Goal: Task Accomplishment & Management: Complete application form

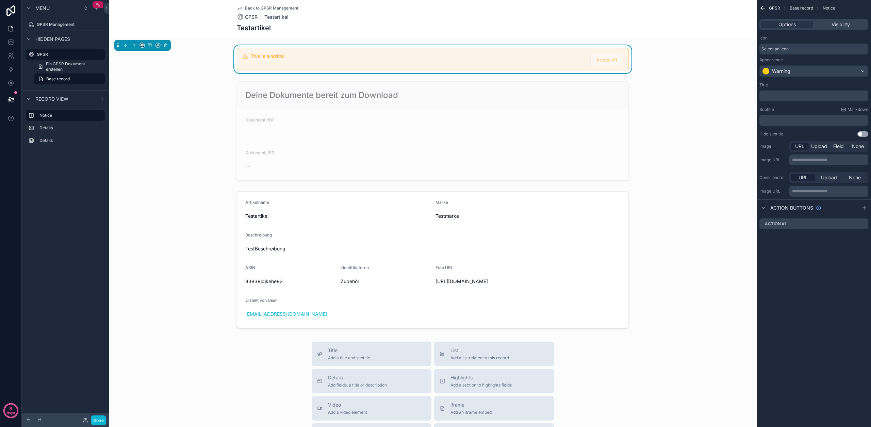
click at [784, 97] on p "﻿" at bounding box center [815, 95] width 105 height 5
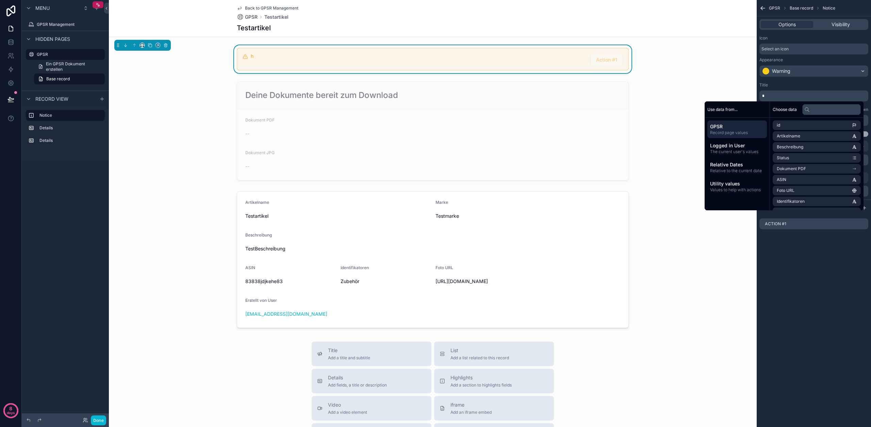
click at [809, 86] on div "Title" at bounding box center [814, 84] width 109 height 5
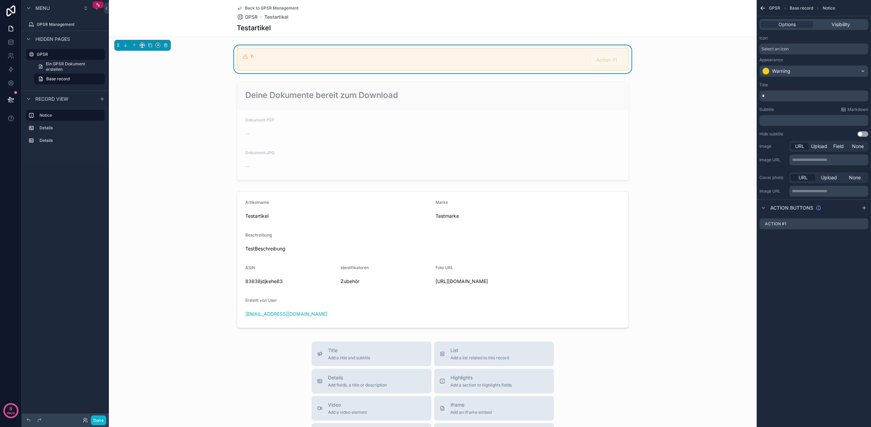
click at [770, 97] on p "*" at bounding box center [815, 95] width 105 height 5
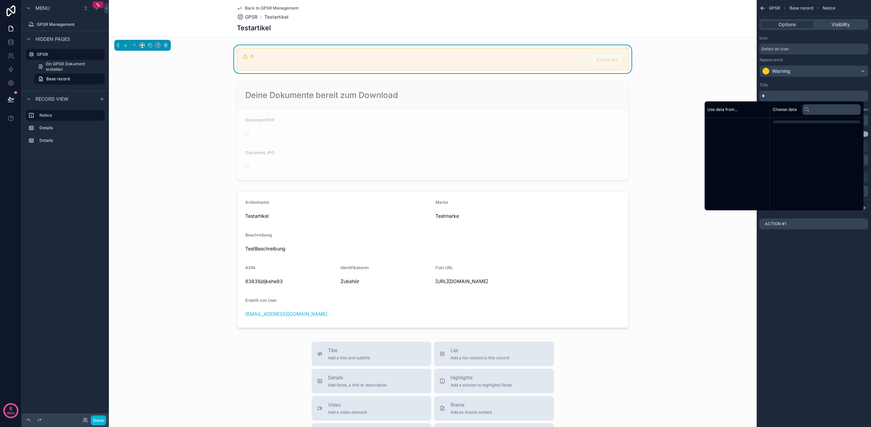
click at [770, 97] on p "*" at bounding box center [815, 95] width 105 height 5
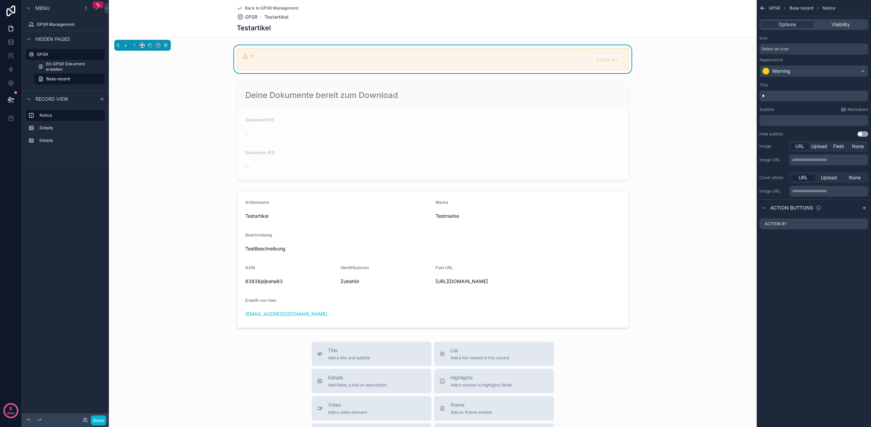
click at [770, 97] on p "*" at bounding box center [815, 95] width 105 height 5
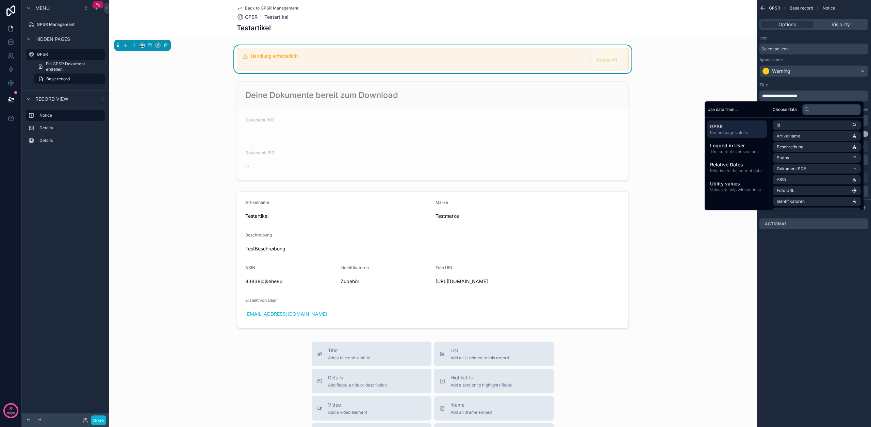
click at [793, 83] on div "Title" at bounding box center [814, 84] width 109 height 5
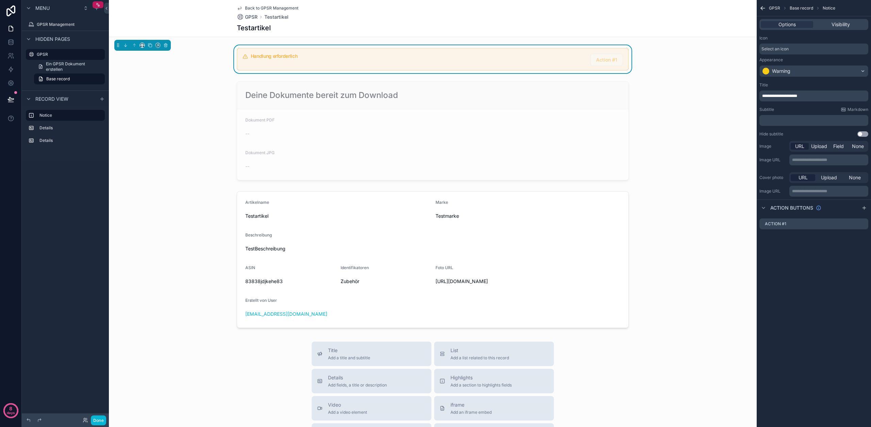
click at [784, 123] on p "﻿" at bounding box center [815, 120] width 105 height 5
click at [805, 133] on div "Hide subtitle Use setting" at bounding box center [814, 133] width 109 height 5
click at [864, 225] on icon "scrollable content" at bounding box center [863, 224] width 3 height 3
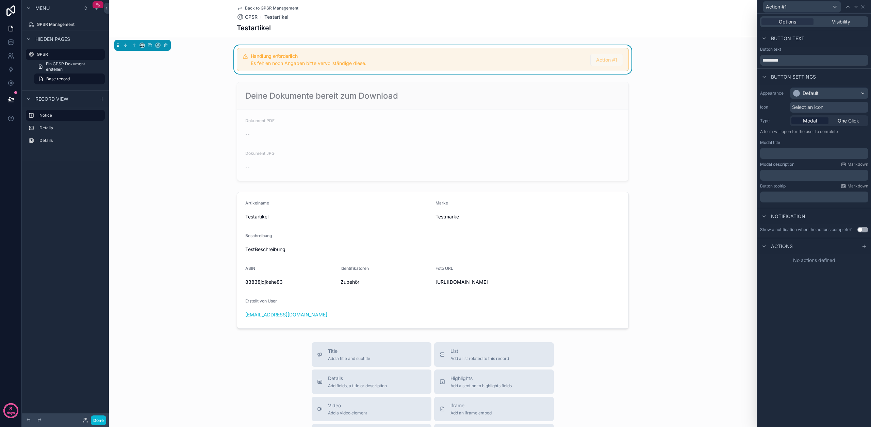
click at [804, 86] on div "Appearance Default Icon Select an icon Type Modal One Click A form will open fo…" at bounding box center [815, 145] width 114 height 121
click at [804, 99] on div "Appearance Default Icon Select an icon Type Modal One Click A form will open fo…" at bounding box center [815, 145] width 114 height 121
click at [805, 93] on div "Default" at bounding box center [811, 93] width 16 height 7
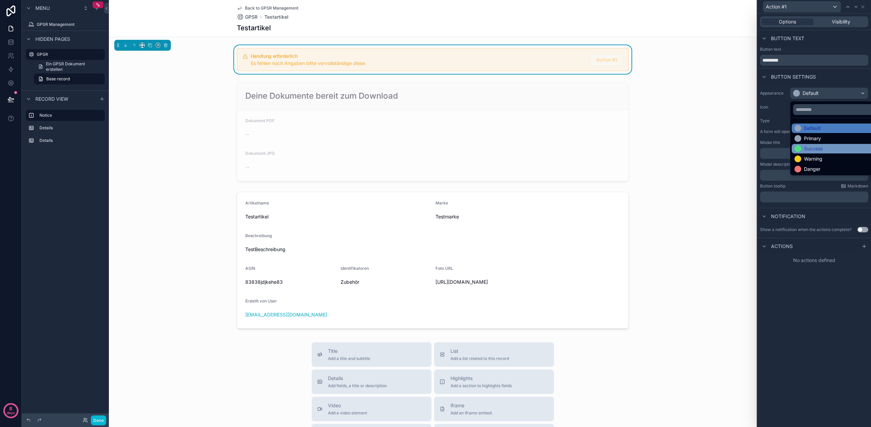
click at [813, 152] on div "Success" at bounding box center [813, 148] width 19 height 7
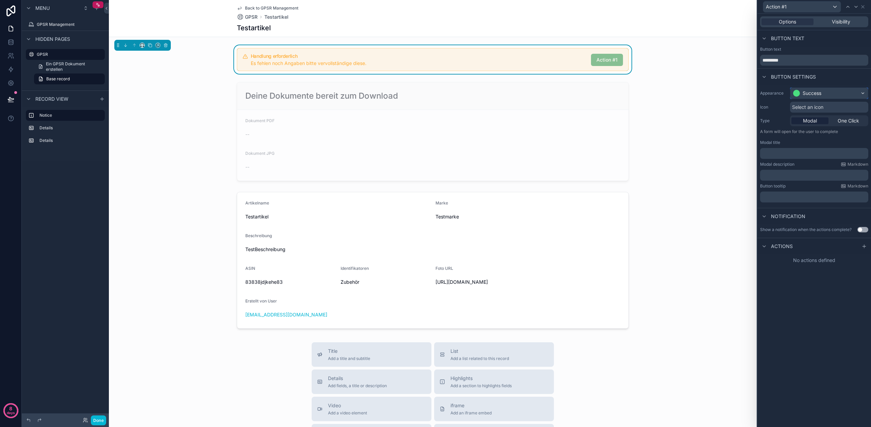
click at [806, 91] on div "Success" at bounding box center [812, 93] width 19 height 7
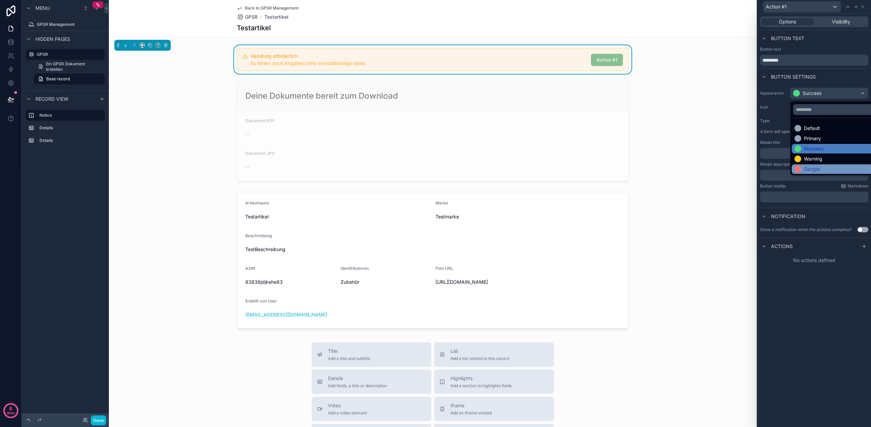
click at [808, 170] on div "Danger" at bounding box center [812, 169] width 16 height 7
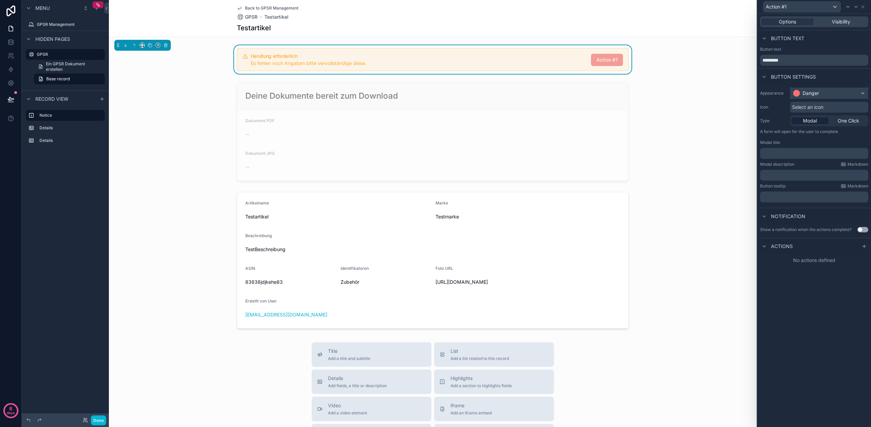
click at [803, 95] on div "Danger" at bounding box center [811, 93] width 16 height 7
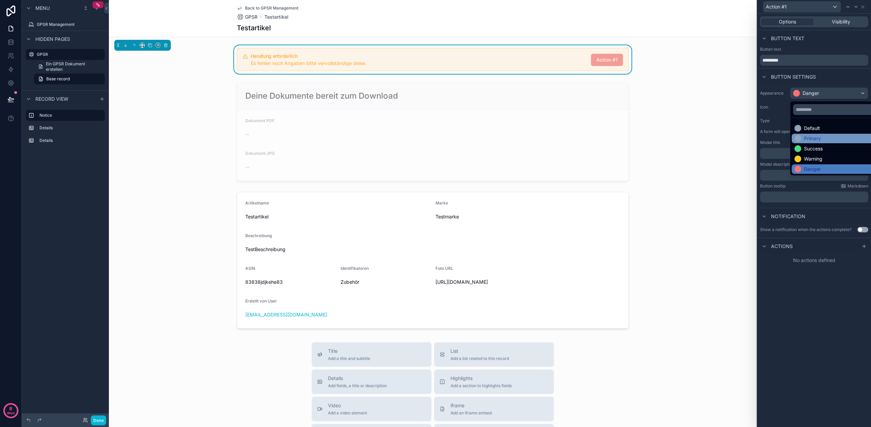
click at [815, 136] on div "Primary" at bounding box center [812, 138] width 17 height 7
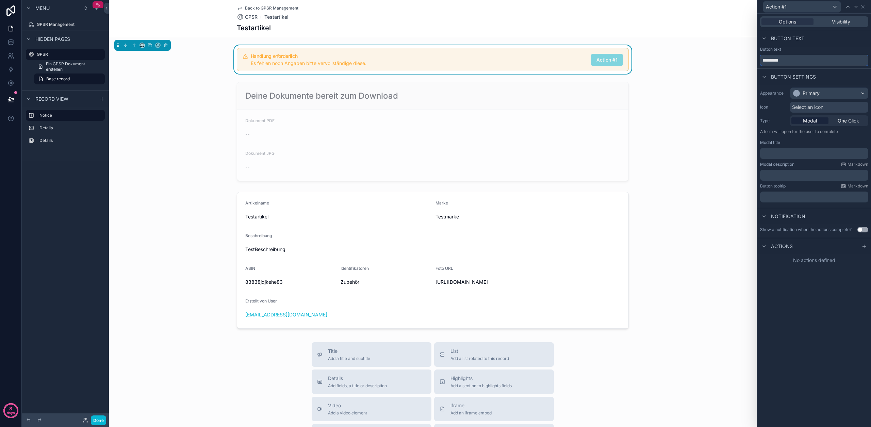
click at [789, 58] on input "*********" at bounding box center [815, 60] width 108 height 11
type input "**********"
click at [834, 76] on div "Button settings" at bounding box center [815, 76] width 114 height 16
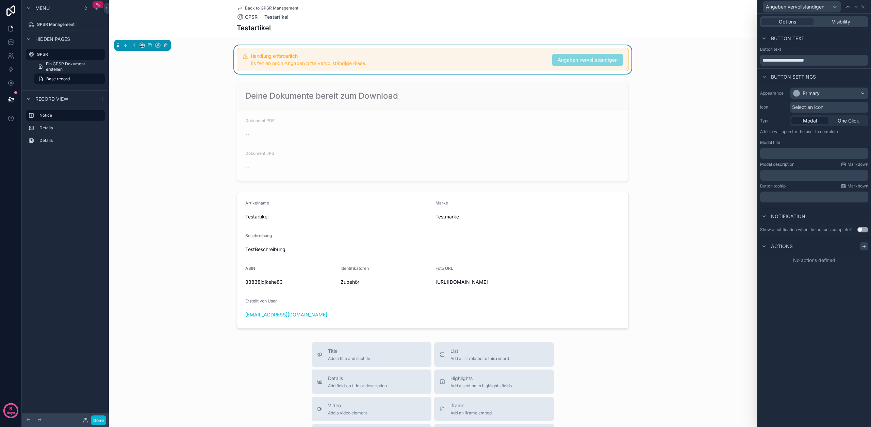
click at [863, 246] on icon at bounding box center [864, 246] width 3 height 0
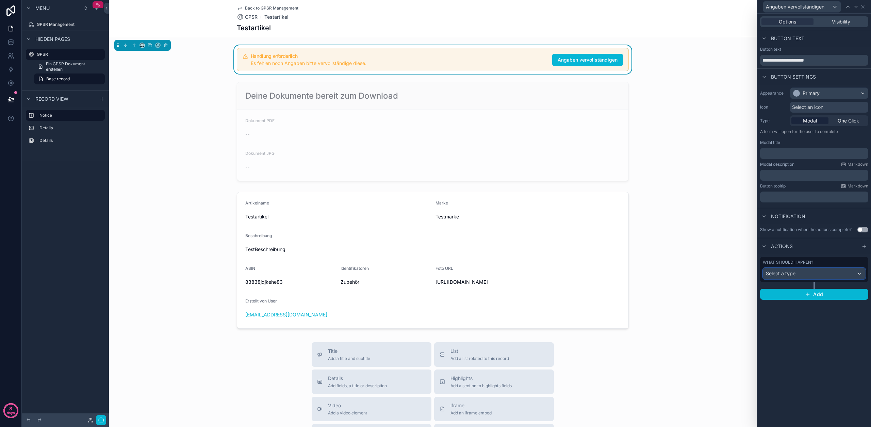
click at [802, 273] on div "Select a type" at bounding box center [815, 273] width 102 height 11
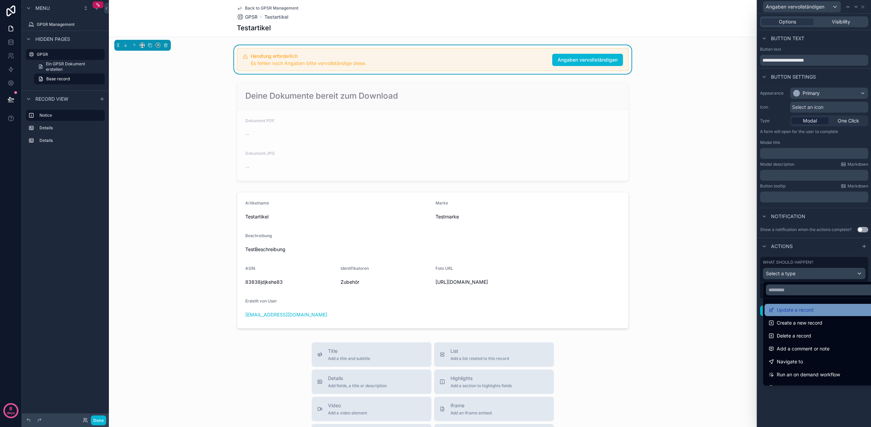
click at [800, 310] on span "Update a record" at bounding box center [795, 310] width 37 height 8
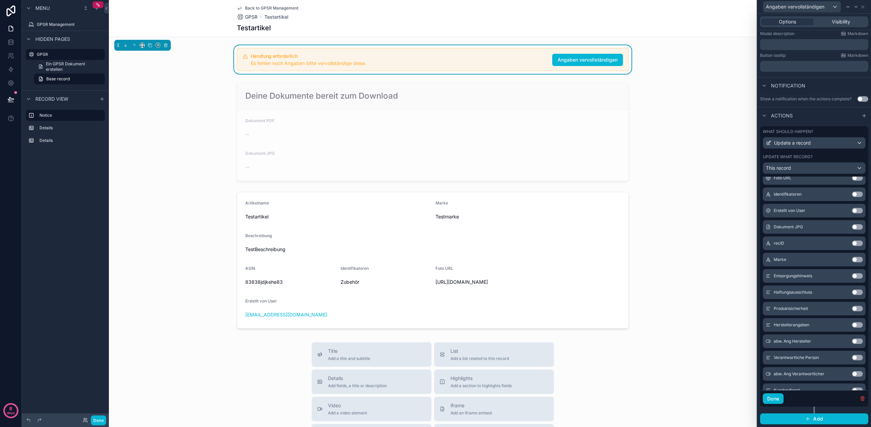
scroll to position [193, 0]
click at [852, 276] on button "Use setting" at bounding box center [857, 275] width 11 height 5
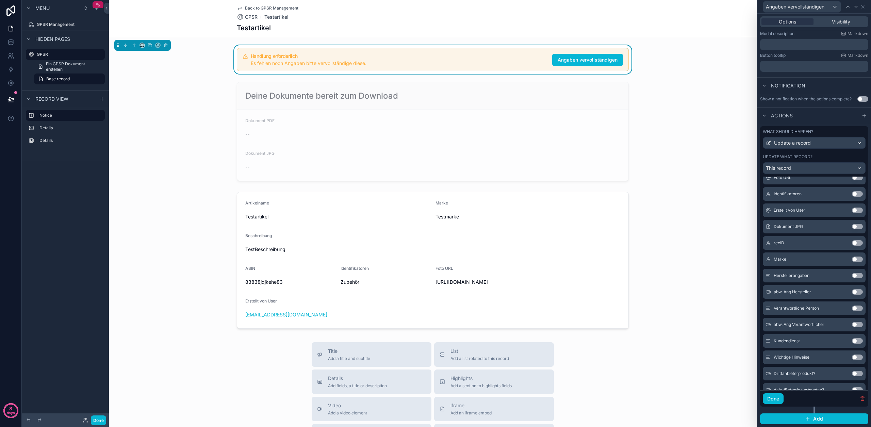
click at [852, 276] on button "Use setting" at bounding box center [857, 275] width 11 height 5
click at [852, 276] on button "Use setting" at bounding box center [857, 277] width 11 height 5
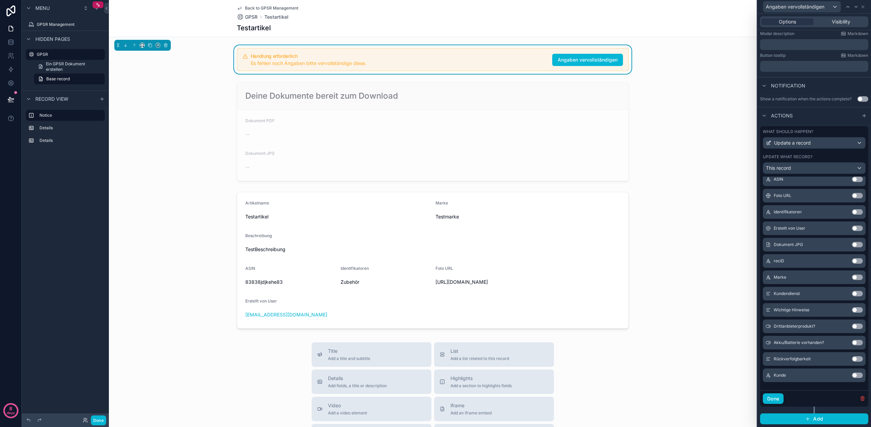
click at [852, 293] on button "Use setting" at bounding box center [857, 293] width 11 height 5
click at [852, 310] on button "Use setting" at bounding box center [857, 309] width 11 height 5
click at [852, 327] on button "Use setting" at bounding box center [857, 326] width 11 height 5
click at [852, 343] on button "Use setting" at bounding box center [857, 342] width 11 height 5
click at [852, 342] on button "Use setting" at bounding box center [857, 342] width 11 height 5
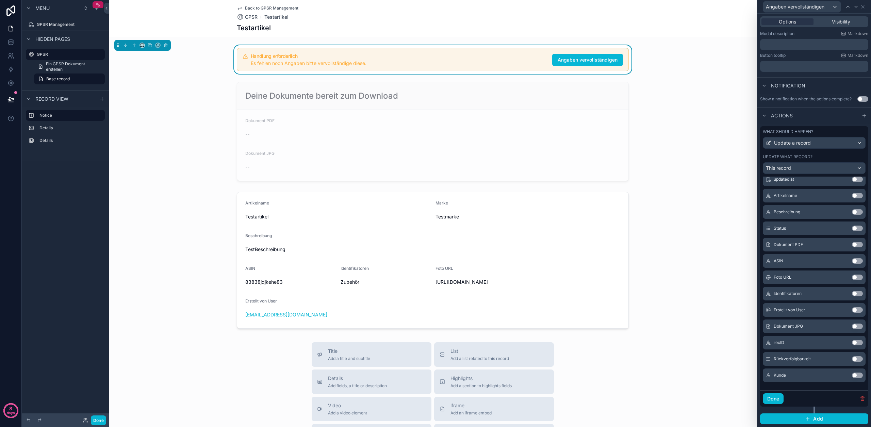
click at [852, 360] on button "Use setting" at bounding box center [857, 358] width 11 height 5
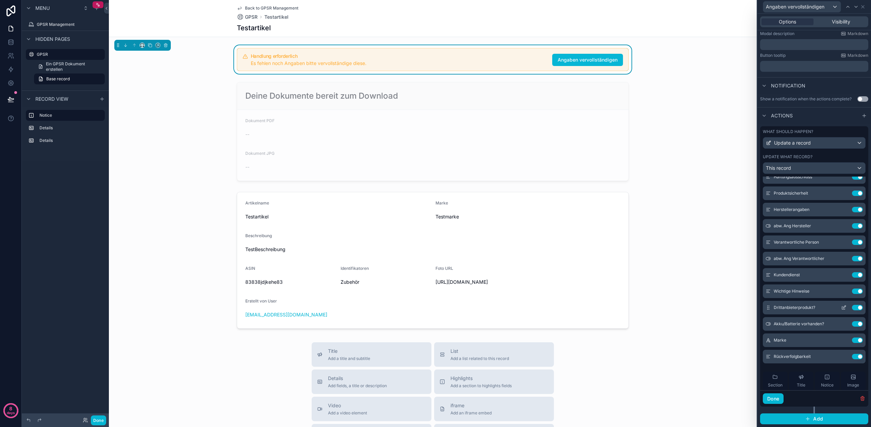
scroll to position [0, 0]
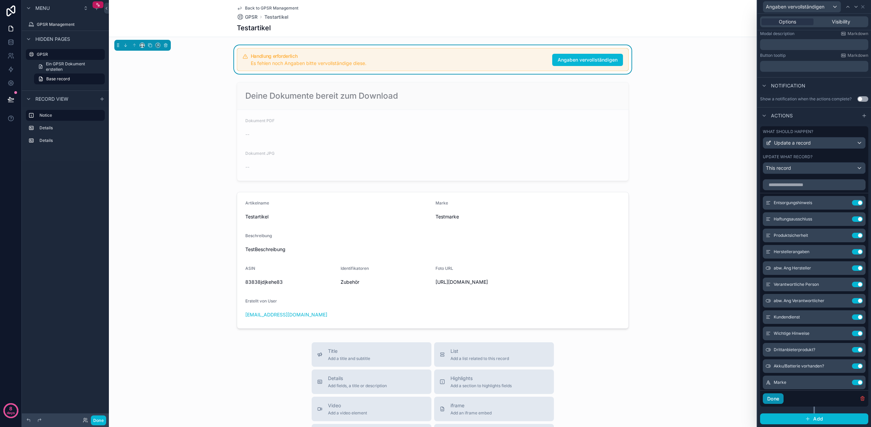
click at [770, 395] on button "Done" at bounding box center [773, 399] width 21 height 11
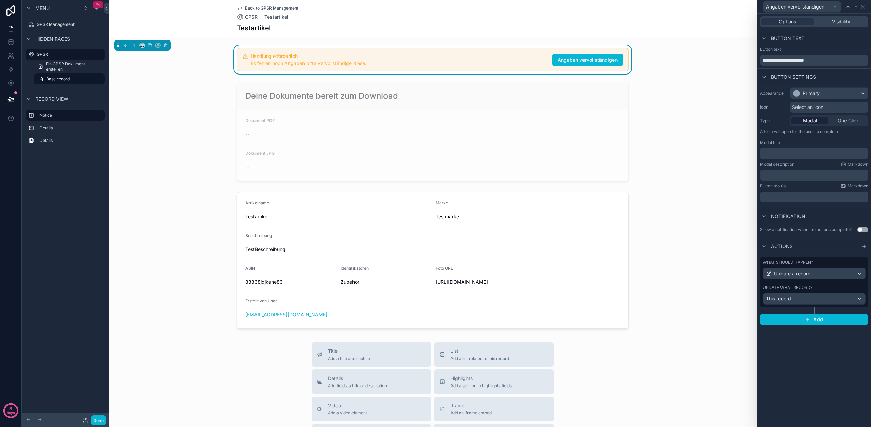
click at [261, 7] on span "Back to GPSR Management" at bounding box center [271, 7] width 53 height 5
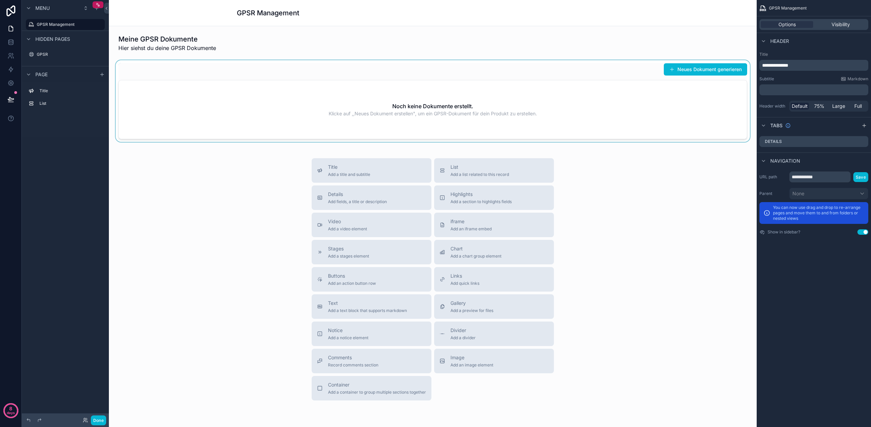
click at [702, 69] on div "scrollable content" at bounding box center [432, 101] width 637 height 82
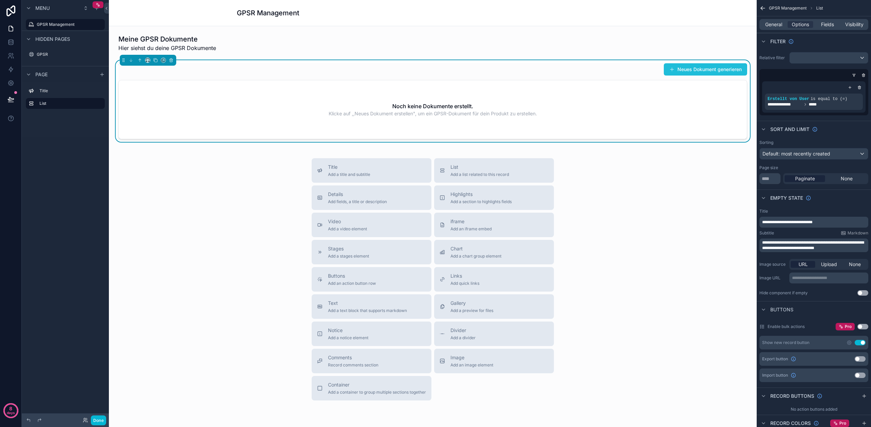
click at [704, 69] on button "Neues Dokument generieren" at bounding box center [705, 69] width 83 height 12
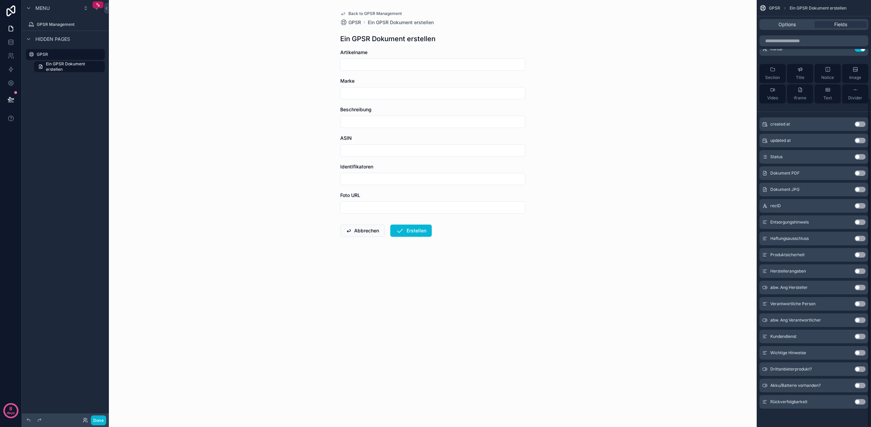
scroll to position [128, 0]
click at [860, 369] on button "Use setting" at bounding box center [860, 368] width 11 height 5
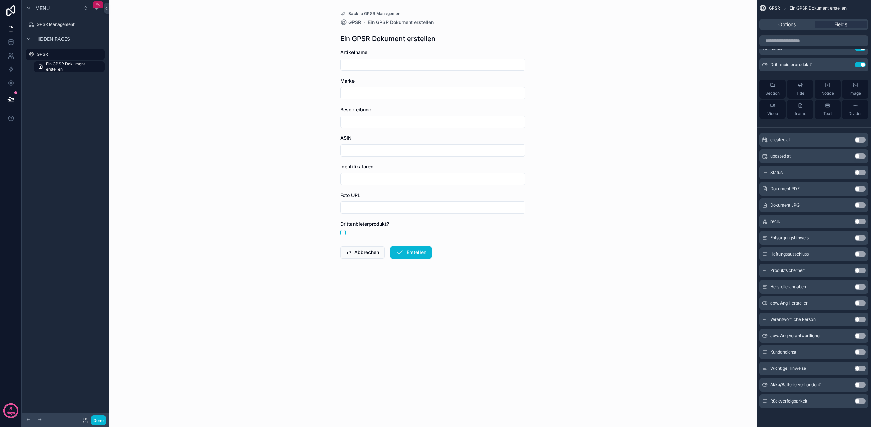
click at [861, 385] on button "Use setting" at bounding box center [860, 384] width 11 height 5
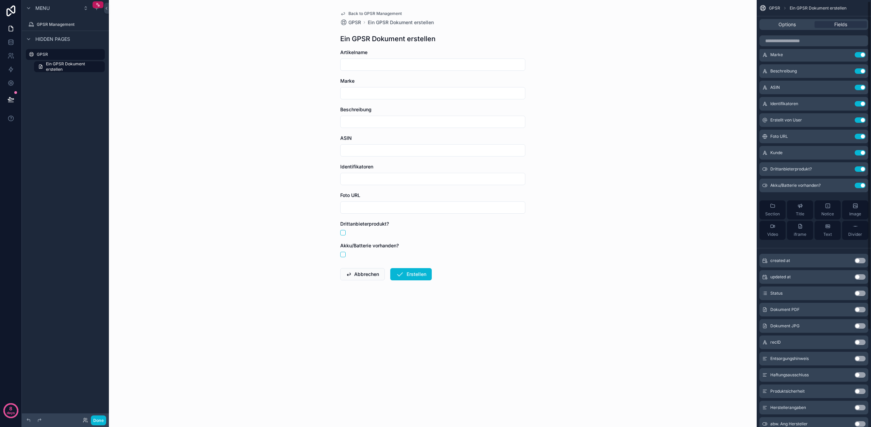
scroll to position [0, 0]
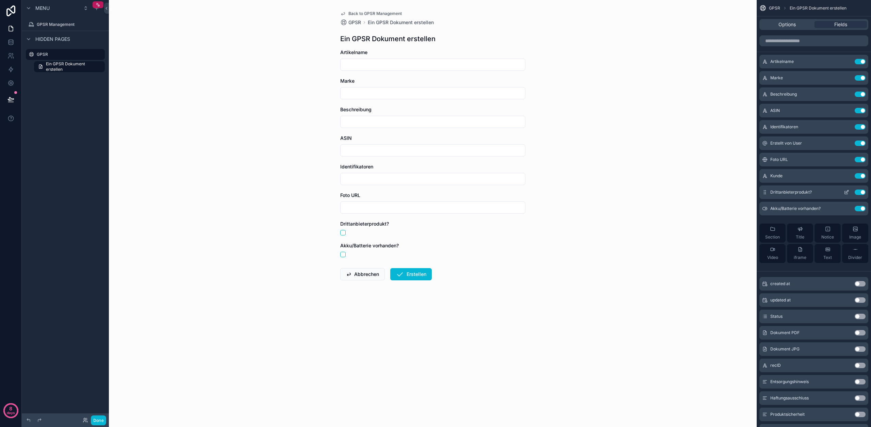
click at [848, 194] on icon "scrollable content" at bounding box center [846, 192] width 3 height 3
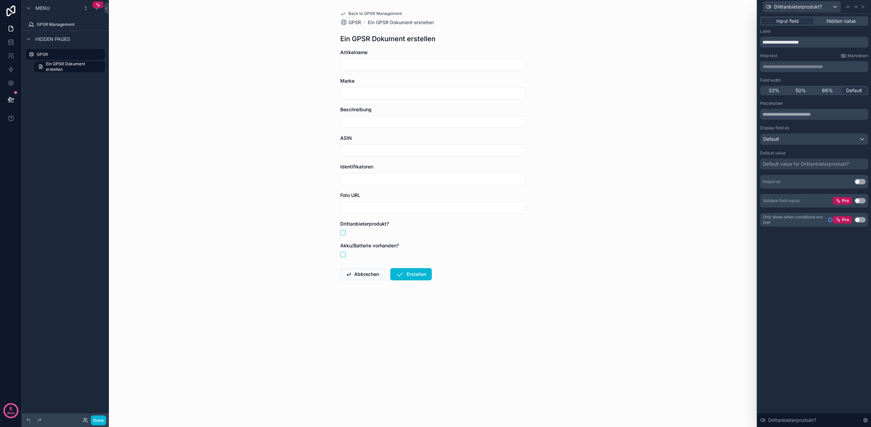
click at [802, 68] on p "**********" at bounding box center [815, 66] width 104 height 7
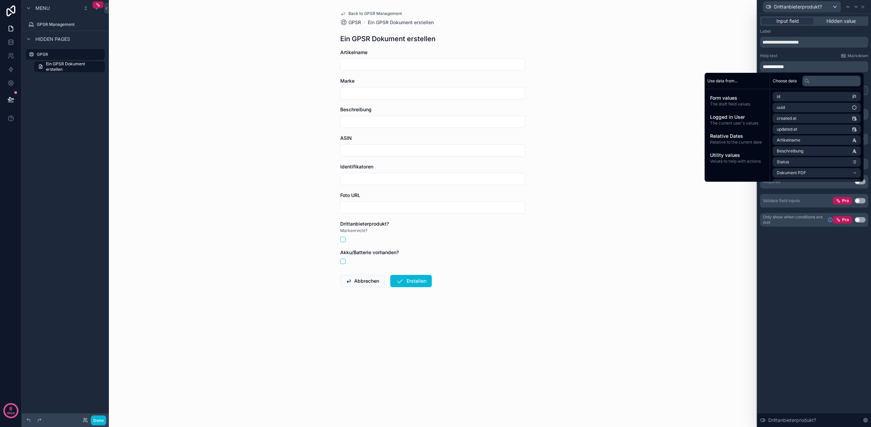
click at [819, 54] on div "Help text Markdown" at bounding box center [815, 55] width 108 height 5
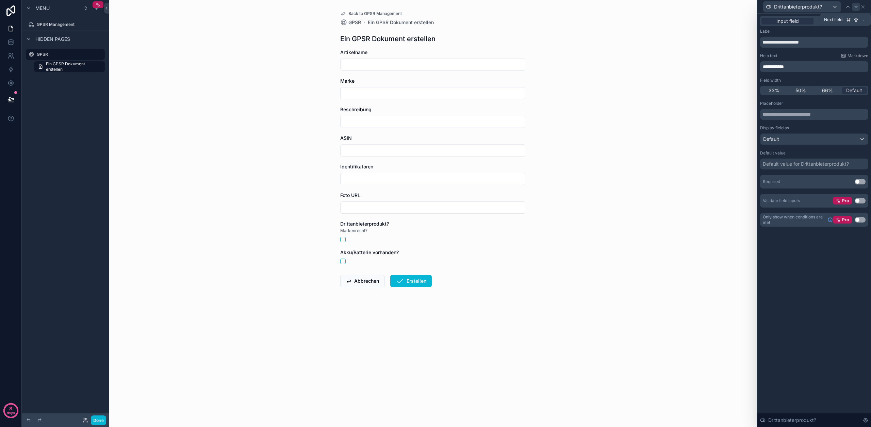
click at [859, 7] on icon at bounding box center [856, 6] width 5 height 5
click at [795, 68] on p "**********" at bounding box center [815, 66] width 104 height 7
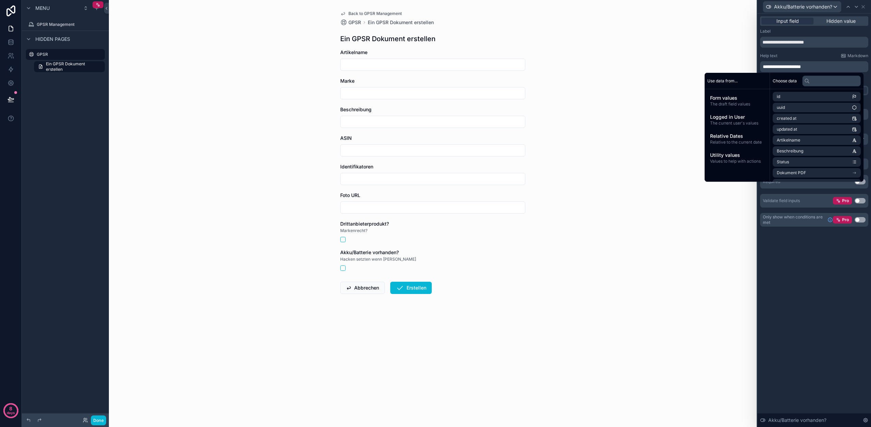
click at [846, 262] on div "**********" at bounding box center [815, 221] width 114 height 414
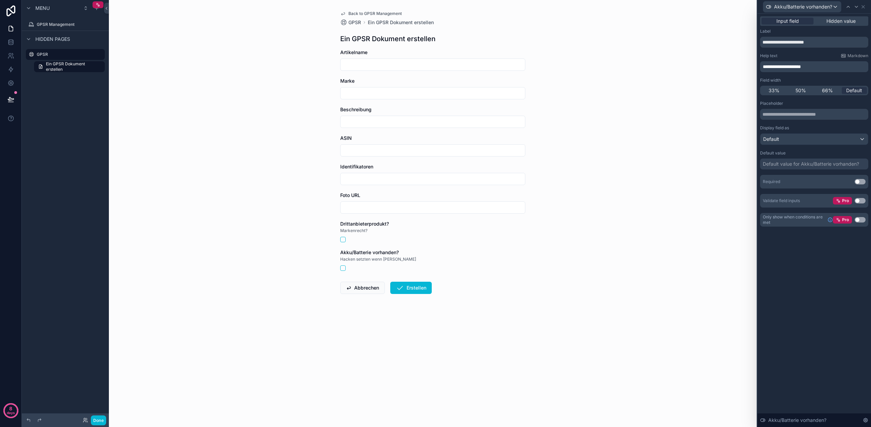
click at [860, 179] on button "Use setting" at bounding box center [860, 181] width 11 height 5
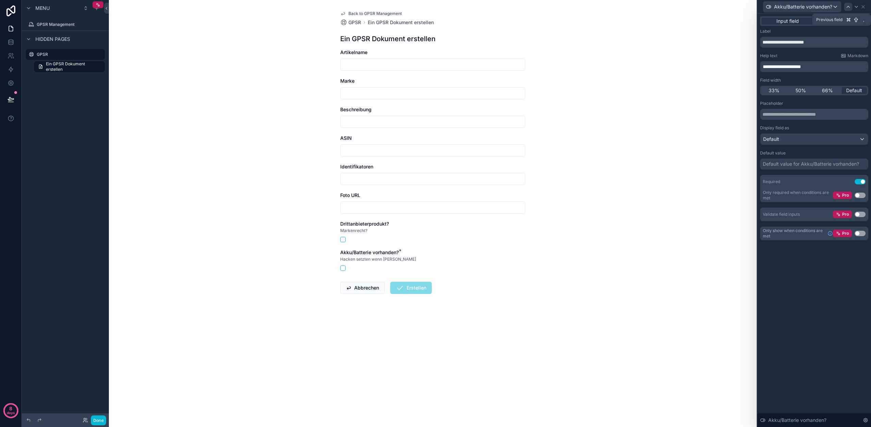
click at [847, 9] on icon at bounding box center [848, 6] width 5 height 5
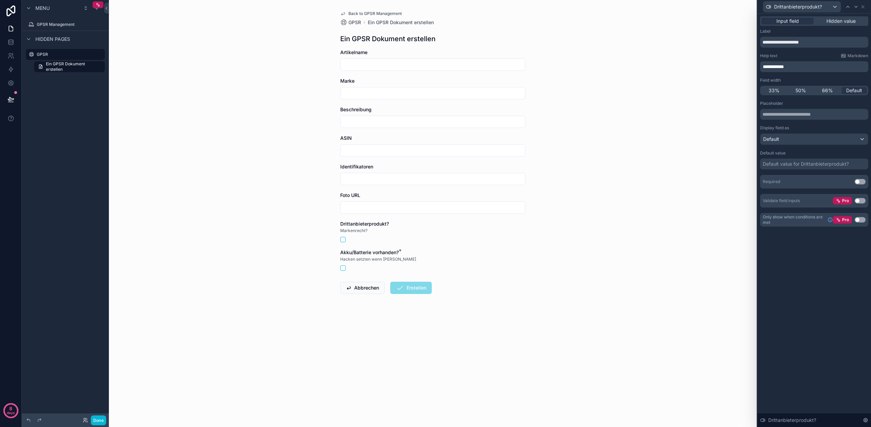
click at [857, 182] on button "Use setting" at bounding box center [860, 181] width 11 height 5
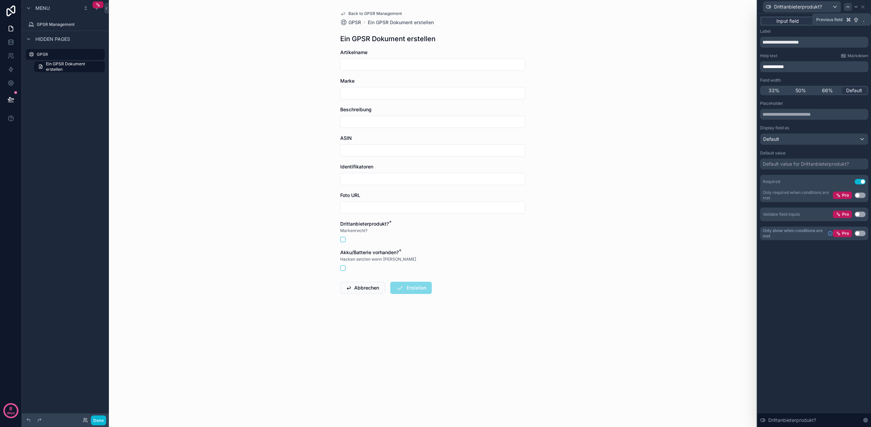
click at [848, 9] on icon at bounding box center [848, 6] width 5 height 5
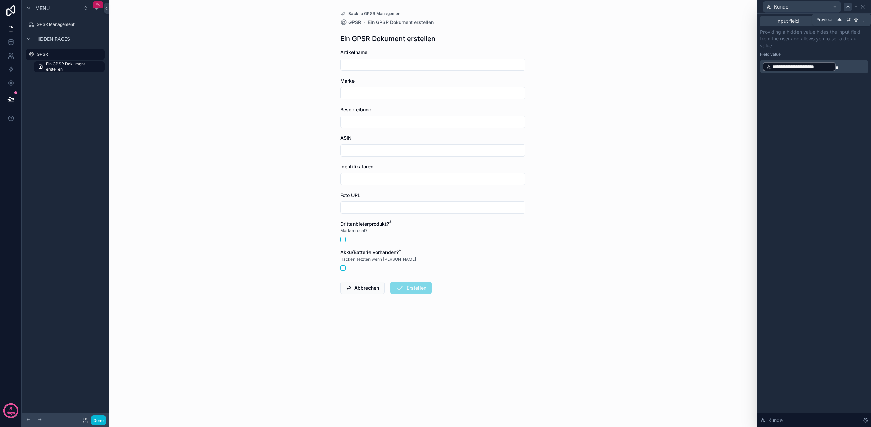
click at [848, 8] on icon at bounding box center [848, 6] width 5 height 5
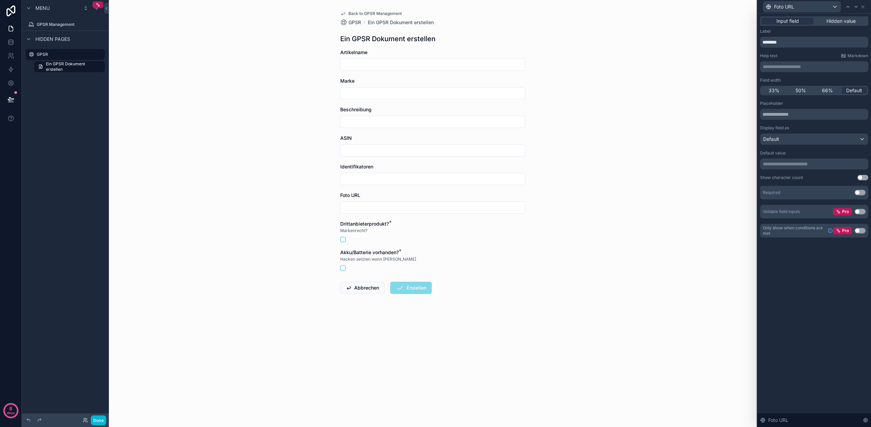
click at [860, 193] on button "Use setting" at bounding box center [860, 192] width 11 height 5
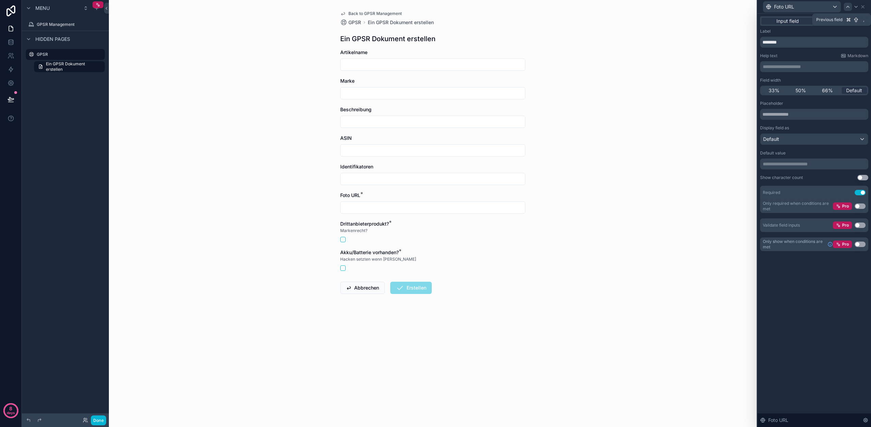
click at [848, 5] on icon at bounding box center [848, 6] width 5 height 5
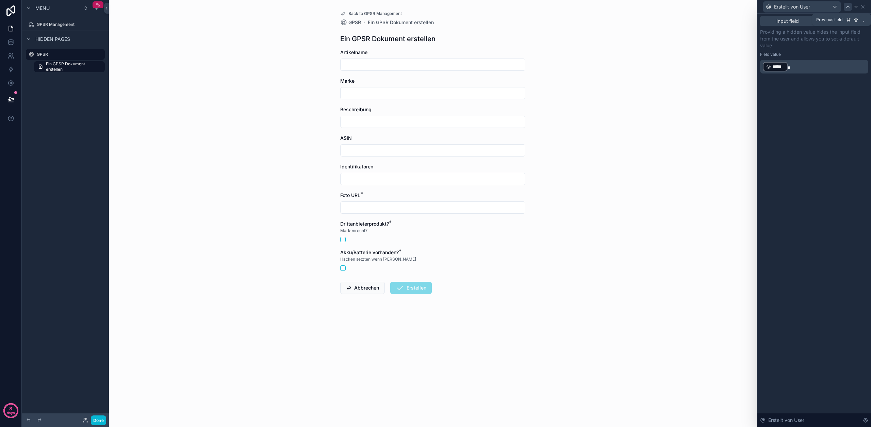
click at [847, 7] on icon at bounding box center [848, 6] width 3 height 1
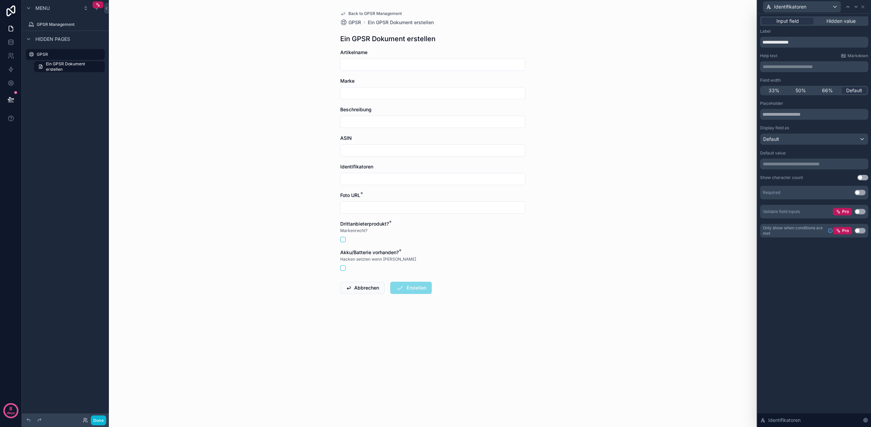
click at [862, 193] on button "Use setting" at bounding box center [860, 192] width 11 height 5
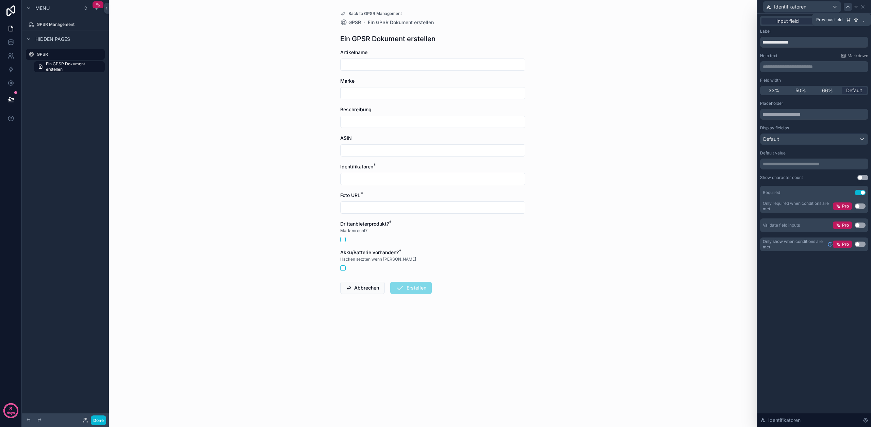
click at [850, 5] on icon at bounding box center [848, 6] width 5 height 5
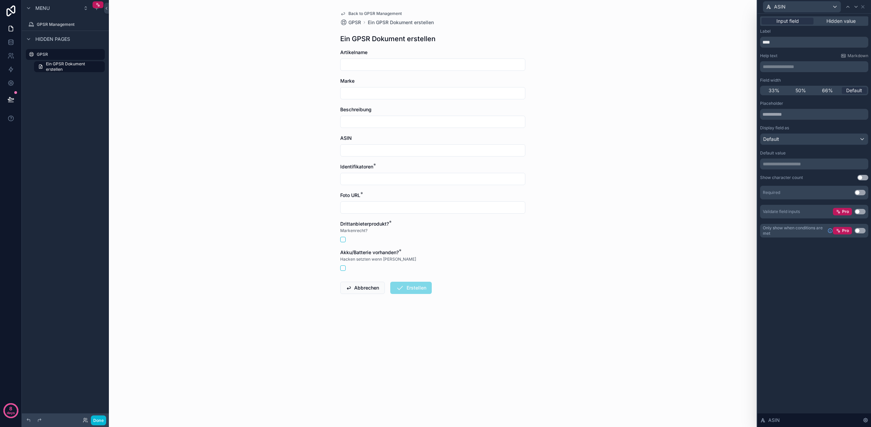
click at [858, 195] on div "Required Use setting" at bounding box center [815, 193] width 108 height 14
click at [859, 194] on button "Use setting" at bounding box center [860, 192] width 11 height 5
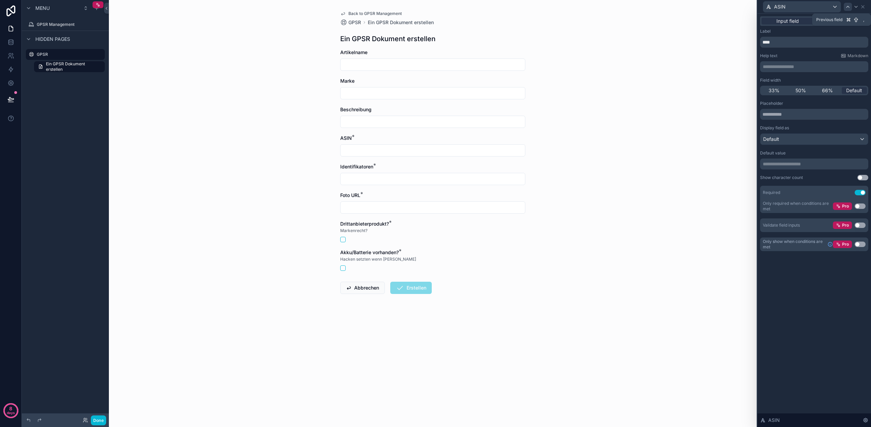
click at [846, 10] on div at bounding box center [848, 7] width 8 height 8
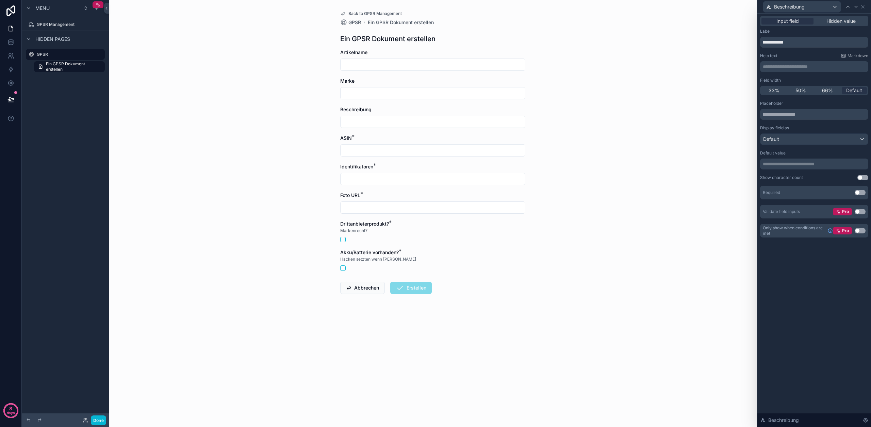
click at [863, 193] on button "Use setting" at bounding box center [860, 192] width 11 height 5
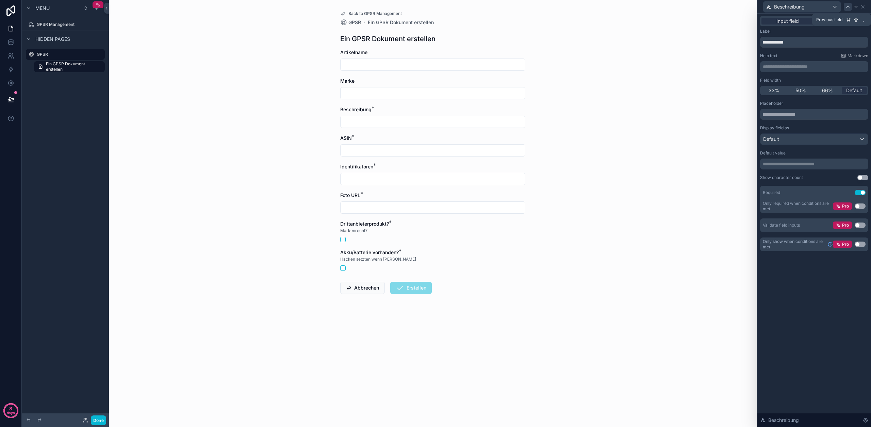
click at [848, 4] on icon at bounding box center [848, 6] width 5 height 5
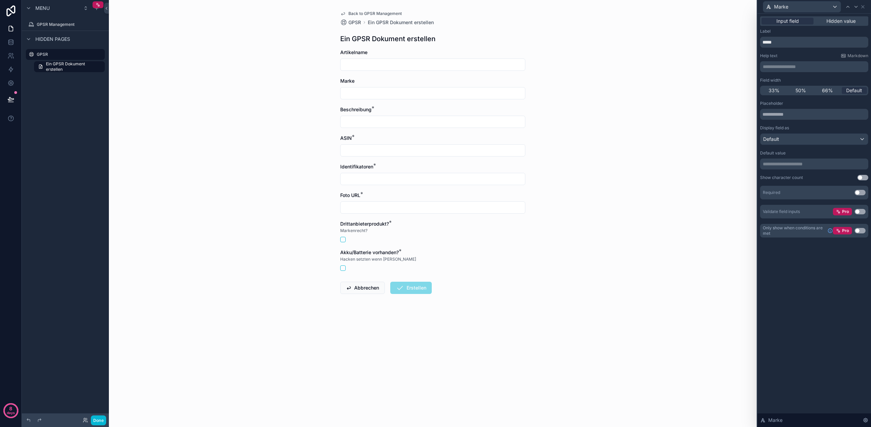
click at [860, 193] on button "Use setting" at bounding box center [860, 192] width 11 height 5
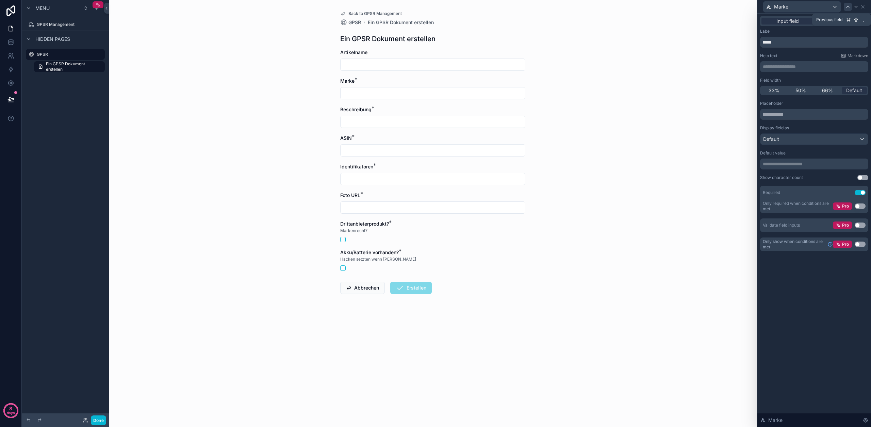
click at [846, 5] on icon at bounding box center [848, 6] width 5 height 5
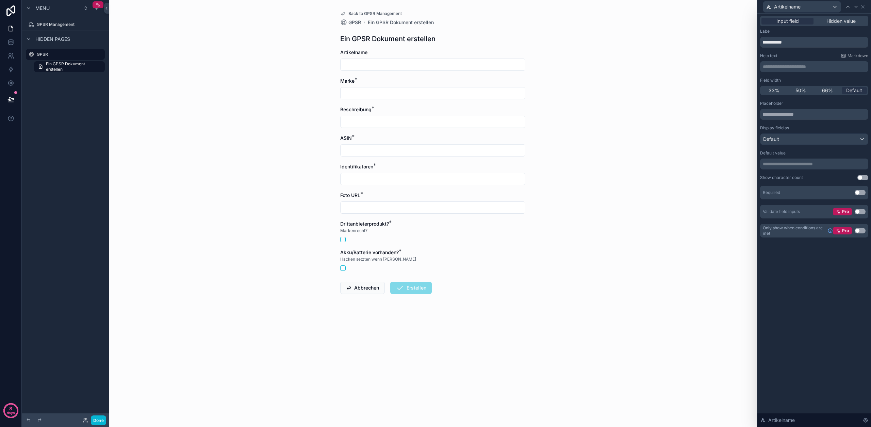
click at [862, 192] on button "Use setting" at bounding box center [860, 192] width 11 height 5
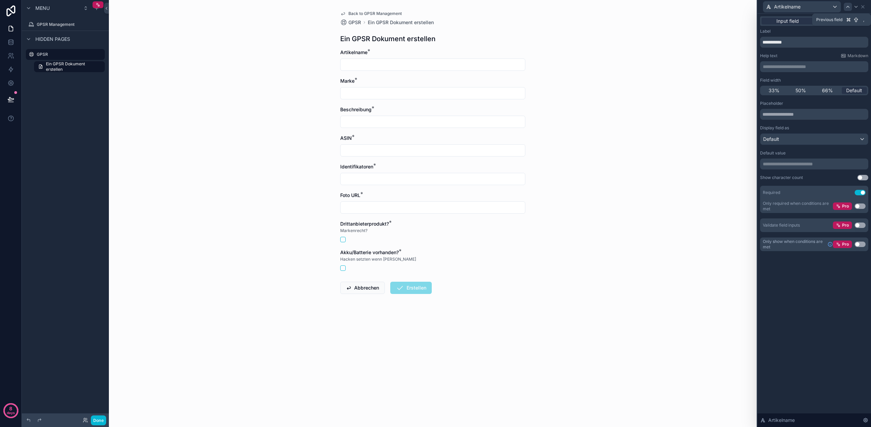
click at [846, 10] on div at bounding box center [848, 7] width 8 height 8
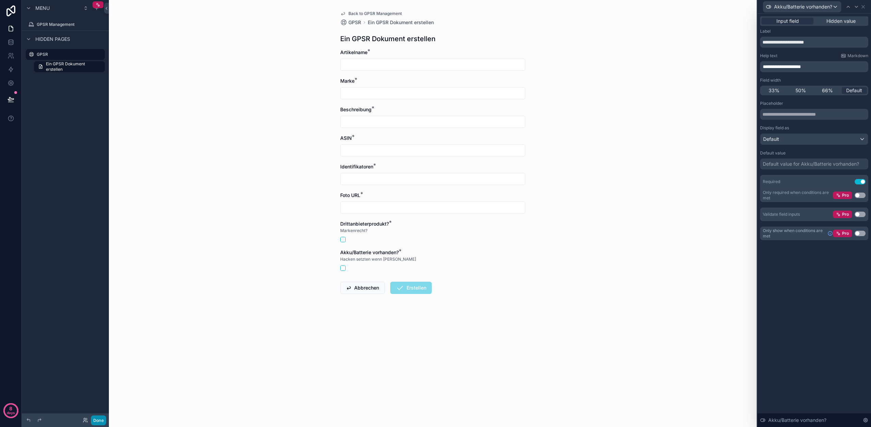
click at [98, 420] on button "Done" at bounding box center [98, 421] width 15 height 10
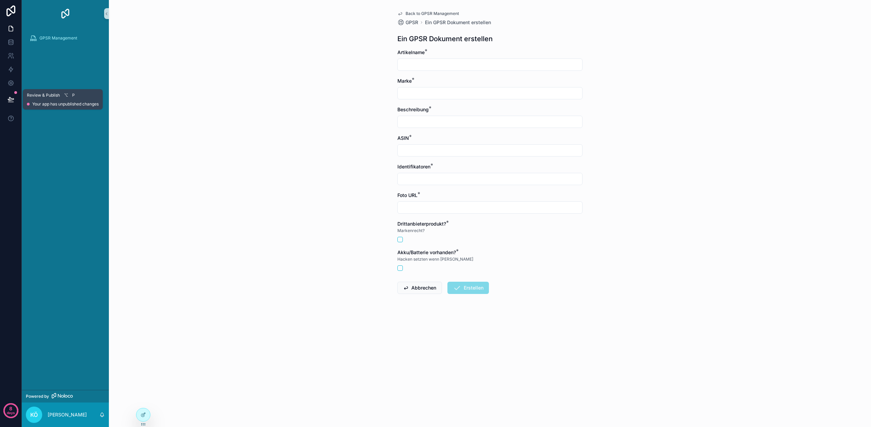
click at [11, 103] on button at bounding box center [10, 99] width 15 height 19
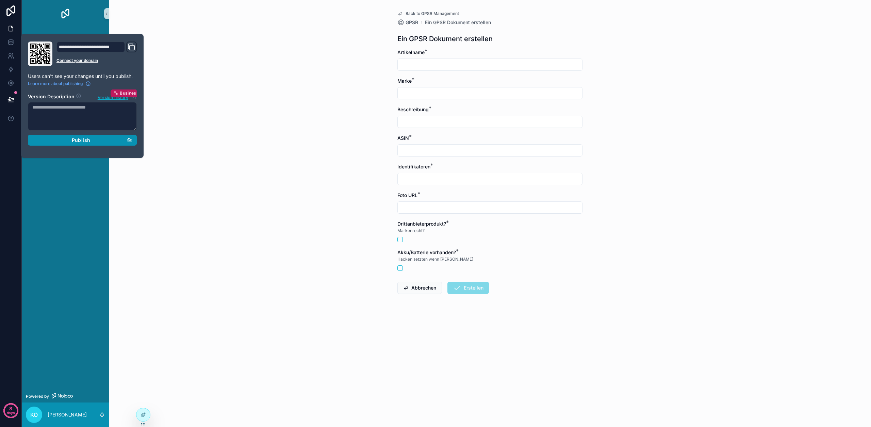
click at [102, 142] on div "Publish" at bounding box center [82, 140] width 100 height 6
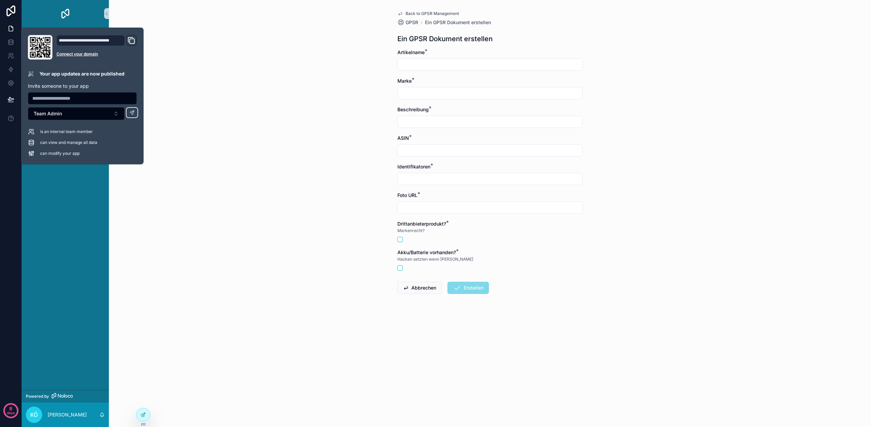
click at [215, 75] on div "Back to GPSR Management GPSR Ein GPSR Dokument erstellen Ein GPSR Dokument erst…" at bounding box center [490, 213] width 763 height 427
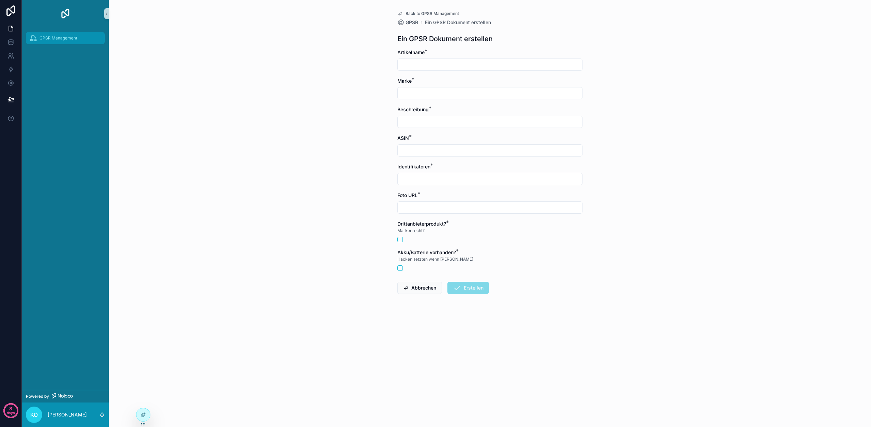
click at [72, 41] on div "GPSR Management" at bounding box center [65, 38] width 71 height 11
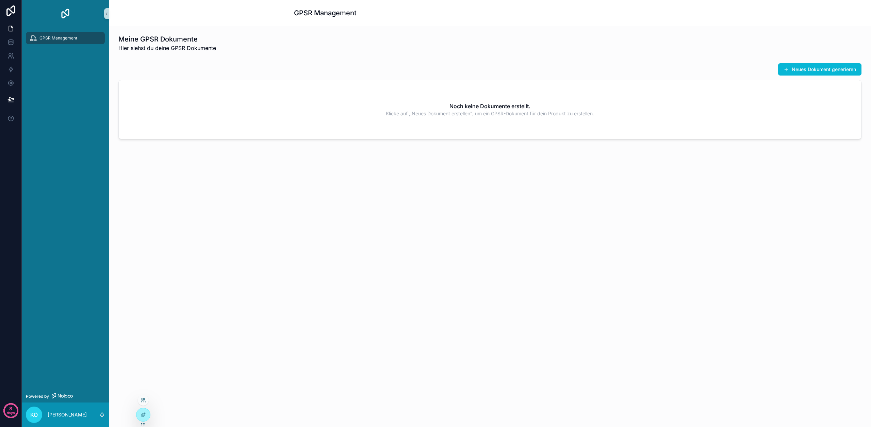
click at [145, 401] on icon at bounding box center [143, 400] width 5 height 5
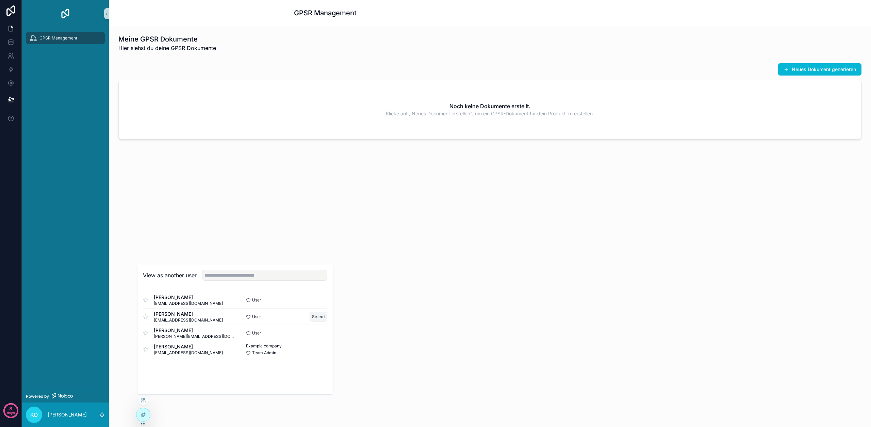
click at [315, 317] on button "Select" at bounding box center [319, 317] width 18 height 10
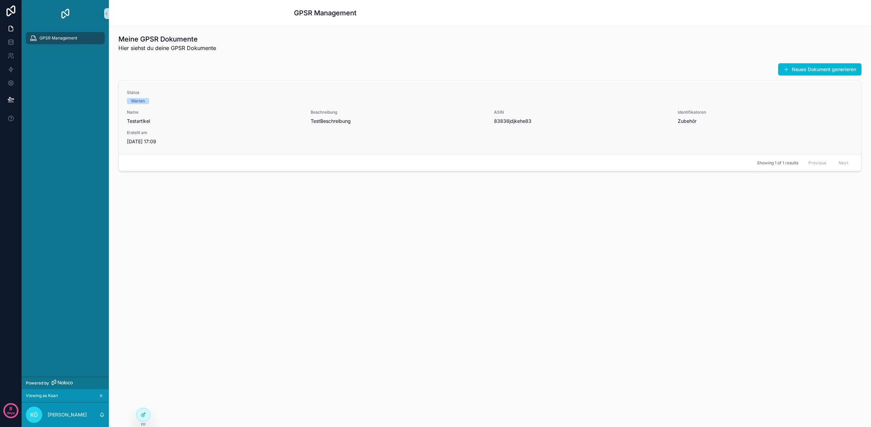
click at [436, 125] on div "Status Warten Name Testartikel Beschreibung TestBeschreibung ASIN 83838jdjkehe8…" at bounding box center [490, 117] width 726 height 55
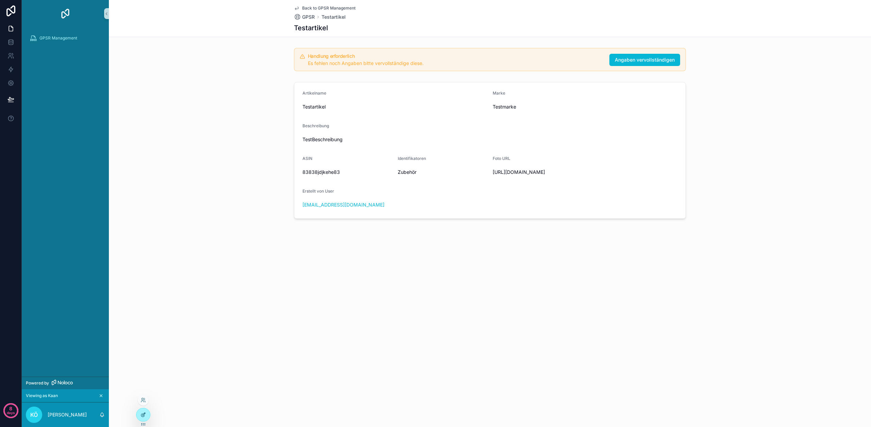
click at [142, 416] on icon at bounding box center [143, 414] width 5 height 5
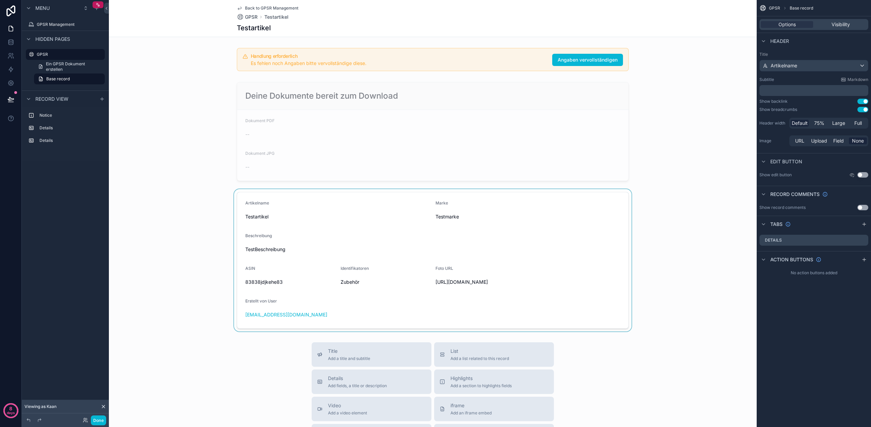
click at [331, 248] on div "scrollable content" at bounding box center [433, 260] width 648 height 142
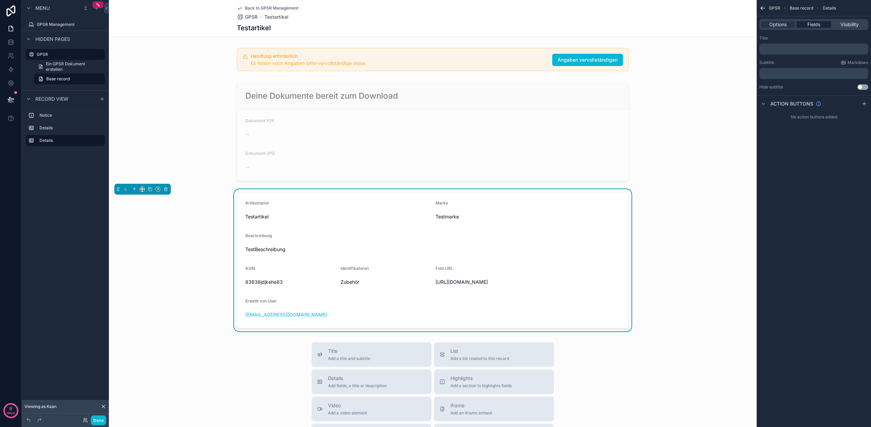
click at [818, 23] on span "Fields" at bounding box center [814, 24] width 13 height 7
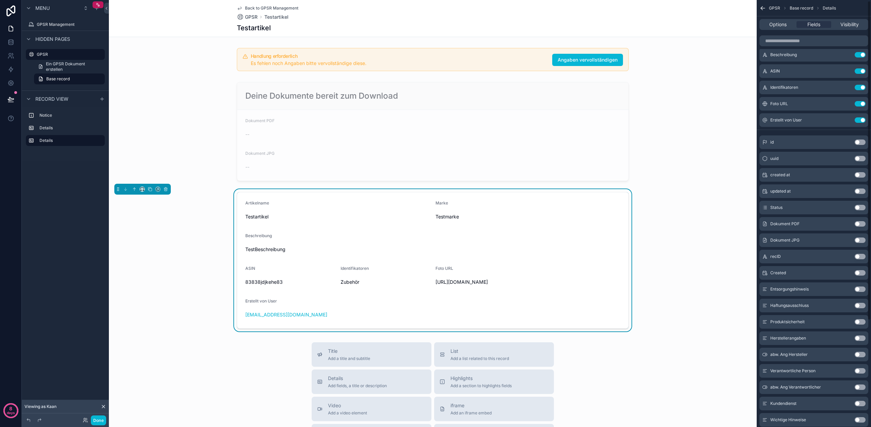
scroll to position [144, 0]
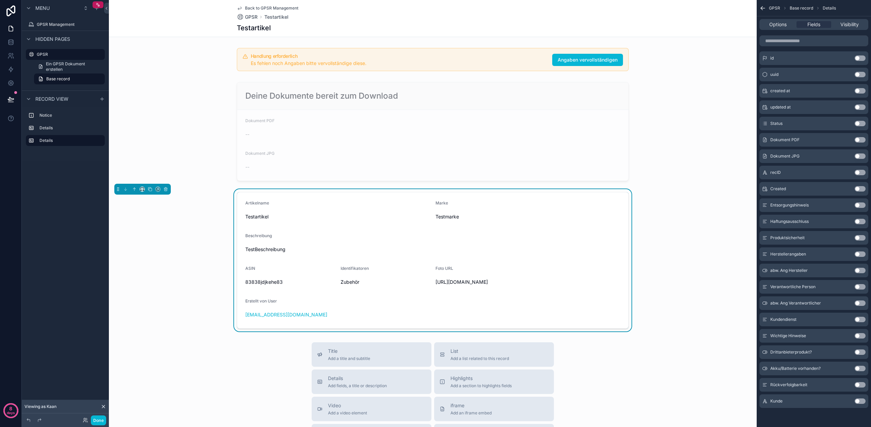
click at [858, 353] on button "Use setting" at bounding box center [860, 352] width 11 height 5
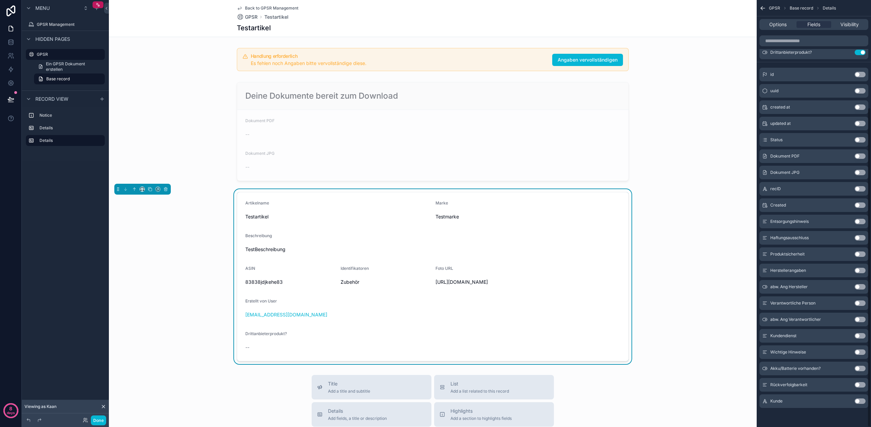
click at [861, 370] on button "Use setting" at bounding box center [860, 368] width 11 height 5
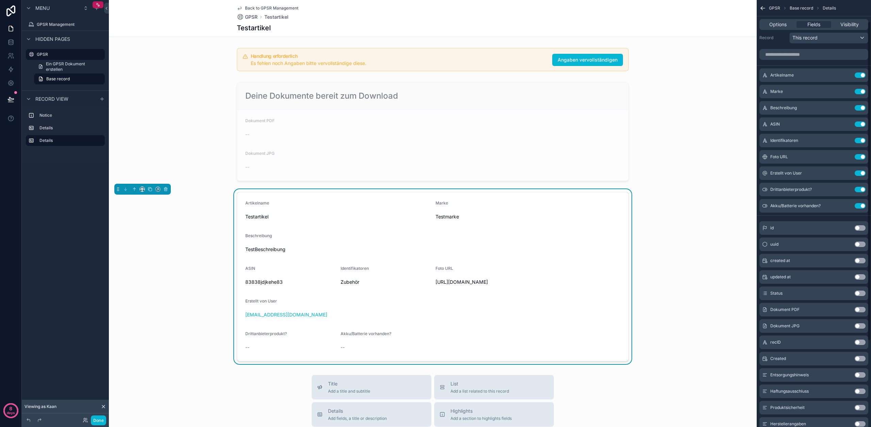
scroll to position [0, 0]
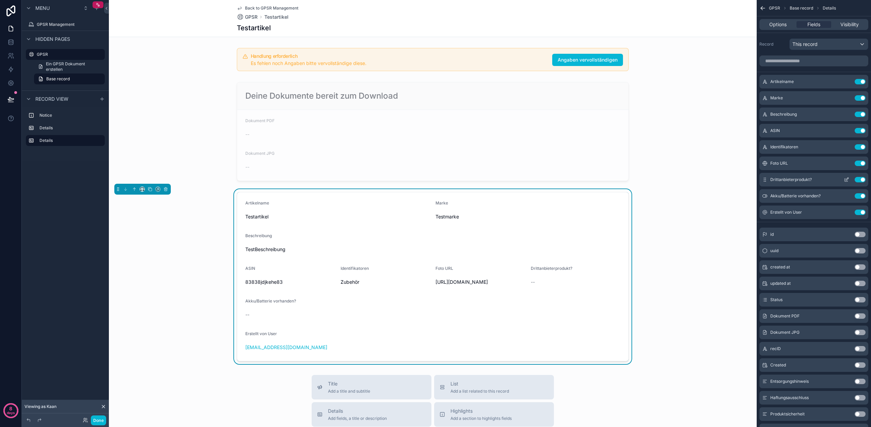
click at [847, 178] on icon "scrollable content" at bounding box center [847, 179] width 3 height 3
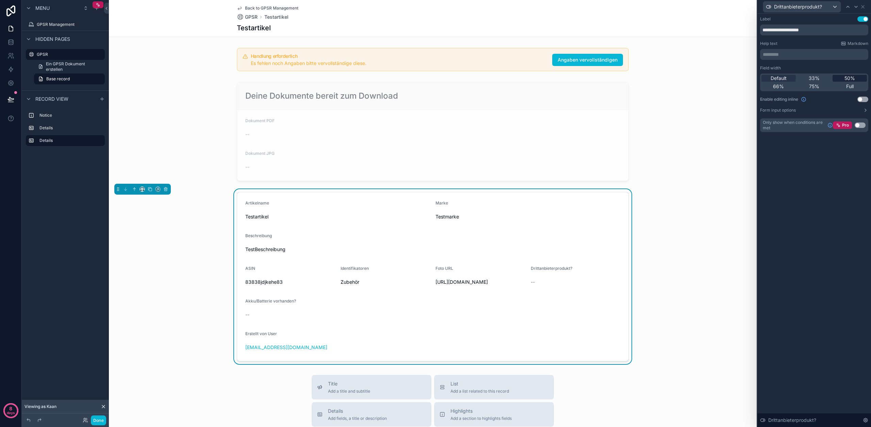
click at [856, 75] on div "50%" at bounding box center [850, 78] width 34 height 7
click at [864, 9] on icon at bounding box center [863, 6] width 5 height 5
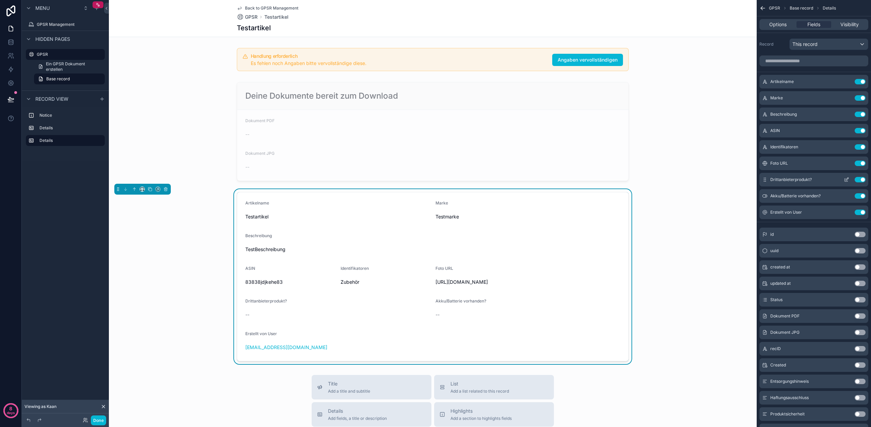
click at [847, 180] on icon "scrollable content" at bounding box center [846, 179] width 5 height 5
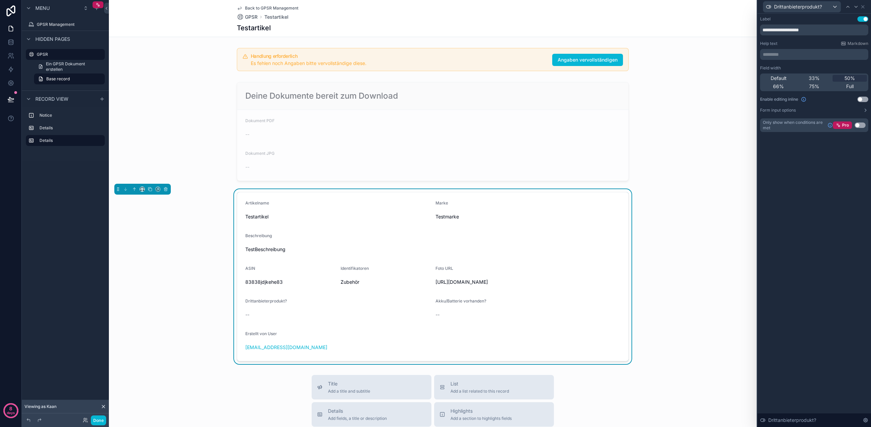
click at [858, 127] on button "Use setting" at bounding box center [860, 125] width 11 height 5
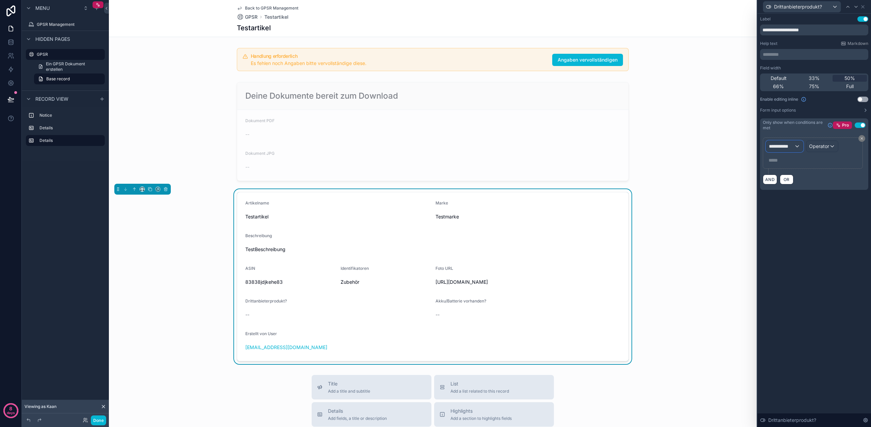
click at [782, 145] on span "**********" at bounding box center [781, 146] width 25 height 7
click at [791, 184] on div "GPSR" at bounding box center [804, 183] width 65 height 8
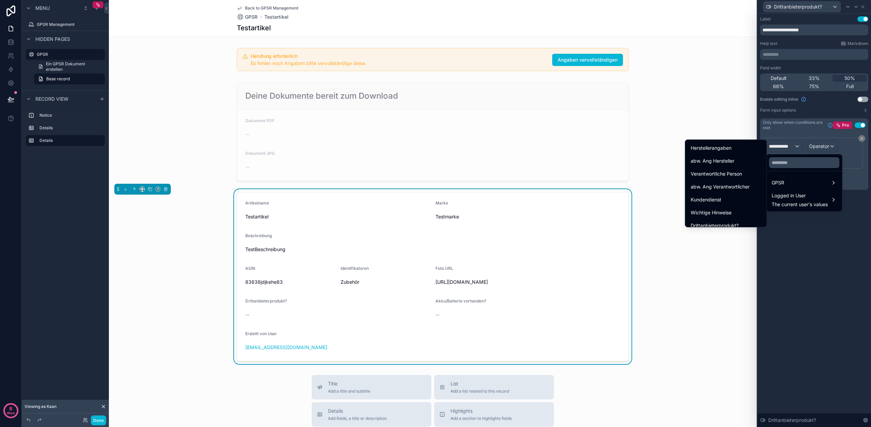
scroll to position [303, 0]
click at [735, 170] on div "Drittanbieterprodukt?" at bounding box center [726, 168] width 70 height 8
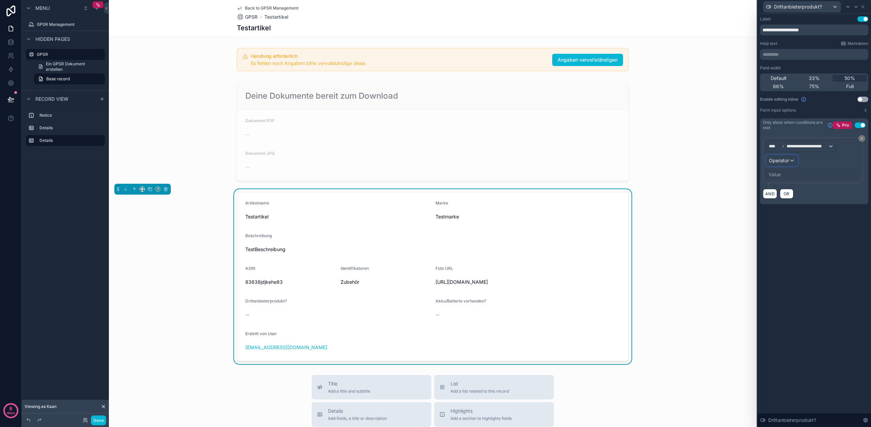
click at [783, 159] on span "Operator" at bounding box center [779, 161] width 20 height 6
click at [788, 197] on div "Is true" at bounding box center [797, 197] width 50 height 8
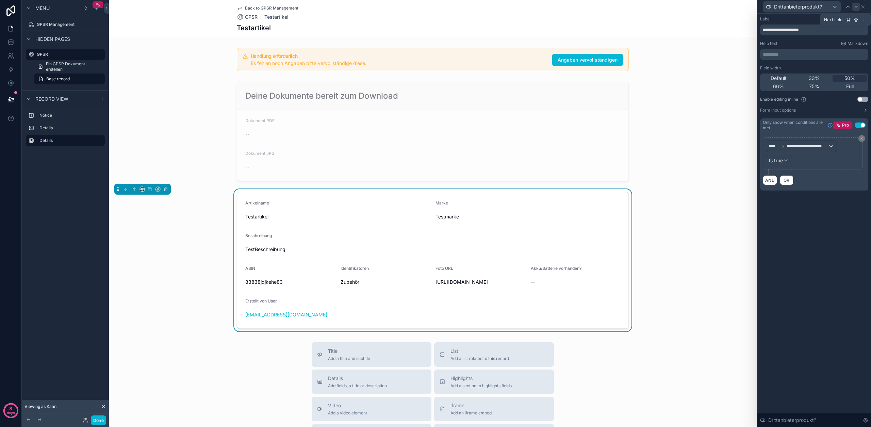
click at [858, 10] on div at bounding box center [856, 7] width 8 height 8
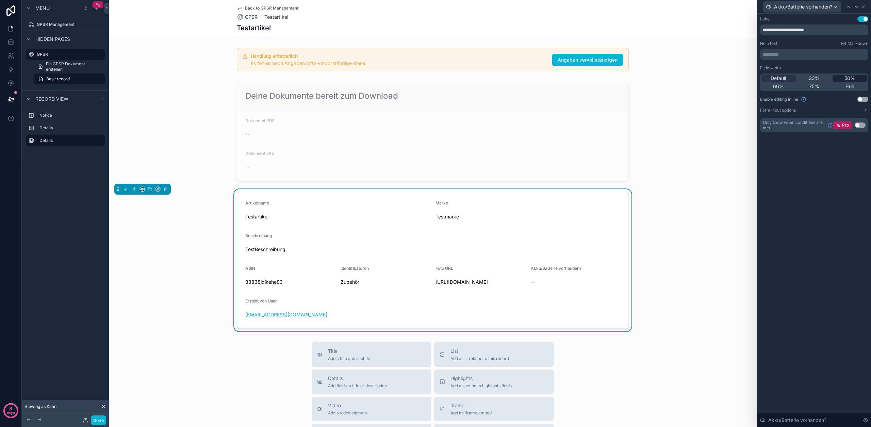
click at [851, 79] on span "50%" at bounding box center [850, 78] width 11 height 7
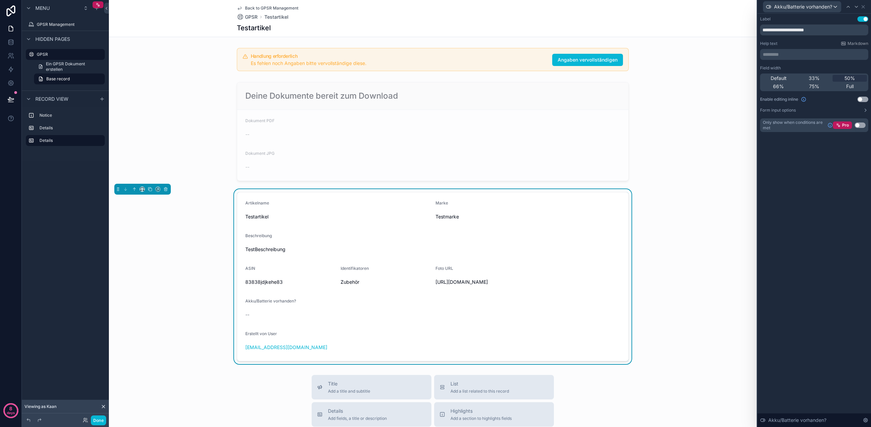
click at [861, 126] on button "Use setting" at bounding box center [860, 125] width 11 height 5
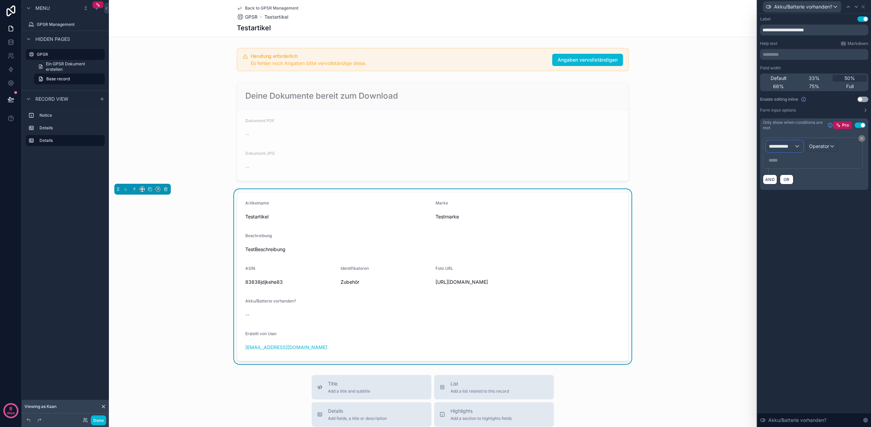
click at [793, 146] on span "**********" at bounding box center [781, 146] width 25 height 7
click at [806, 187] on div "GPSR" at bounding box center [804, 183] width 73 height 12
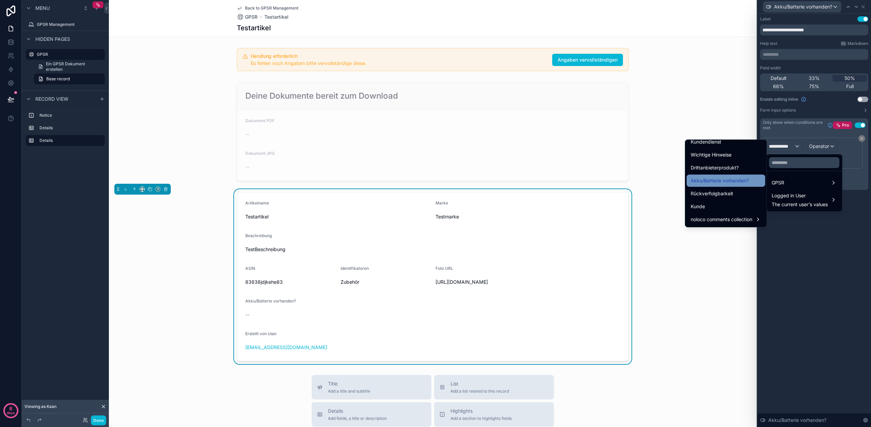
click at [733, 183] on span "Akku/Batterie vorhanden?" at bounding box center [720, 181] width 58 height 8
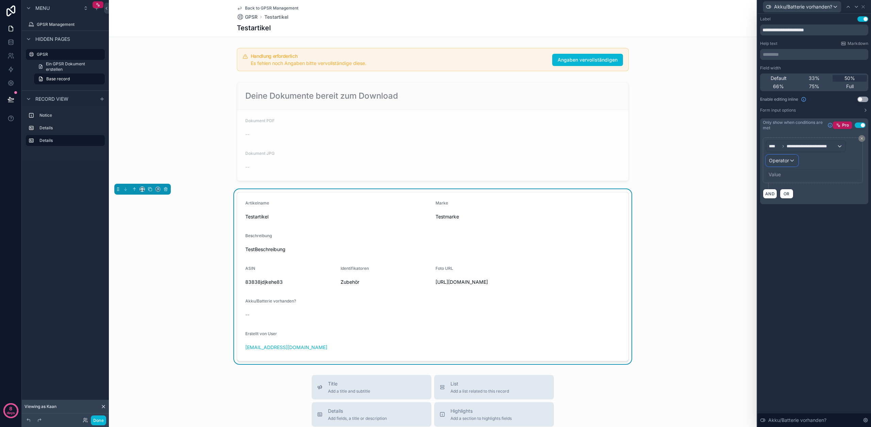
click at [786, 163] on span "Operator" at bounding box center [779, 161] width 20 height 6
click at [784, 192] on div "Is true" at bounding box center [797, 197] width 59 height 12
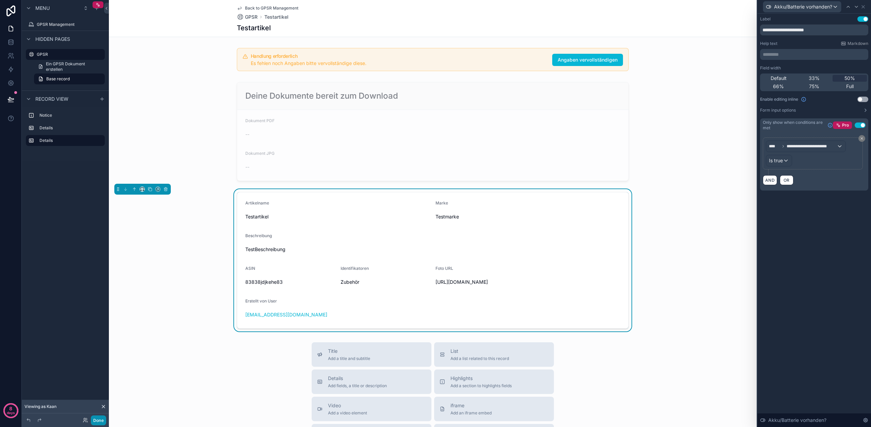
click at [97, 420] on button "Done" at bounding box center [98, 421] width 15 height 10
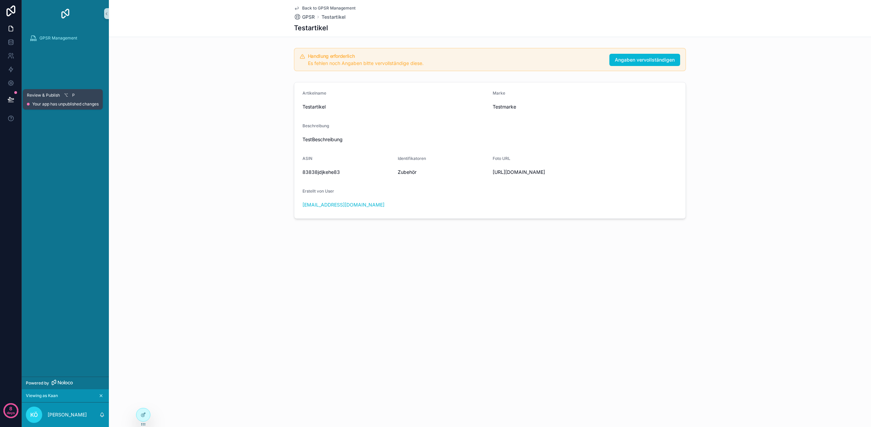
click at [13, 97] on icon at bounding box center [10, 99] width 7 height 7
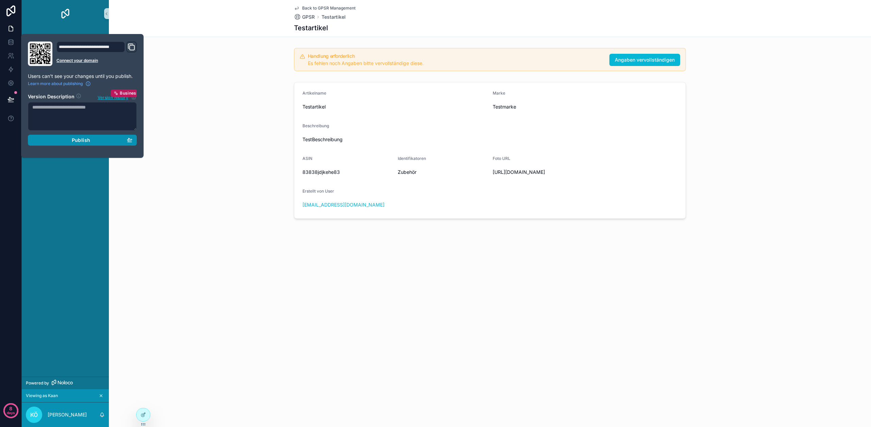
click at [66, 140] on div "Publish" at bounding box center [82, 140] width 100 height 6
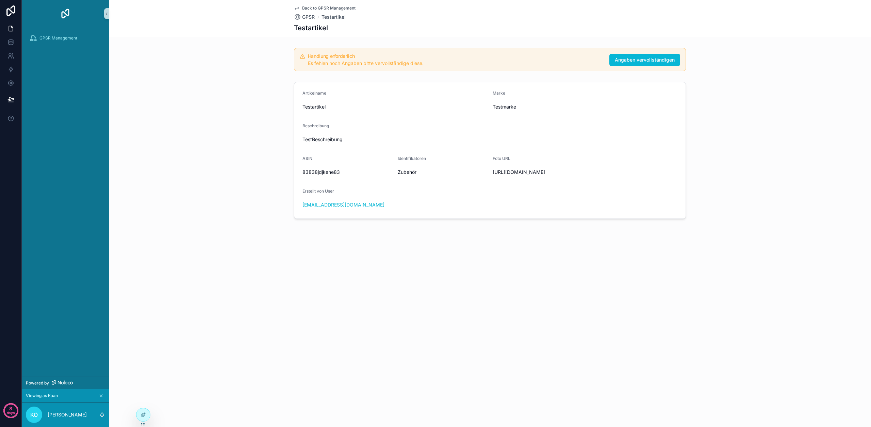
click at [171, 150] on div "Artikelname Testartikel Marke Testmarke Beschreibung TestBeschreibung ASIN 8383…" at bounding box center [490, 150] width 763 height 142
click at [143, 411] on div at bounding box center [144, 415] width 14 height 13
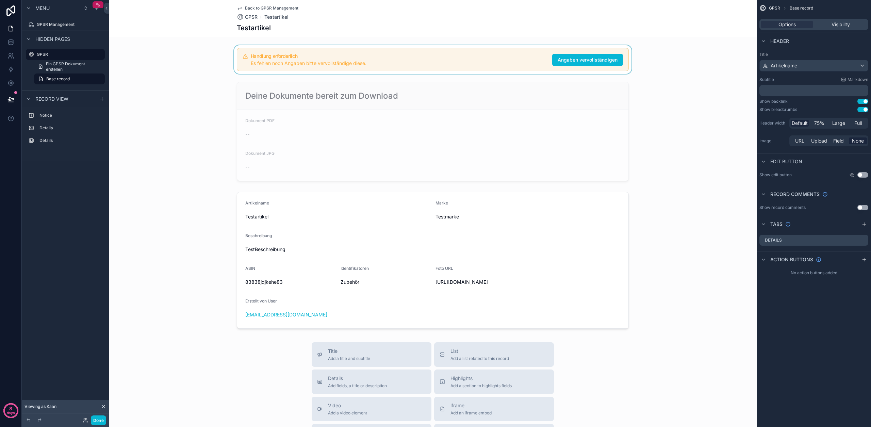
click at [448, 59] on div "scrollable content" at bounding box center [433, 59] width 648 height 29
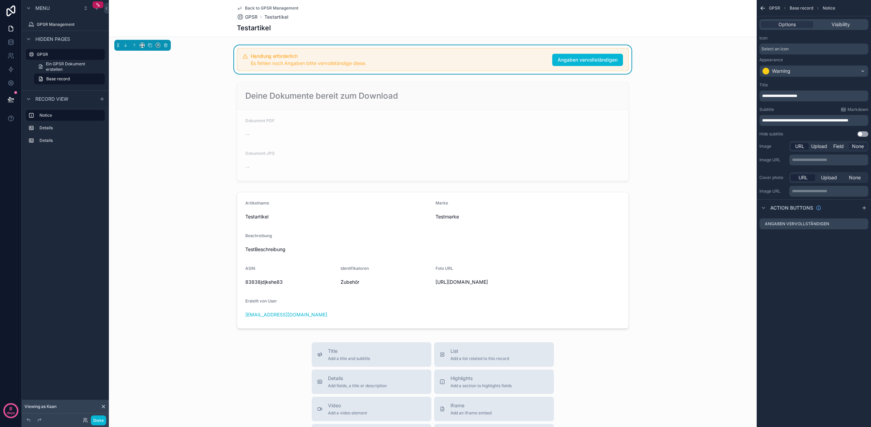
click at [860, 146] on span "None" at bounding box center [858, 146] width 12 height 7
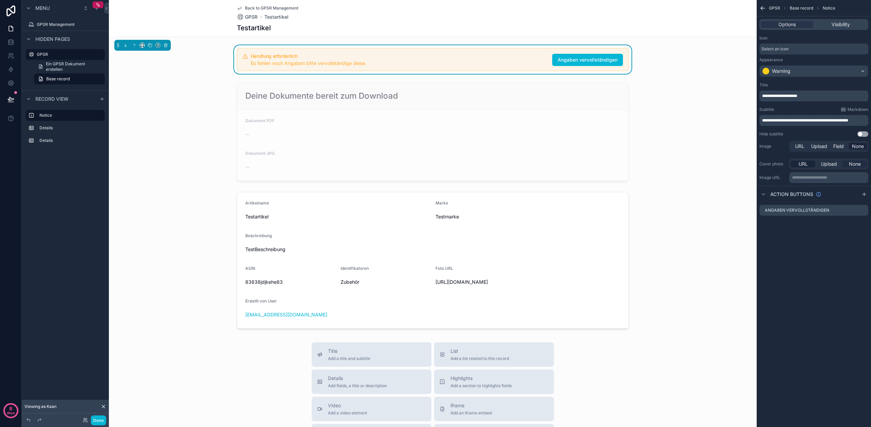
click at [854, 163] on span "None" at bounding box center [855, 164] width 12 height 7
click at [862, 197] on icon "scrollable content" at bounding box center [863, 196] width 5 height 5
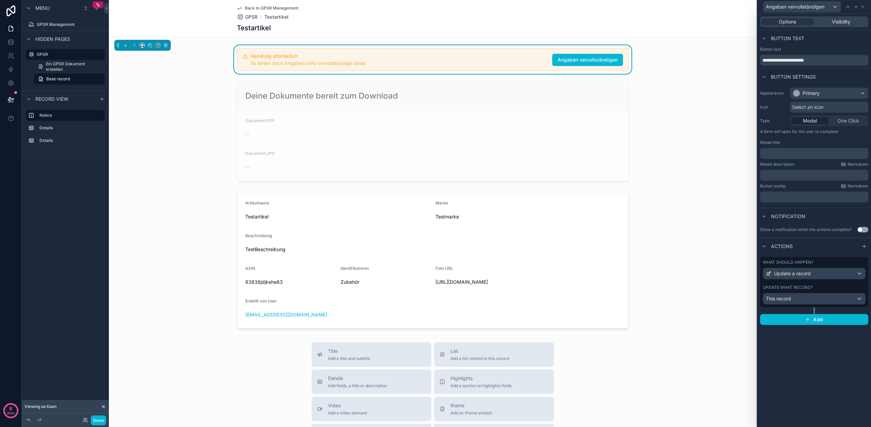
click at [784, 154] on p "﻿" at bounding box center [815, 153] width 104 height 7
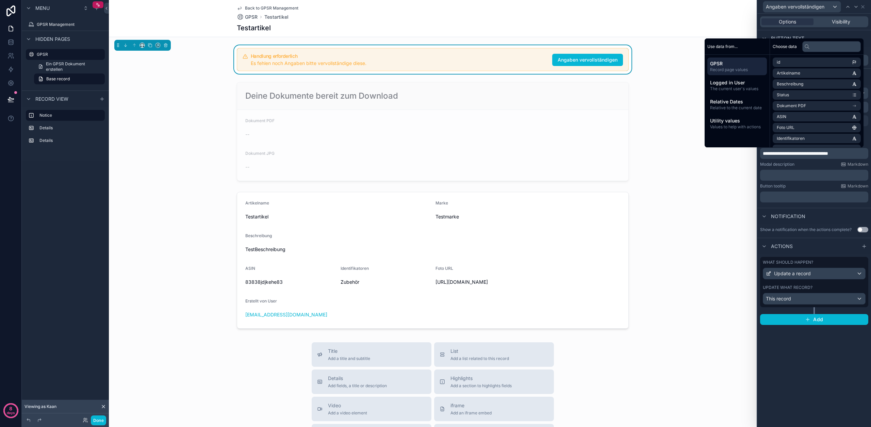
click at [782, 172] on p "﻿" at bounding box center [815, 175] width 104 height 7
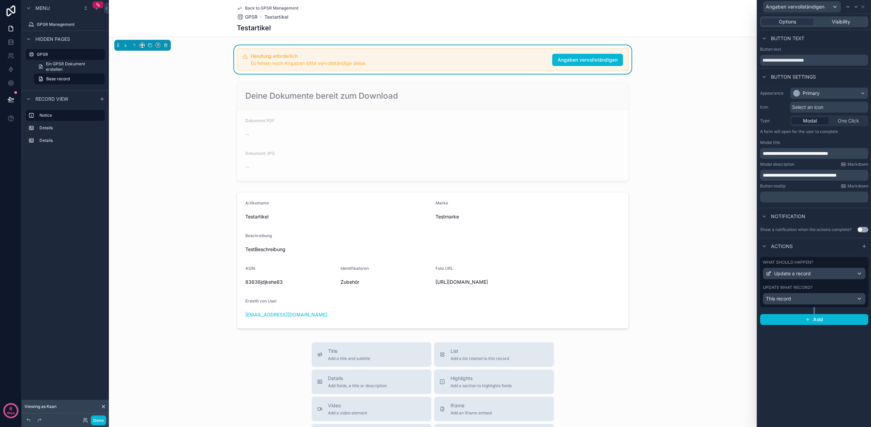
click at [783, 197] on p "﻿" at bounding box center [815, 197] width 104 height 7
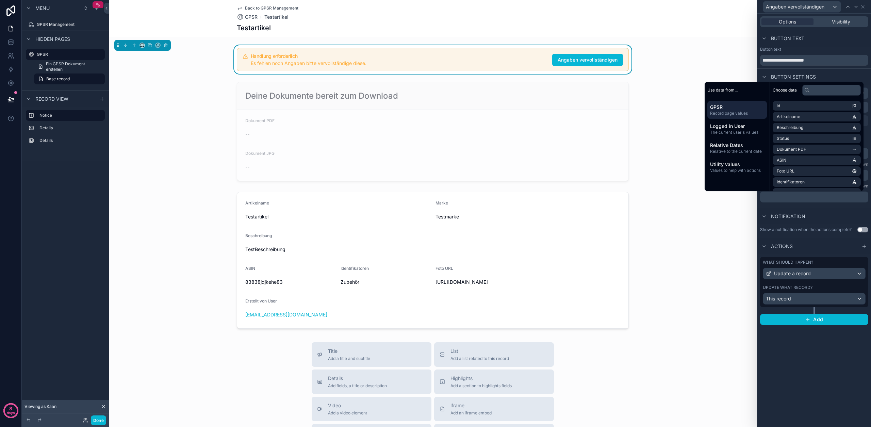
click at [809, 208] on div "Notification" at bounding box center [815, 216] width 114 height 16
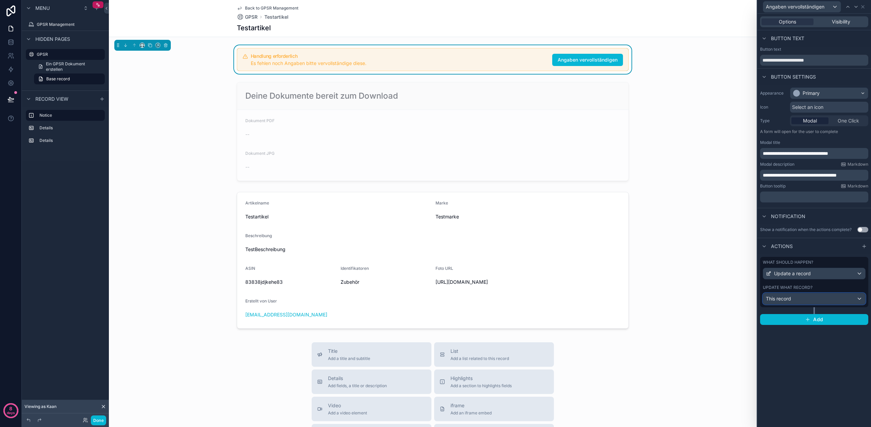
click at [842, 299] on div "This record" at bounding box center [815, 298] width 102 height 11
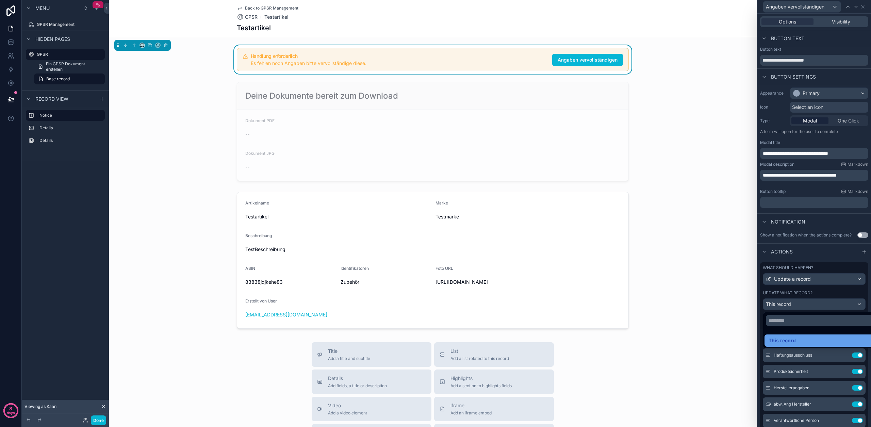
click at [818, 341] on div "This record" at bounding box center [822, 341] width 107 height 8
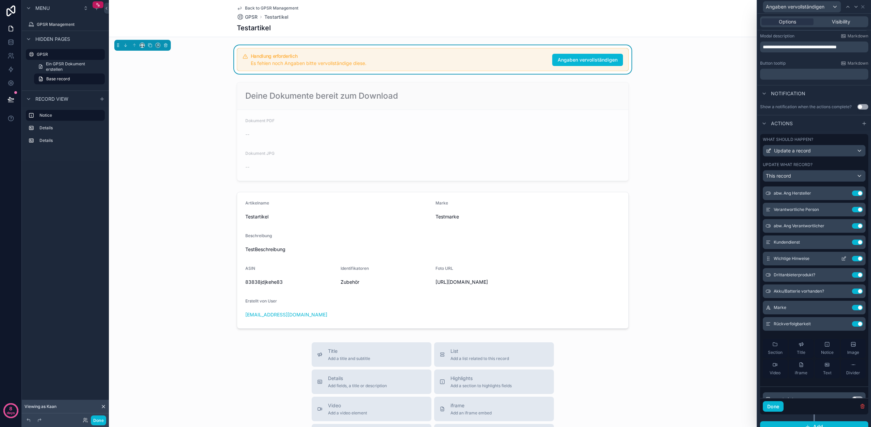
scroll to position [136, 0]
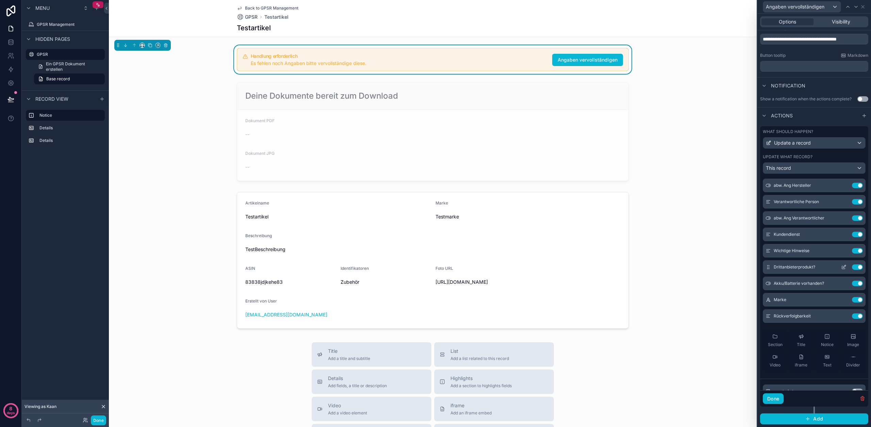
click at [852, 268] on button "Use setting" at bounding box center [857, 267] width 11 height 5
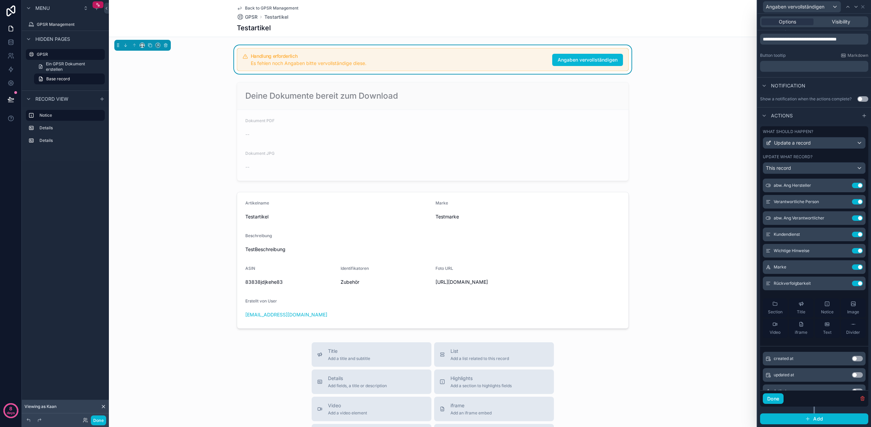
click at [852, 268] on button "Use setting" at bounding box center [857, 267] width 11 height 5
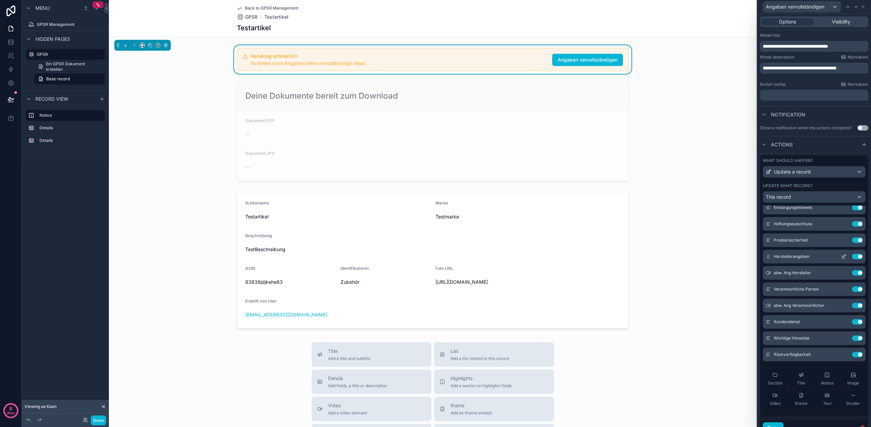
scroll to position [25, 0]
click at [844, 305] on icon at bounding box center [845, 304] width 3 height 3
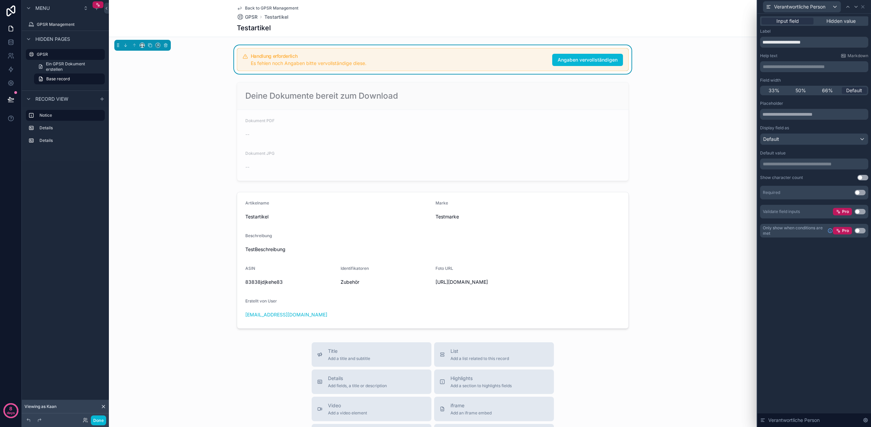
click at [859, 230] on button "Use setting" at bounding box center [860, 230] width 11 height 5
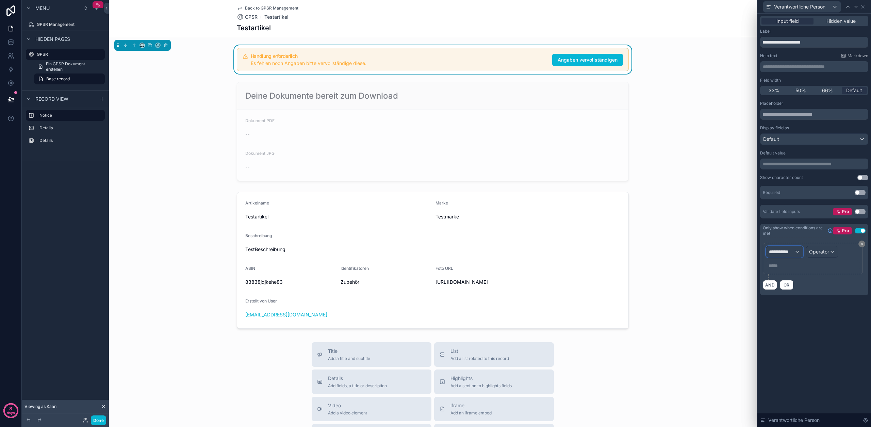
click at [788, 251] on span "**********" at bounding box center [781, 252] width 25 height 7
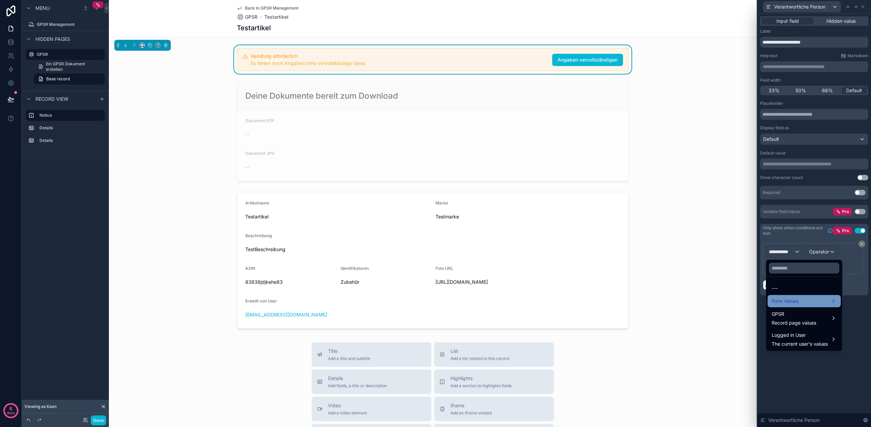
click at [796, 302] on span "Form Values" at bounding box center [785, 301] width 27 height 8
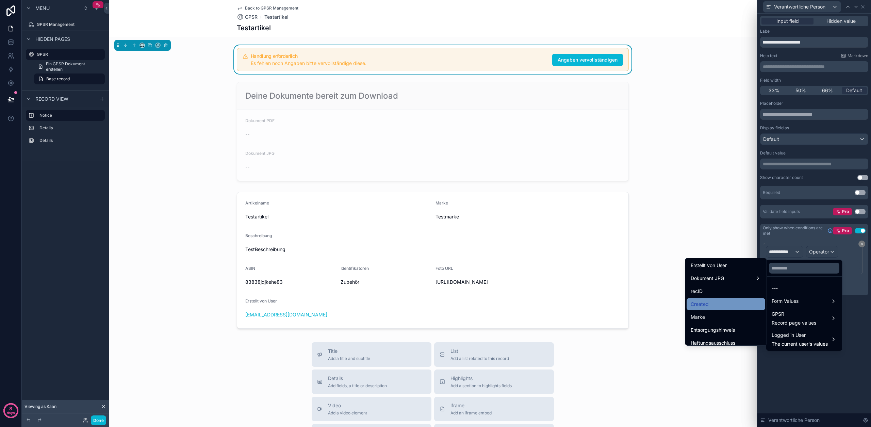
scroll to position [263, 0]
click at [726, 287] on span "abw. Ang Verantwortlicher" at bounding box center [720, 288] width 59 height 8
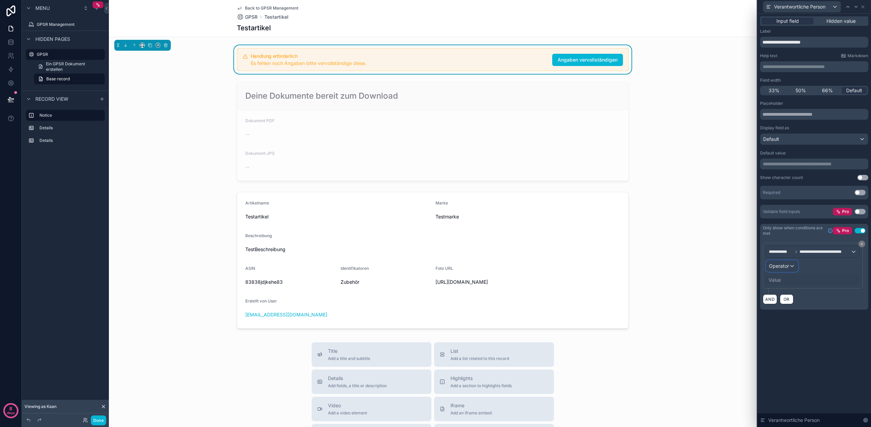
click at [778, 268] on span "Operator" at bounding box center [779, 266] width 20 height 6
click at [782, 304] on span "Is true" at bounding box center [779, 303] width 14 height 8
click at [864, 7] on icon at bounding box center [863, 6] width 5 height 5
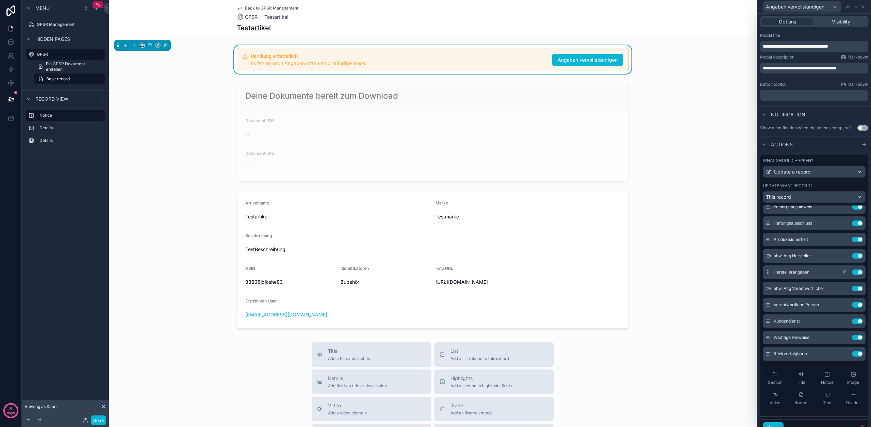
click at [842, 272] on icon at bounding box center [844, 272] width 5 height 5
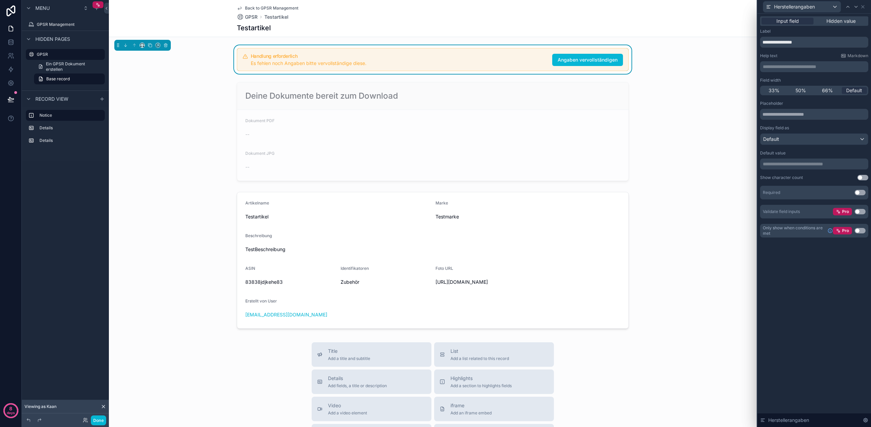
click at [859, 231] on button "Use setting" at bounding box center [860, 230] width 11 height 5
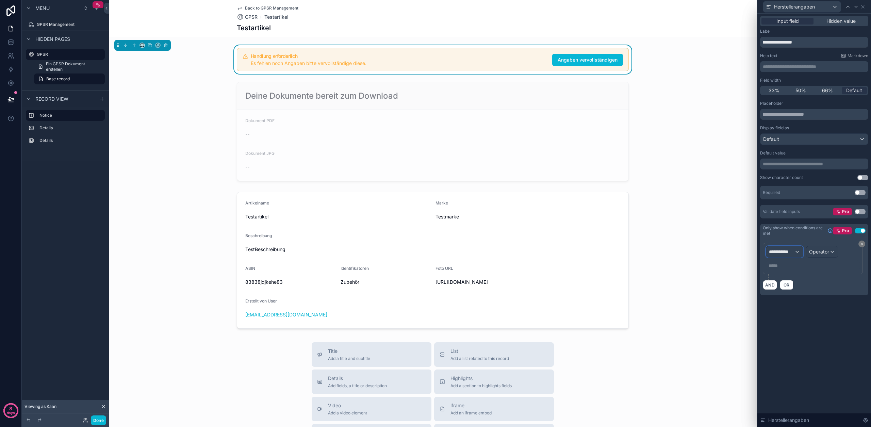
click at [800, 246] on button "**********" at bounding box center [784, 252] width 37 height 12
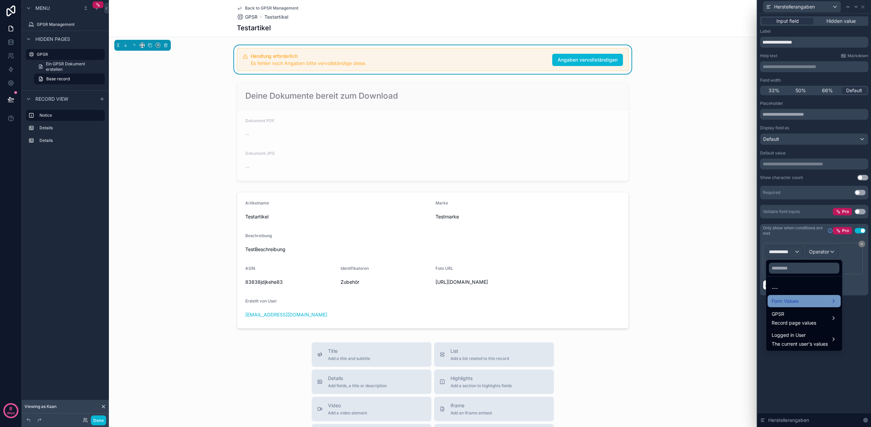
click at [802, 304] on div "Form Values" at bounding box center [804, 301] width 65 height 8
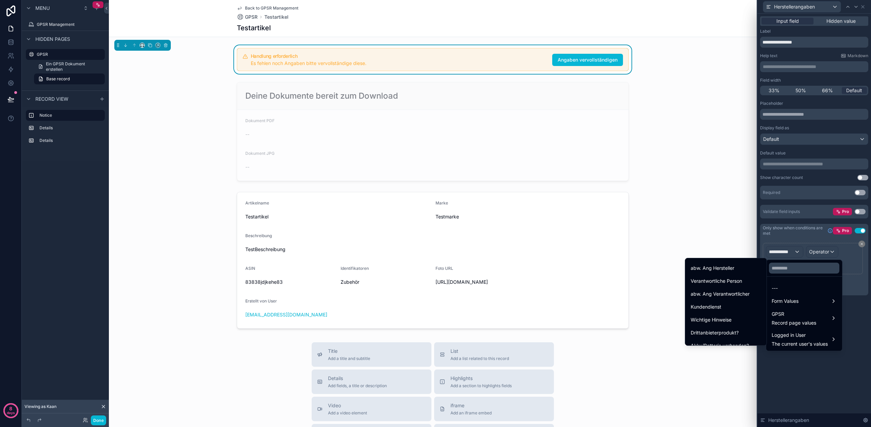
scroll to position [254, 0]
click at [719, 270] on span "abw. Ang Hersteller" at bounding box center [713, 271] width 44 height 8
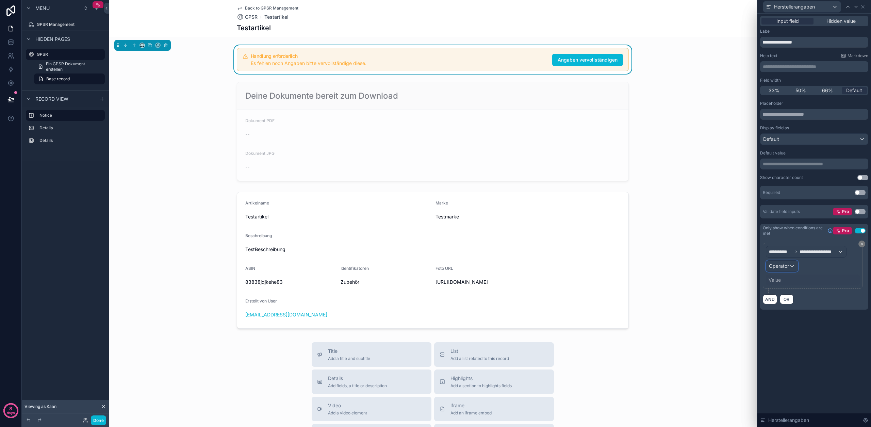
click at [787, 264] on span "Operator" at bounding box center [779, 266] width 20 height 6
click at [787, 301] on div "Is true" at bounding box center [797, 303] width 50 height 8
click at [864, 8] on icon at bounding box center [863, 6] width 5 height 5
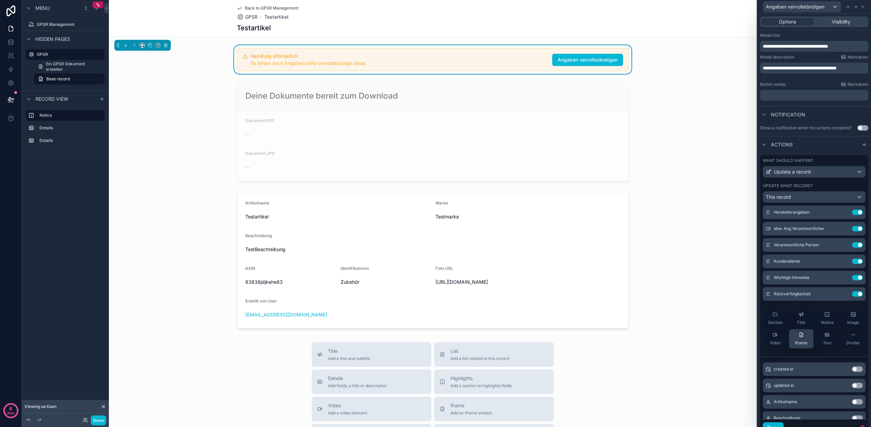
scroll to position [162, 0]
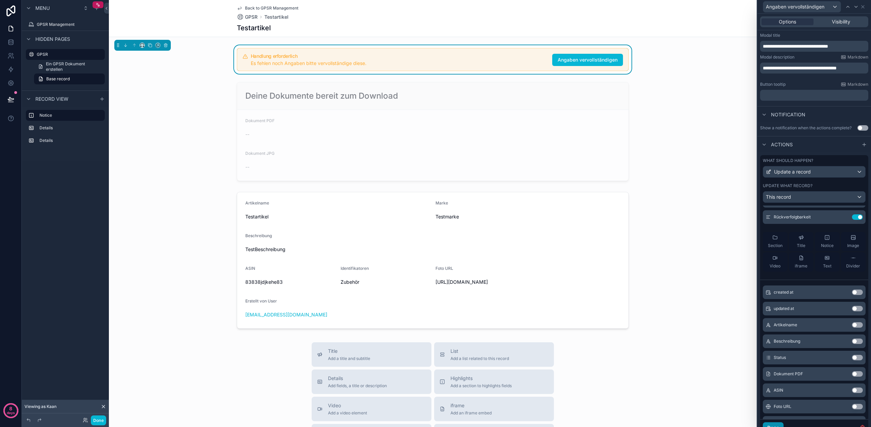
click at [774, 424] on button "Done" at bounding box center [773, 427] width 21 height 11
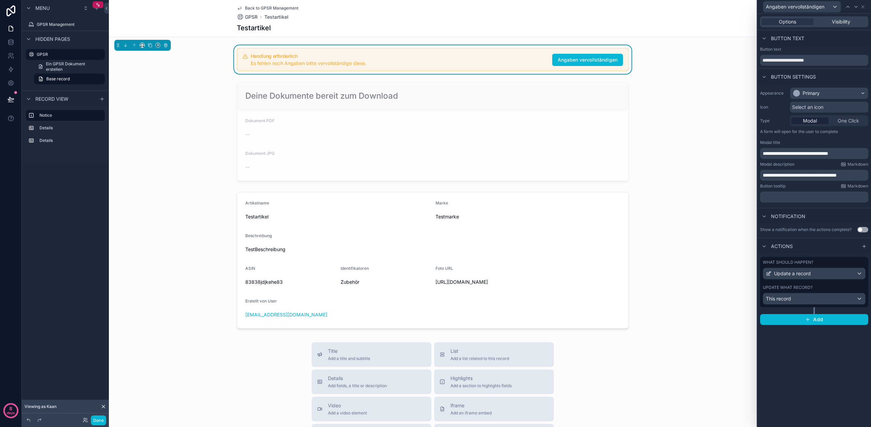
scroll to position [0, 0]
click at [102, 420] on button "Done" at bounding box center [98, 421] width 15 height 10
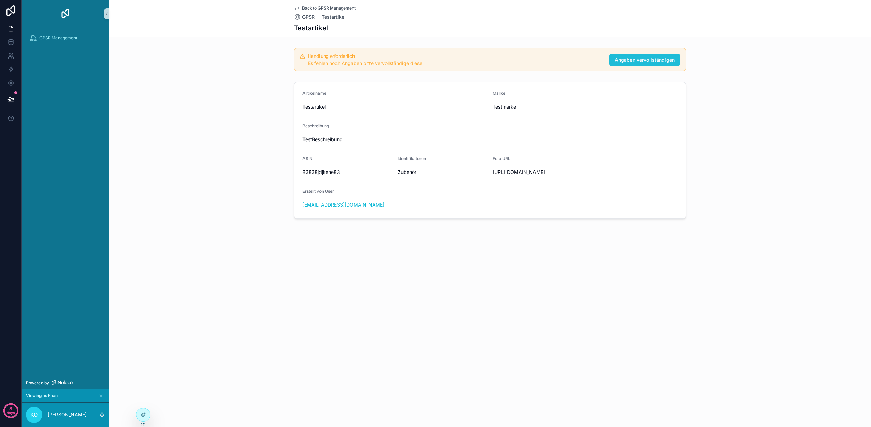
click at [669, 64] on button "Angaben vervollständigen" at bounding box center [645, 60] width 71 height 12
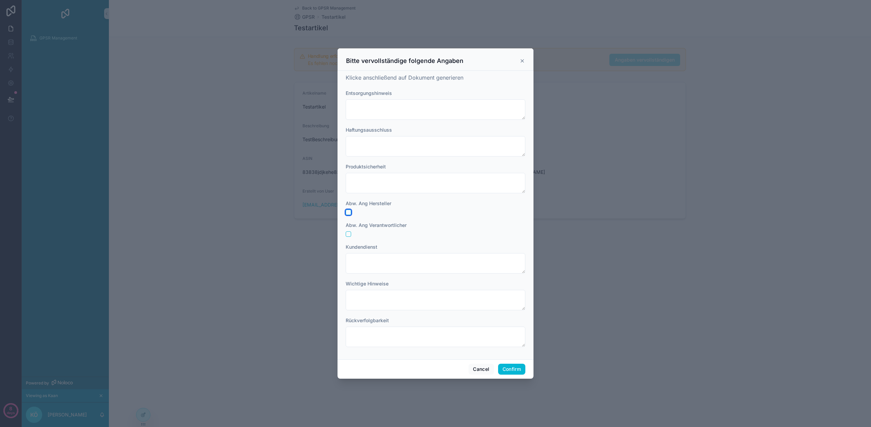
click at [348, 210] on button "button" at bounding box center [348, 212] width 5 height 5
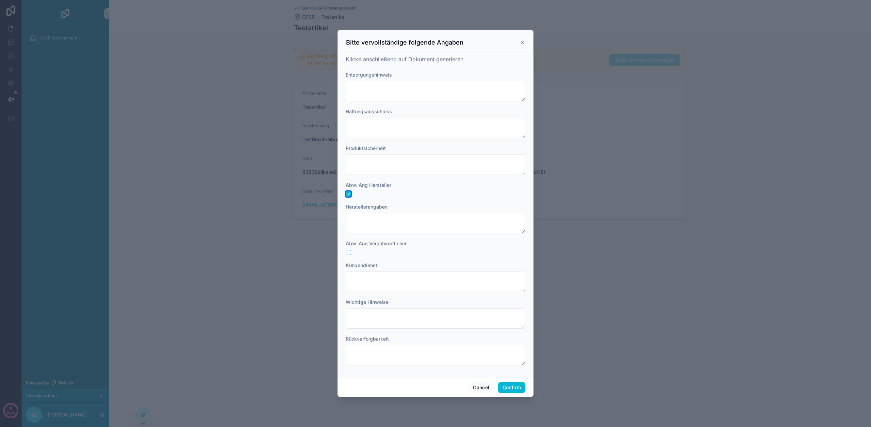
click at [349, 193] on button "button" at bounding box center [348, 193] width 5 height 5
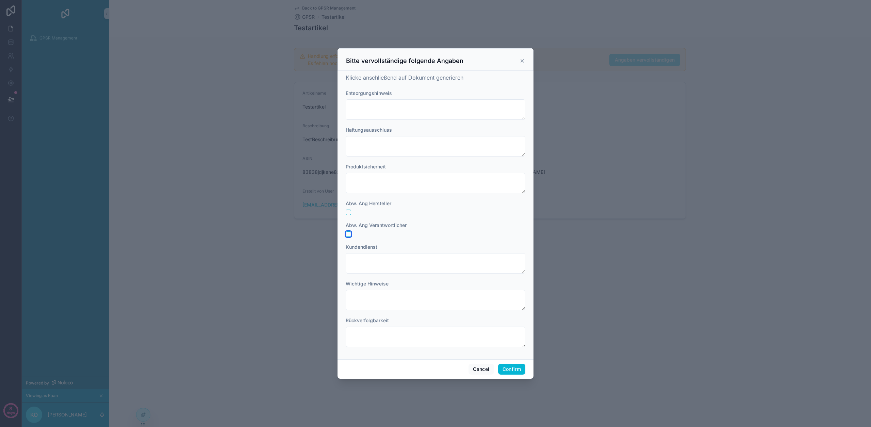
click at [348, 236] on button "button" at bounding box center [348, 233] width 5 height 5
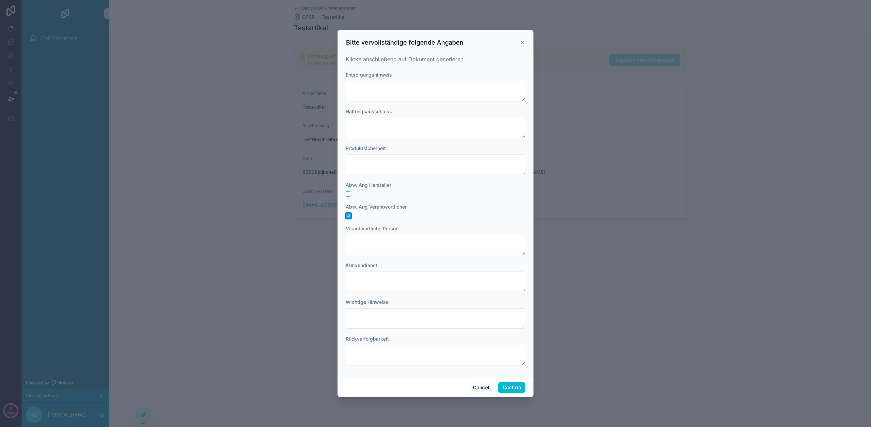
click at [349, 215] on button "button" at bounding box center [348, 215] width 5 height 5
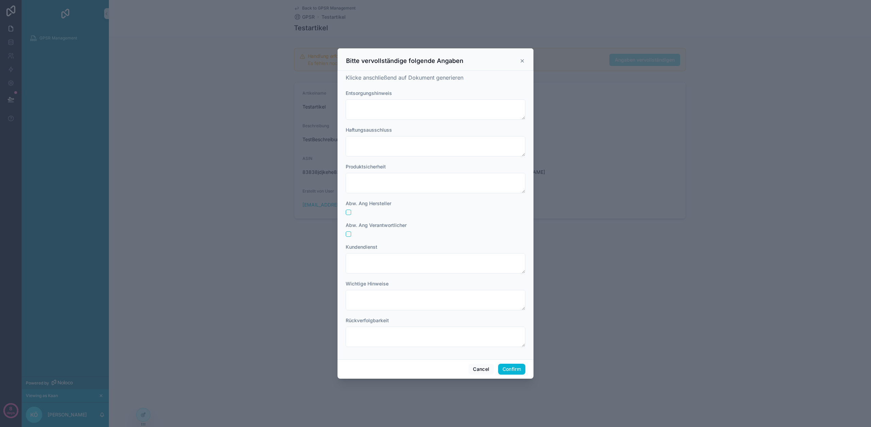
click at [469, 226] on div "Abw. Ang Verantwortlicher" at bounding box center [436, 225] width 180 height 7
click at [527, 59] on div "Bitte vervollständige folgende Angaben" at bounding box center [436, 59] width 196 height 22
click at [523, 61] on icon at bounding box center [522, 61] width 3 height 3
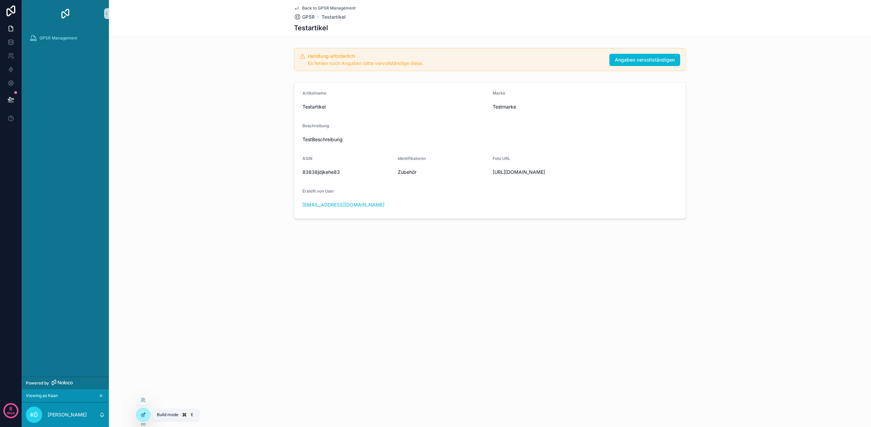
click at [143, 415] on icon at bounding box center [144, 414] width 3 height 3
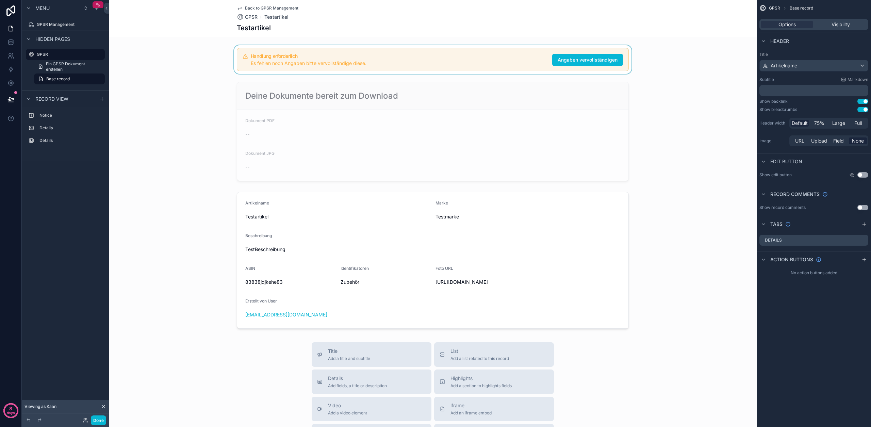
click at [502, 61] on div "scrollable content" at bounding box center [433, 59] width 648 height 29
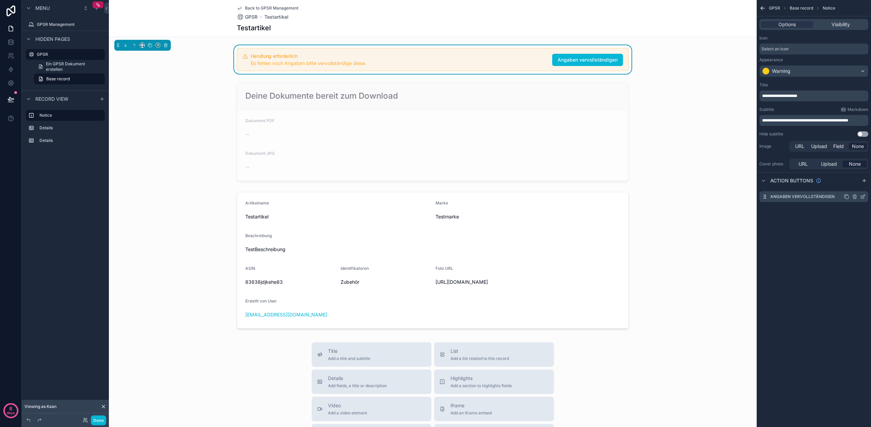
click at [863, 198] on icon "scrollable content" at bounding box center [863, 196] width 5 height 5
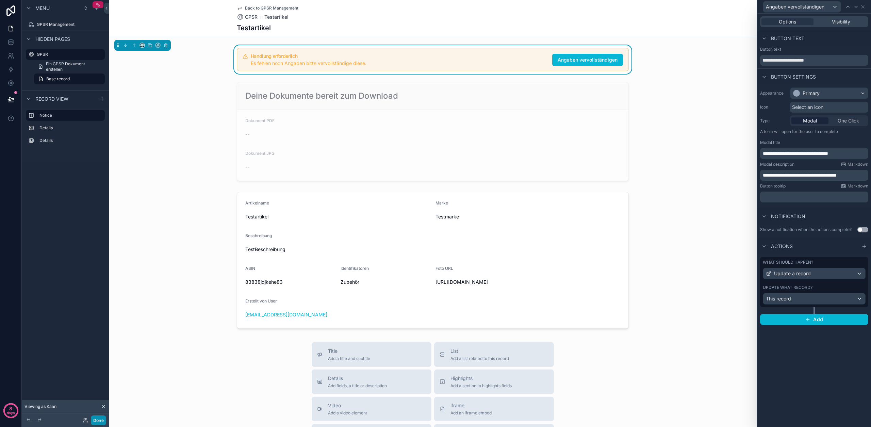
click at [102, 422] on button "Done" at bounding box center [98, 421] width 15 height 10
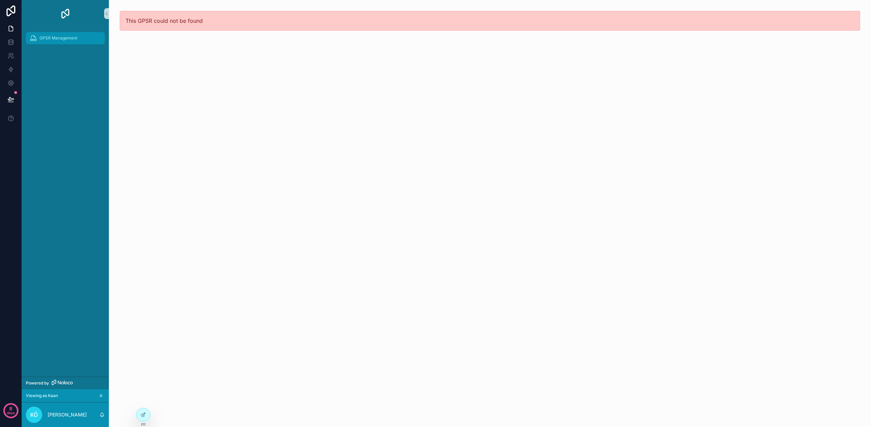
click at [60, 37] on span "GPSR Management" at bounding box center [58, 37] width 38 height 5
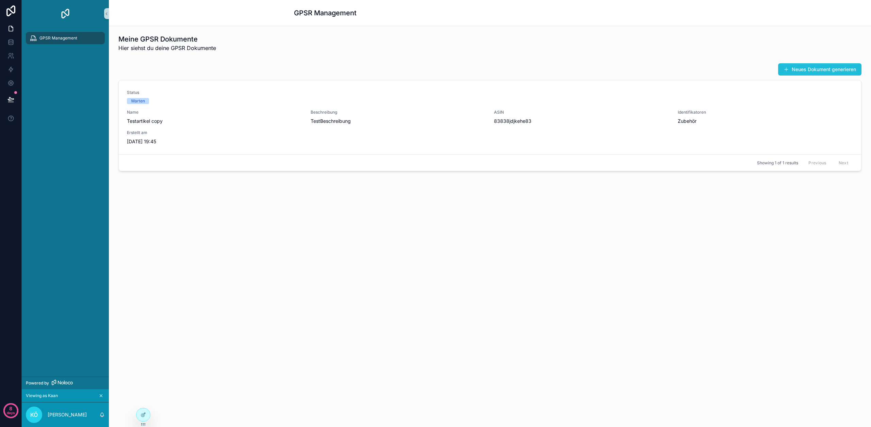
click at [786, 66] on button "Neues Dokument generieren" at bounding box center [820, 69] width 83 height 12
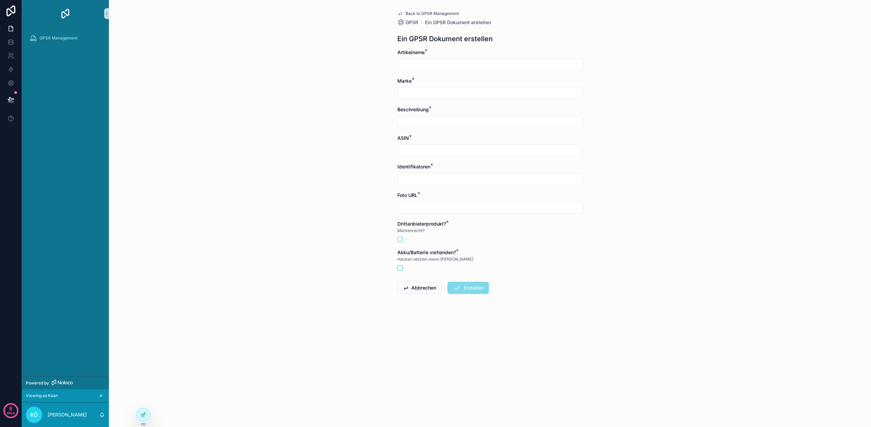
click at [441, 63] on input "scrollable content" at bounding box center [490, 65] width 185 height 10
type input "**********"
click at [435, 91] on input "scrollable content" at bounding box center [490, 94] width 185 height 10
type input "*********"
click at [437, 125] on input "scrollable content" at bounding box center [490, 122] width 185 height 10
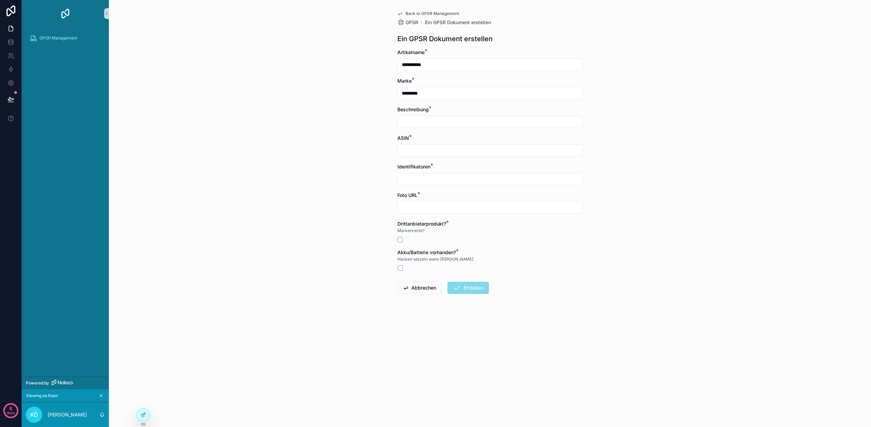
type input "**********"
click at [430, 156] on div "scrollable content" at bounding box center [490, 150] width 185 height 12
click at [431, 152] on input "scrollable content" at bounding box center [490, 151] width 185 height 10
type input "**********"
click at [449, 176] on input "scrollable content" at bounding box center [490, 179] width 185 height 10
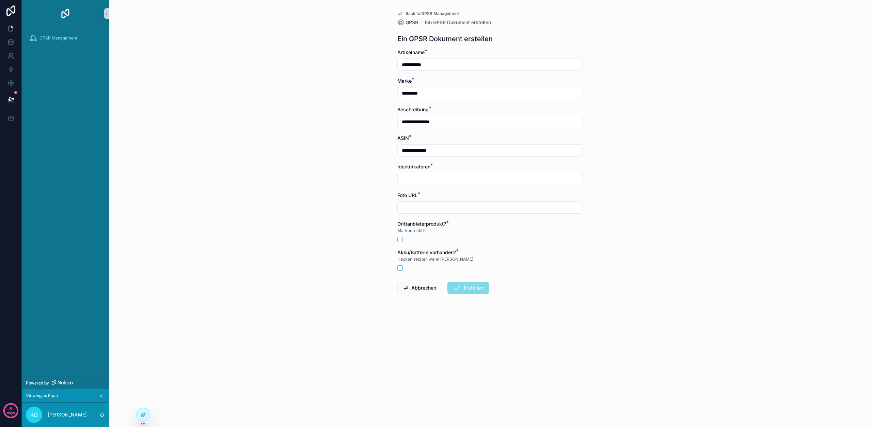
type input "*******"
click at [447, 208] on input "scrollable content" at bounding box center [490, 208] width 185 height 10
type input "**********"
click at [399, 239] on button "scrollable content" at bounding box center [400, 239] width 5 height 5
click at [400, 270] on button "scrollable content" at bounding box center [400, 268] width 5 height 5
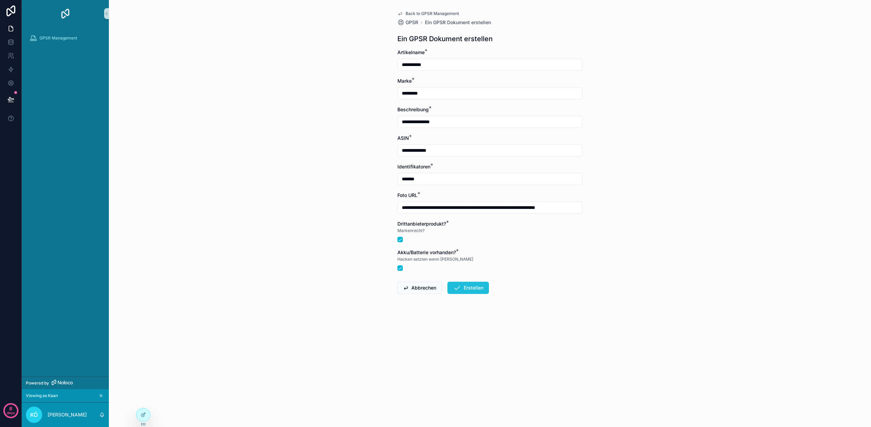
click at [467, 290] on button "Erstellen" at bounding box center [469, 288] width 42 height 12
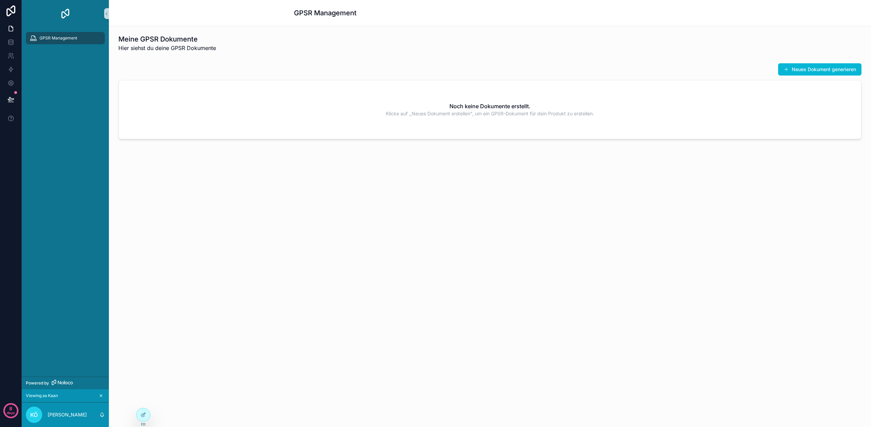
click at [817, 74] on button "Neues Dokument generieren" at bounding box center [820, 69] width 83 height 12
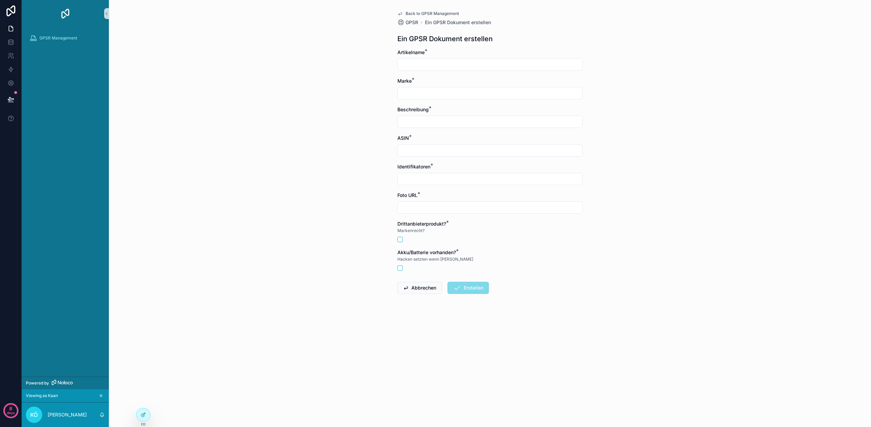
click at [433, 61] on input "scrollable content" at bounding box center [490, 65] width 185 height 10
type input "**********"
click at [429, 89] on input "scrollable content" at bounding box center [490, 94] width 185 height 10
type input "*********"
click at [440, 121] on input "scrollable content" at bounding box center [490, 122] width 185 height 10
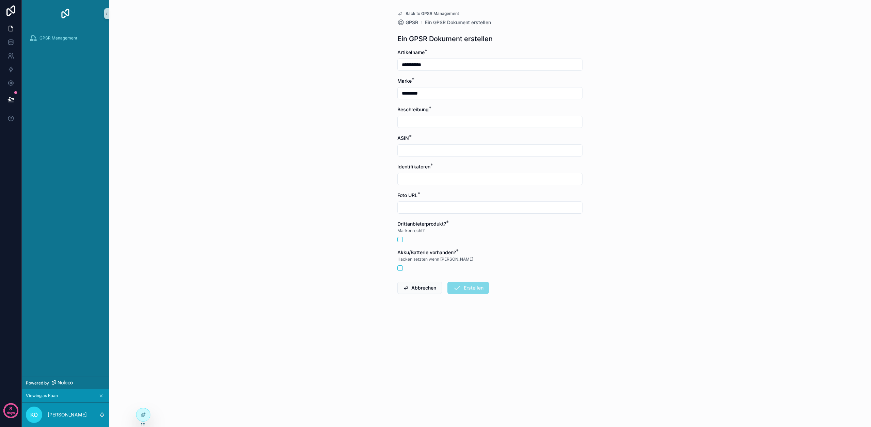
type input "**********"
click at [444, 150] on input "scrollable content" at bounding box center [490, 151] width 185 height 10
type input "**********"
click at [436, 180] on input "scrollable content" at bounding box center [490, 179] width 185 height 10
type input "*******"
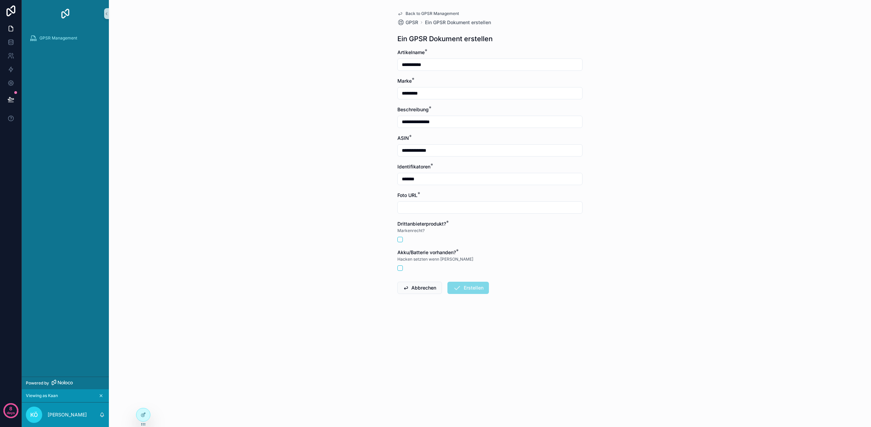
click at [433, 207] on input "scrollable content" at bounding box center [490, 208] width 185 height 10
type input "**********"
click at [401, 240] on button "scrollable content" at bounding box center [400, 239] width 5 height 5
click at [454, 288] on span "Erstellen" at bounding box center [469, 289] width 42 height 7
click at [146, 414] on icon at bounding box center [143, 414] width 5 height 5
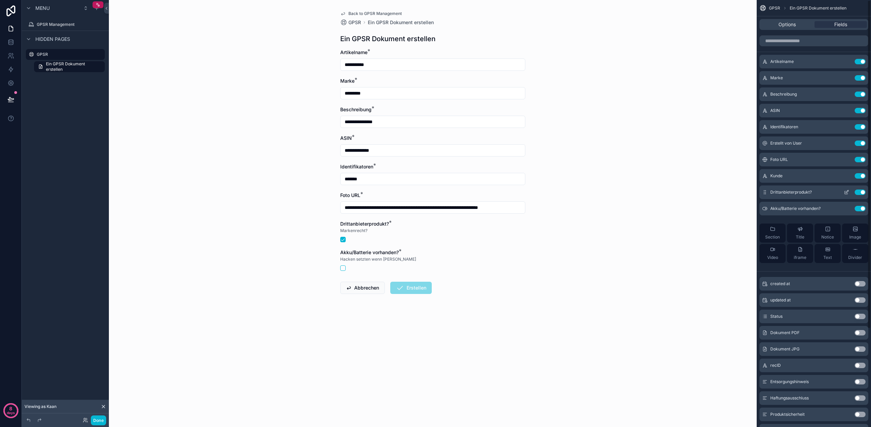
click at [847, 193] on icon "scrollable content" at bounding box center [846, 192] width 5 height 5
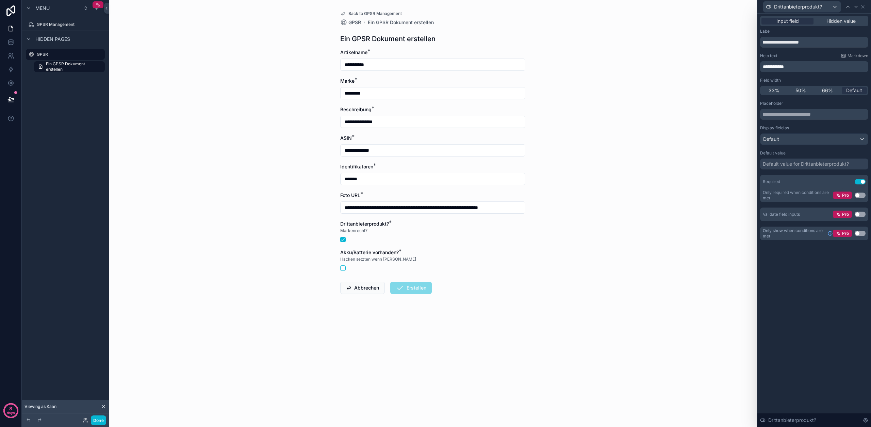
click at [860, 179] on button "Use setting" at bounding box center [860, 181] width 11 height 5
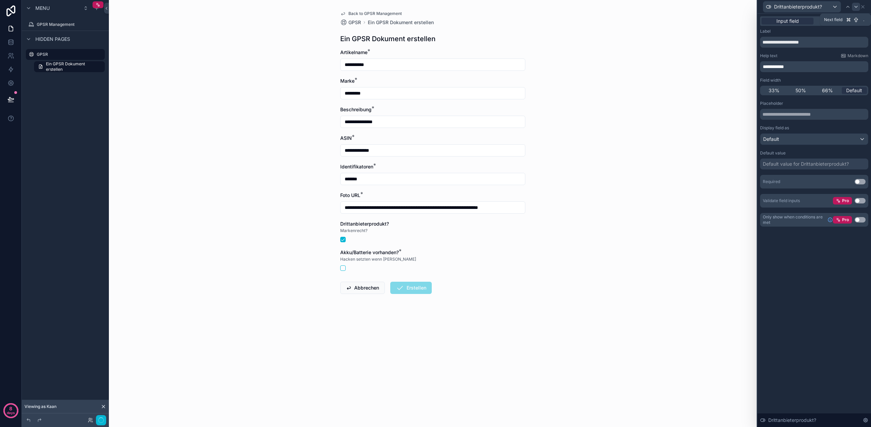
click at [855, 6] on icon at bounding box center [856, 6] width 3 height 1
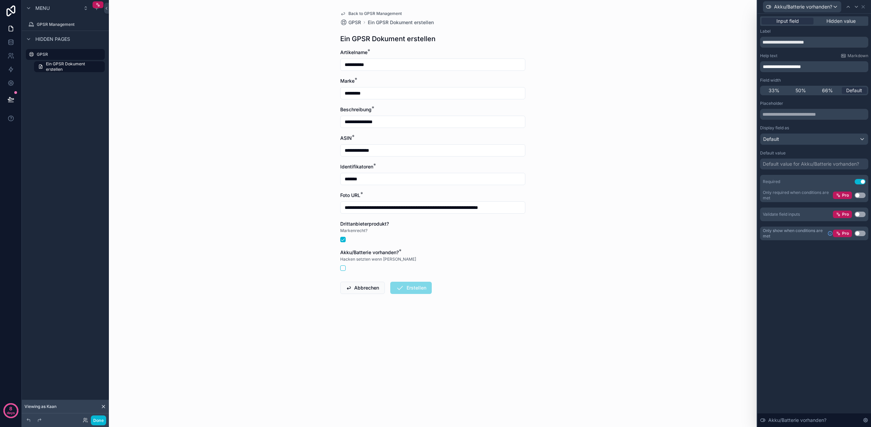
click at [863, 182] on button "Use setting" at bounding box center [860, 181] width 11 height 5
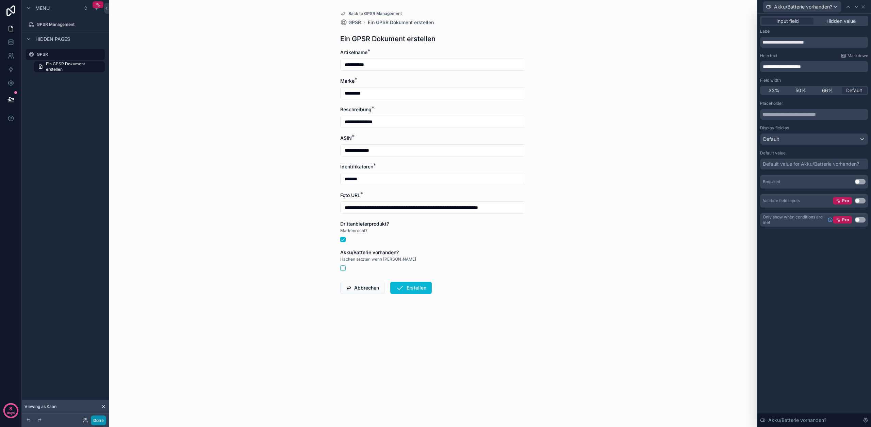
click at [96, 420] on button "Done" at bounding box center [98, 421] width 15 height 10
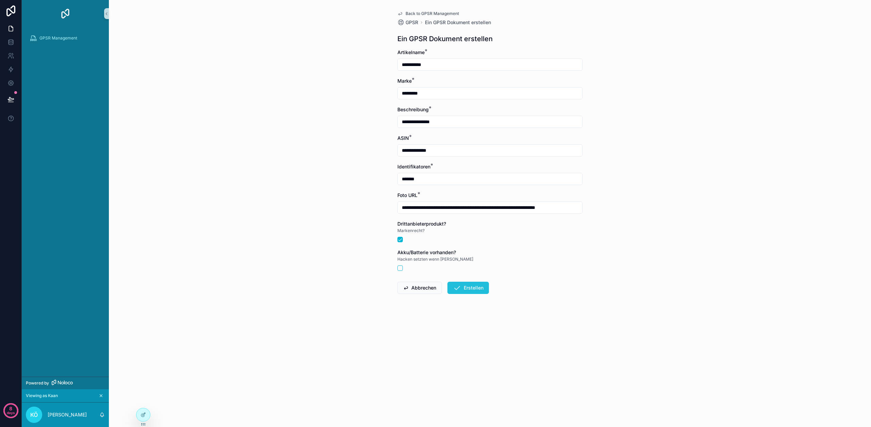
click at [477, 289] on button "Erstellen" at bounding box center [469, 288] width 42 height 12
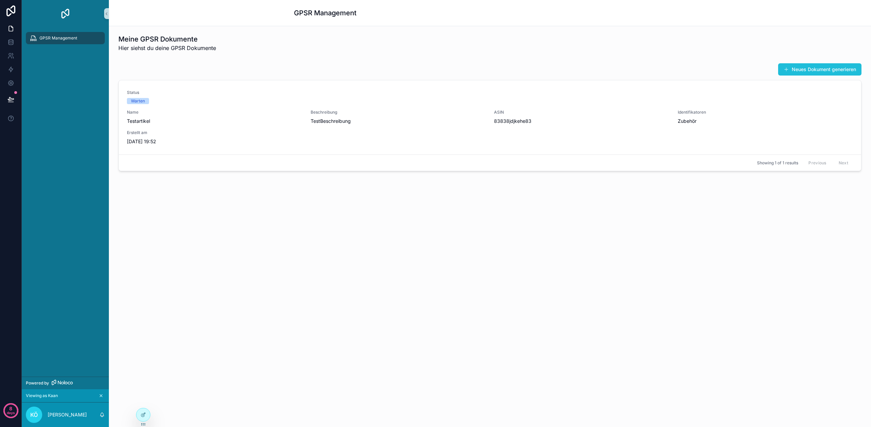
click at [784, 70] on span "scrollable content" at bounding box center [786, 69] width 5 height 5
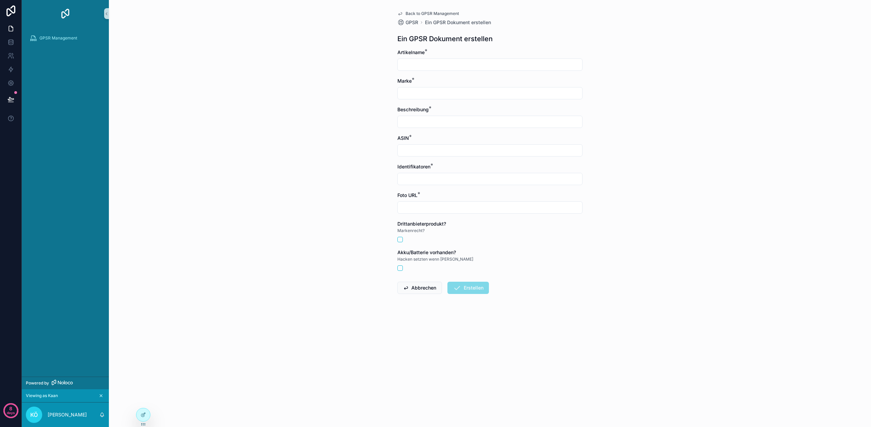
click at [479, 67] on input "scrollable content" at bounding box center [490, 65] width 185 height 10
type input "**********"
click at [439, 89] on input "scrollable content" at bounding box center [490, 94] width 185 height 10
type input "*********"
click at [444, 116] on div "scrollable content" at bounding box center [490, 122] width 185 height 12
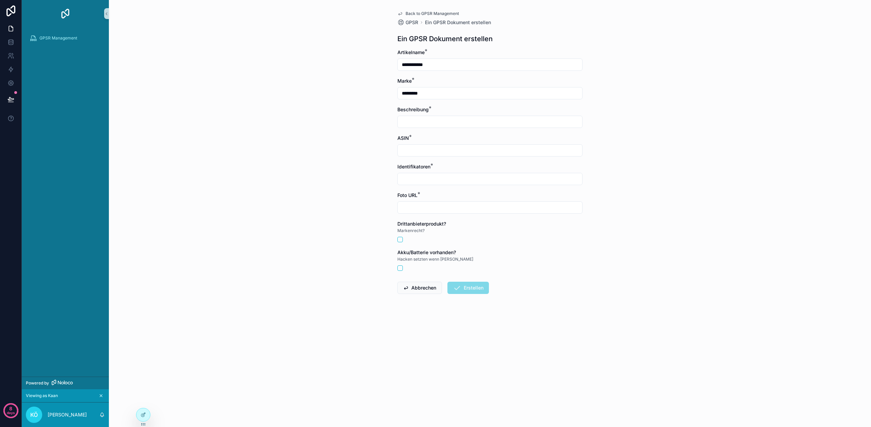
click at [446, 125] on input "scrollable content" at bounding box center [490, 122] width 185 height 10
type input "**********"
click at [450, 146] on input "scrollable content" at bounding box center [490, 151] width 185 height 10
type input "**********"
click at [447, 179] on input "scrollable content" at bounding box center [490, 179] width 185 height 10
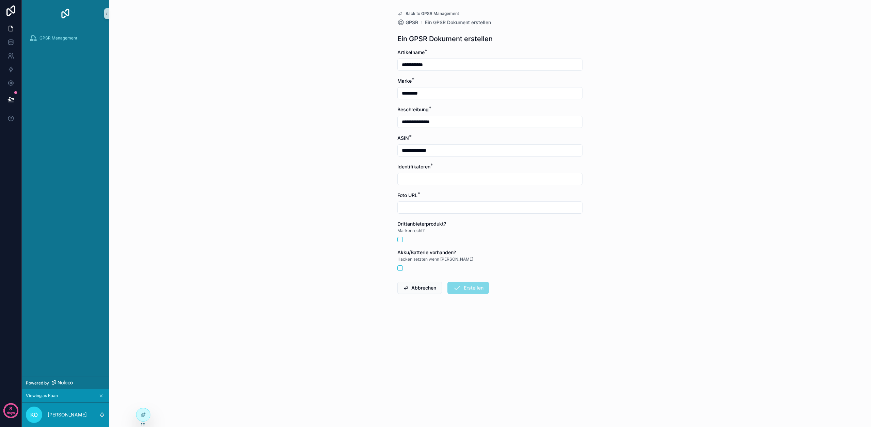
type input "*******"
click at [443, 204] on input "scrollable content" at bounding box center [490, 208] width 185 height 10
type input "**********"
click at [400, 269] on button "scrollable content" at bounding box center [400, 268] width 5 height 5
click at [476, 291] on button "Erstellen" at bounding box center [469, 288] width 42 height 12
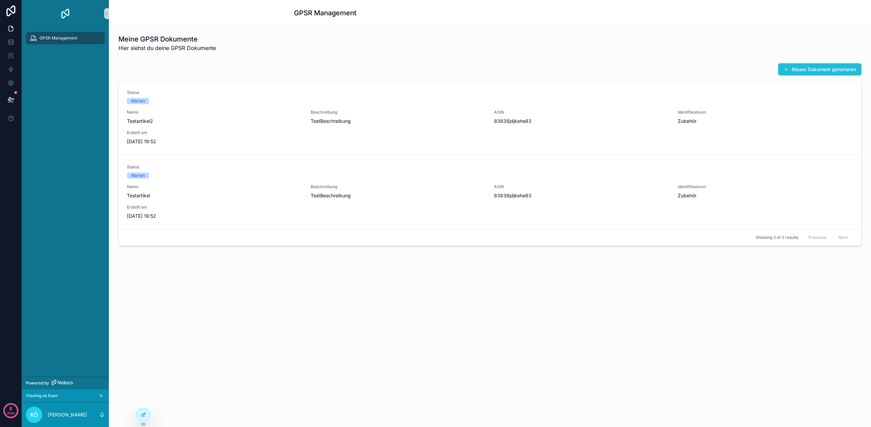
click at [798, 71] on button "Neues Dokument generieren" at bounding box center [820, 69] width 83 height 12
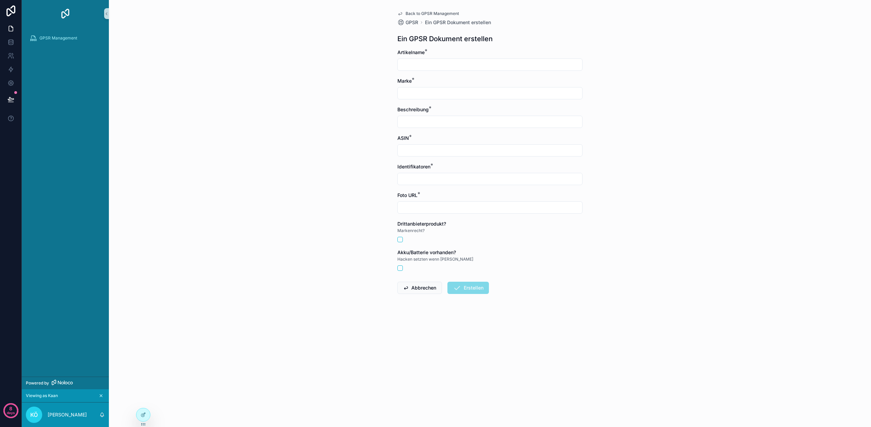
click at [446, 64] on input "scrollable content" at bounding box center [490, 65] width 185 height 10
type input "**********"
click at [433, 95] on input "scrollable content" at bounding box center [490, 94] width 185 height 10
type input "*********"
click at [436, 119] on input "scrollable content" at bounding box center [490, 122] width 185 height 10
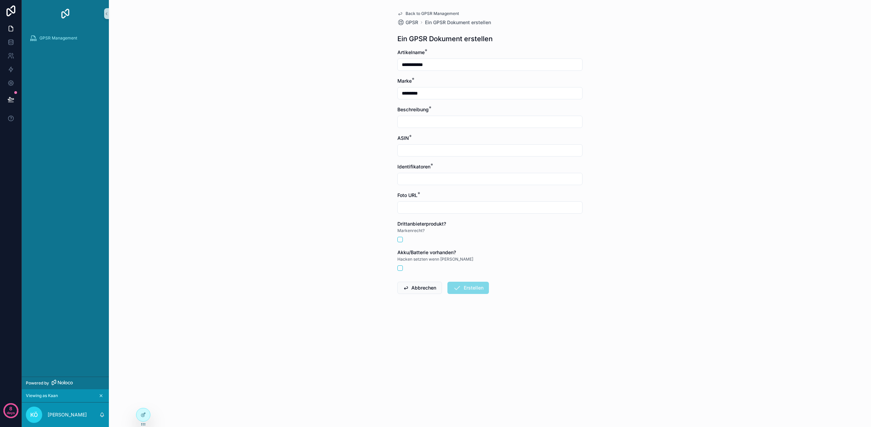
type input "**********"
click at [443, 152] on input "scrollable content" at bounding box center [490, 151] width 185 height 10
type input "**********"
click at [458, 182] on input "scrollable content" at bounding box center [490, 179] width 185 height 10
type input "*******"
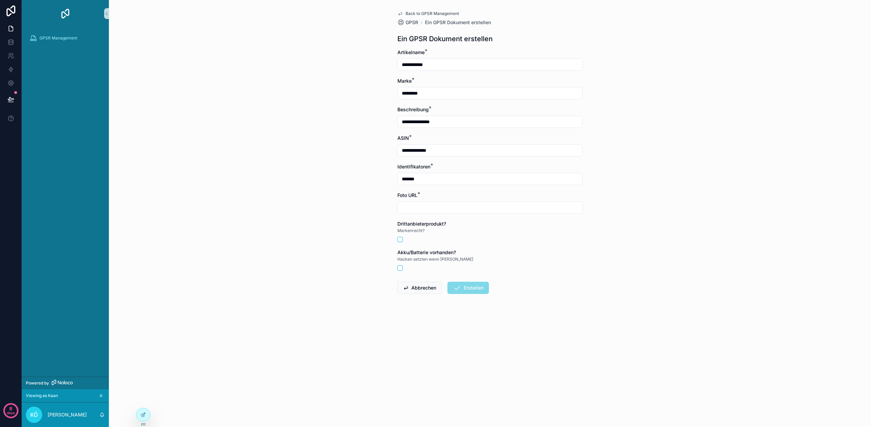
click at [458, 208] on input "scrollable content" at bounding box center [490, 208] width 185 height 10
type input "**********"
click at [399, 269] on button "scrollable content" at bounding box center [400, 268] width 5 height 5
click at [458, 284] on icon "scrollable content" at bounding box center [457, 288] width 8 height 8
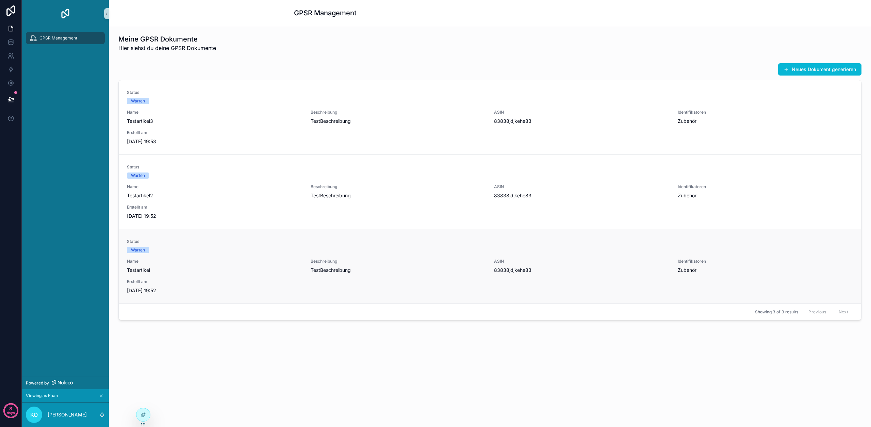
click at [380, 265] on div "Beschreibung TestBeschreibung" at bounding box center [399, 266] width 176 height 15
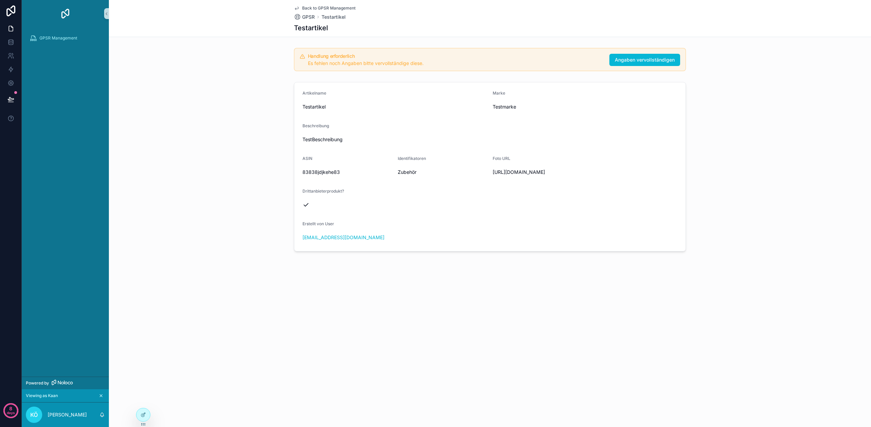
click at [316, 7] on span "Back to GPSR Management" at bounding box center [328, 7] width 53 height 5
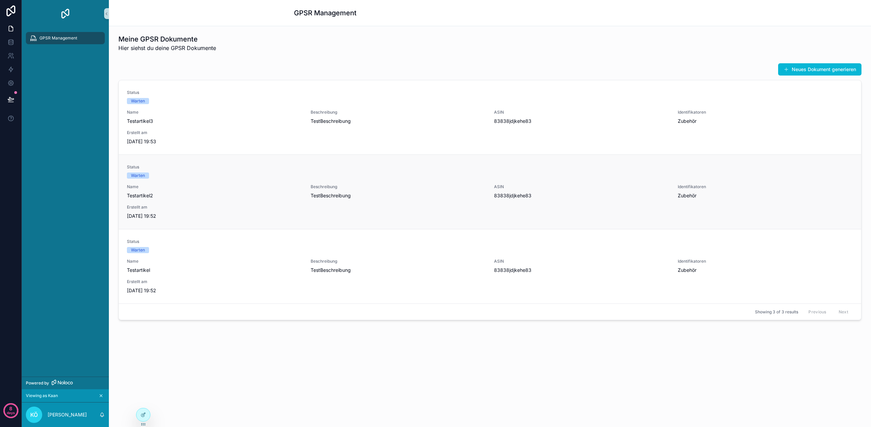
click at [385, 183] on div "Status Warten Name Testartikel2 Beschreibung TestBeschreibung ASIN 83838jdjkehe…" at bounding box center [490, 191] width 726 height 55
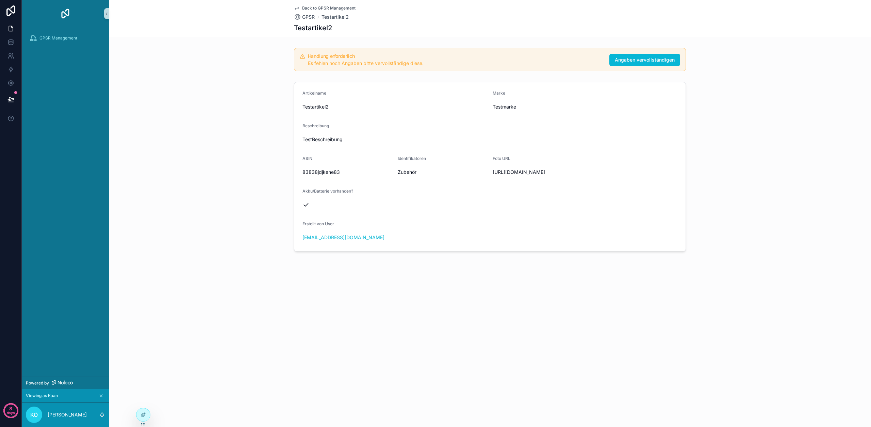
click at [335, 9] on span "Back to GPSR Management" at bounding box center [328, 7] width 53 height 5
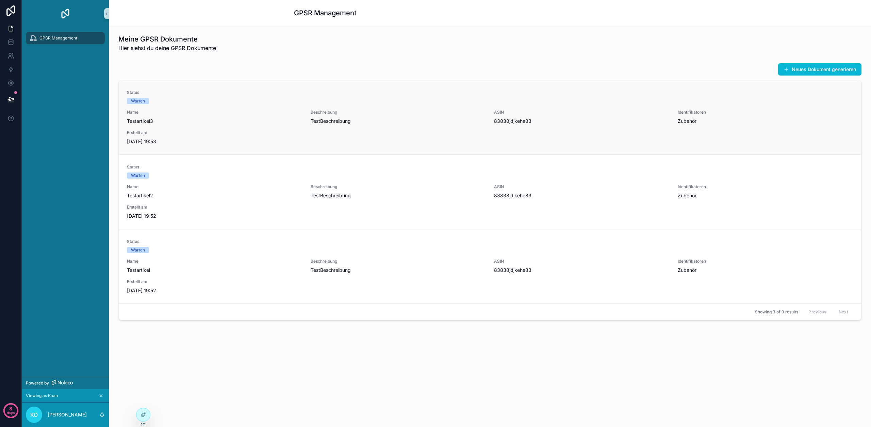
click at [378, 92] on span "Status" at bounding box center [490, 92] width 726 height 5
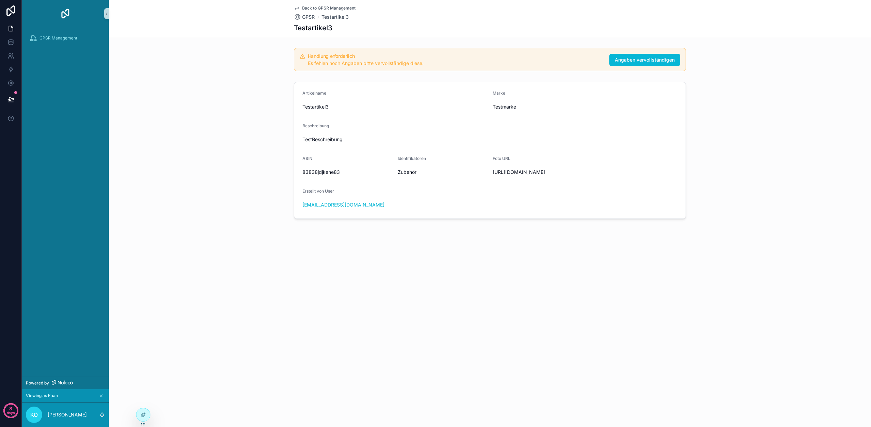
click at [336, 6] on span "Back to GPSR Management" at bounding box center [328, 7] width 53 height 5
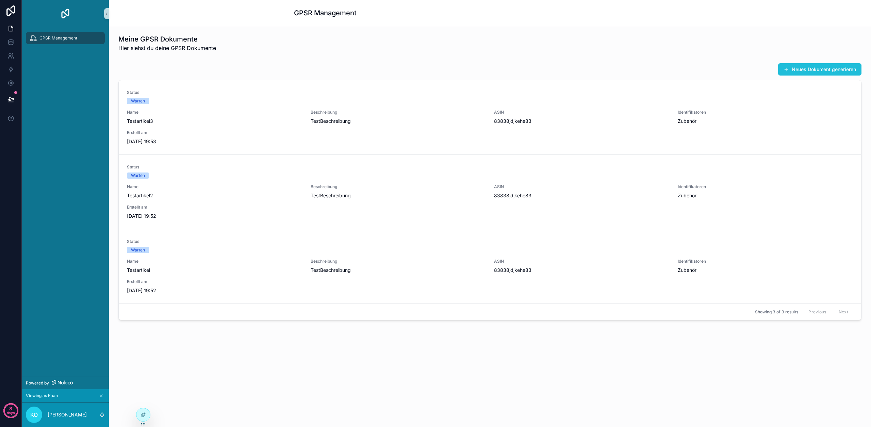
click at [832, 63] on button "Neues Dokument generieren" at bounding box center [820, 69] width 83 height 12
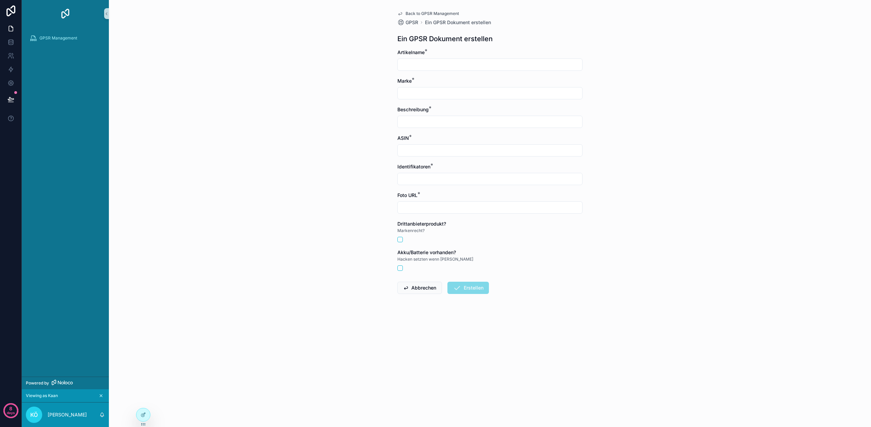
click at [443, 65] on input "scrollable content" at bounding box center [490, 65] width 185 height 10
type input "**********"
click at [437, 97] on input "scrollable content" at bounding box center [490, 94] width 185 height 10
type input "*********"
click at [436, 119] on input "scrollable content" at bounding box center [490, 122] width 185 height 10
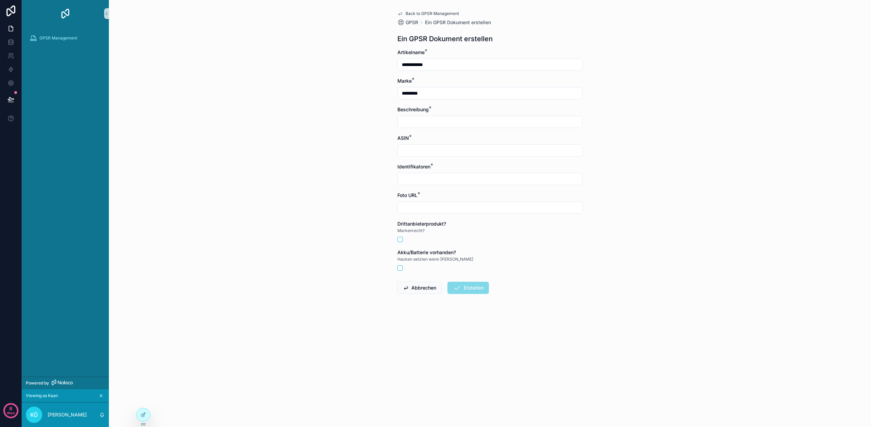
click at [436, 121] on input "scrollable content" at bounding box center [490, 122] width 185 height 10
type input "**********"
click at [445, 148] on input "scrollable content" at bounding box center [490, 151] width 185 height 10
type input "**********"
click at [447, 178] on input "scrollable content" at bounding box center [490, 179] width 185 height 10
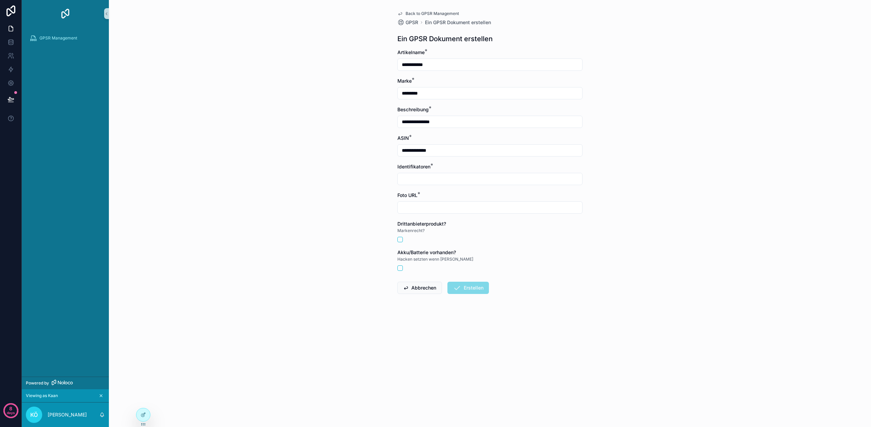
type input "*******"
click at [449, 213] on div "scrollable content" at bounding box center [490, 208] width 185 height 12
click at [449, 211] on input "scrollable content" at bounding box center [490, 208] width 185 height 10
type input "**********"
click at [400, 241] on button "scrollable content" at bounding box center [400, 239] width 5 height 5
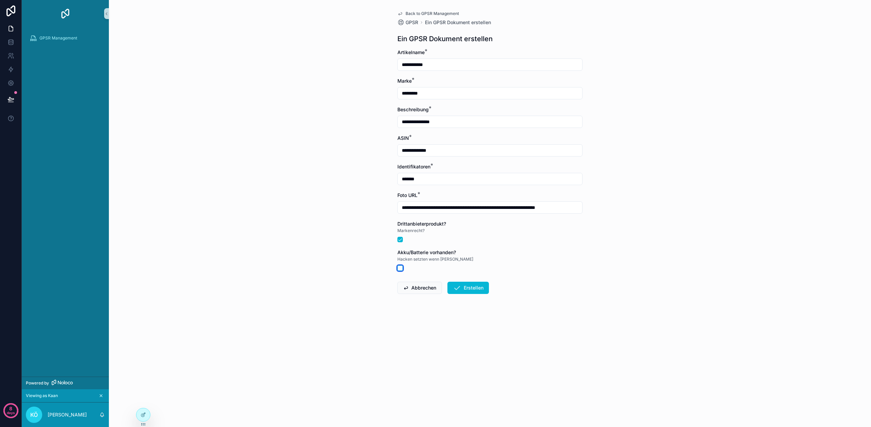
click at [401, 268] on button "scrollable content" at bounding box center [400, 268] width 5 height 5
click at [453, 286] on icon "scrollable content" at bounding box center [457, 288] width 8 height 8
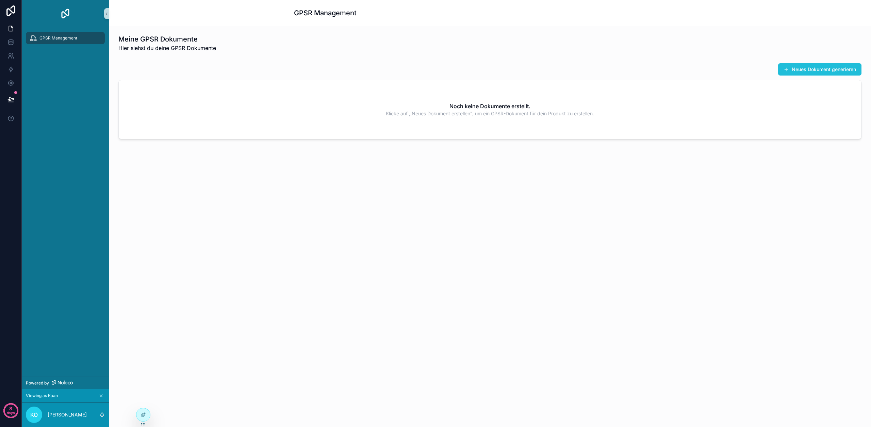
click at [832, 72] on button "Neues Dokument generieren" at bounding box center [820, 69] width 83 height 12
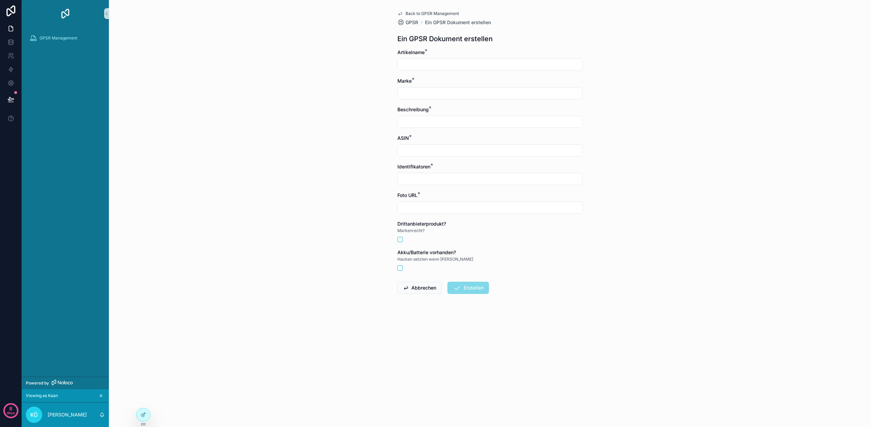
click at [417, 66] on input "scrollable content" at bounding box center [490, 65] width 185 height 10
type input "**********"
click at [432, 91] on input "scrollable content" at bounding box center [490, 94] width 185 height 10
type input "*********"
click at [447, 125] on input "scrollable content" at bounding box center [490, 122] width 185 height 10
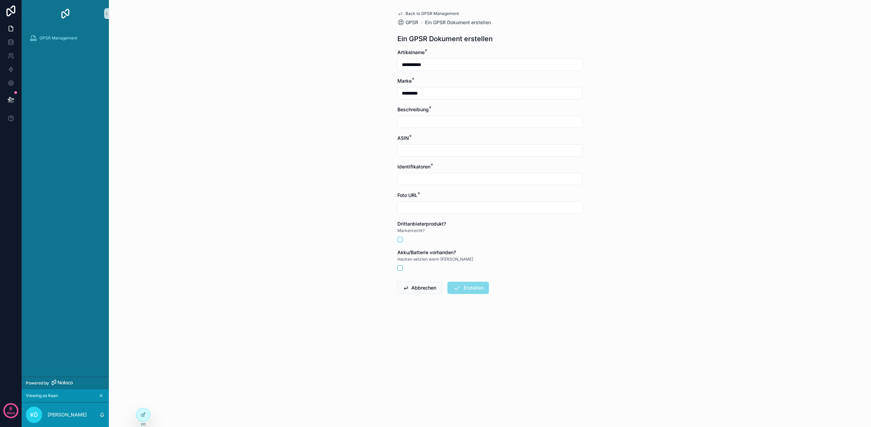
type input "**********"
click at [456, 156] on div "scrollable content" at bounding box center [490, 150] width 185 height 12
click at [457, 152] on input "scrollable content" at bounding box center [490, 151] width 185 height 10
type input "**********"
click at [443, 182] on input "scrollable content" at bounding box center [490, 179] width 185 height 10
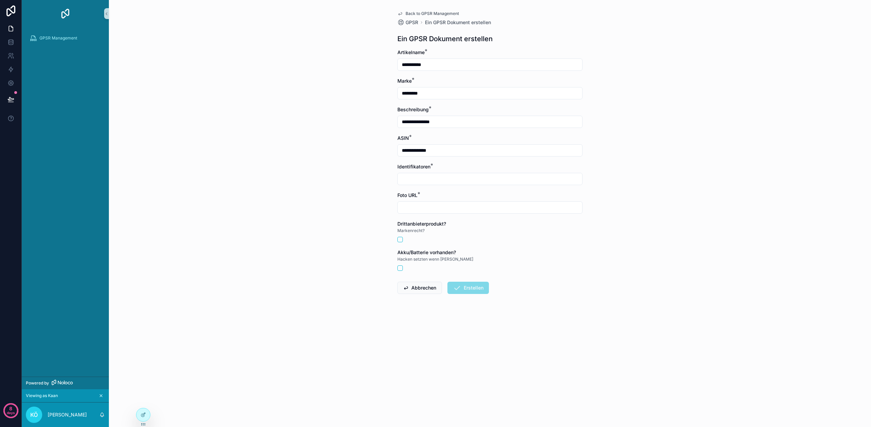
type input "*******"
click at [419, 205] on input "scrollable content" at bounding box center [490, 208] width 185 height 10
type input "**********"
click at [402, 241] on button "scrollable content" at bounding box center [400, 239] width 5 height 5
click at [401, 270] on button "scrollable content" at bounding box center [400, 268] width 5 height 5
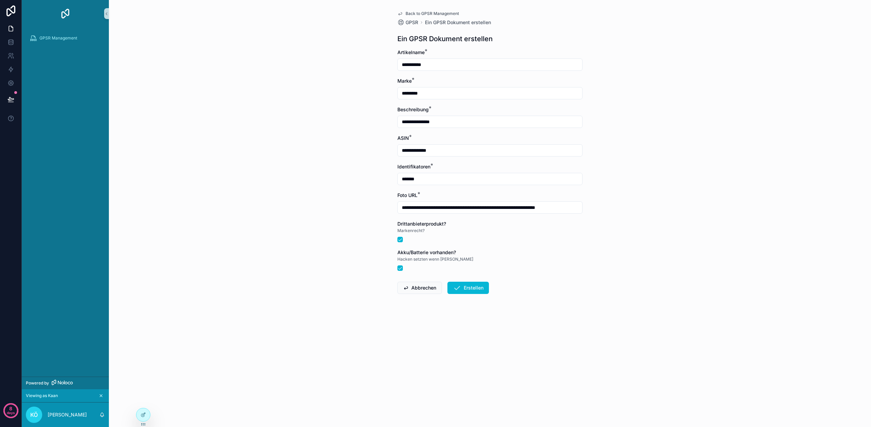
drag, startPoint x: 463, startPoint y: 286, endPoint x: 467, endPoint y: 289, distance: 4.8
click at [463, 286] on button "Erstellen" at bounding box center [469, 288] width 42 height 12
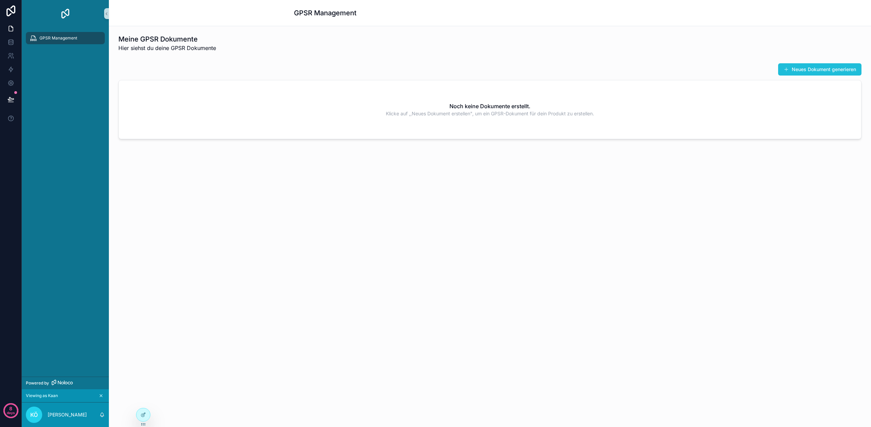
click at [813, 73] on button "Neues Dokument generieren" at bounding box center [820, 69] width 83 height 12
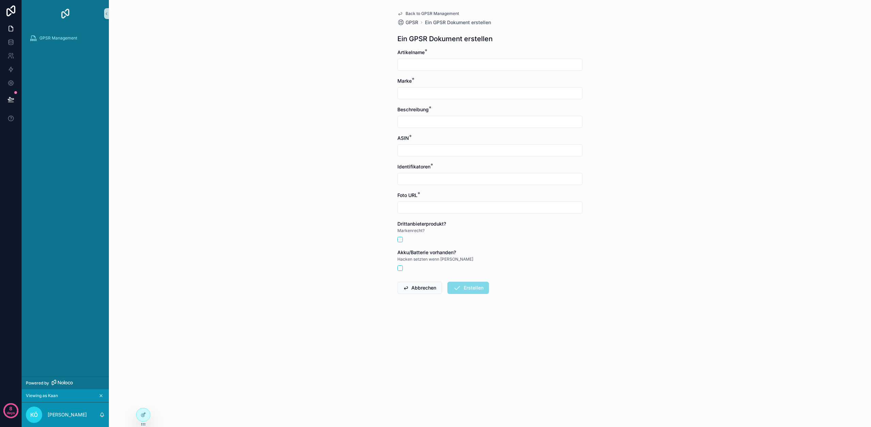
click at [501, 63] on input "scrollable content" at bounding box center [490, 65] width 185 height 10
type input "**********"
click at [453, 93] on input "scrollable content" at bounding box center [490, 94] width 185 height 10
type input "*********"
click at [445, 122] on input "scrollable content" at bounding box center [490, 122] width 185 height 10
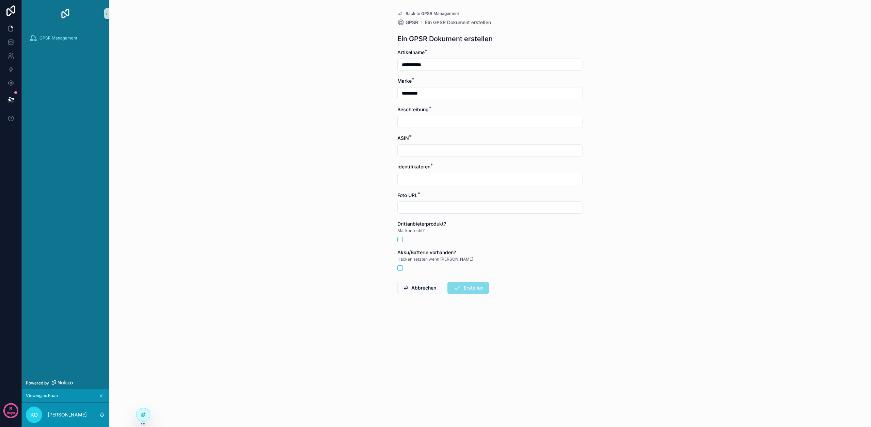
type input "**********"
click at [443, 150] on input "scrollable content" at bounding box center [490, 151] width 185 height 10
type input "**********"
click at [436, 183] on input "scrollable content" at bounding box center [490, 179] width 185 height 10
type input "*******"
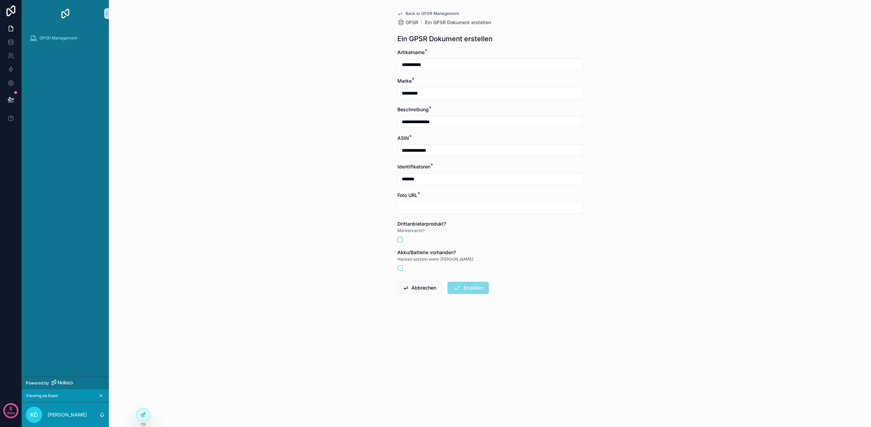
click at [441, 210] on input "scrollable content" at bounding box center [490, 208] width 185 height 10
type input "**********"
click at [402, 240] on button "scrollable content" at bounding box center [400, 239] width 5 height 5
click at [402, 268] on button "scrollable content" at bounding box center [400, 268] width 5 height 5
drag, startPoint x: 460, startPoint y: 288, endPoint x: 567, endPoint y: 279, distance: 107.9
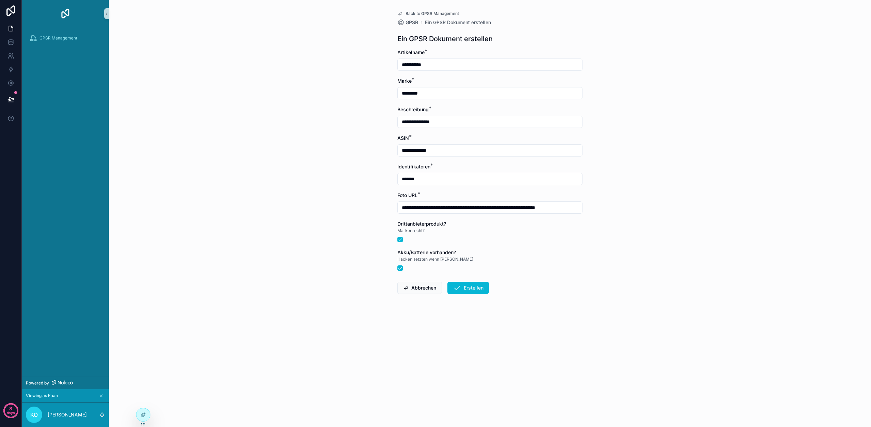
click at [460, 288] on icon "scrollable content" at bounding box center [457, 288] width 8 height 8
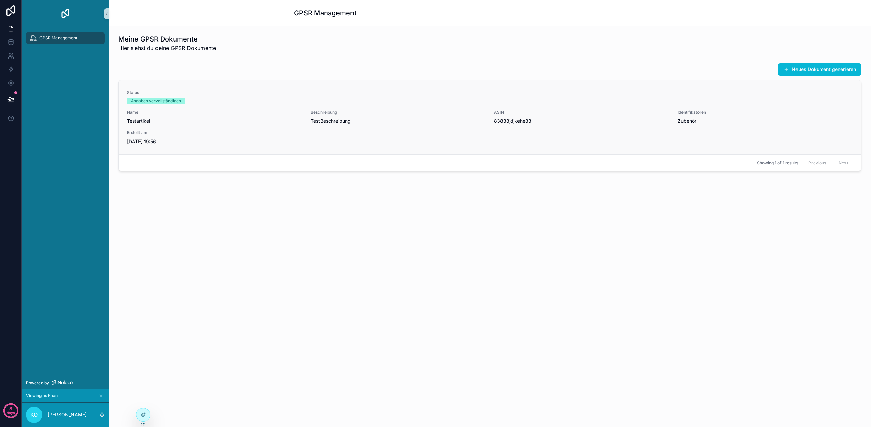
click at [258, 105] on div "Status Angaben vervollständigen Name Testartikel Beschreibung TestBeschreibung …" at bounding box center [490, 117] width 726 height 55
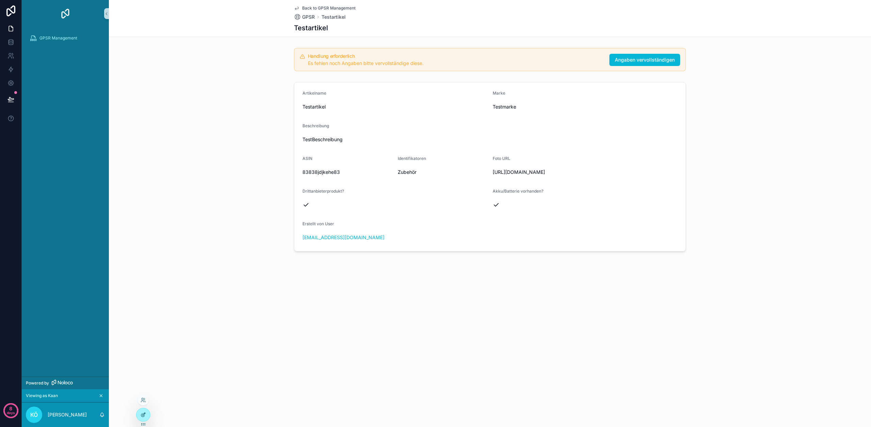
click at [147, 414] on div at bounding box center [144, 415] width 14 height 13
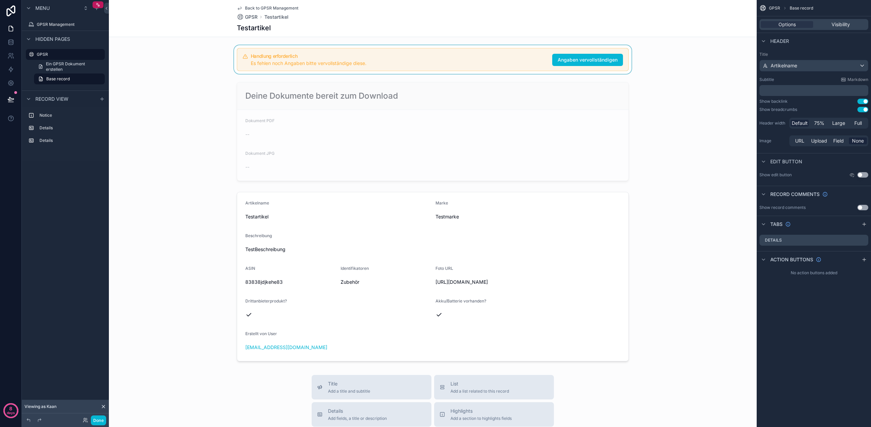
click at [427, 54] on div "scrollable content" at bounding box center [433, 59] width 648 height 29
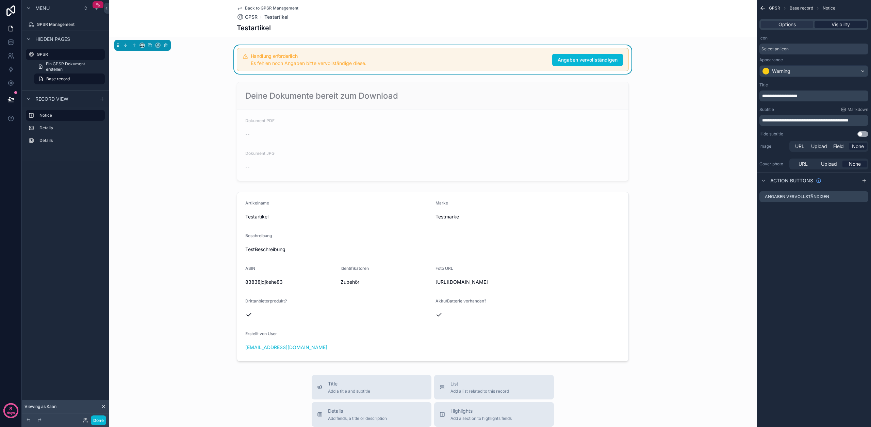
click at [838, 23] on span "Visibility" at bounding box center [841, 24] width 18 height 7
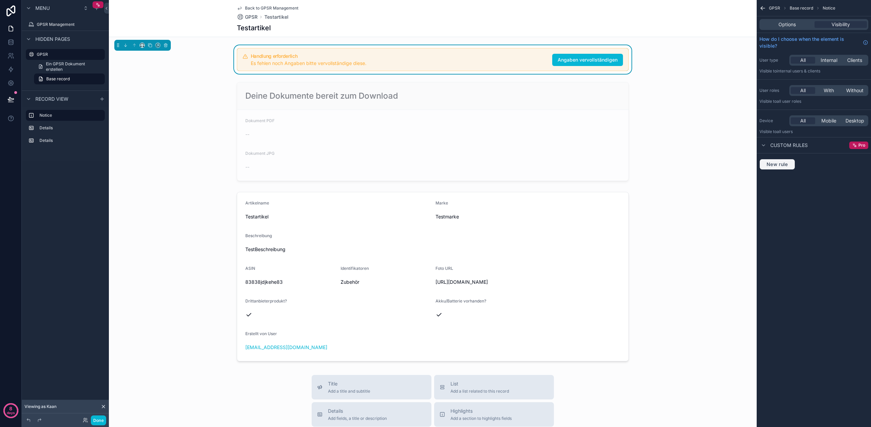
click at [777, 167] on span "New rule" at bounding box center [777, 164] width 27 height 6
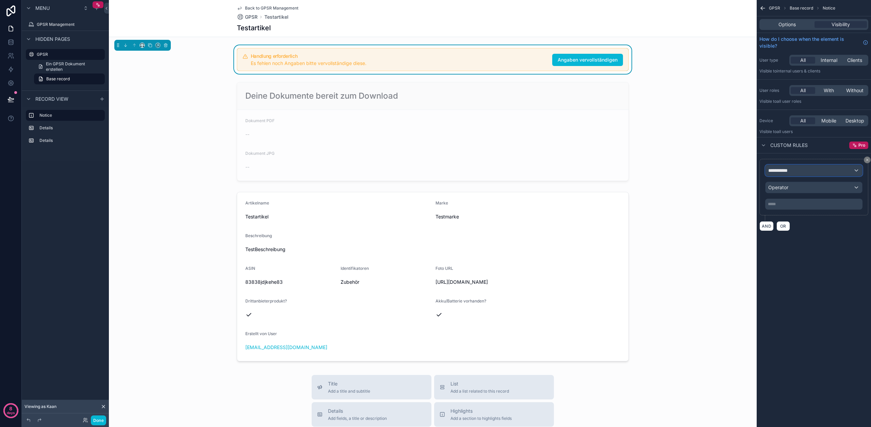
click at [787, 173] on span "**********" at bounding box center [781, 170] width 25 height 7
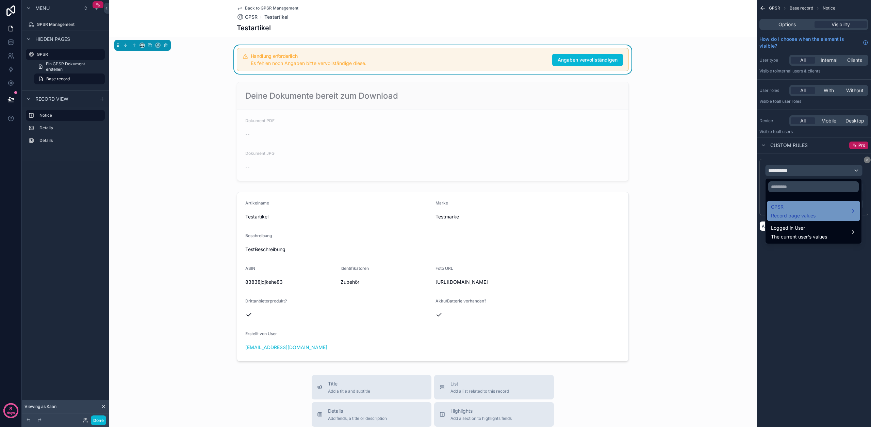
click at [794, 211] on div "GPSR Record page values" at bounding box center [793, 211] width 45 height 16
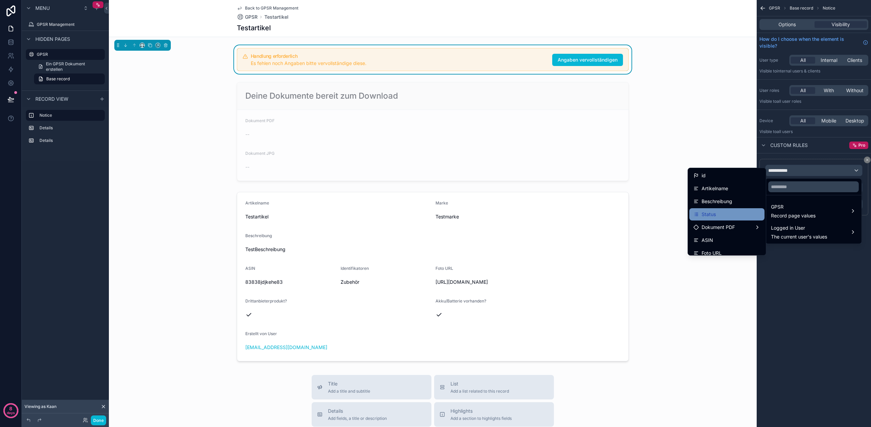
click at [720, 211] on div "Status" at bounding box center [727, 214] width 67 height 8
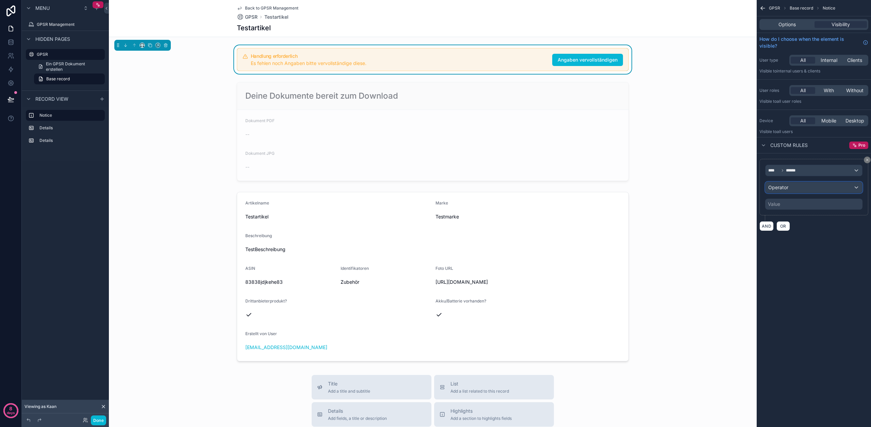
click at [780, 190] on span "Operator" at bounding box center [779, 187] width 20 height 7
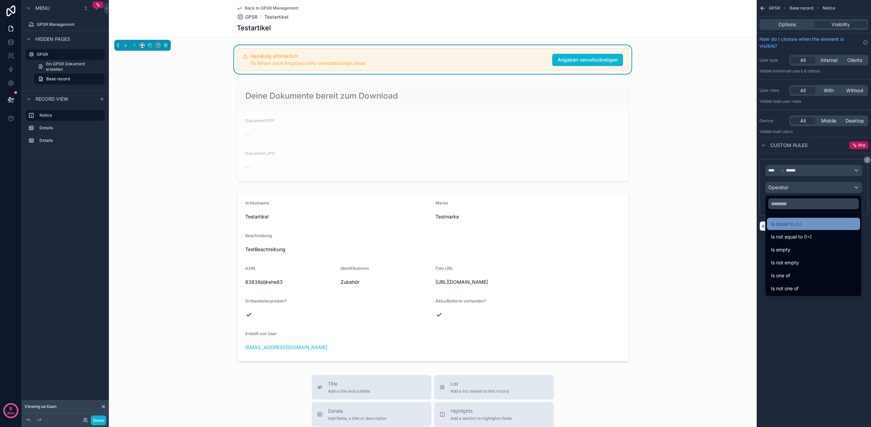
click at [791, 222] on span "Is equal to (=)" at bounding box center [786, 224] width 31 height 8
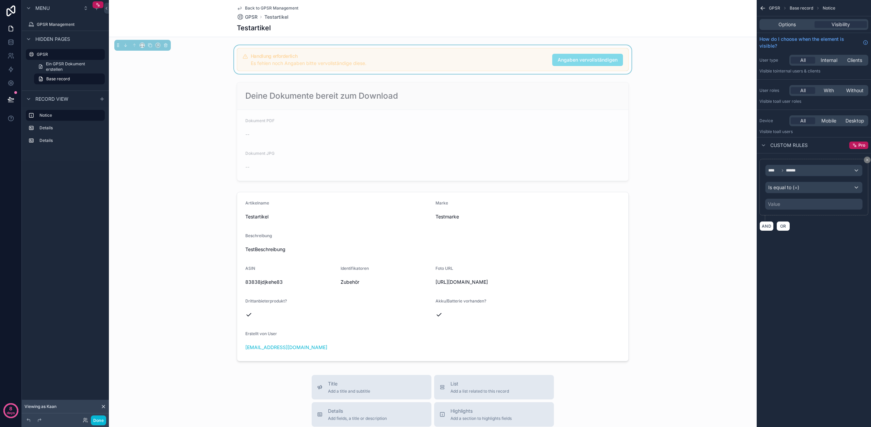
click at [788, 200] on div "Value" at bounding box center [814, 204] width 97 height 11
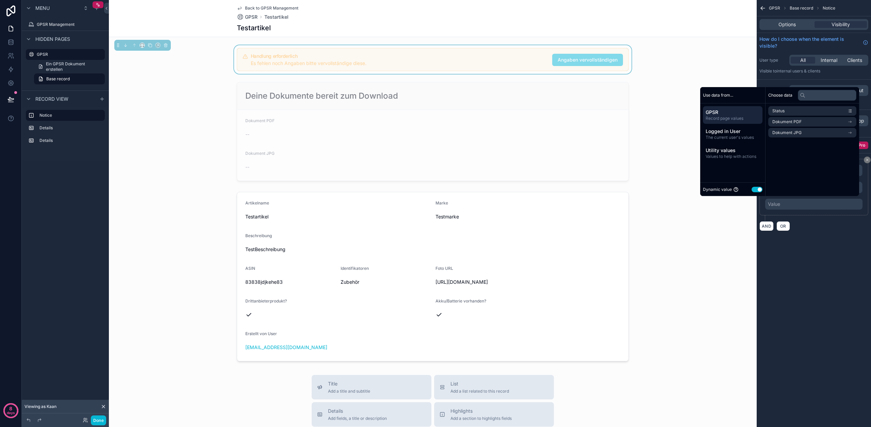
click at [753, 190] on button "Use setting" at bounding box center [757, 189] width 11 height 5
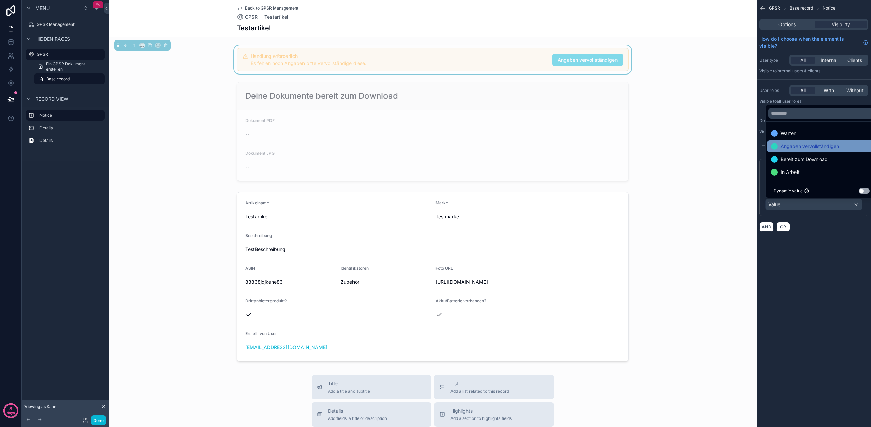
click at [795, 148] on span "Angaben vervollständigen" at bounding box center [810, 146] width 59 height 8
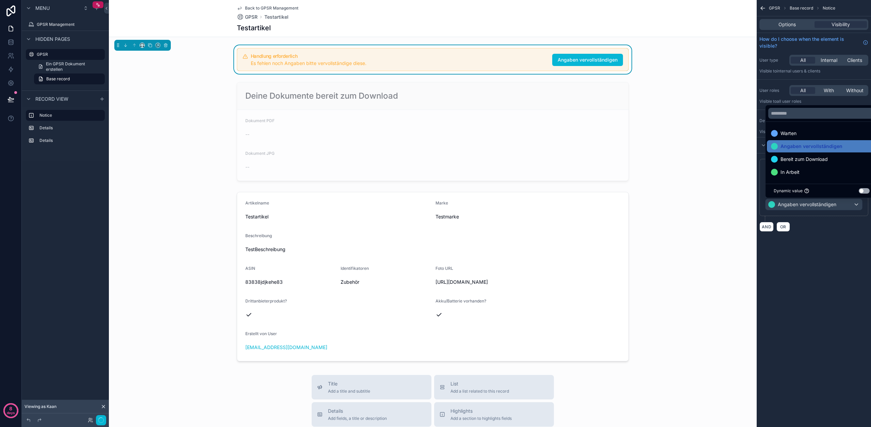
click at [826, 223] on div "AND OR" at bounding box center [814, 227] width 109 height 10
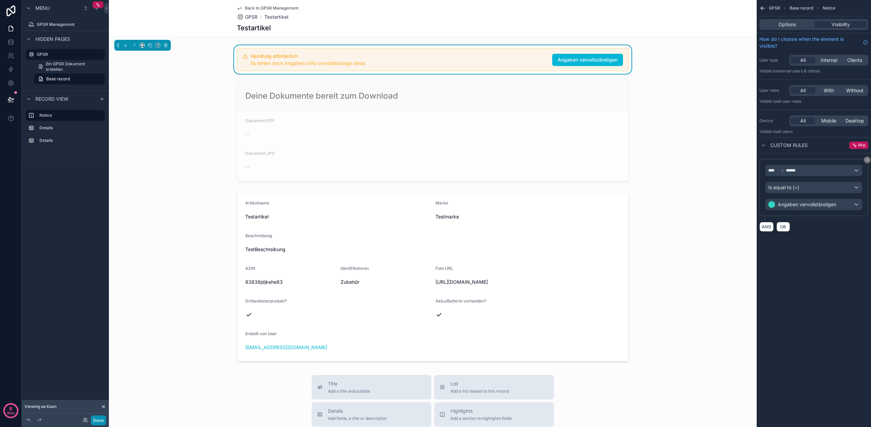
click at [103, 419] on button "Done" at bounding box center [98, 421] width 15 height 10
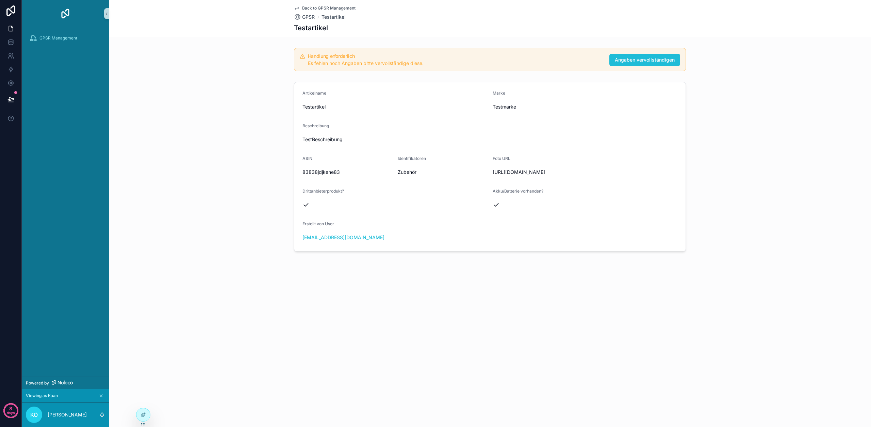
click at [645, 64] on button "Angaben vervollständigen" at bounding box center [645, 60] width 71 height 12
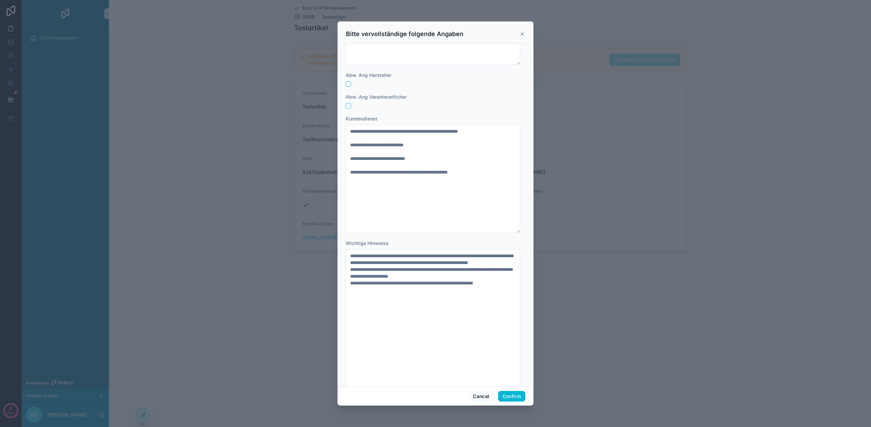
scroll to position [438, 0]
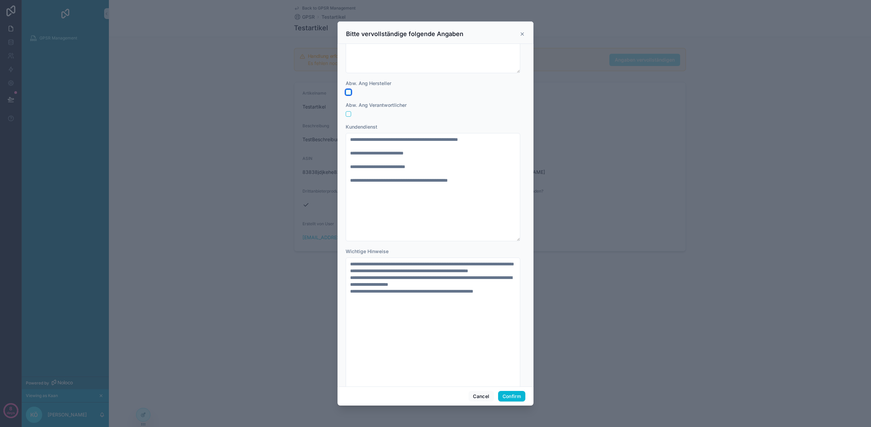
click at [349, 92] on button "button" at bounding box center [348, 92] width 5 height 5
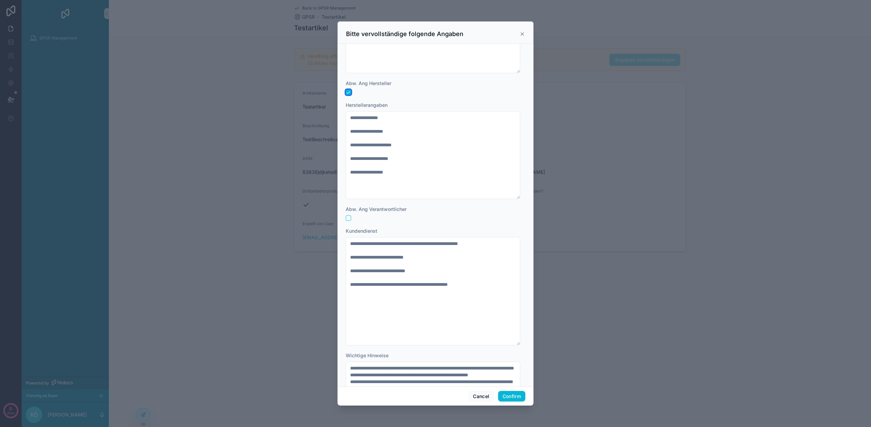
click at [349, 92] on button "button" at bounding box center [348, 92] width 5 height 5
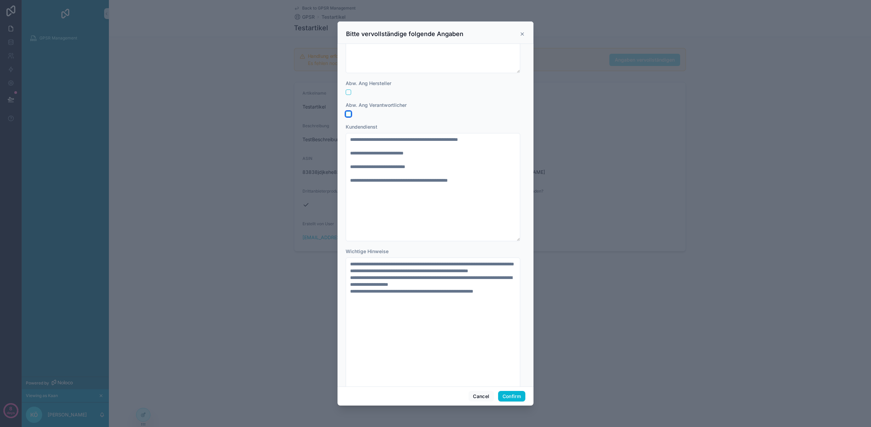
click at [348, 113] on button "button" at bounding box center [348, 113] width 5 height 5
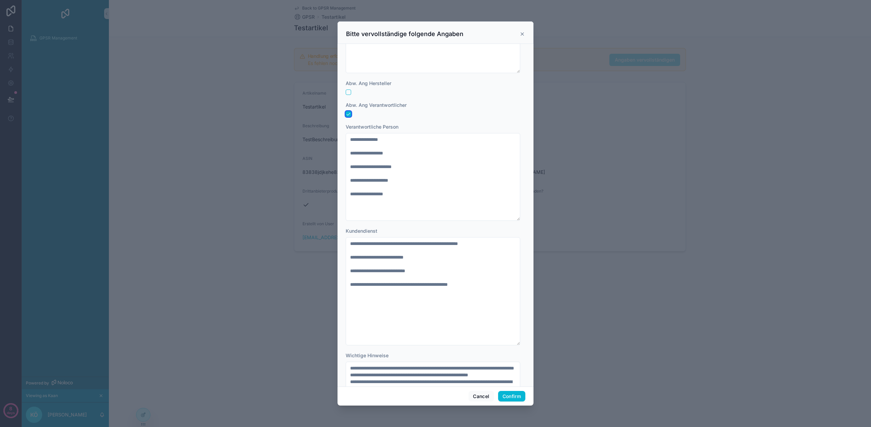
click at [348, 113] on button "button" at bounding box center [348, 113] width 5 height 5
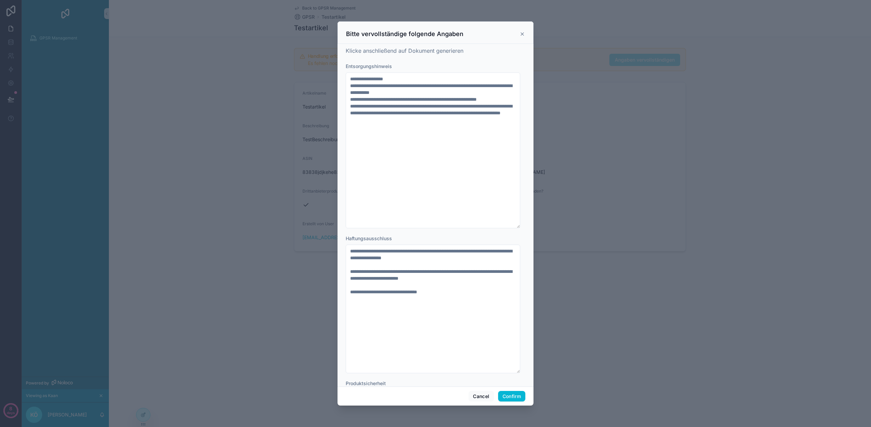
scroll to position [582, 0]
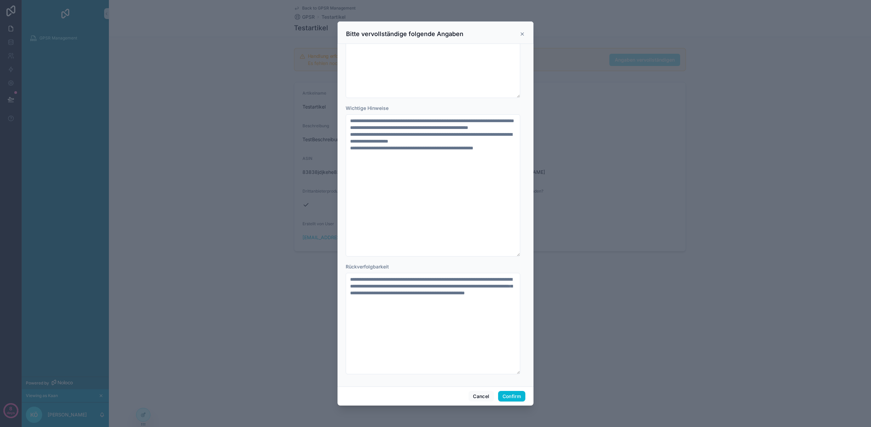
click at [292, 180] on div at bounding box center [435, 213] width 871 height 427
click at [520, 32] on icon at bounding box center [522, 33] width 5 height 5
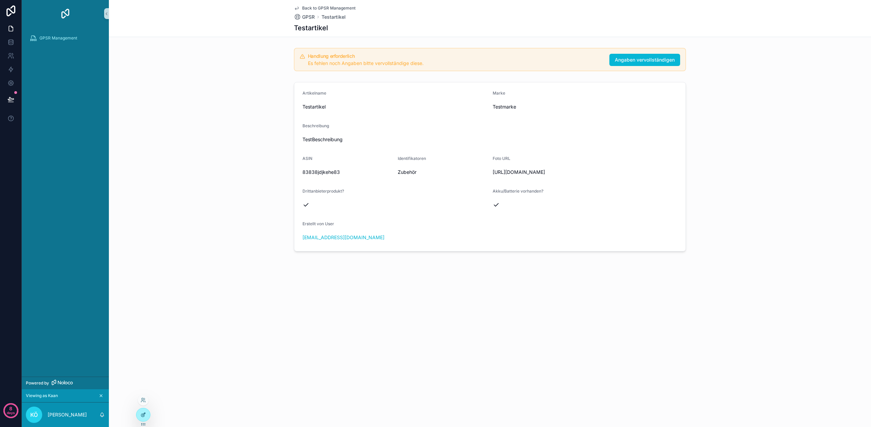
click at [145, 412] on div at bounding box center [144, 415] width 14 height 13
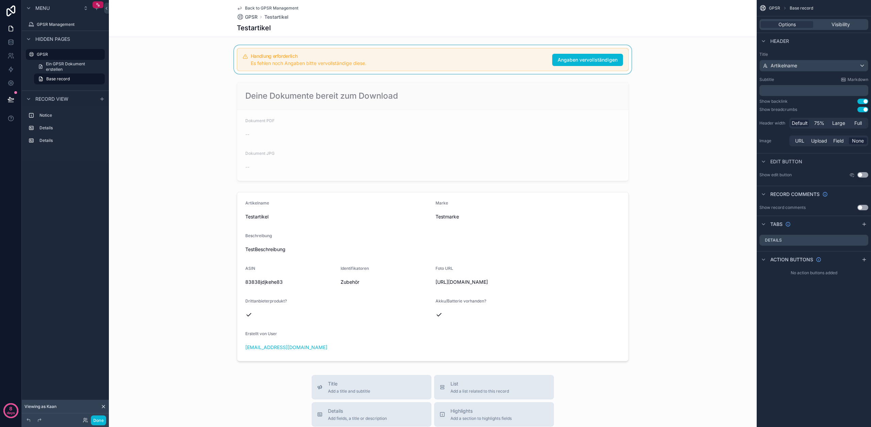
click at [454, 60] on div "scrollable content" at bounding box center [433, 59] width 648 height 29
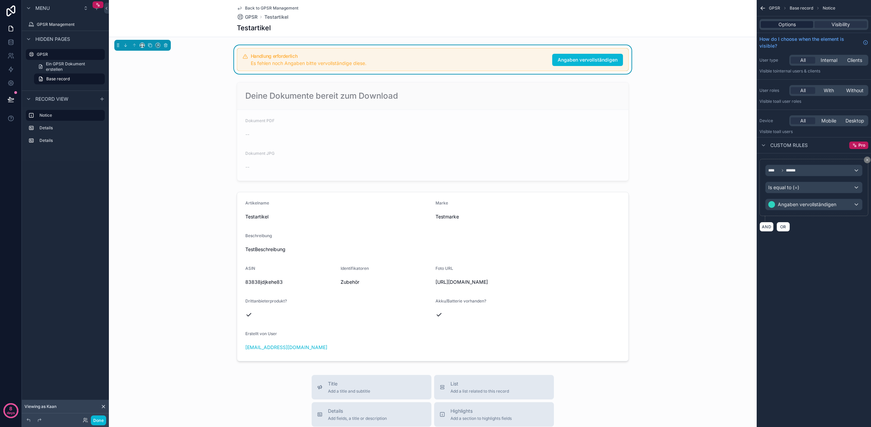
click at [796, 22] on span "Options" at bounding box center [787, 24] width 17 height 7
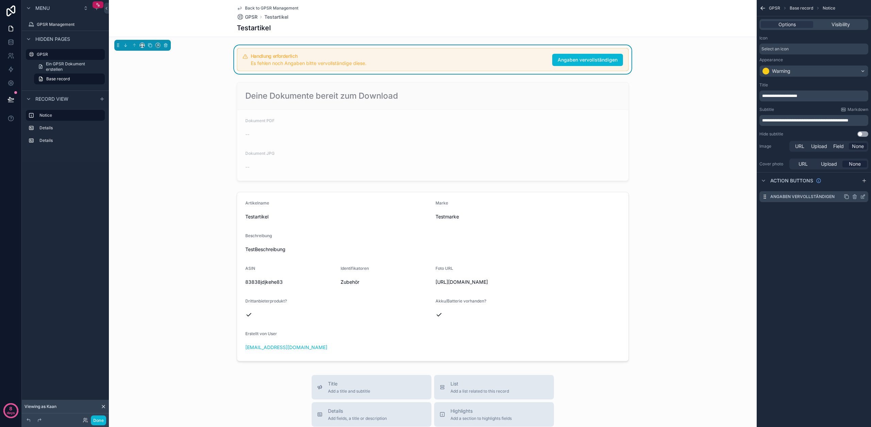
click at [864, 197] on icon "scrollable content" at bounding box center [864, 196] width 3 height 3
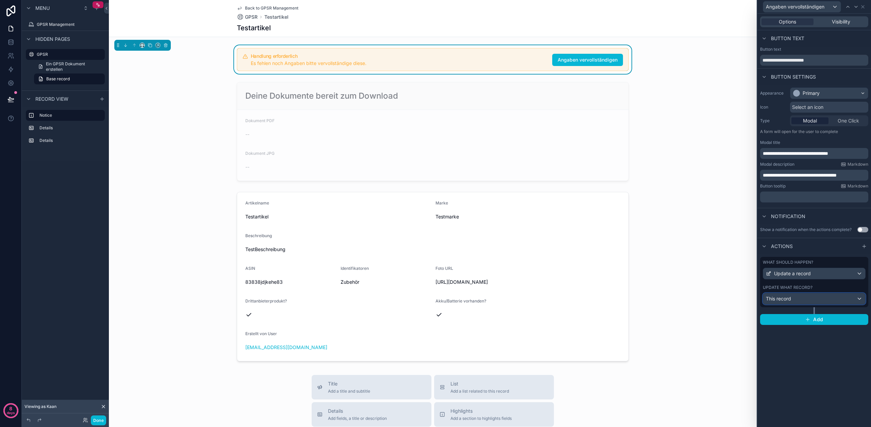
click at [818, 301] on div "This record" at bounding box center [815, 298] width 102 height 11
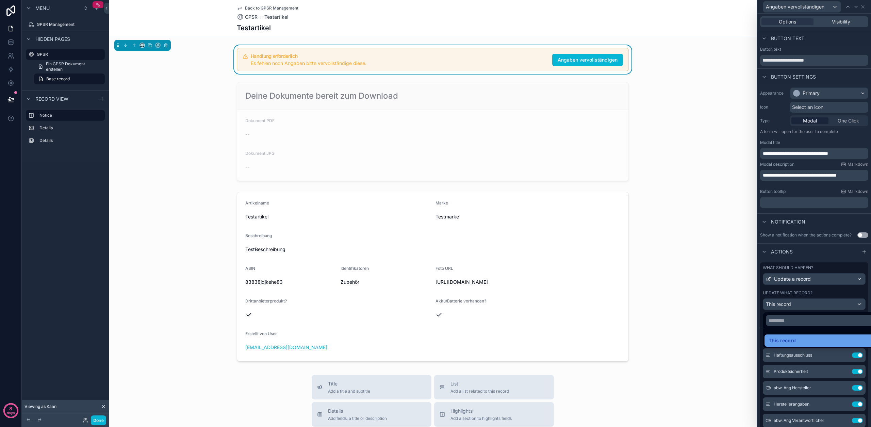
click at [811, 338] on div "This record" at bounding box center [822, 341] width 107 height 8
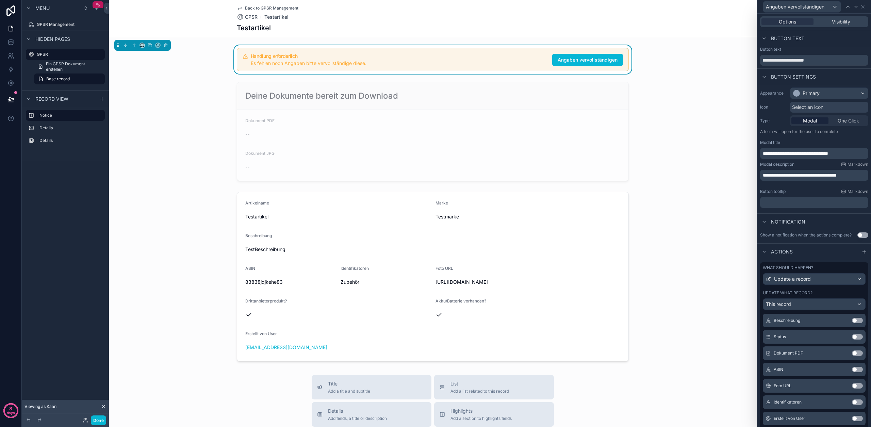
scroll to position [295, 0]
click at [852, 333] on button "Use setting" at bounding box center [857, 331] width 11 height 5
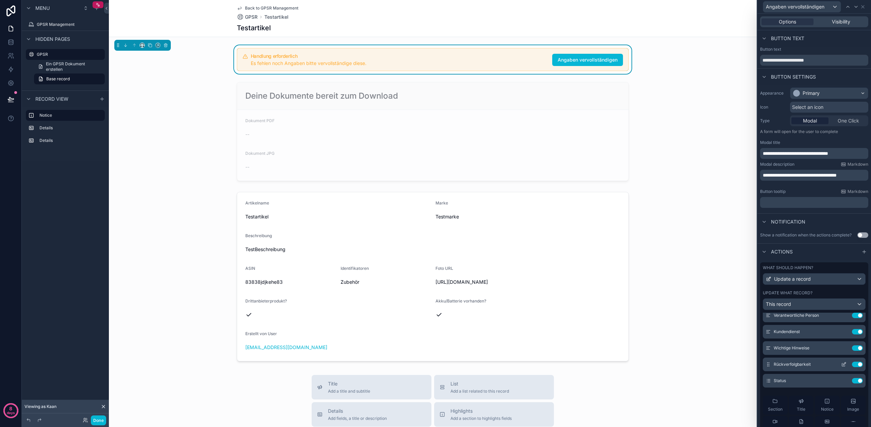
scroll to position [146, 0]
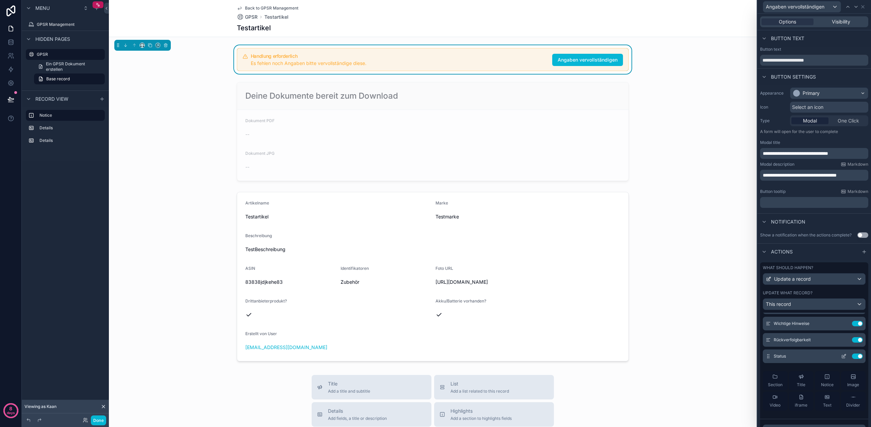
click at [842, 356] on icon at bounding box center [844, 356] width 5 height 5
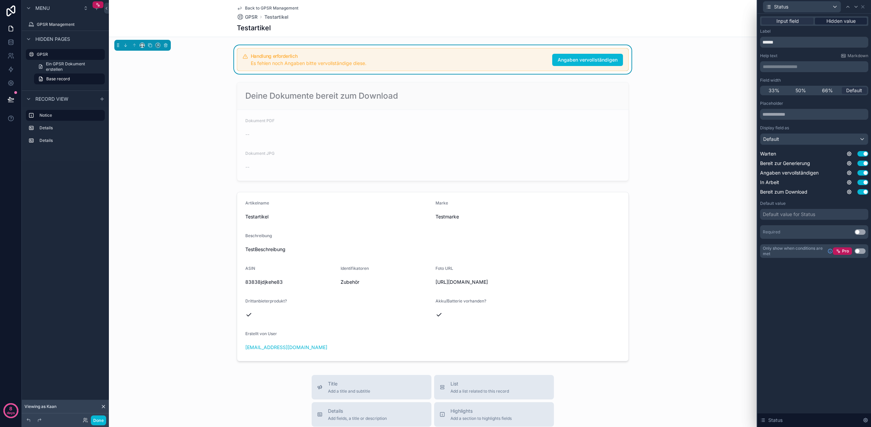
click at [841, 21] on span "Hidden value" at bounding box center [841, 21] width 29 height 7
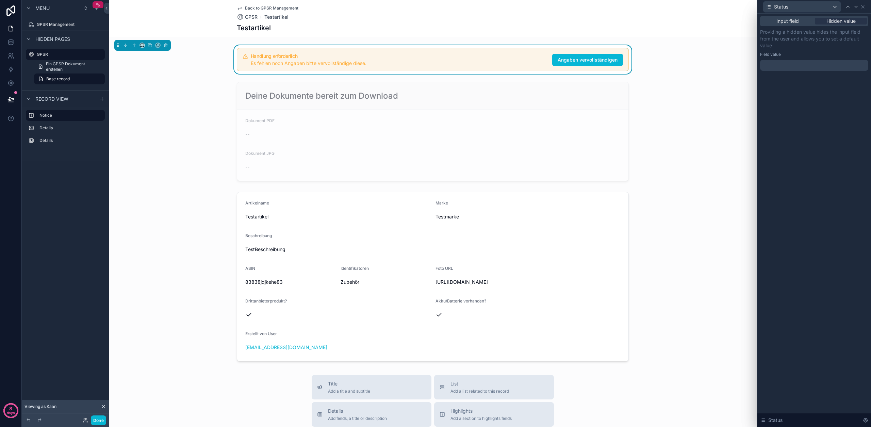
click at [793, 67] on div at bounding box center [815, 65] width 108 height 11
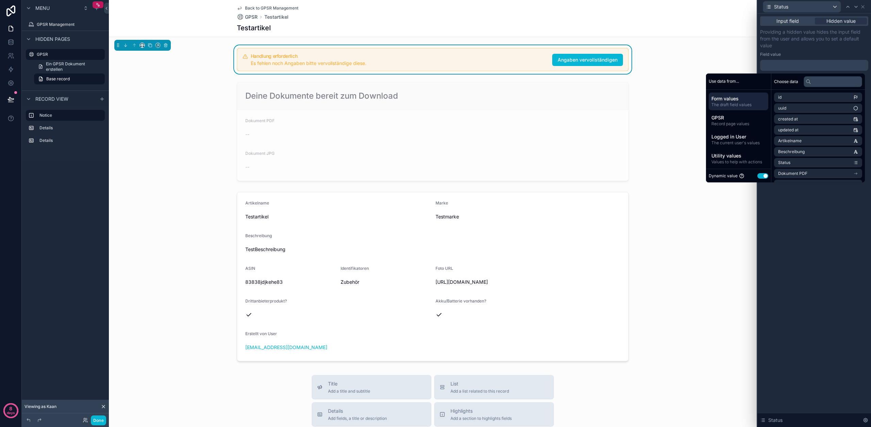
click at [762, 176] on button "Use setting" at bounding box center [763, 175] width 11 height 5
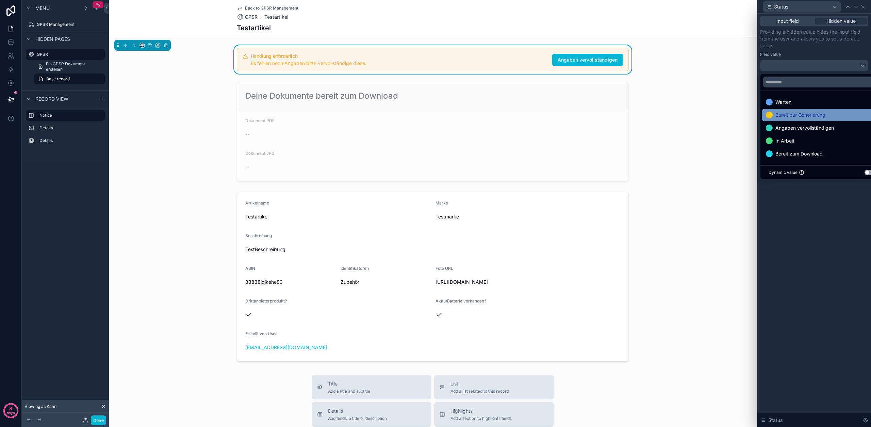
click at [793, 116] on span "Bereit zur Generierung" at bounding box center [801, 115] width 50 height 8
click at [820, 295] on div "Input field Hidden value Providing a hidden value hides the input field from th…" at bounding box center [815, 221] width 114 height 414
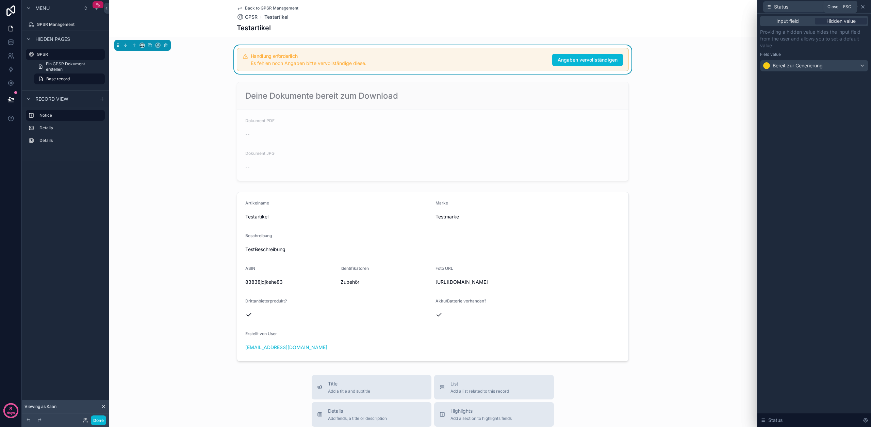
click at [862, 8] on icon at bounding box center [863, 6] width 5 height 5
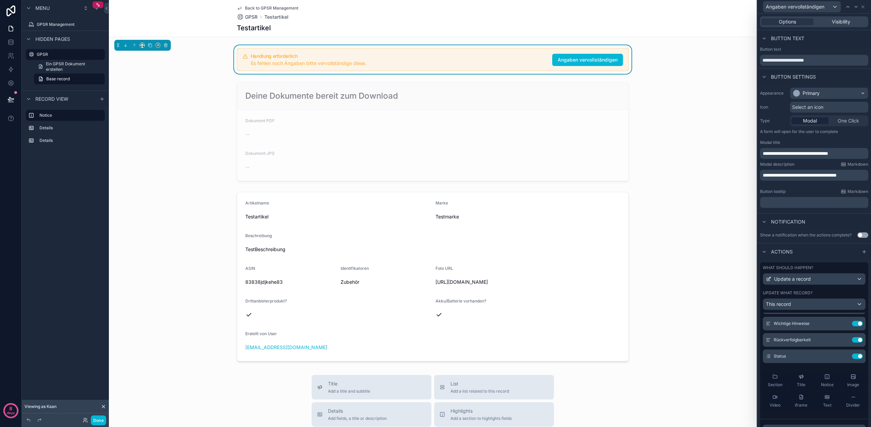
click at [787, 177] on span "**********" at bounding box center [800, 175] width 74 height 5
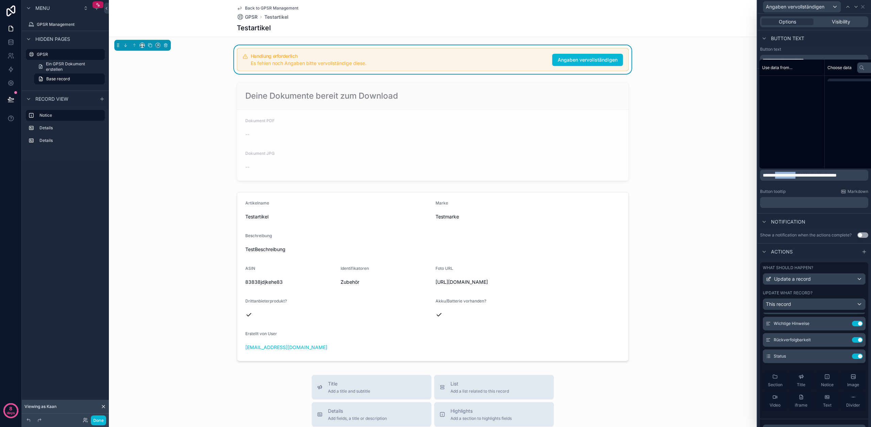
click at [787, 177] on span "**********" at bounding box center [800, 175] width 74 height 5
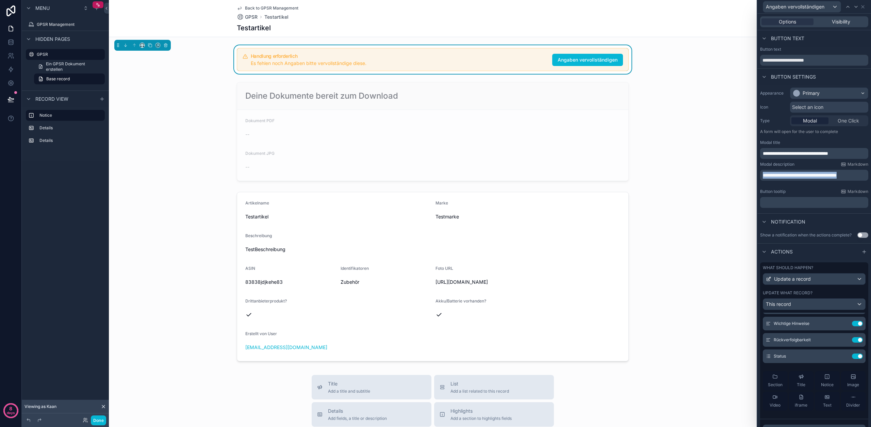
click at [787, 177] on span "**********" at bounding box center [800, 175] width 74 height 5
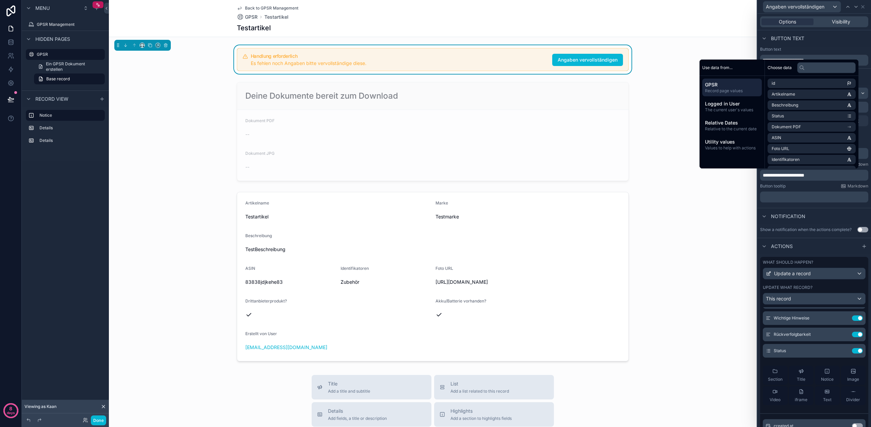
click at [821, 184] on div "Button tooltip Markdown" at bounding box center [815, 185] width 108 height 5
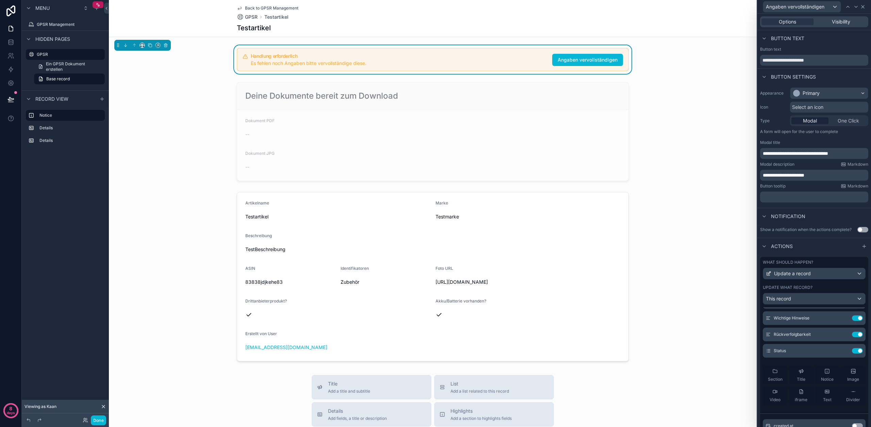
click at [862, 8] on icon at bounding box center [863, 6] width 5 height 5
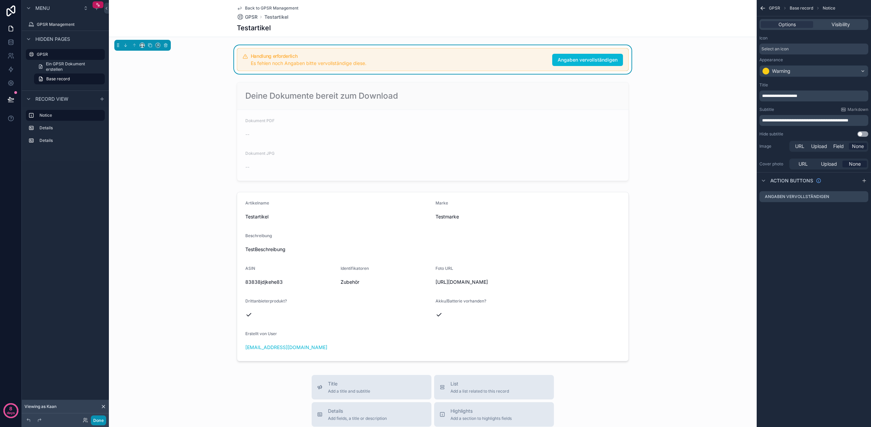
click at [102, 423] on button "Done" at bounding box center [98, 421] width 15 height 10
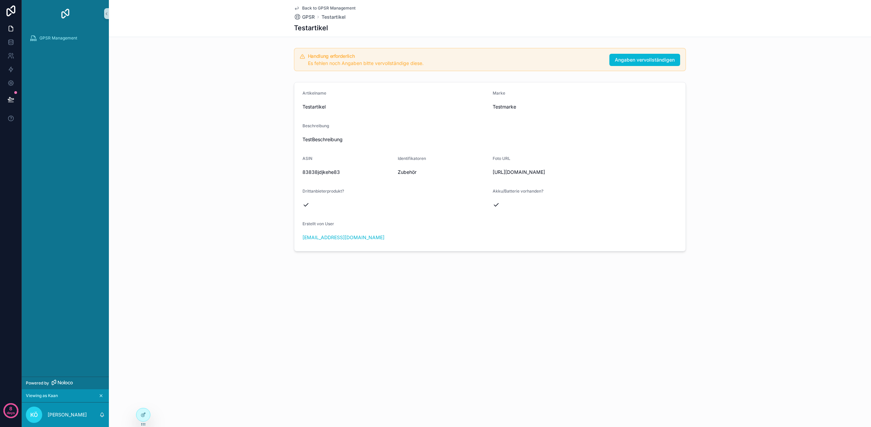
click at [82, 165] on div "GPSR Management" at bounding box center [65, 202] width 87 height 350
click at [10, 99] on icon at bounding box center [10, 99] width 7 height 7
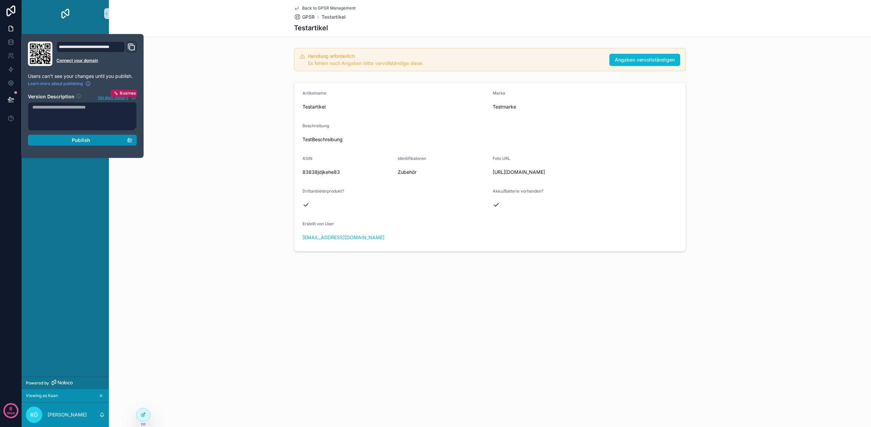
click at [100, 143] on div "Publish" at bounding box center [82, 140] width 100 height 6
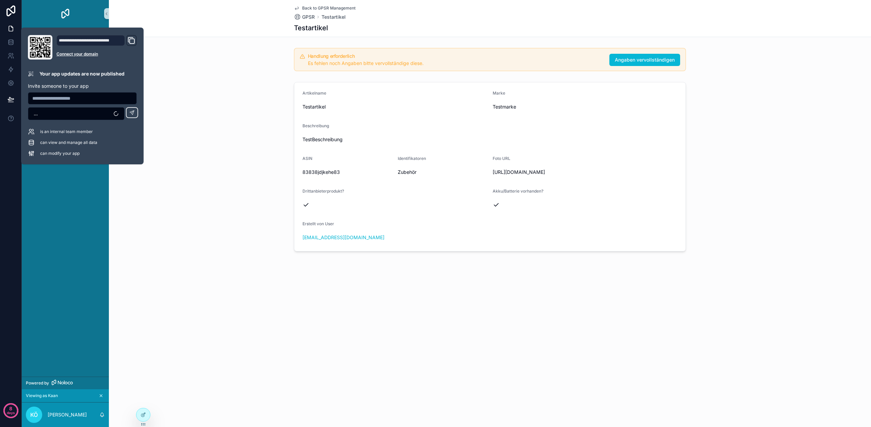
click at [187, 202] on div "Artikelname Testartikel Marke Testmarke Beschreibung TestBeschreibung ASIN 8383…" at bounding box center [490, 166] width 763 height 175
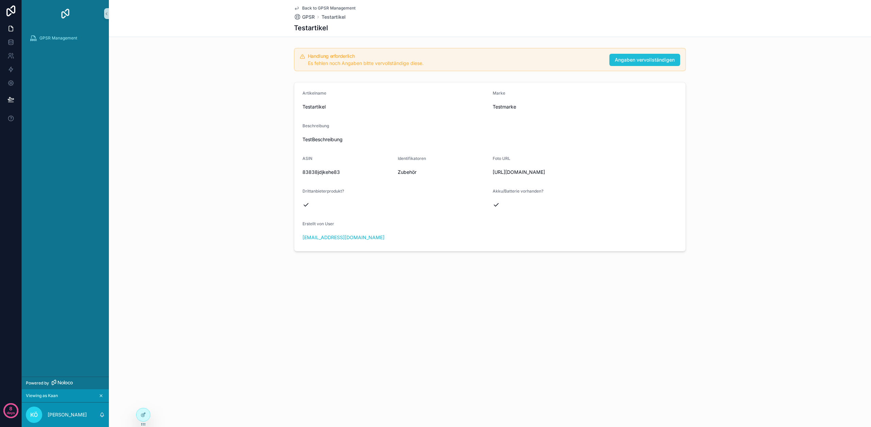
click at [655, 59] on span "Angaben vervollständigen" at bounding box center [645, 60] width 60 height 7
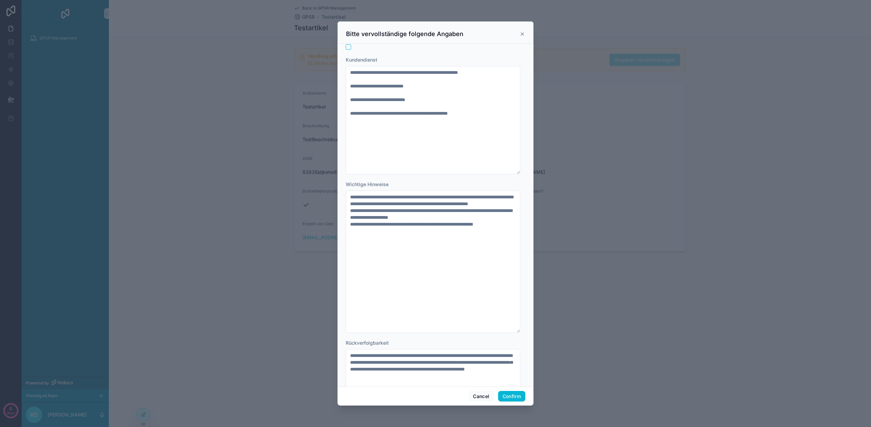
scroll to position [582, 0]
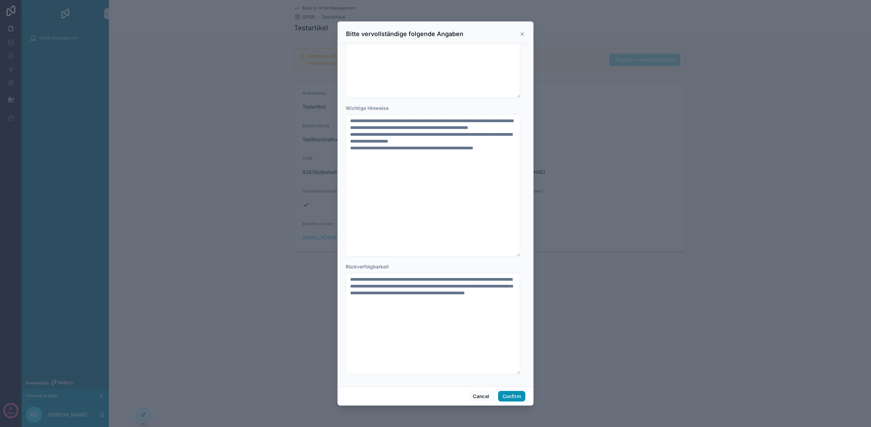
click at [506, 396] on button "Confirm" at bounding box center [511, 396] width 27 height 11
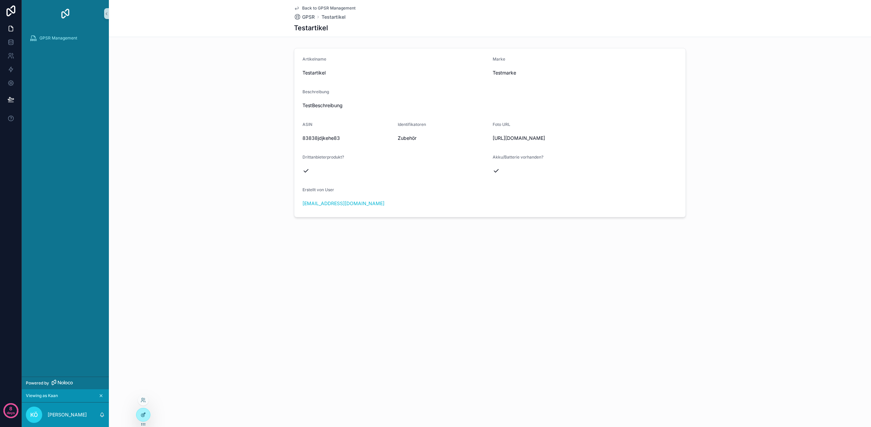
click at [145, 414] on icon at bounding box center [144, 414] width 3 height 3
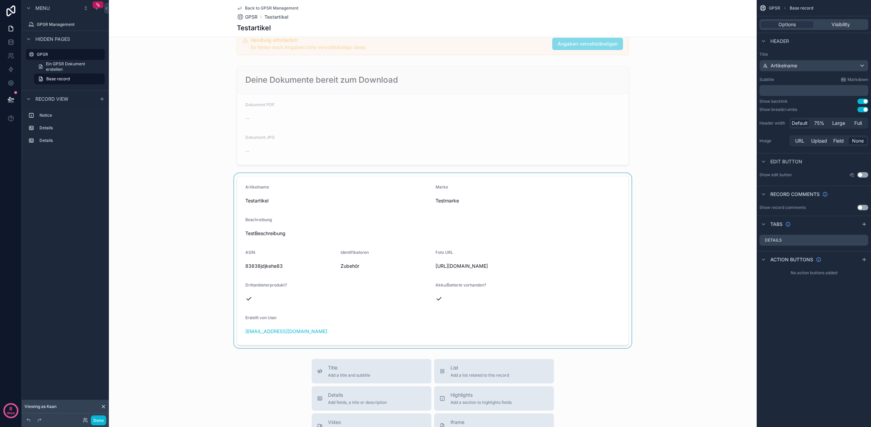
scroll to position [91, 0]
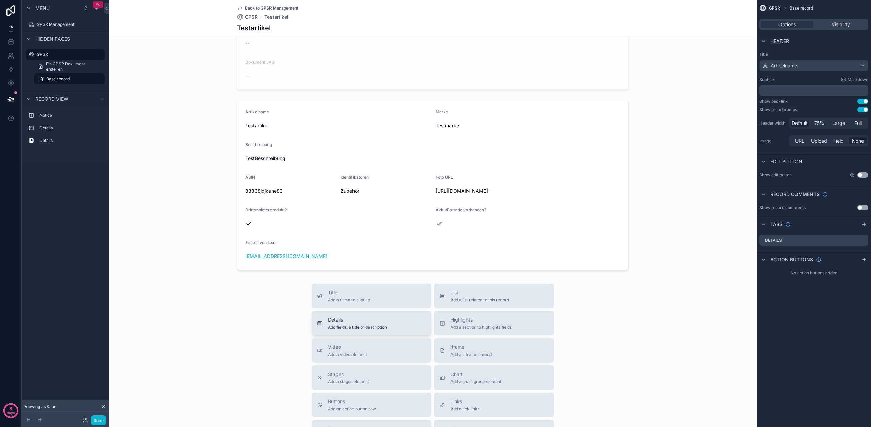
click at [362, 323] on span "Details" at bounding box center [357, 320] width 59 height 7
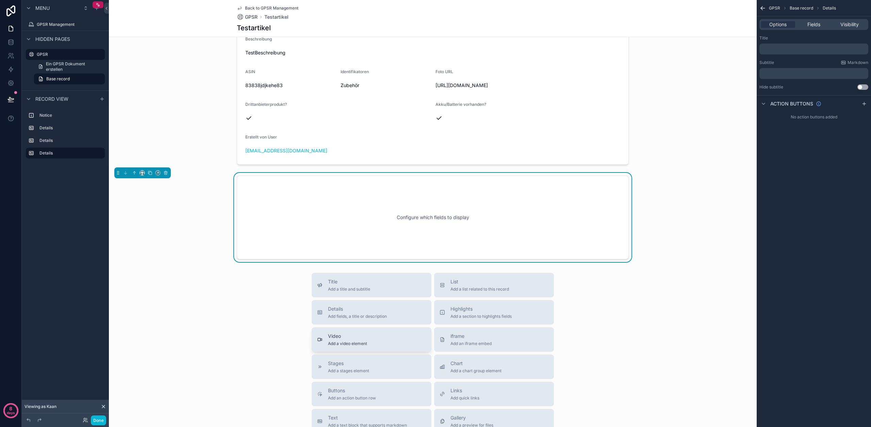
scroll to position [214, 0]
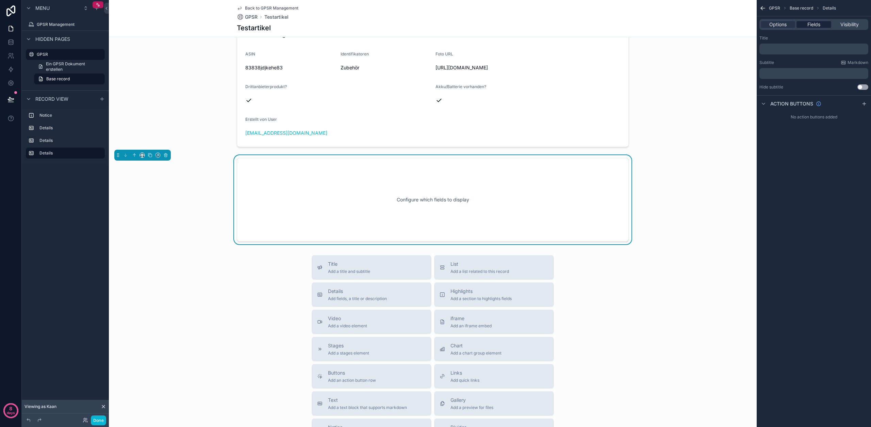
click at [817, 25] on span "Fields" at bounding box center [814, 24] width 13 height 7
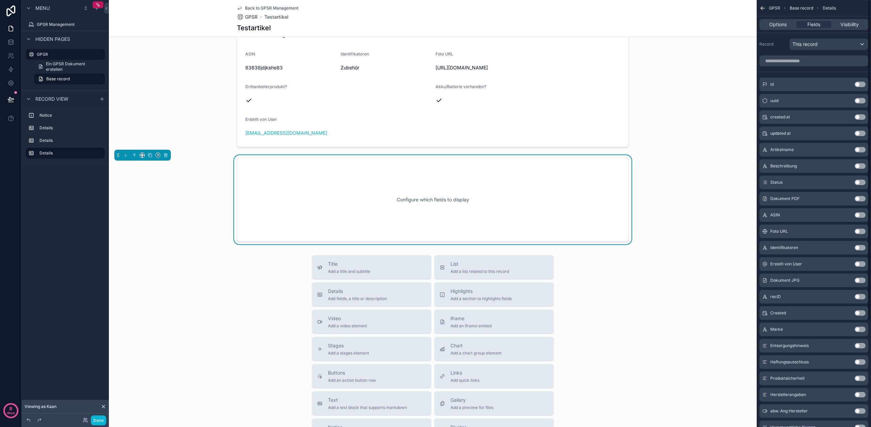
click at [862, 183] on button "Use setting" at bounding box center [860, 182] width 11 height 5
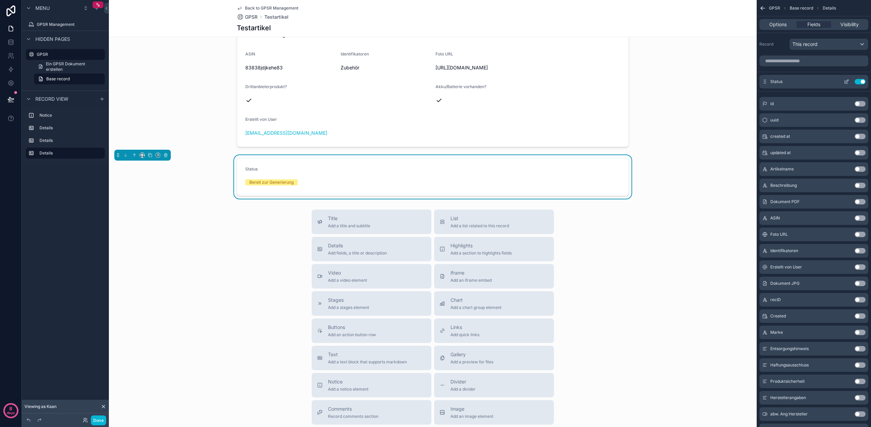
click at [847, 80] on icon "scrollable content" at bounding box center [847, 81] width 3 height 3
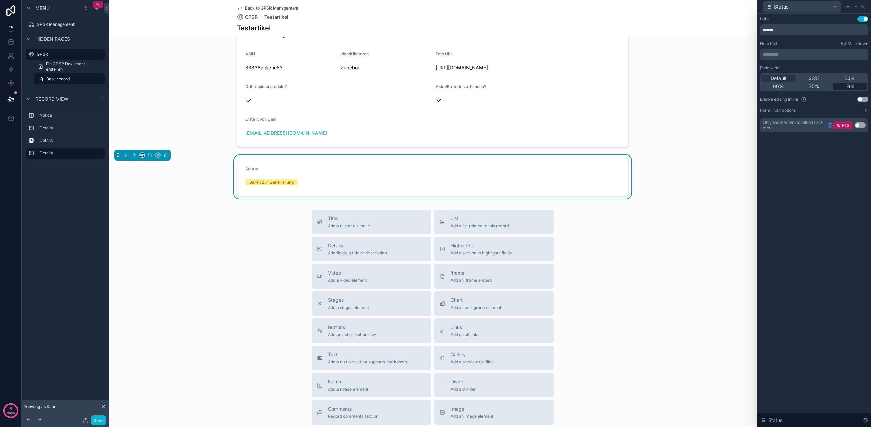
click at [852, 85] on span "Full" at bounding box center [850, 86] width 7 height 7
click at [137, 158] on icon "scrollable content" at bounding box center [134, 155] width 5 height 5
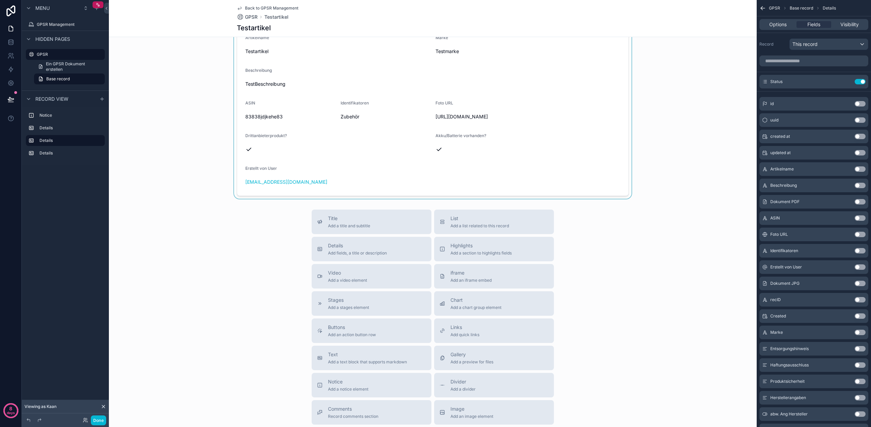
scroll to position [0, 0]
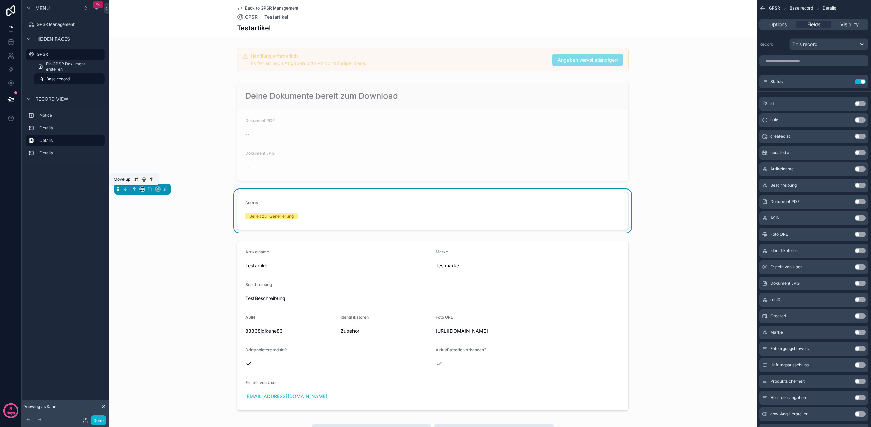
click at [134, 188] on icon "scrollable content" at bounding box center [133, 188] width 1 height 1
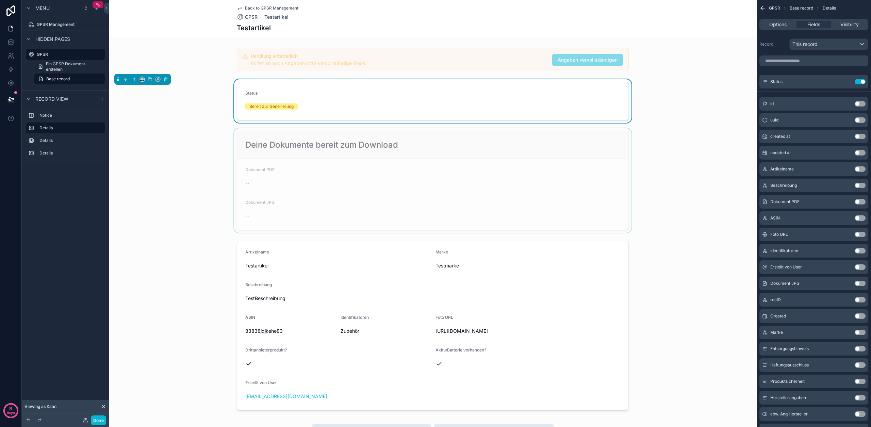
click at [185, 147] on div "scrollable content" at bounding box center [433, 180] width 648 height 105
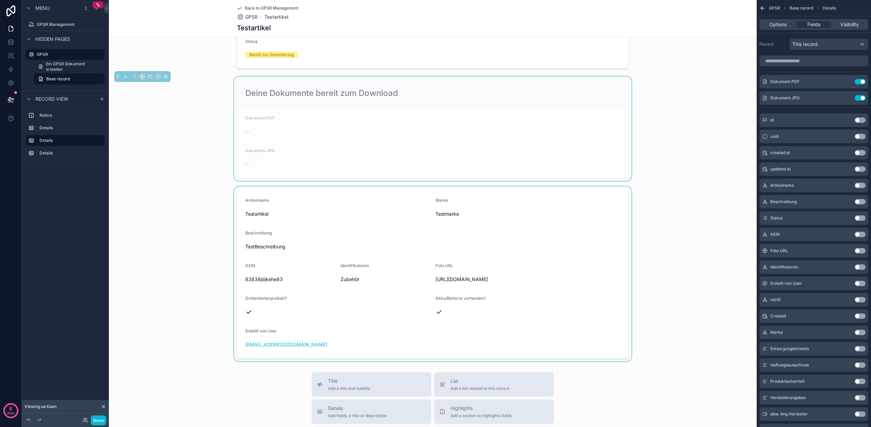
scroll to position [61, 0]
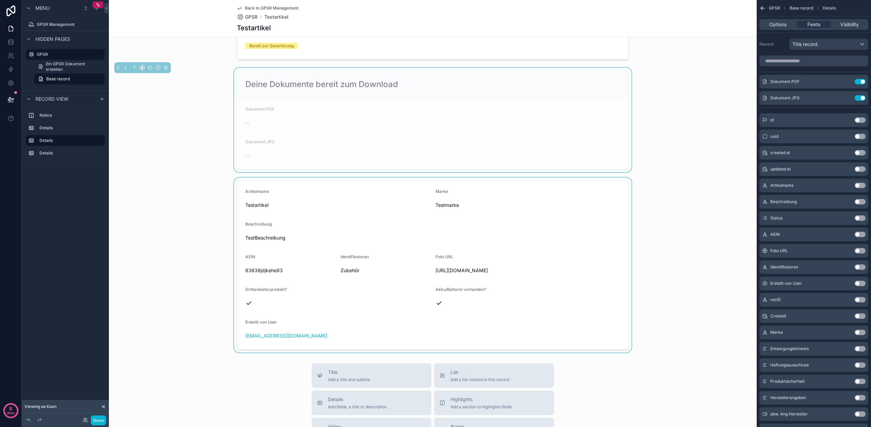
click at [191, 237] on div "scrollable content" at bounding box center [433, 265] width 648 height 175
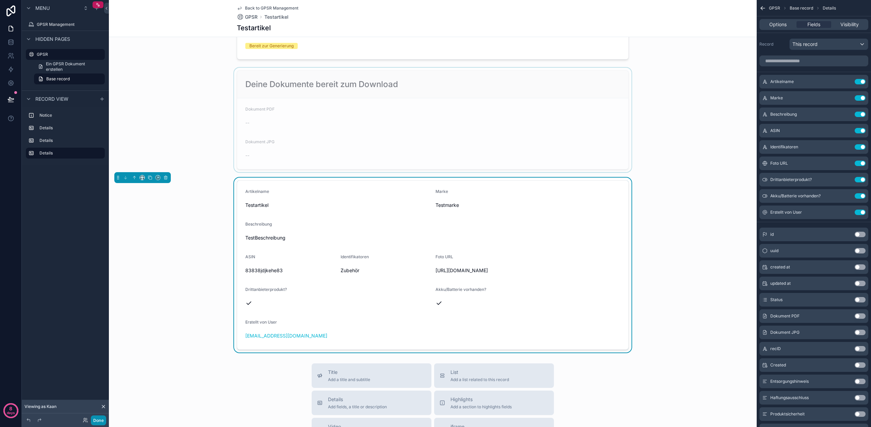
click at [95, 421] on button "Done" at bounding box center [98, 421] width 15 height 10
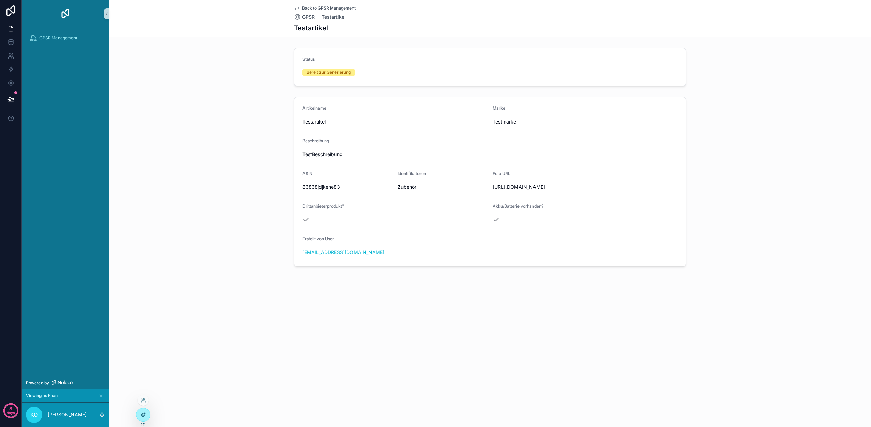
click at [143, 414] on icon at bounding box center [144, 414] width 3 height 3
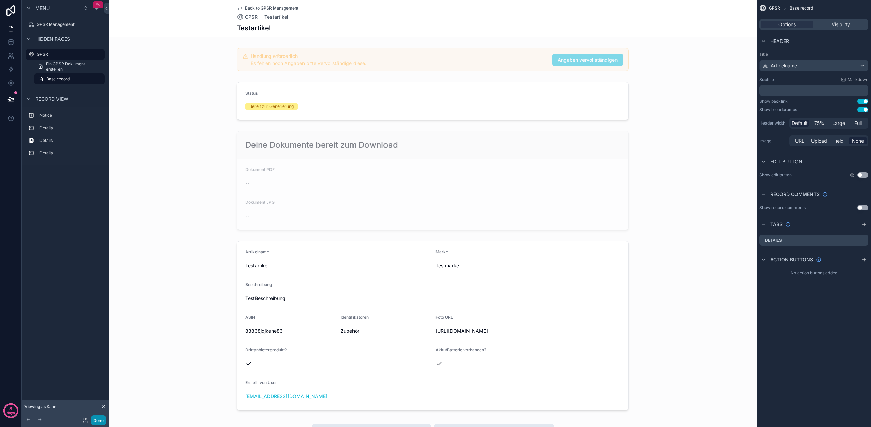
click at [103, 422] on button "Done" at bounding box center [98, 421] width 15 height 10
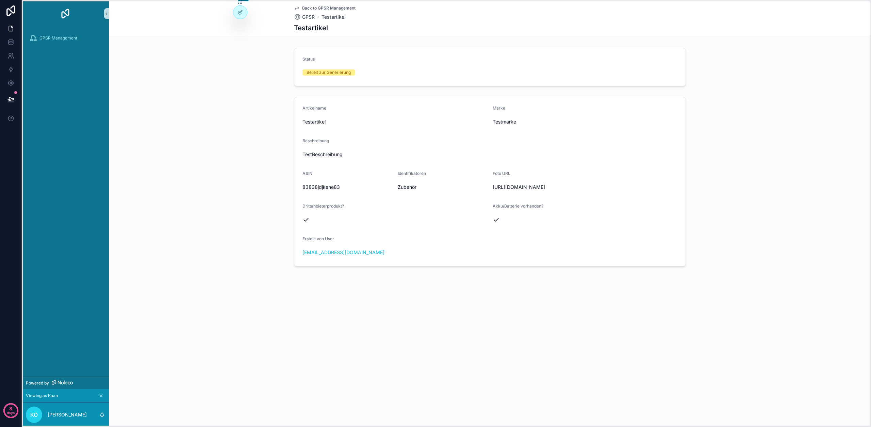
drag, startPoint x: 144, startPoint y: 424, endPoint x: 241, endPoint y: -9, distance: 443.1
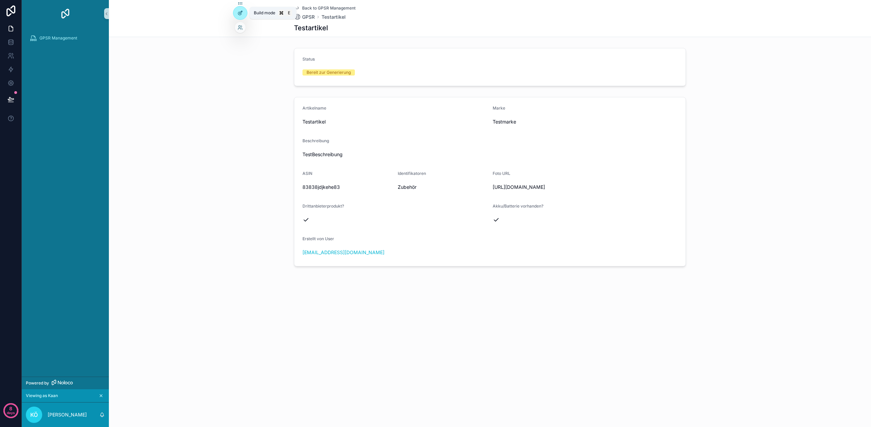
click at [242, 12] on icon at bounding box center [240, 12] width 5 height 5
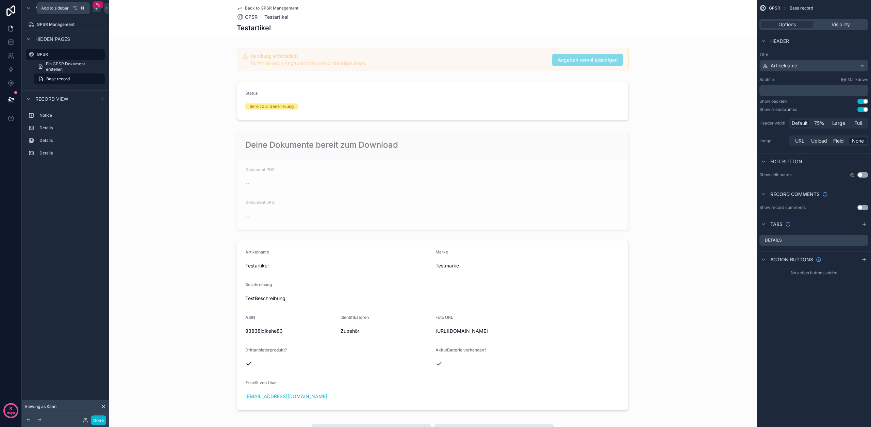
click at [96, 10] on icon "scrollable content" at bounding box center [96, 7] width 5 height 5
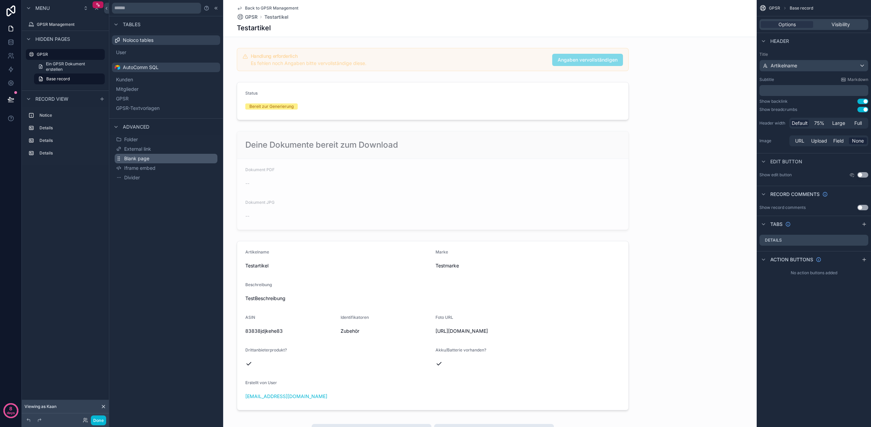
click at [174, 159] on button "Blank page" at bounding box center [166, 159] width 103 height 10
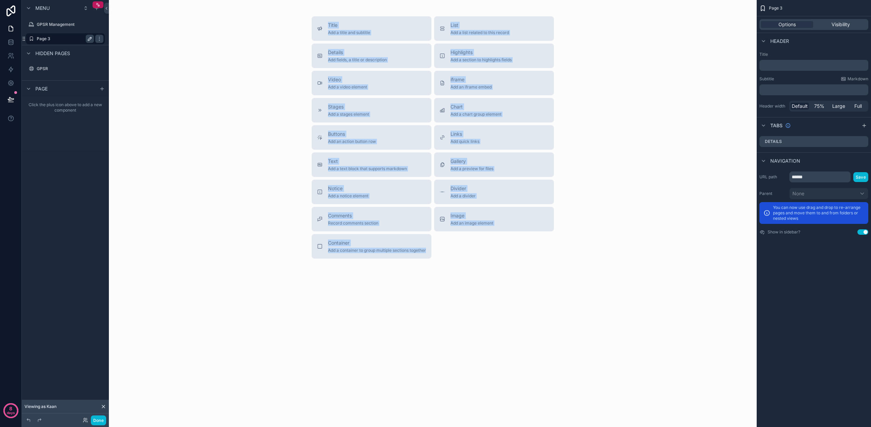
click at [91, 39] on icon "scrollable content" at bounding box center [89, 38] width 5 height 5
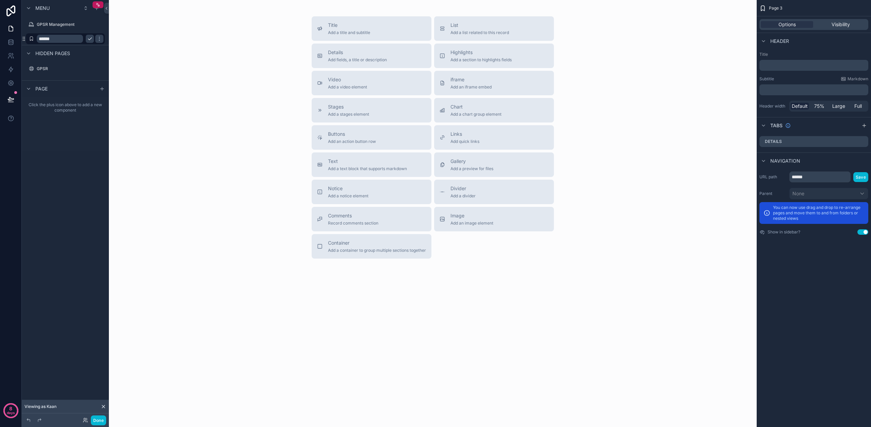
click at [58, 39] on input "******" at bounding box center [60, 39] width 46 height 8
type input "**********"
click at [31, 40] on icon "scrollable content" at bounding box center [31, 38] width 5 height 5
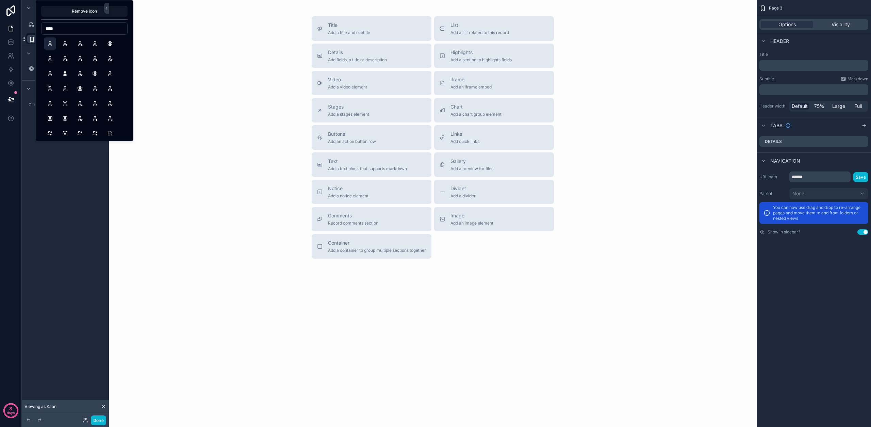
type input "****"
click at [48, 46] on button "User" at bounding box center [50, 43] width 12 height 12
click at [59, 188] on div "**********" at bounding box center [65, 209] width 87 height 419
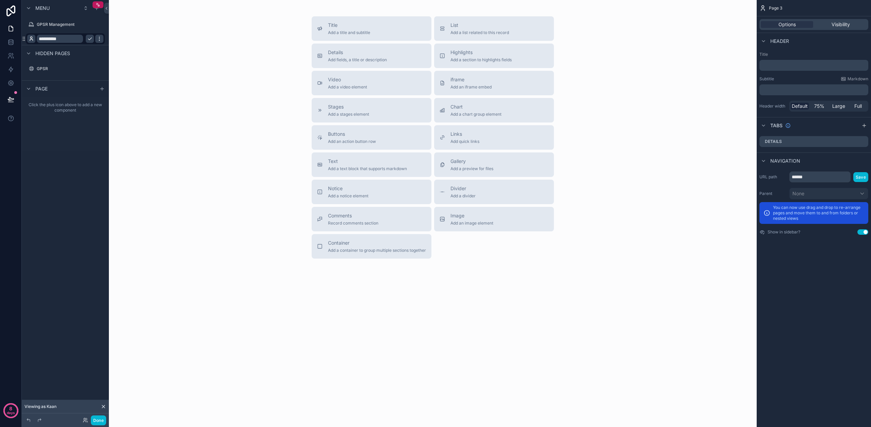
click at [99, 38] on icon "scrollable content" at bounding box center [99, 38] width 5 height 5
click at [89, 40] on icon "scrollable content" at bounding box center [89, 38] width 5 height 5
click at [57, 39] on label "Mein Konto" at bounding box center [64, 38] width 54 height 5
click at [784, 66] on p "﻿" at bounding box center [815, 65] width 105 height 7
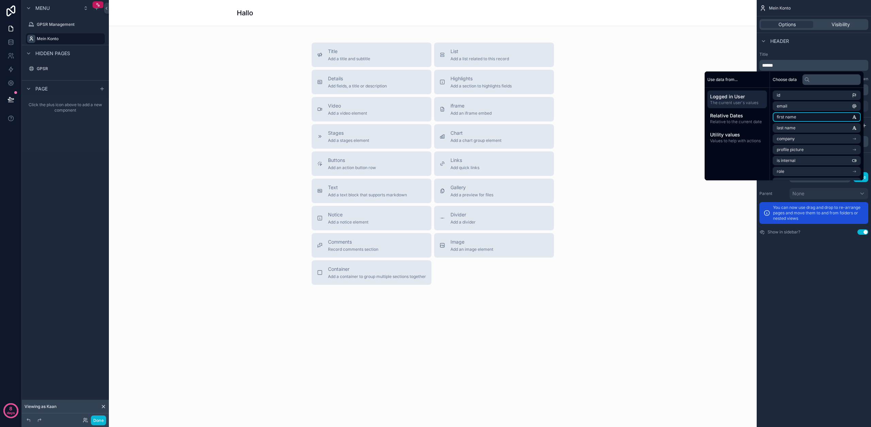
click at [787, 118] on span "first name" at bounding box center [786, 116] width 19 height 5
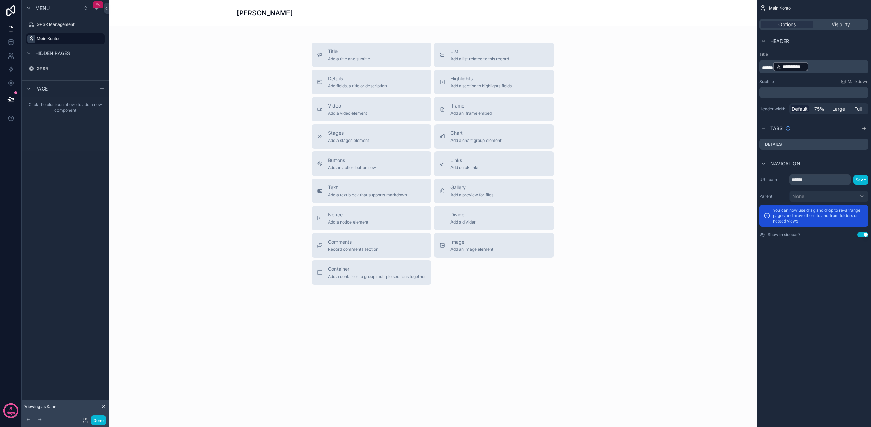
click at [826, 64] on p "**********" at bounding box center [815, 66] width 105 height 11
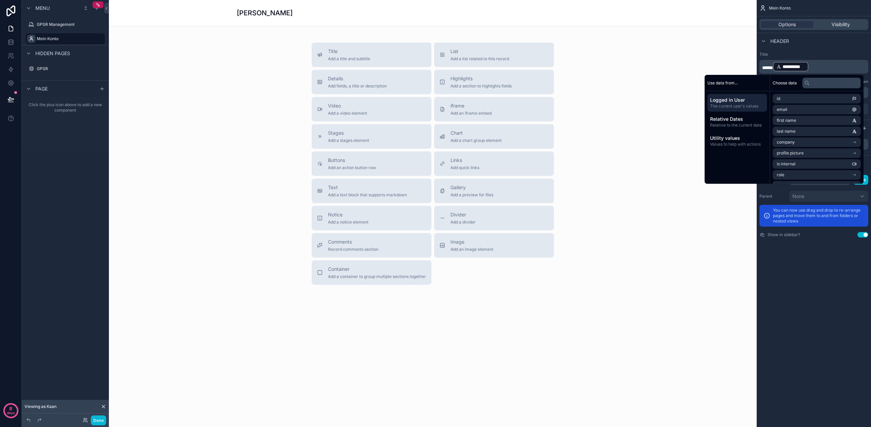
click at [825, 66] on p "**********" at bounding box center [815, 66] width 105 height 11
click at [791, 132] on span "last name" at bounding box center [786, 131] width 19 height 5
click at [812, 49] on div "Header" at bounding box center [814, 41] width 114 height 16
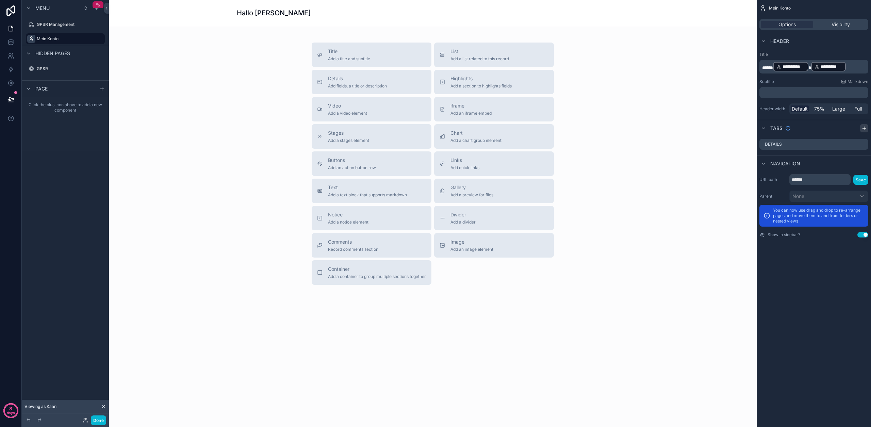
click at [862, 127] on icon "scrollable content" at bounding box center [864, 128] width 5 height 5
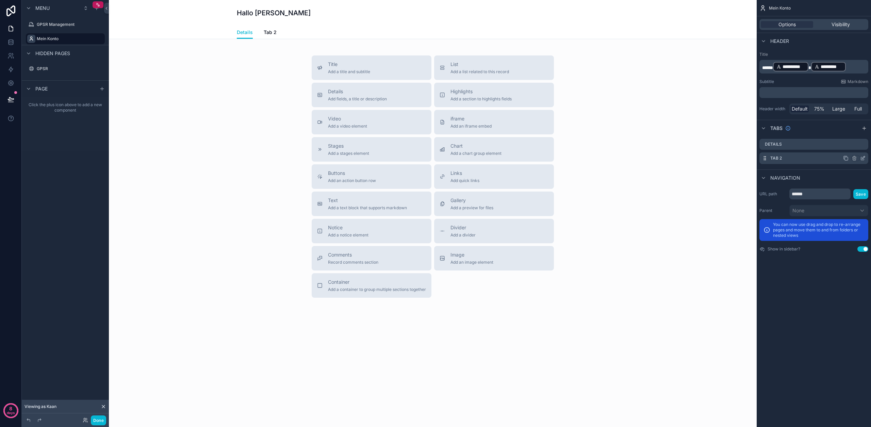
click at [862, 159] on icon "scrollable content" at bounding box center [863, 158] width 5 height 5
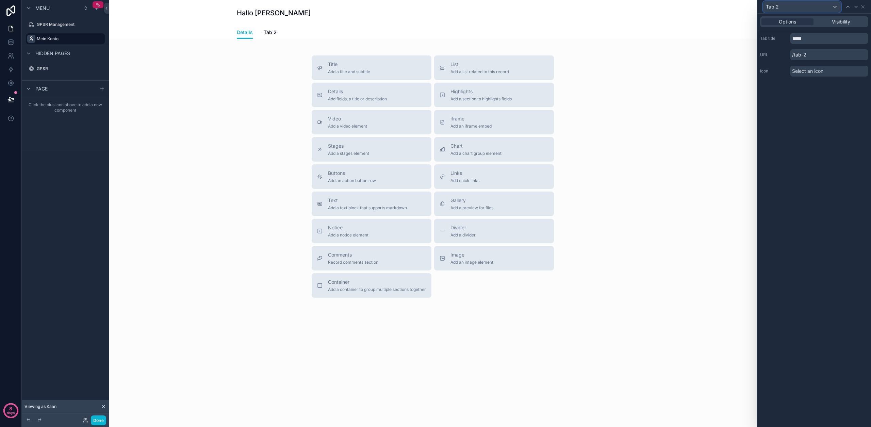
click at [783, 9] on div "Tab 2" at bounding box center [803, 6] width 78 height 11
click at [783, 8] on div at bounding box center [815, 213] width 114 height 427
click at [806, 37] on input "*****" at bounding box center [829, 38] width 78 height 11
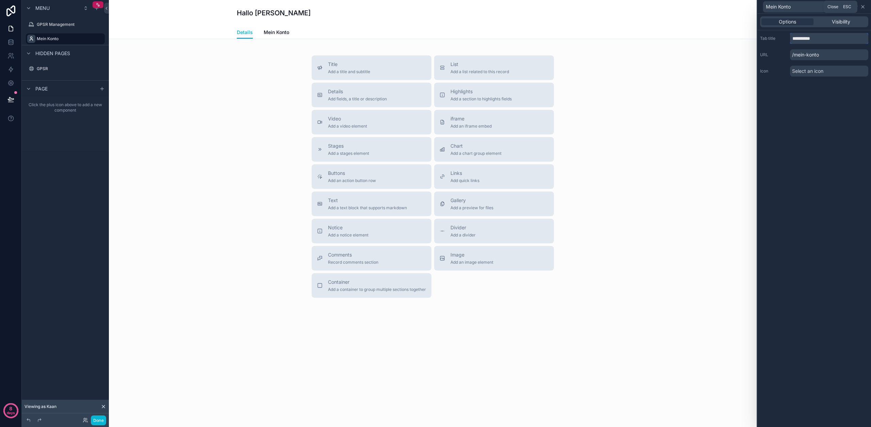
type input "**********"
click at [865, 6] on icon at bounding box center [863, 6] width 5 height 5
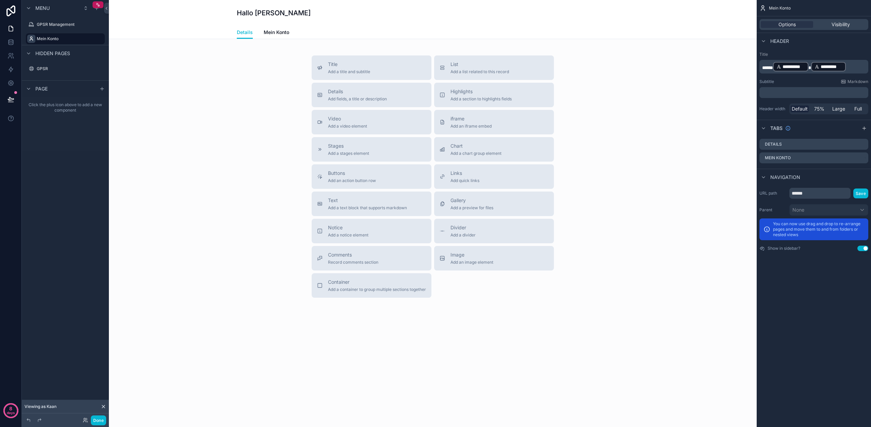
click at [0, 0] on icon "scrollable content" at bounding box center [0, 0] width 0 height 0
click at [50, 39] on input "**********" at bounding box center [60, 39] width 46 height 8
type input "**********"
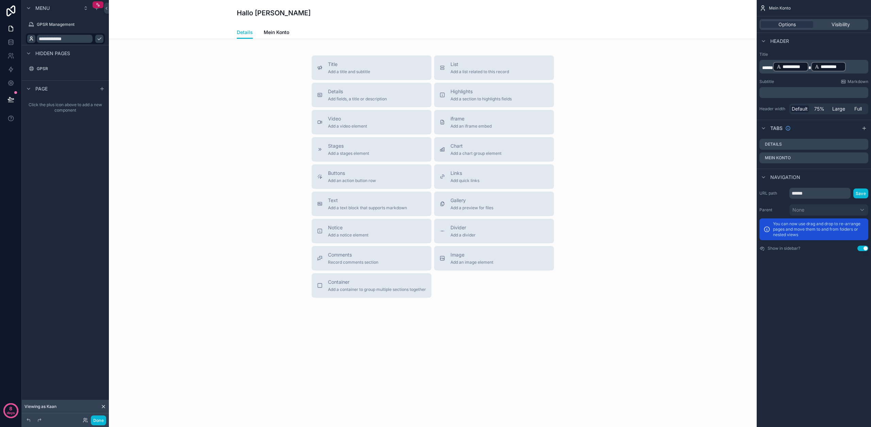
click at [97, 37] on icon "scrollable content" at bounding box center [99, 38] width 5 height 5
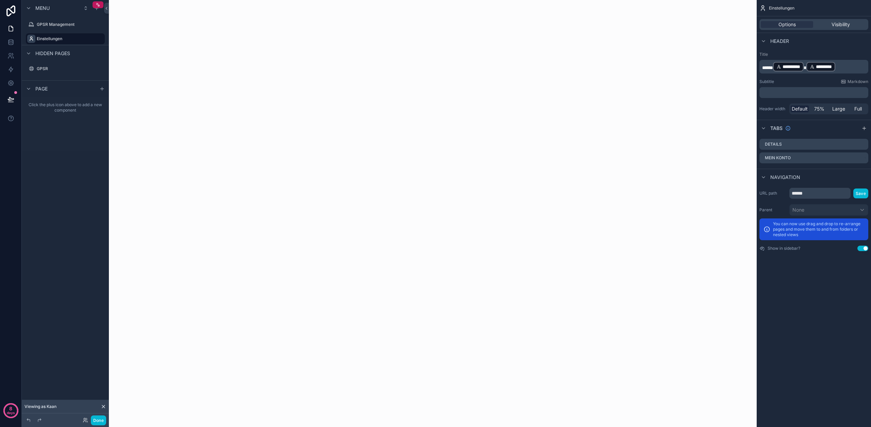
click at [31, 40] on icon "scrollable content" at bounding box center [31, 38] width 5 height 5
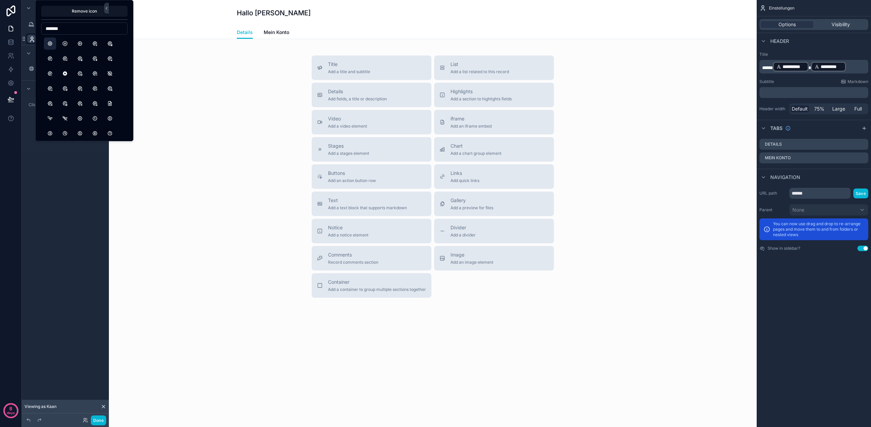
type input "*******"
click at [48, 45] on button "Settings" at bounding box center [50, 43] width 12 height 12
click at [67, 192] on div "**********" at bounding box center [65, 209] width 87 height 419
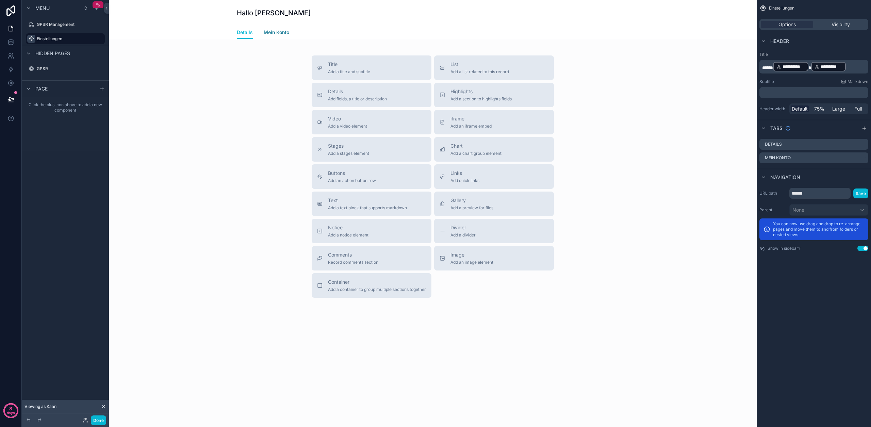
click at [283, 32] on span "Mein Konto" at bounding box center [277, 32] width 26 height 7
click at [862, 158] on icon "scrollable content" at bounding box center [863, 158] width 5 height 5
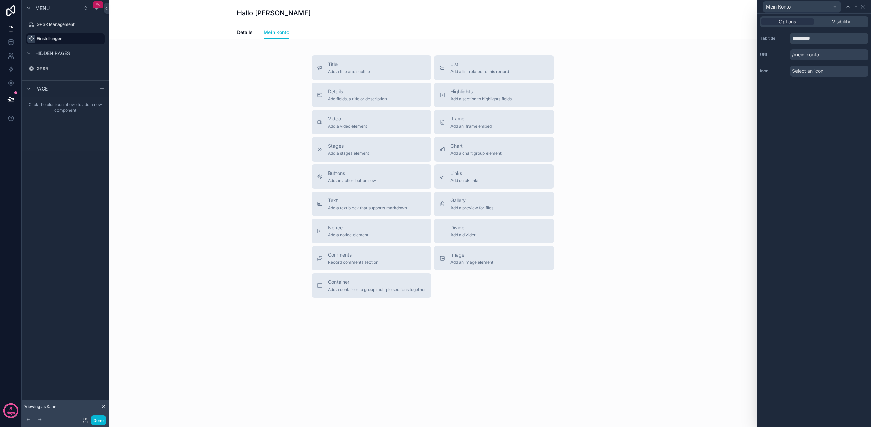
click at [803, 71] on span "Select an icon" at bounding box center [808, 71] width 31 height 7
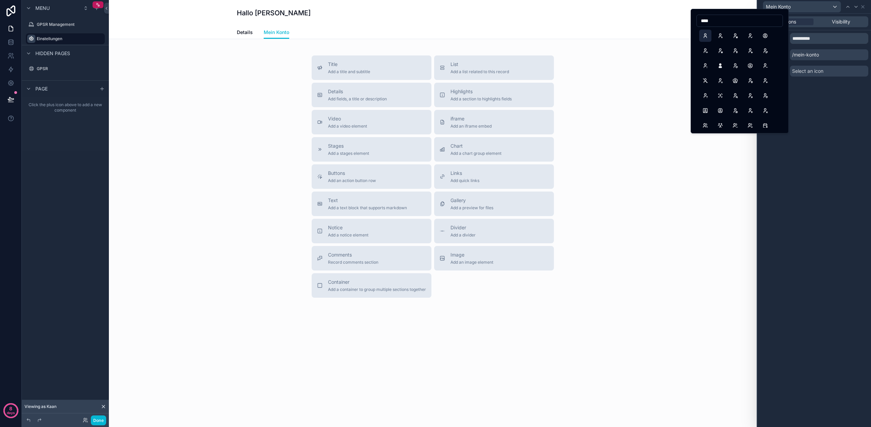
type input "****"
click at [705, 33] on button "User" at bounding box center [706, 36] width 12 height 12
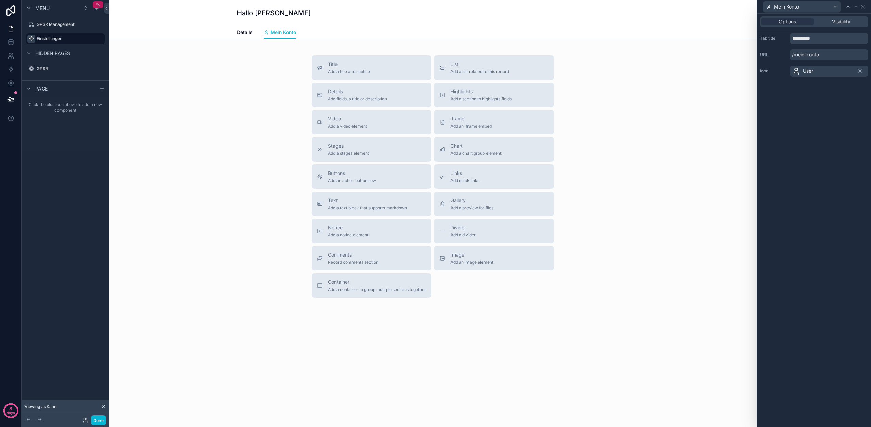
click at [254, 33] on div "Details Mein Konto" at bounding box center [433, 32] width 392 height 13
click at [245, 34] on span "Details" at bounding box center [245, 32] width 16 height 7
click at [815, 57] on p "/mein-konto" at bounding box center [829, 54] width 78 height 11
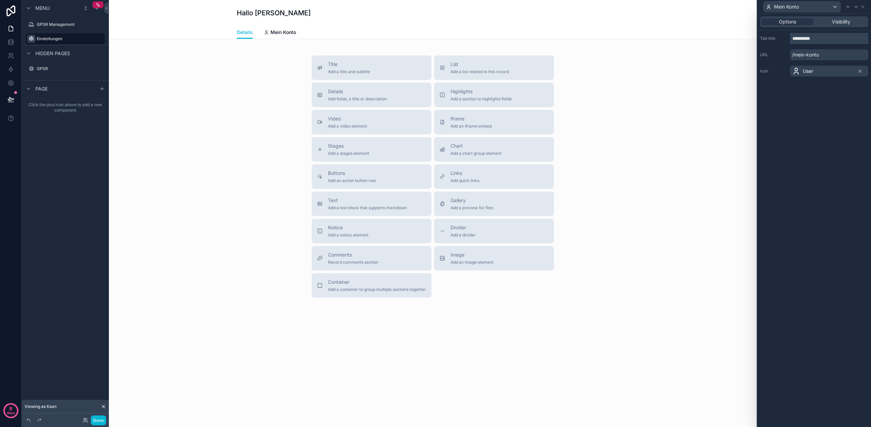
click at [804, 38] on input "**********" at bounding box center [829, 38] width 78 height 11
type input "*"
type input "**********"
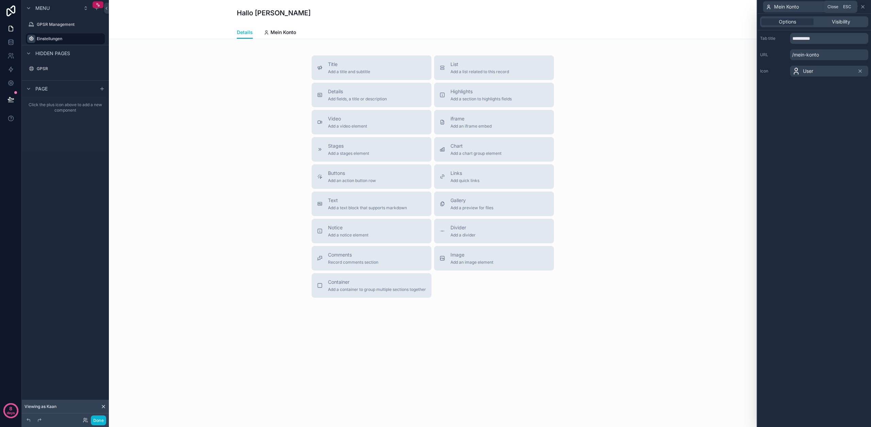
click at [863, 9] on icon at bounding box center [863, 6] width 5 height 5
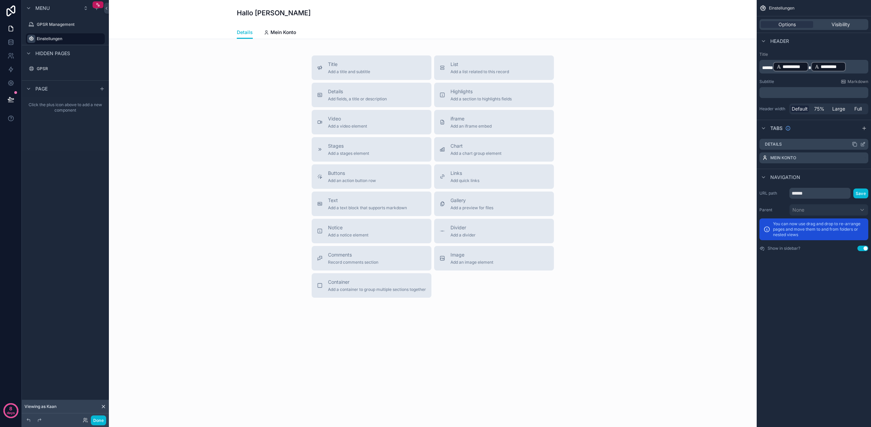
click at [863, 144] on icon "scrollable content" at bounding box center [864, 143] width 3 height 3
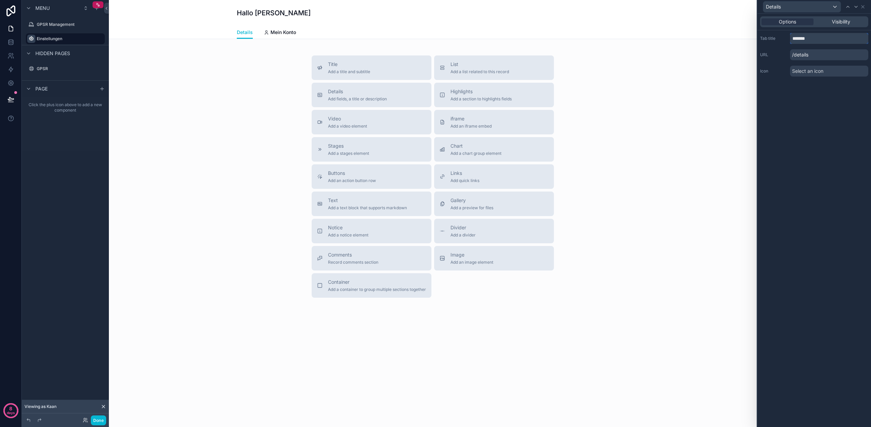
click at [811, 36] on input "*******" at bounding box center [829, 38] width 78 height 11
type input "*"
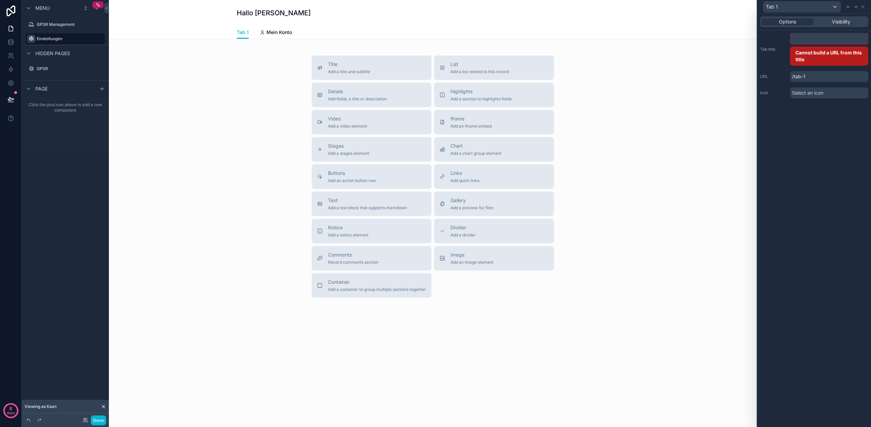
type input "*"
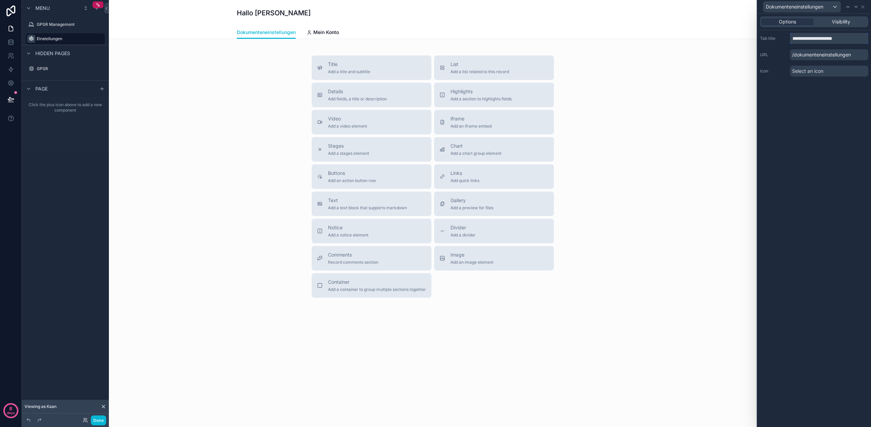
type input "**********"
click at [819, 83] on div "**********" at bounding box center [815, 221] width 114 height 414
click at [865, 8] on icon at bounding box center [863, 6] width 5 height 5
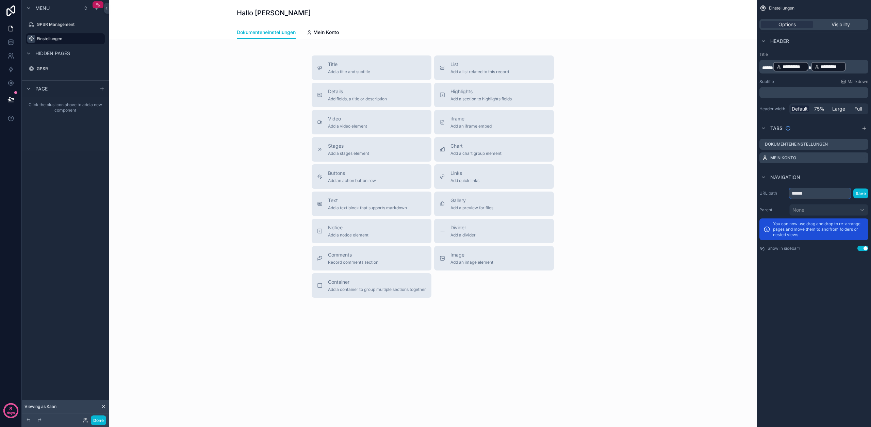
click at [803, 193] on input "******" at bounding box center [820, 193] width 61 height 11
click at [803, 192] on input "******" at bounding box center [820, 193] width 61 height 11
type input "**********"
click at [857, 195] on button "Save" at bounding box center [861, 194] width 15 height 10
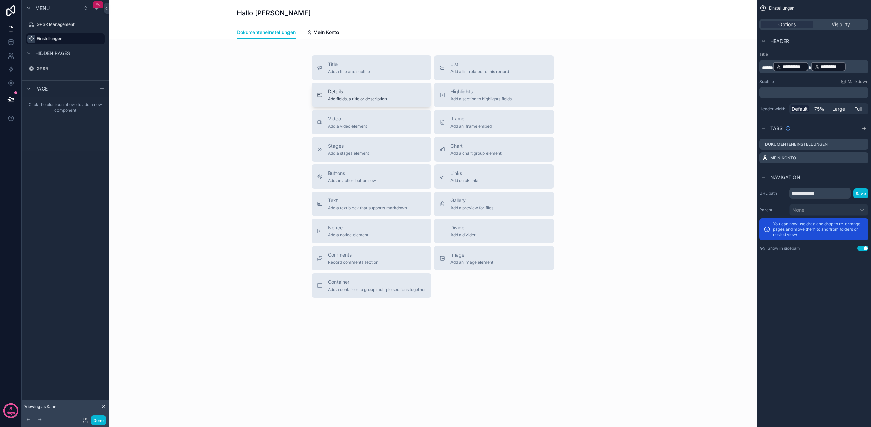
click at [392, 93] on div "Details Add fields, a title or description" at bounding box center [371, 95] width 109 height 14
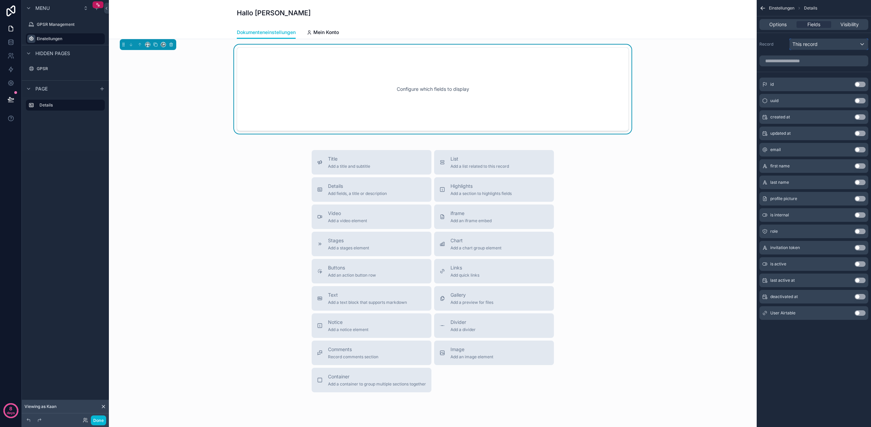
click at [816, 46] on span "This record" at bounding box center [805, 44] width 25 height 7
click at [825, 117] on span "User Airtable" at bounding box center [818, 119] width 29 height 8
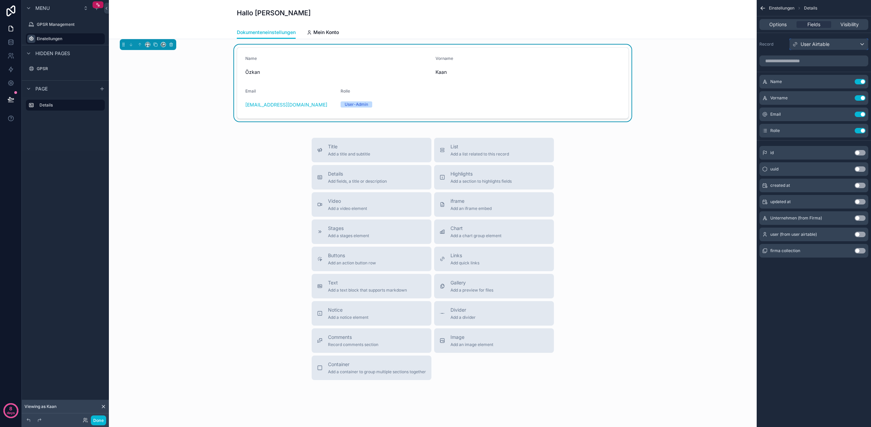
click at [825, 45] on span "User Airtable" at bounding box center [815, 44] width 29 height 7
click at [825, 77] on div "This record" at bounding box center [837, 81] width 83 height 8
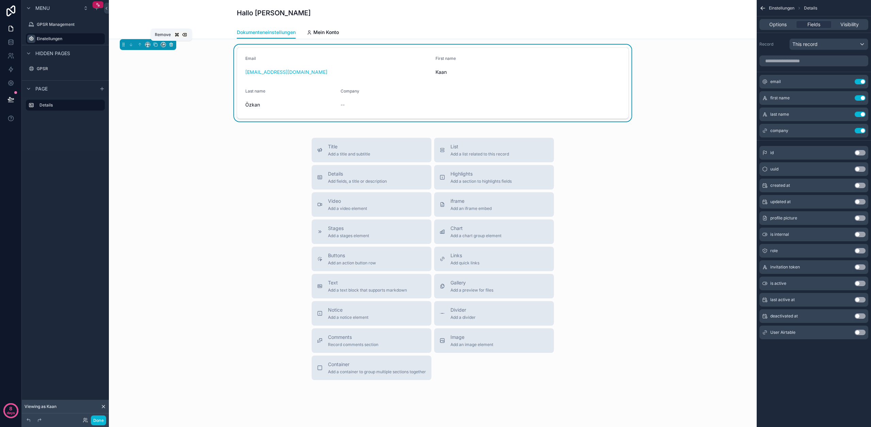
click at [172, 45] on icon "scrollable content" at bounding box center [172, 44] width 0 height 1
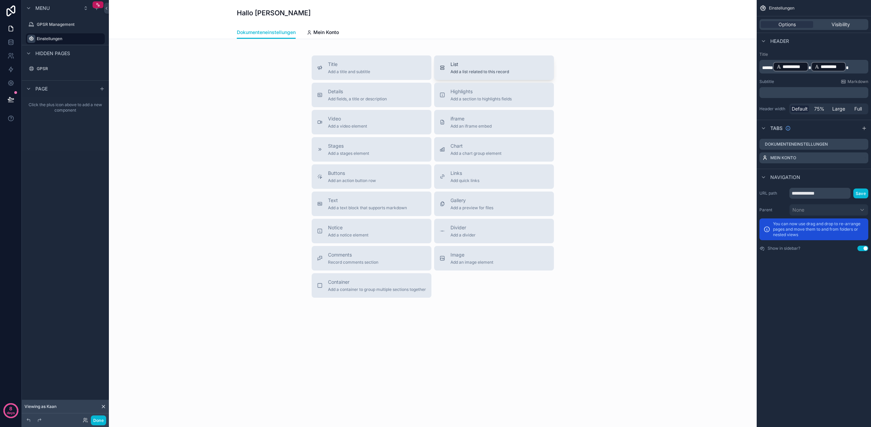
click at [458, 66] on span "List" at bounding box center [480, 64] width 59 height 7
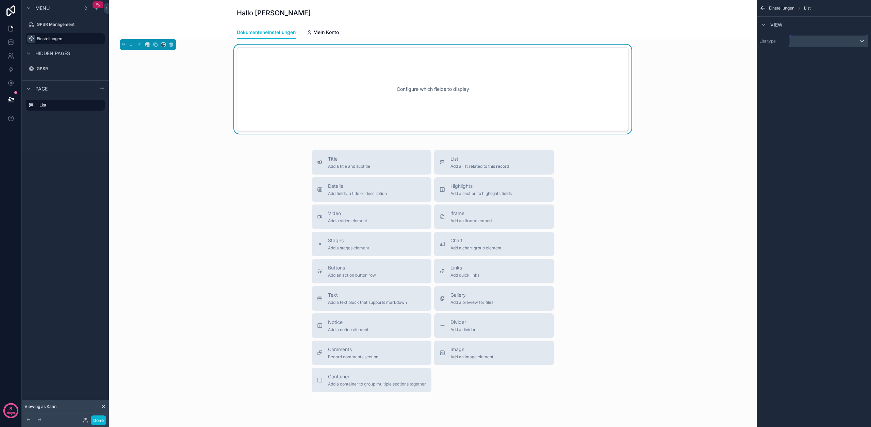
click at [814, 42] on div "scrollable content" at bounding box center [829, 41] width 78 height 11
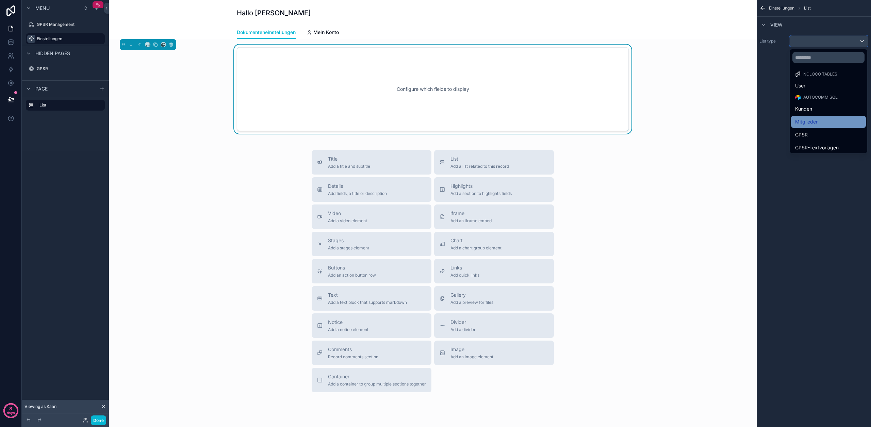
scroll to position [4, 0]
click at [811, 108] on span "Kunden" at bounding box center [804, 107] width 17 height 8
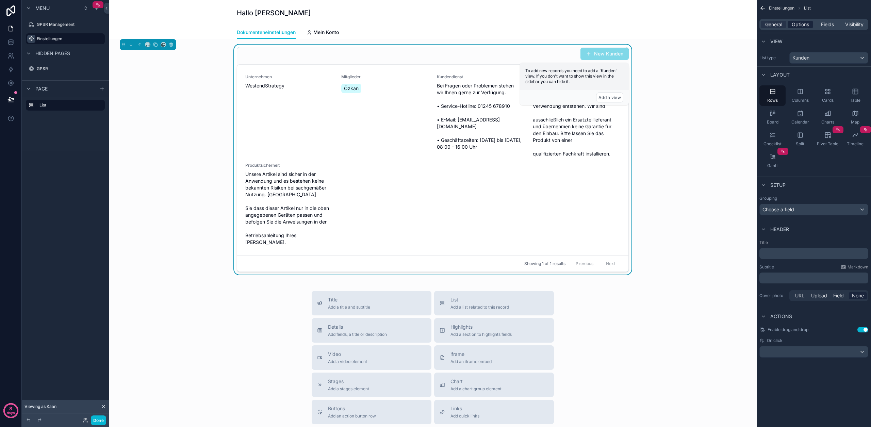
click at [808, 26] on span "Options" at bounding box center [800, 24] width 17 height 7
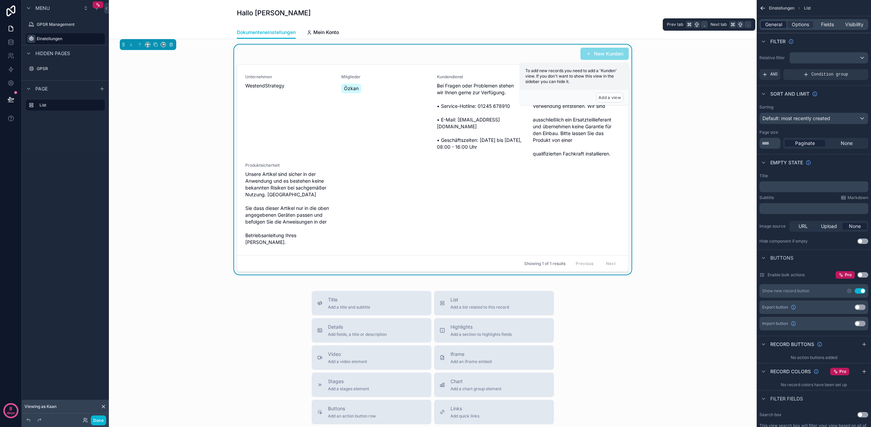
click at [774, 25] on span "General" at bounding box center [774, 24] width 17 height 7
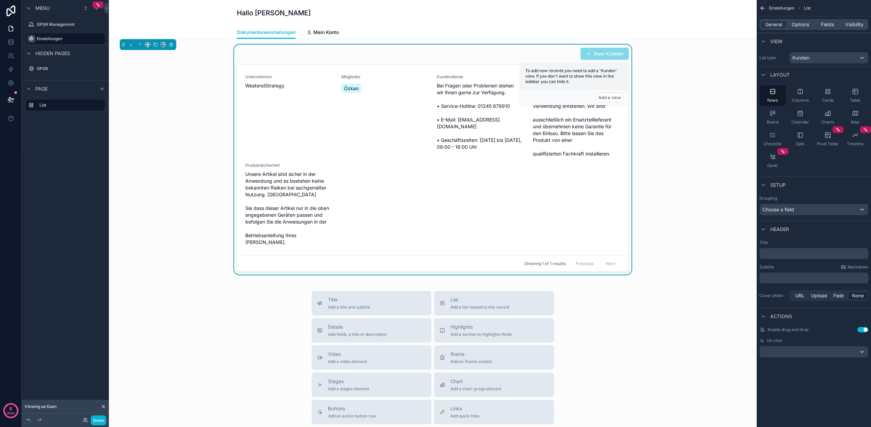
click at [863, 329] on button "Use setting" at bounding box center [863, 329] width 11 height 5
click at [800, 26] on span "Options" at bounding box center [800, 24] width 17 height 7
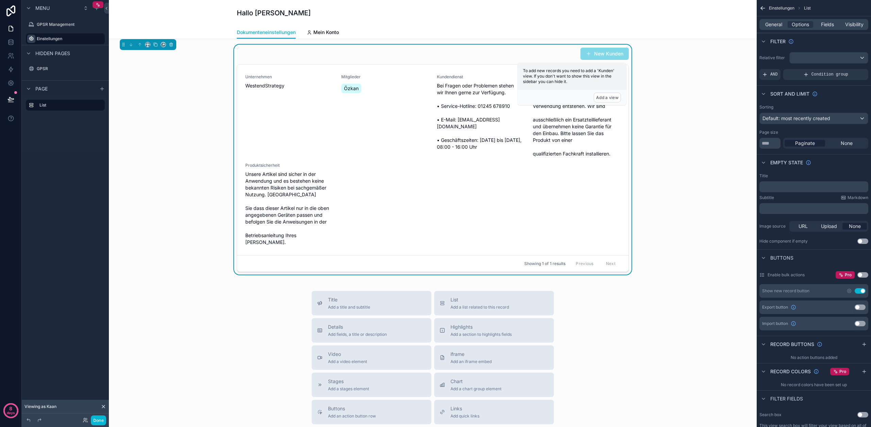
click at [864, 291] on button "Use setting" at bounding box center [860, 290] width 11 height 5
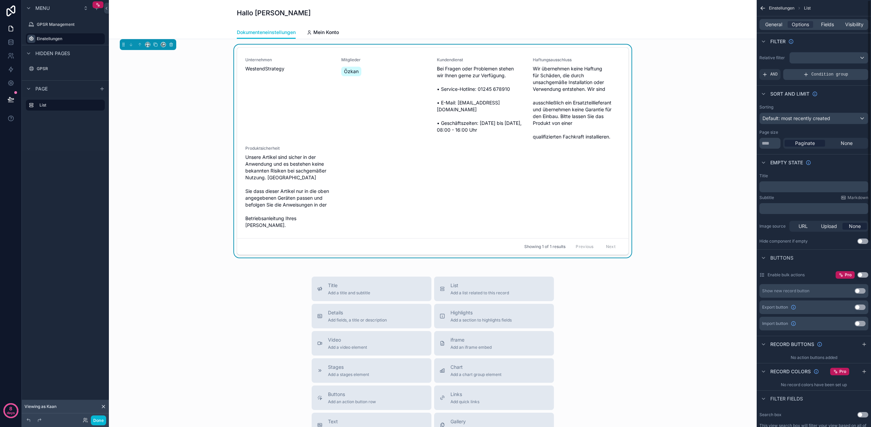
click at [807, 76] on icon "scrollable content" at bounding box center [806, 74] width 5 height 5
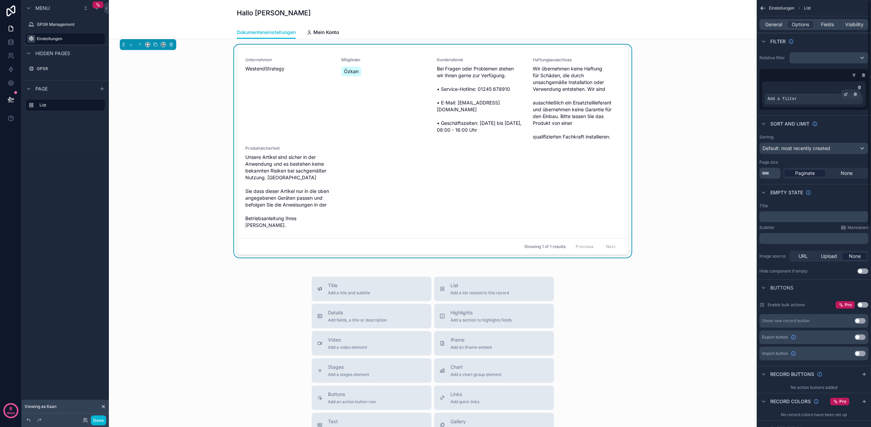
click at [785, 97] on span "Add a filter" at bounding box center [782, 98] width 29 height 5
click at [847, 94] on icon "scrollable content" at bounding box center [847, 94] width 2 height 2
click at [705, 92] on div "Select a field" at bounding box center [699, 88] width 41 height 11
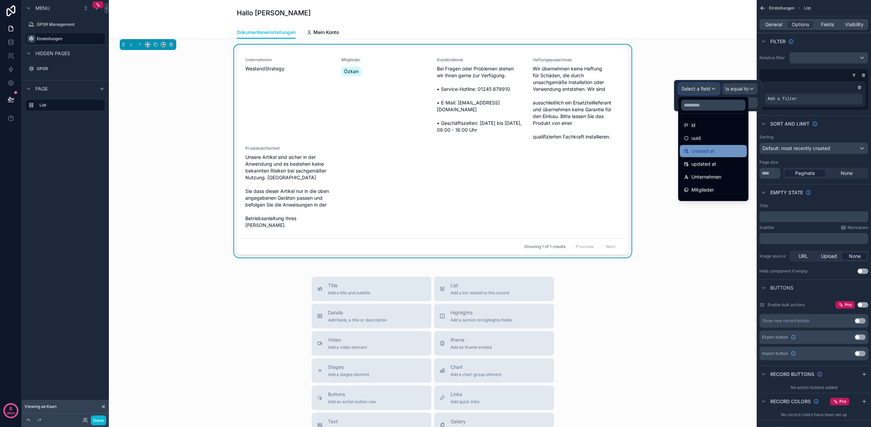
scroll to position [17, 0]
click at [710, 158] on span "Unternehmen" at bounding box center [707, 160] width 30 height 8
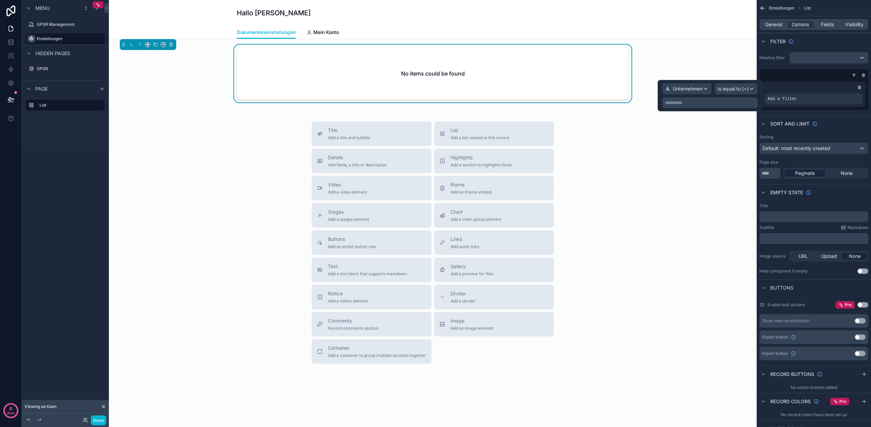
click at [724, 105] on p "**********" at bounding box center [711, 102] width 92 height 7
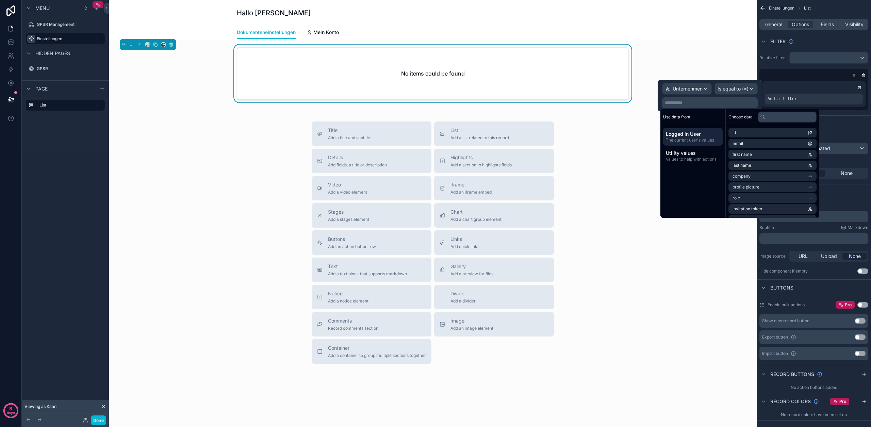
click at [695, 140] on span "The current user's values" at bounding box center [693, 140] width 54 height 5
click at [759, 200] on li "User Airtable" at bounding box center [773, 200] width 88 height 10
click at [761, 179] on span "Unternehmen (from Firma)" at bounding box center [759, 178] width 52 height 5
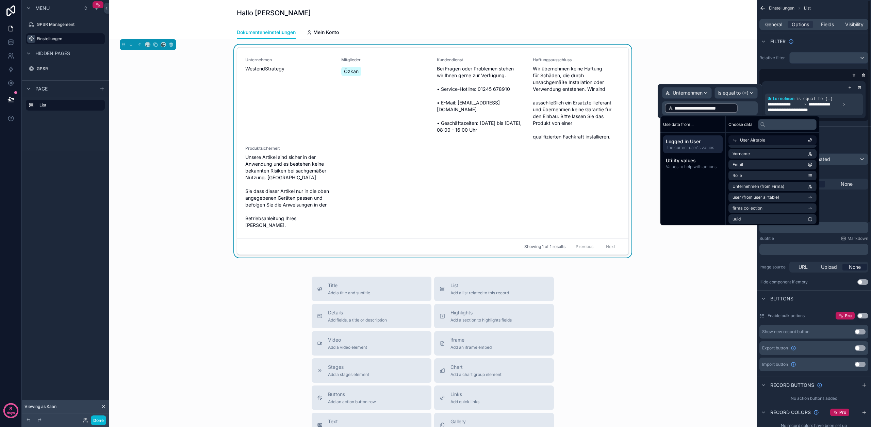
click at [846, 127] on div "Sort And Limit" at bounding box center [814, 134] width 114 height 16
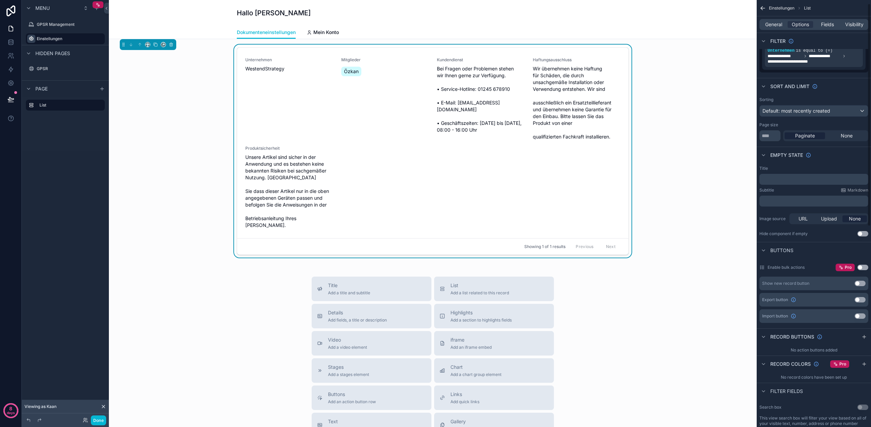
scroll to position [0, 0]
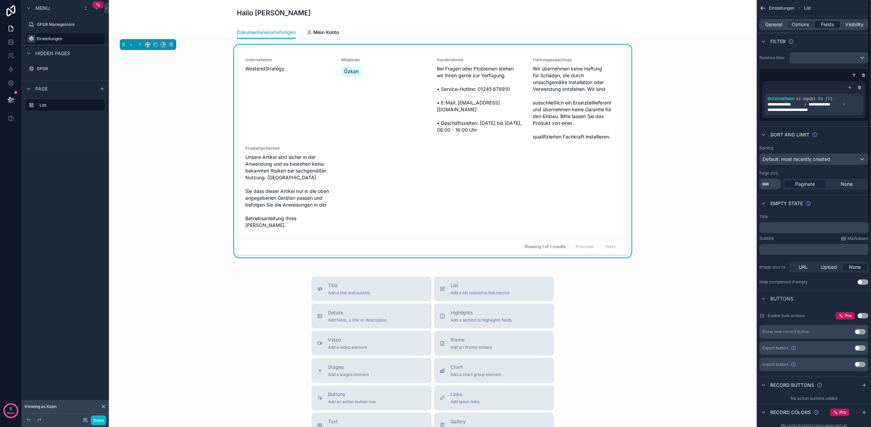
click at [830, 25] on span "Fields" at bounding box center [827, 24] width 13 height 7
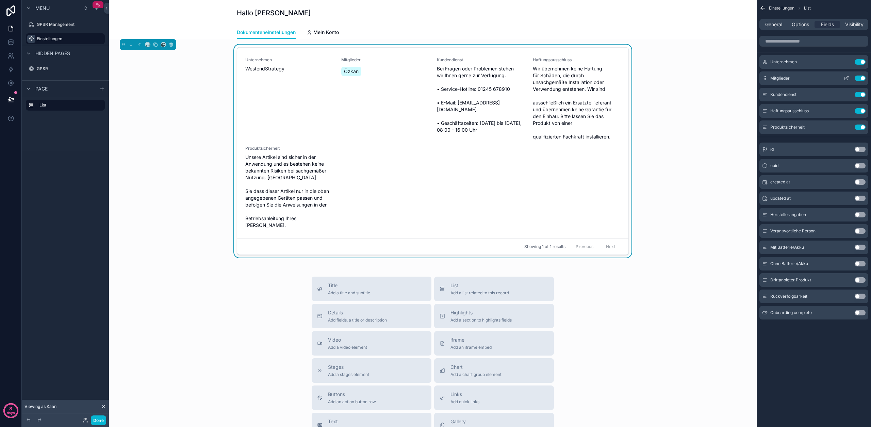
click at [859, 78] on button "Use setting" at bounding box center [860, 78] width 11 height 5
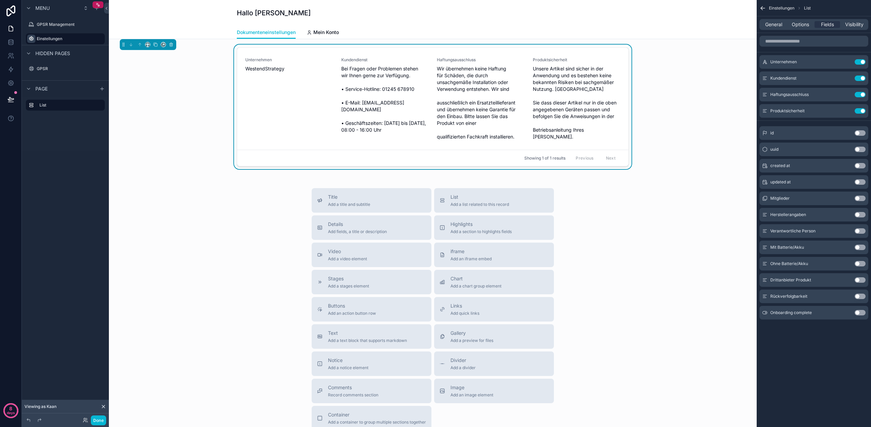
click at [860, 215] on button "Use setting" at bounding box center [860, 214] width 11 height 5
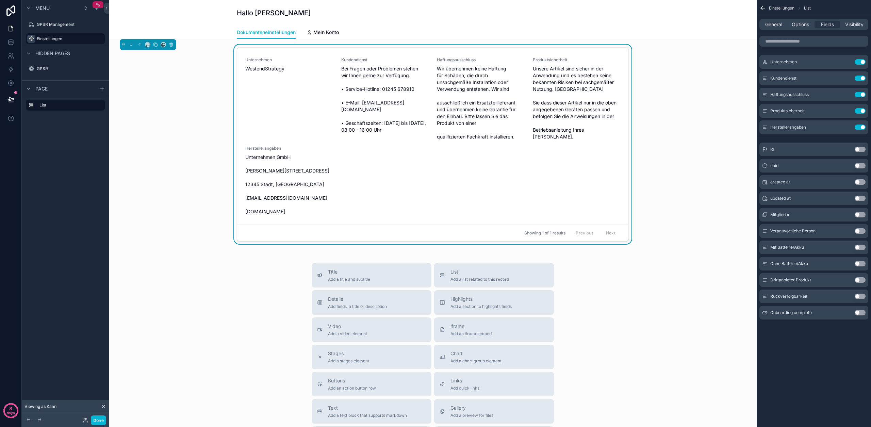
click at [859, 231] on button "Use setting" at bounding box center [860, 230] width 11 height 5
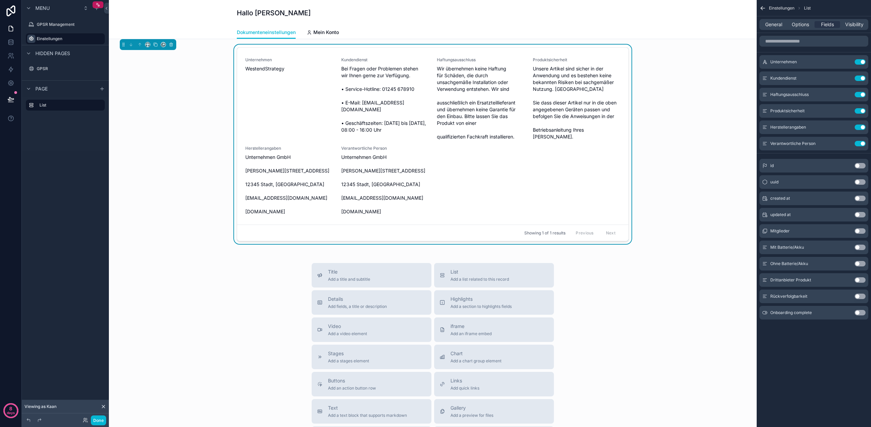
click at [858, 248] on button "Use setting" at bounding box center [860, 247] width 11 height 5
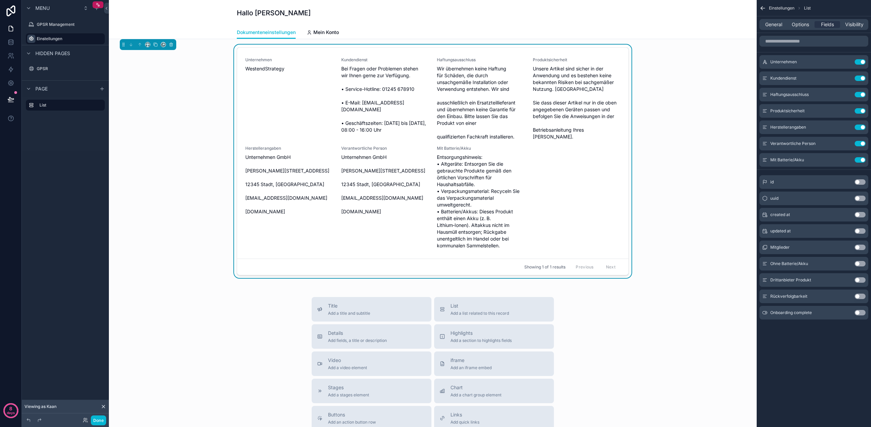
click at [859, 263] on button "Use setting" at bounding box center [860, 263] width 11 height 5
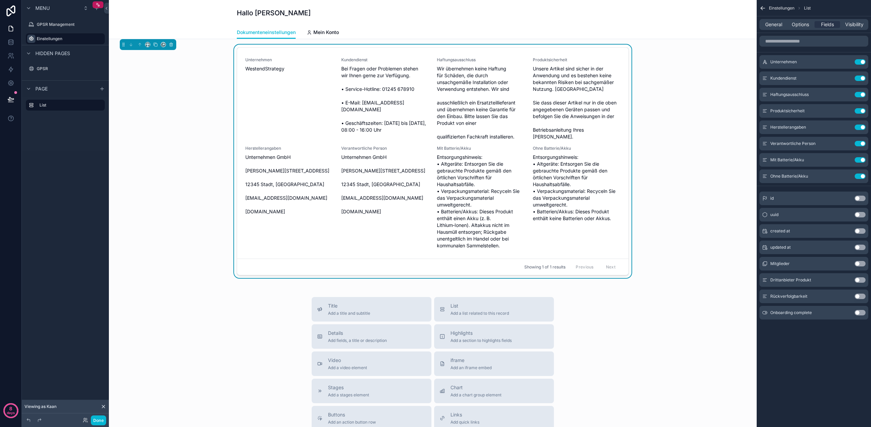
click at [858, 281] on button "Use setting" at bounding box center [860, 279] width 11 height 5
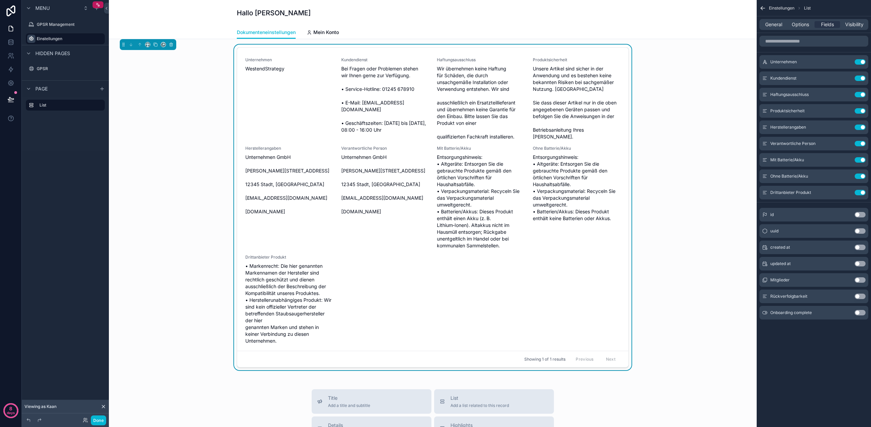
click at [860, 294] on button "Use setting" at bounding box center [860, 296] width 11 height 5
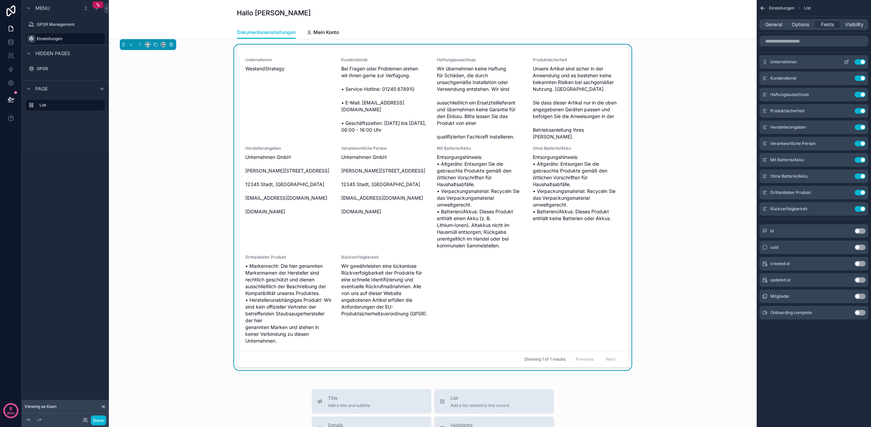
click at [848, 62] on icon "scrollable content" at bounding box center [846, 61] width 5 height 5
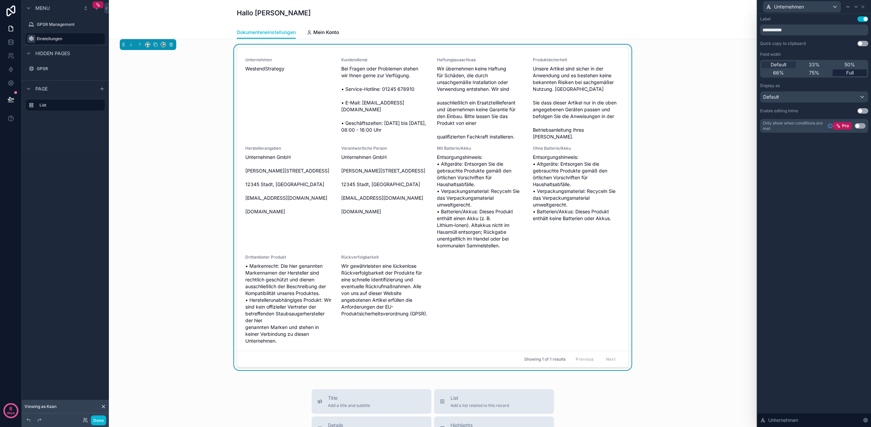
click at [851, 70] on span "Full" at bounding box center [850, 72] width 7 height 7
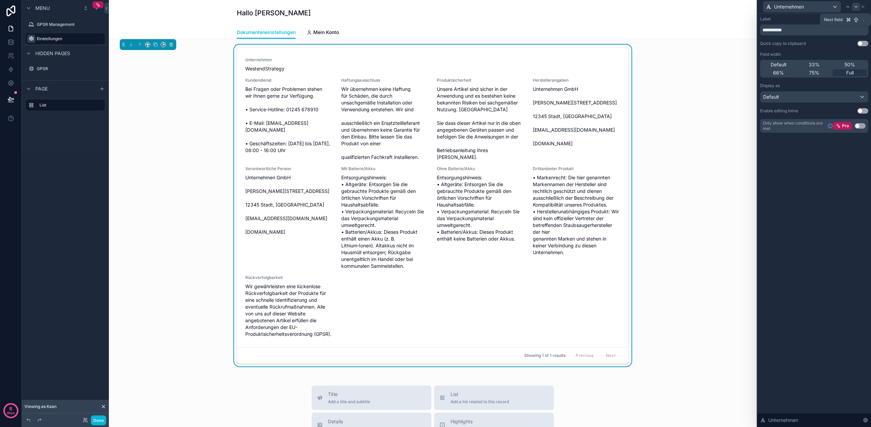
click at [855, 9] on div at bounding box center [856, 7] width 8 height 8
click at [854, 71] on span "Full" at bounding box center [850, 72] width 7 height 7
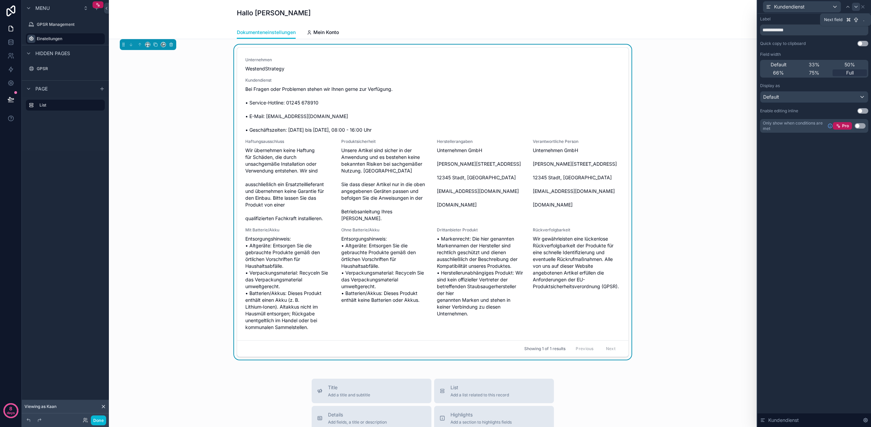
click at [854, 9] on icon at bounding box center [856, 6] width 5 height 5
click at [858, 73] on div "Full" at bounding box center [850, 72] width 34 height 7
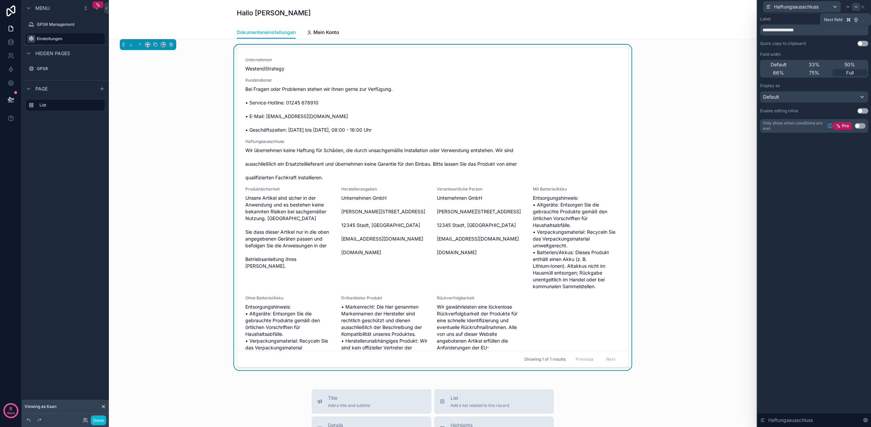
click at [858, 5] on icon at bounding box center [856, 6] width 5 height 5
click at [857, 69] on div "Full" at bounding box center [850, 72] width 34 height 7
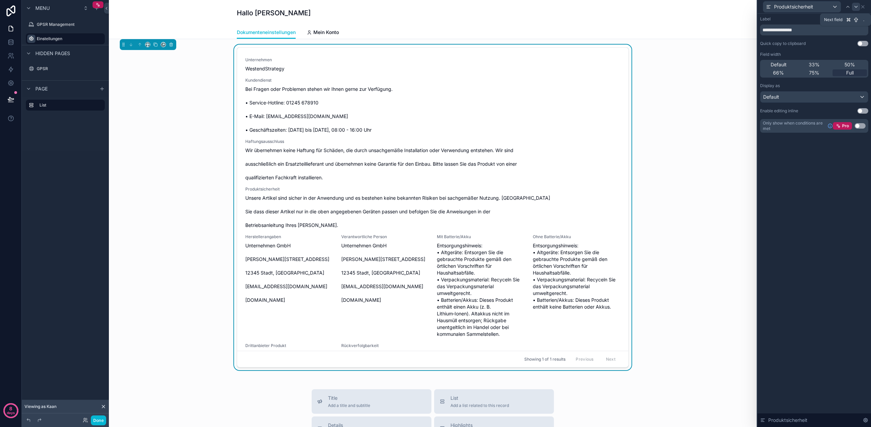
click at [856, 6] on icon at bounding box center [856, 6] width 5 height 5
click at [854, 70] on span "Full" at bounding box center [850, 72] width 7 height 7
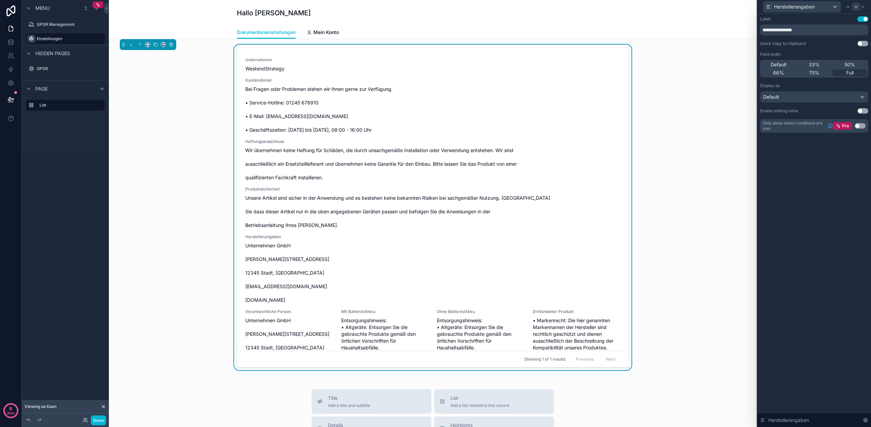
click at [855, 9] on icon at bounding box center [856, 6] width 5 height 5
click at [850, 71] on span "Full" at bounding box center [850, 72] width 7 height 7
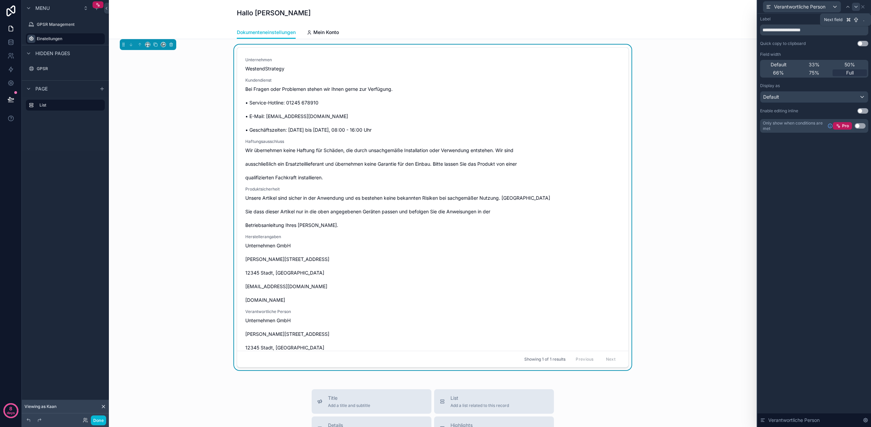
click at [857, 9] on icon at bounding box center [856, 6] width 5 height 5
click at [852, 71] on span "Full" at bounding box center [850, 72] width 7 height 7
click at [855, 7] on icon at bounding box center [856, 6] width 5 height 5
click at [840, 74] on div "Full" at bounding box center [850, 72] width 34 height 7
click at [856, 9] on div at bounding box center [856, 7] width 8 height 8
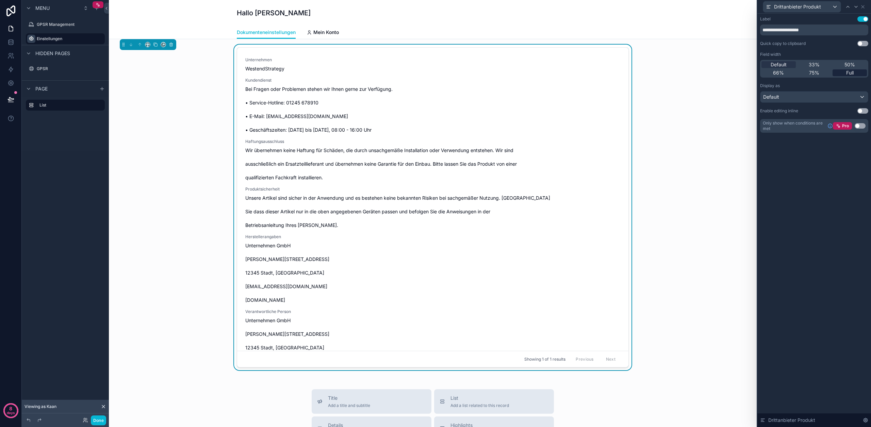
click at [853, 70] on span "Full" at bounding box center [850, 72] width 7 height 7
click at [859, 9] on icon at bounding box center [856, 6] width 5 height 5
click at [850, 72] on span "Full" at bounding box center [850, 72] width 7 height 7
click at [854, 6] on icon at bounding box center [856, 6] width 5 height 5
click at [850, 71] on span "Full" at bounding box center [850, 72] width 7 height 7
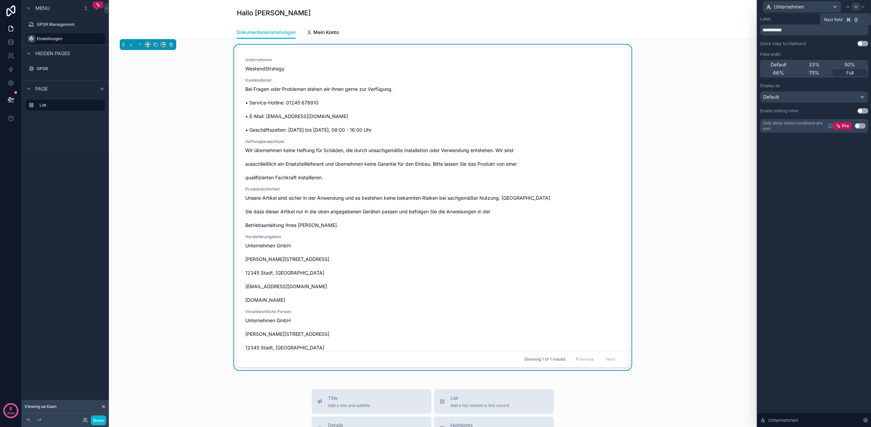
click at [857, 7] on icon at bounding box center [856, 6] width 5 height 5
click at [863, 109] on button "Use setting" at bounding box center [863, 110] width 11 height 5
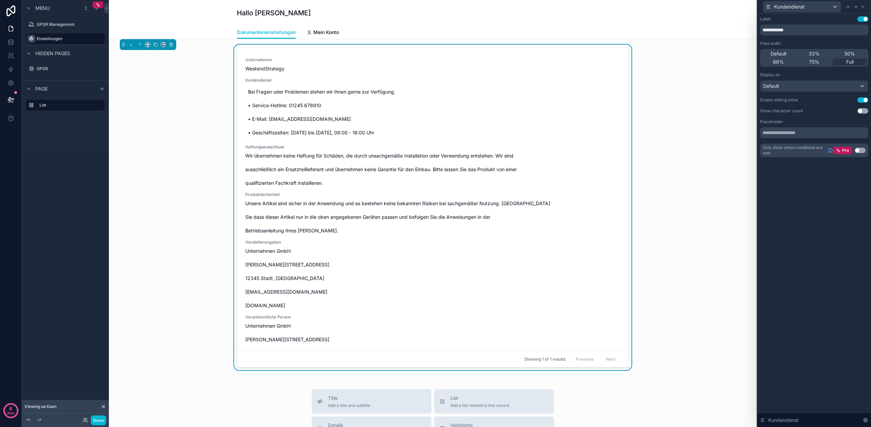
click at [863, 109] on button "Use setting" at bounding box center [863, 110] width 11 height 5
click at [863, 99] on button "Use setting" at bounding box center [863, 99] width 11 height 5
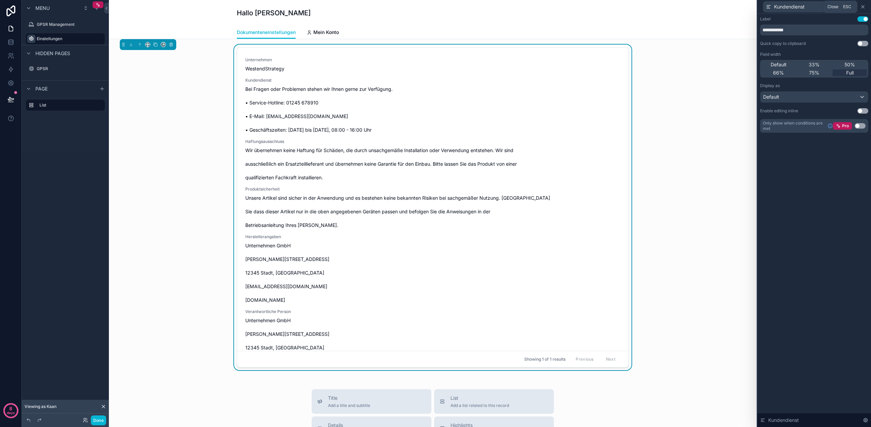
click at [864, 7] on icon at bounding box center [863, 6] width 5 height 5
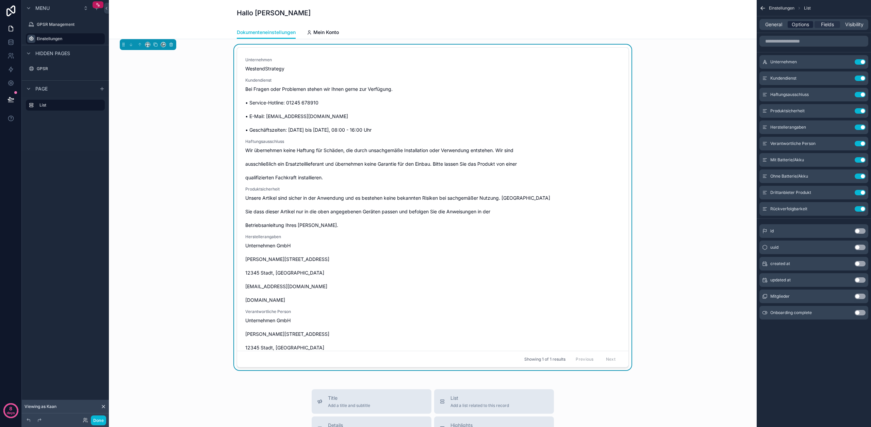
click at [791, 23] on div "Options" at bounding box center [801, 24] width 26 height 7
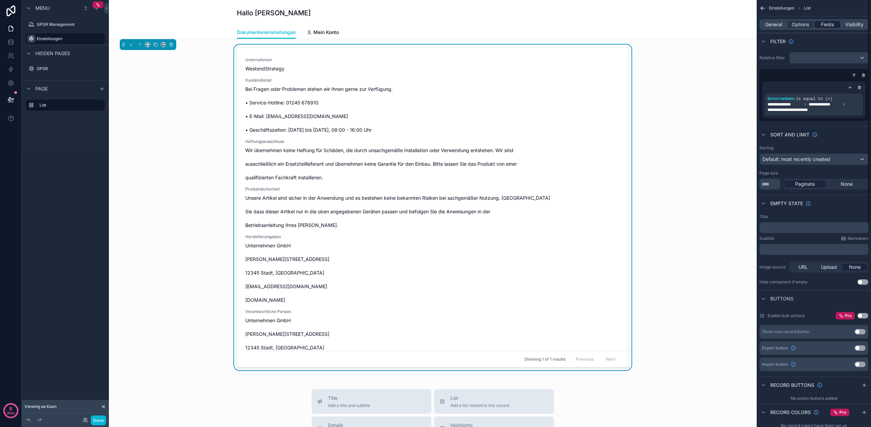
click at [828, 25] on span "Fields" at bounding box center [827, 24] width 13 height 7
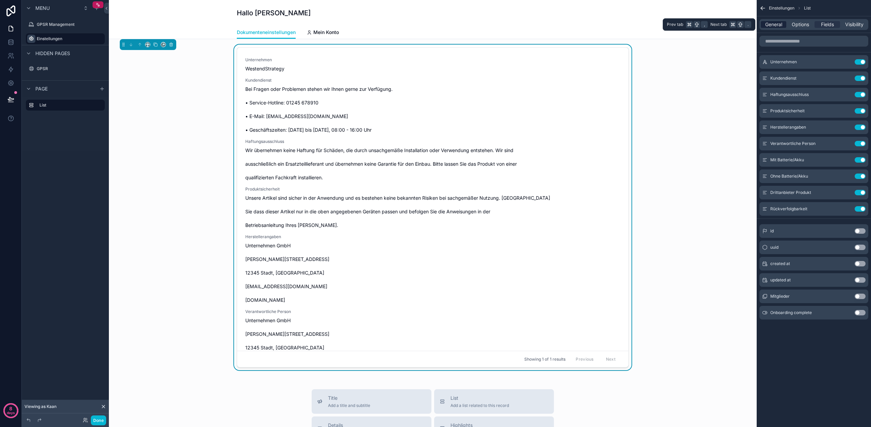
click at [782, 26] on span "General" at bounding box center [774, 24] width 17 height 7
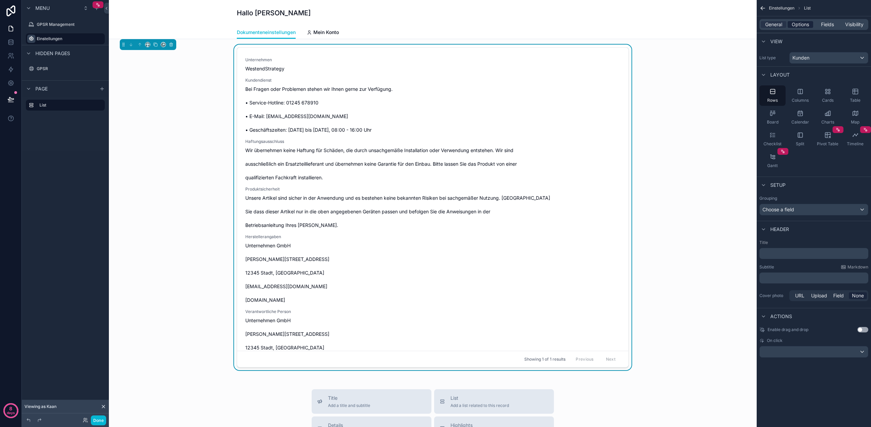
click at [800, 26] on span "Options" at bounding box center [800, 24] width 17 height 7
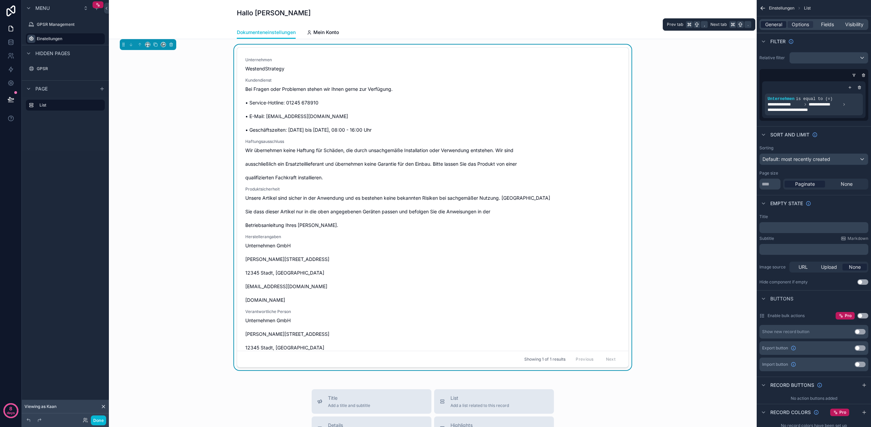
click at [766, 26] on span "General" at bounding box center [774, 24] width 17 height 7
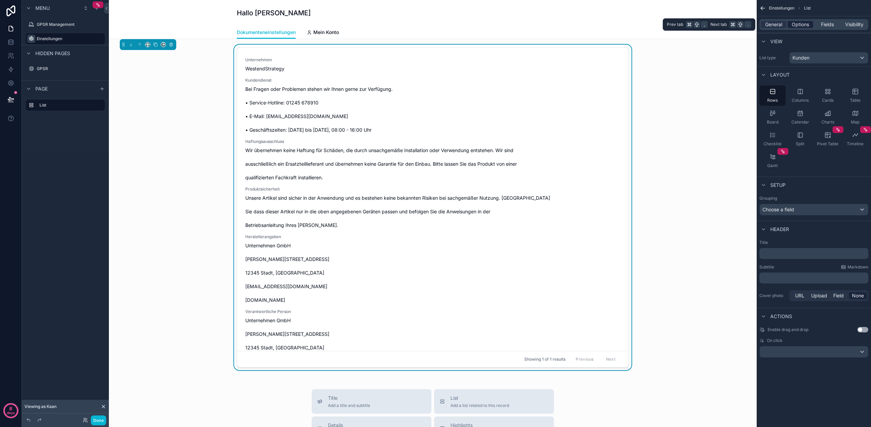
click at [797, 25] on span "Options" at bounding box center [800, 24] width 17 height 7
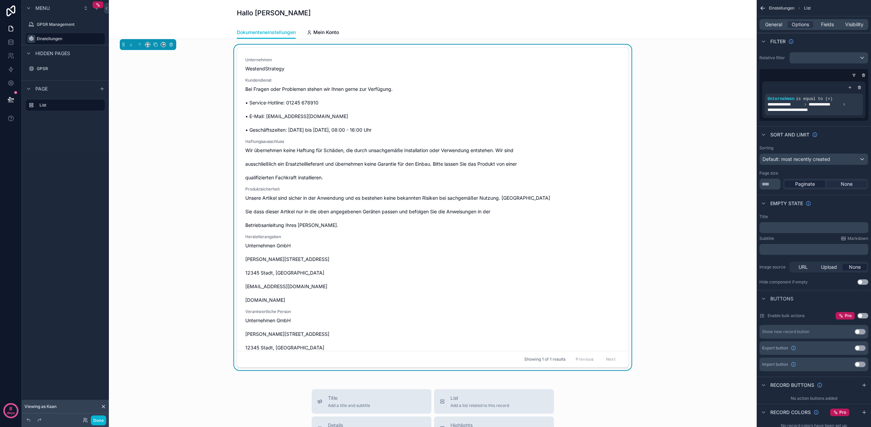
click at [843, 187] on span "None" at bounding box center [847, 184] width 12 height 7
click at [824, 30] on div "General Options Fields Visibility" at bounding box center [814, 24] width 109 height 11
click at [827, 27] on span "Fields" at bounding box center [827, 24] width 13 height 7
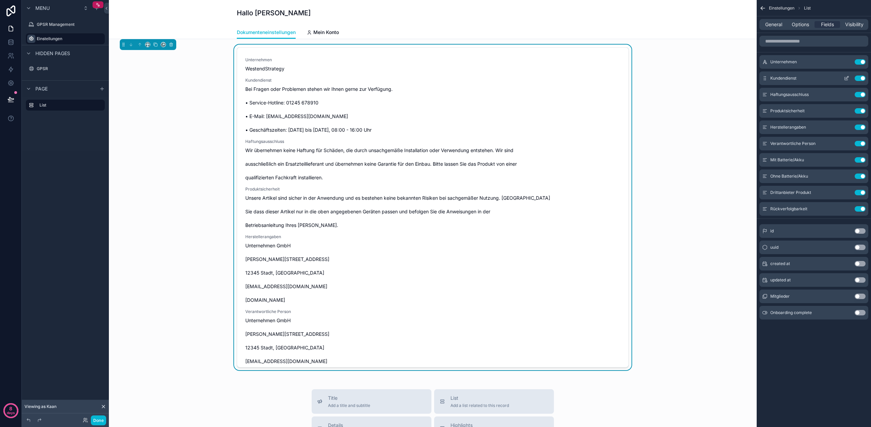
click at [847, 77] on icon "scrollable content" at bounding box center [847, 77] width 3 height 3
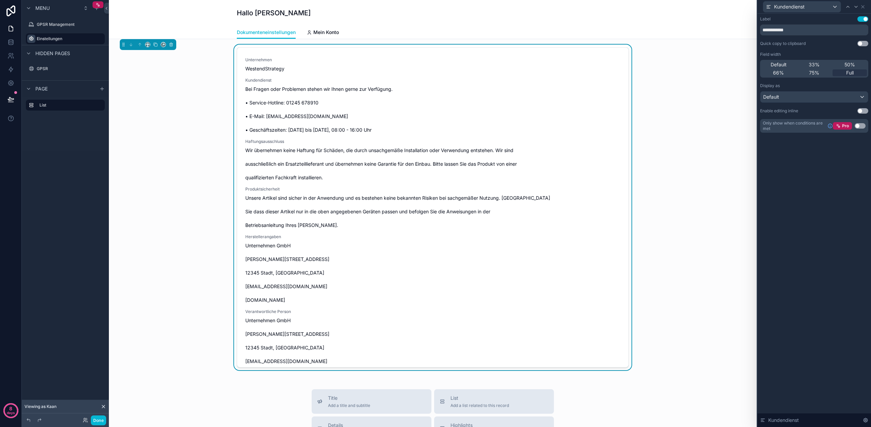
click at [863, 111] on button "Use setting" at bounding box center [863, 110] width 11 height 5
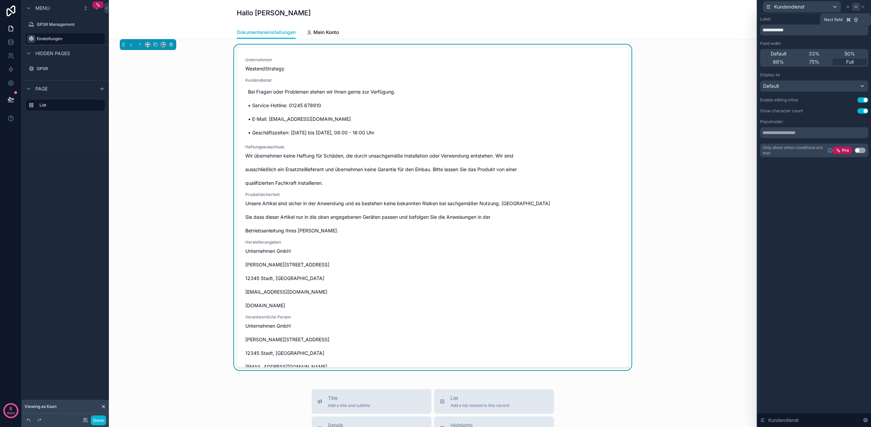
click at [856, 8] on icon at bounding box center [856, 6] width 5 height 5
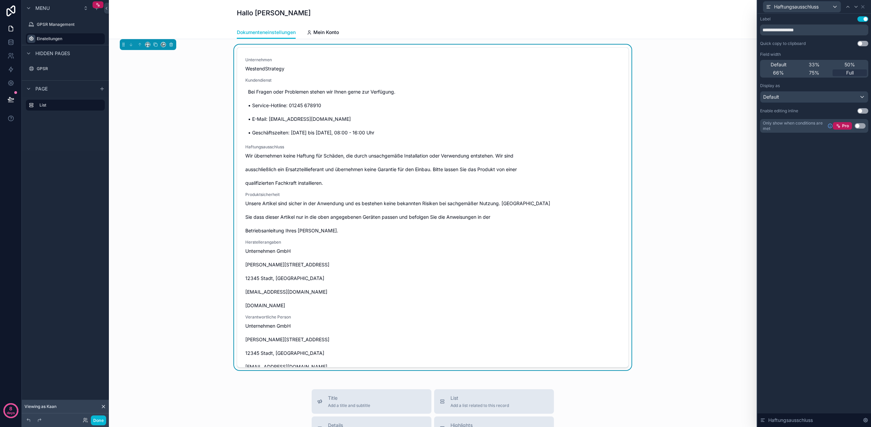
click at [864, 109] on button "Use setting" at bounding box center [863, 110] width 11 height 5
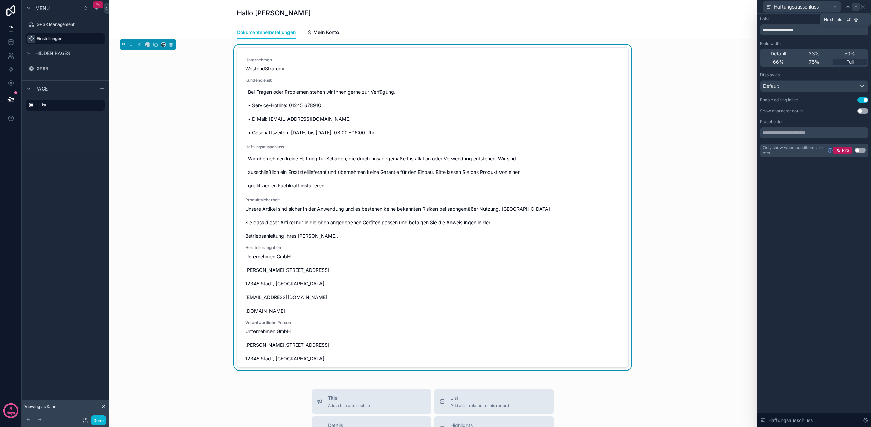
click at [854, 6] on icon at bounding box center [856, 6] width 5 height 5
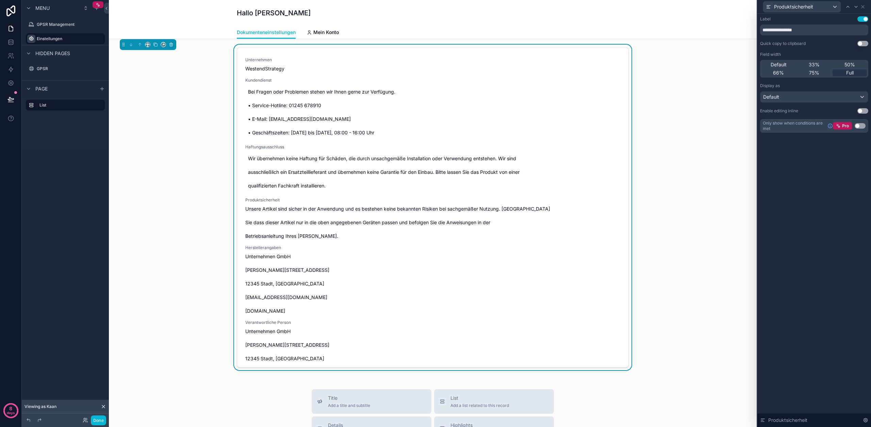
click at [863, 110] on button "Use setting" at bounding box center [863, 110] width 11 height 5
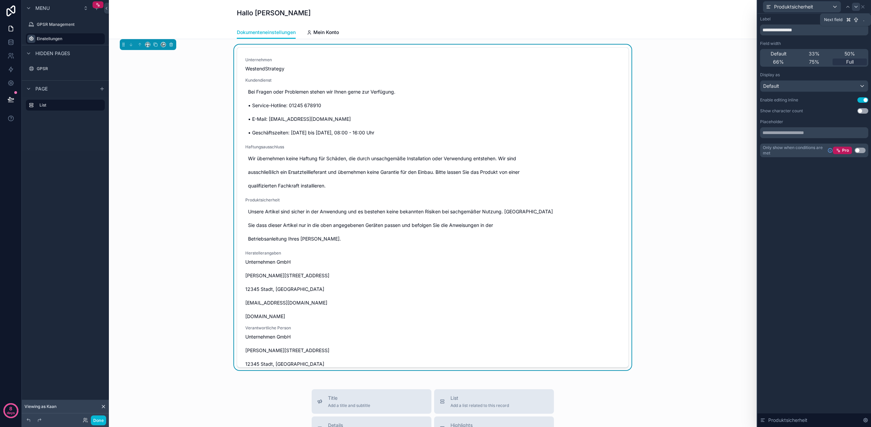
click at [854, 8] on icon at bounding box center [856, 6] width 5 height 5
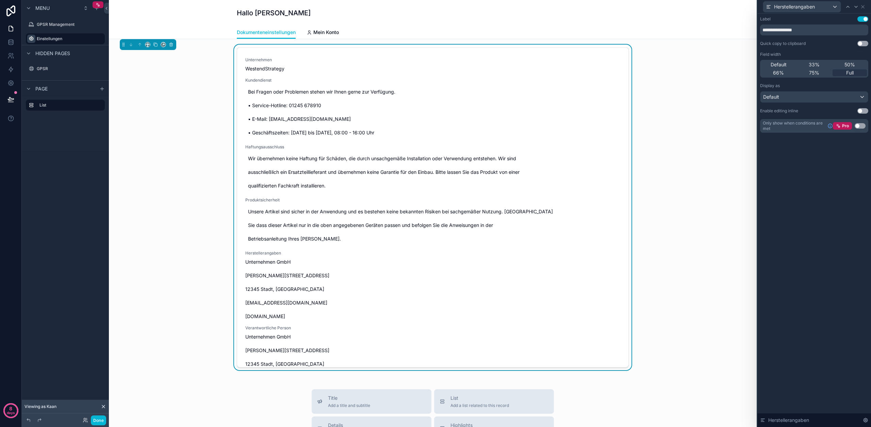
click at [861, 112] on button "Use setting" at bounding box center [863, 110] width 11 height 5
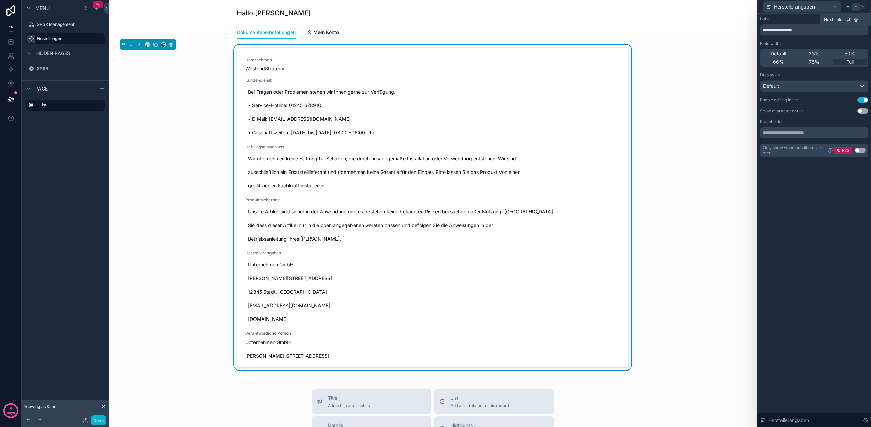
click at [854, 9] on icon at bounding box center [856, 6] width 5 height 5
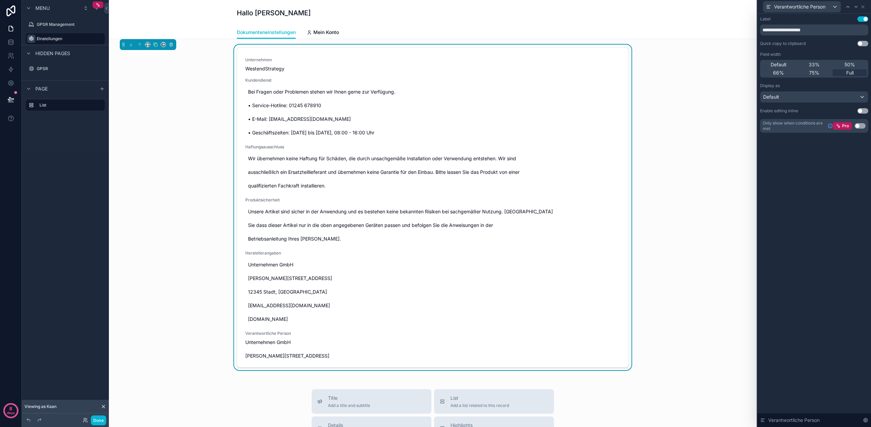
click at [862, 110] on button "Use setting" at bounding box center [863, 110] width 11 height 5
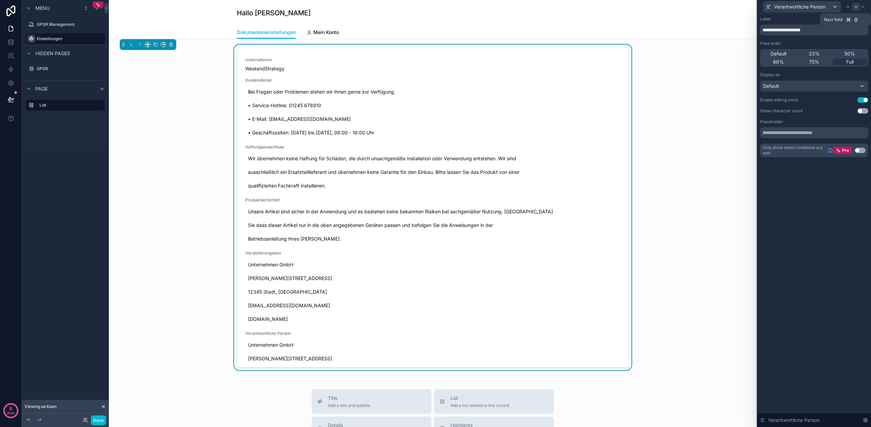
click at [857, 5] on icon at bounding box center [856, 6] width 5 height 5
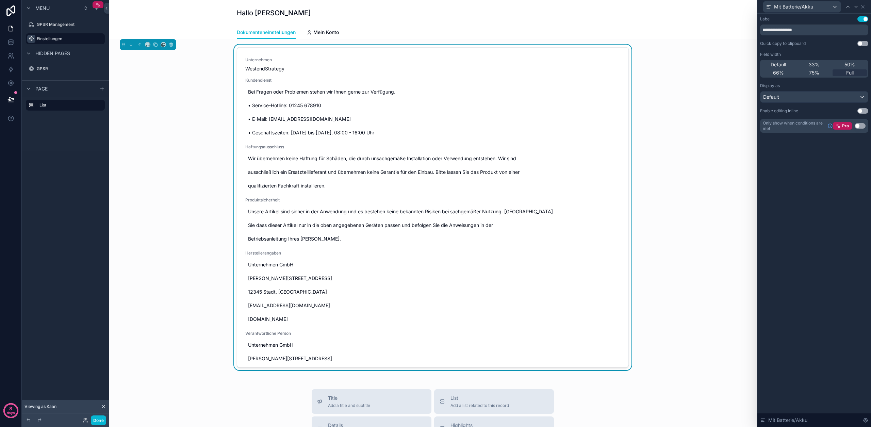
click at [862, 111] on button "Use setting" at bounding box center [863, 110] width 11 height 5
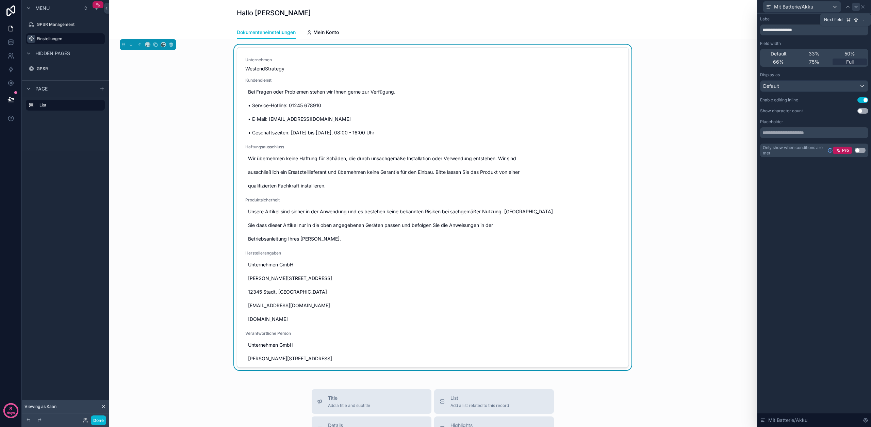
click at [858, 10] on div at bounding box center [856, 7] width 8 height 8
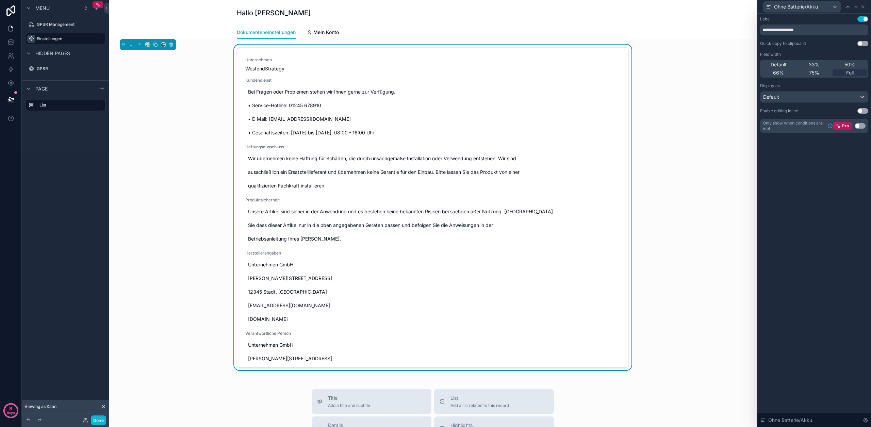
click at [862, 112] on button "Use setting" at bounding box center [863, 110] width 11 height 5
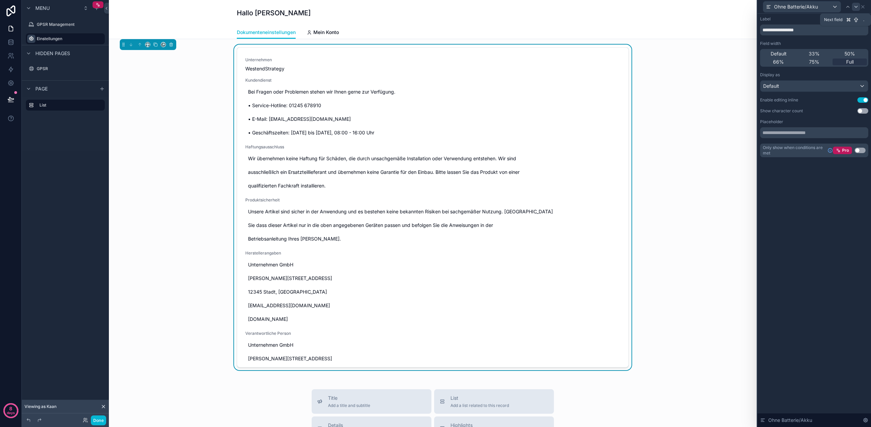
click at [855, 5] on icon at bounding box center [856, 6] width 5 height 5
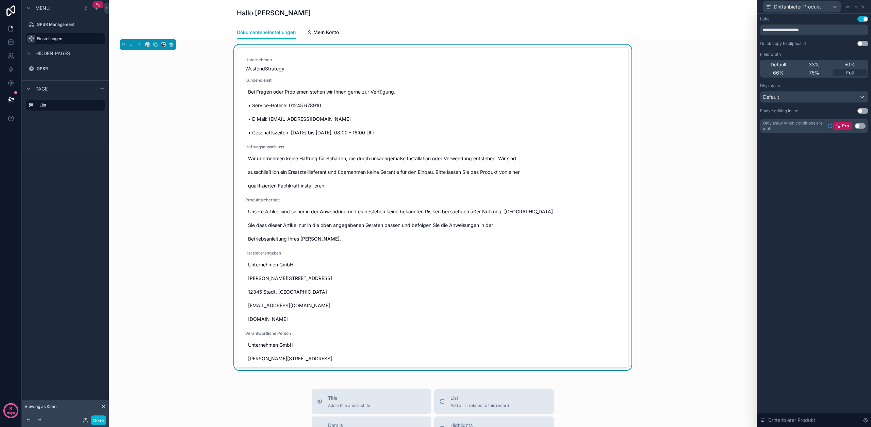
click at [863, 112] on button "Use setting" at bounding box center [863, 110] width 11 height 5
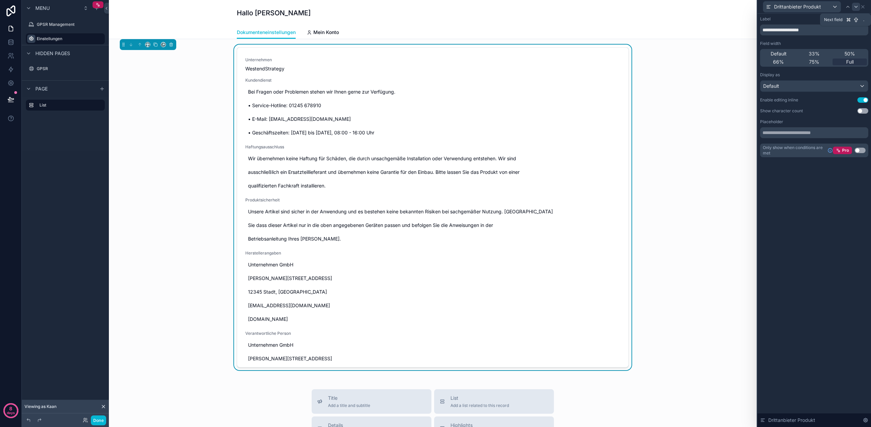
click at [857, 9] on icon at bounding box center [856, 6] width 5 height 5
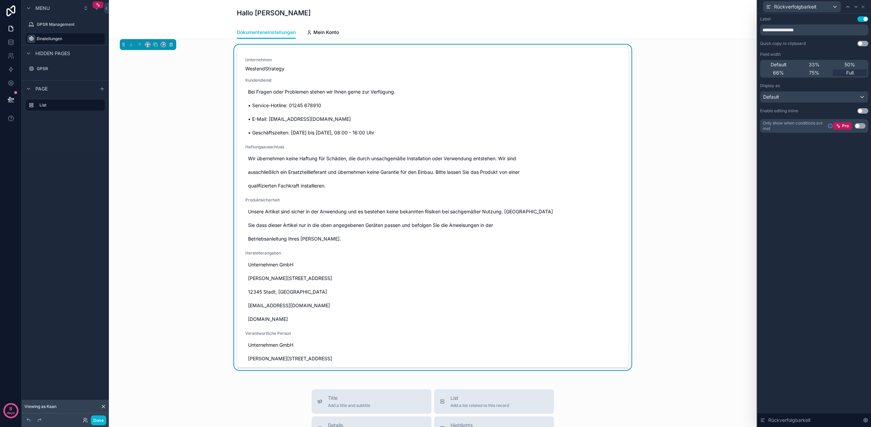
click at [862, 109] on button "Use setting" at bounding box center [863, 110] width 11 height 5
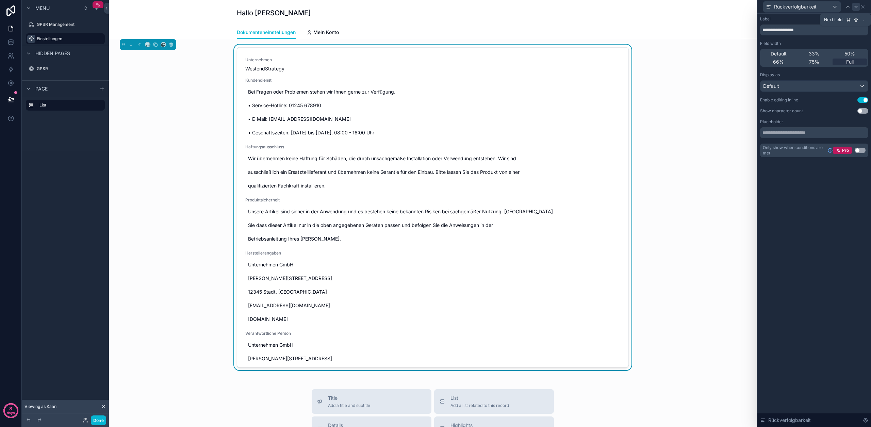
click at [858, 6] on icon at bounding box center [856, 6] width 5 height 5
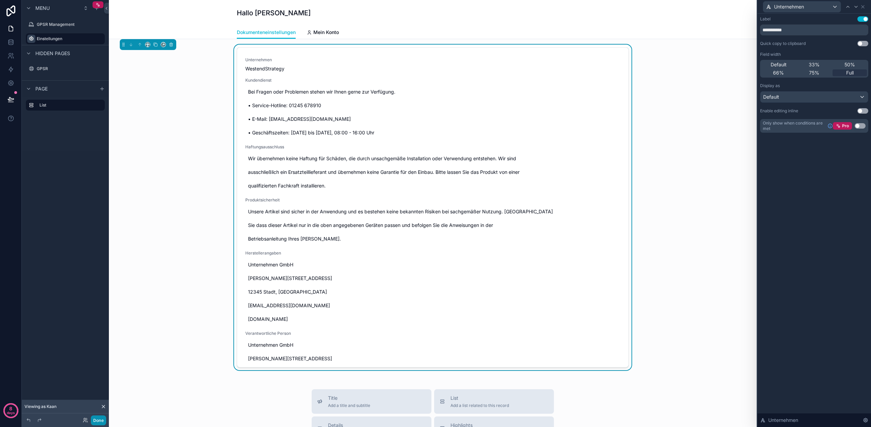
click at [100, 421] on button "Done" at bounding box center [98, 421] width 15 height 10
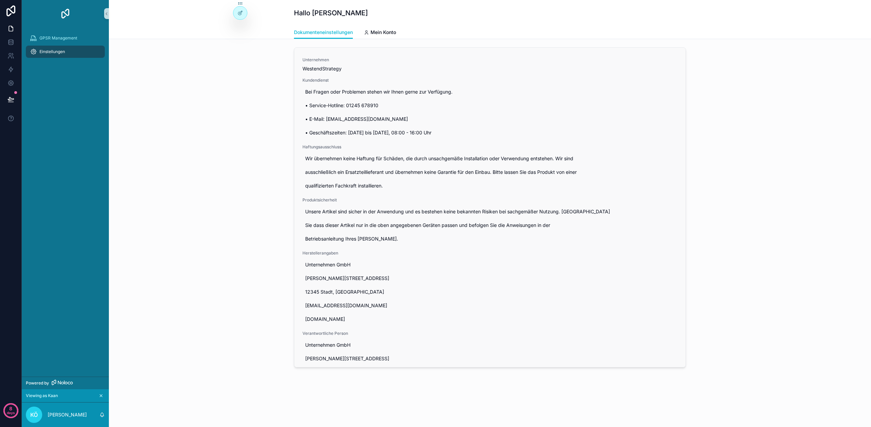
click at [420, 72] on div "Unternehmen WestendStrategy Kundendienst Bei Fragen oder Problemen stehen wir I…" at bounding box center [490, 320] width 375 height 527
click at [419, 73] on div "Unternehmen WestendStrategy Kundendienst Bei Fragen oder Problemen stehen wir I…" at bounding box center [490, 320] width 375 height 527
click at [236, 16] on div at bounding box center [241, 12] width 14 height 13
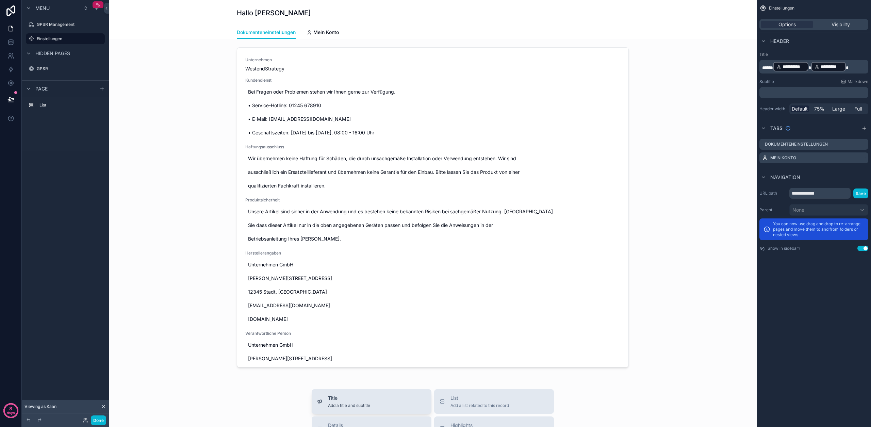
click at [328, 401] on span "Title" at bounding box center [349, 398] width 42 height 7
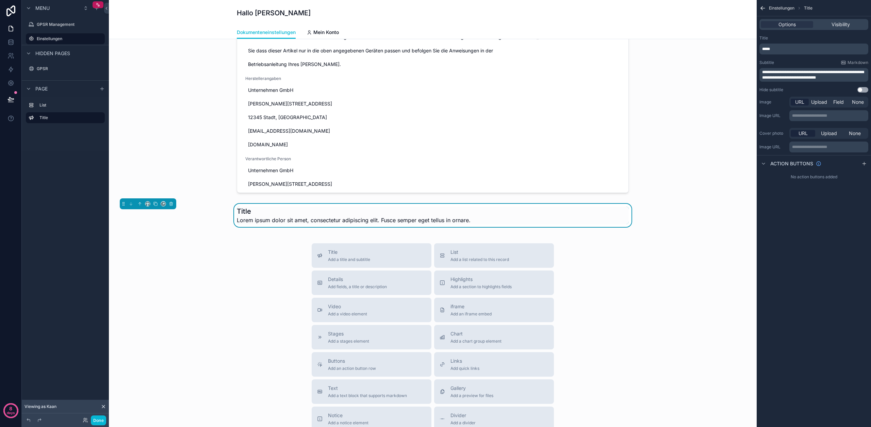
scroll to position [177, 0]
click at [140, 201] on icon "scrollable content" at bounding box center [140, 202] width 0 height 3
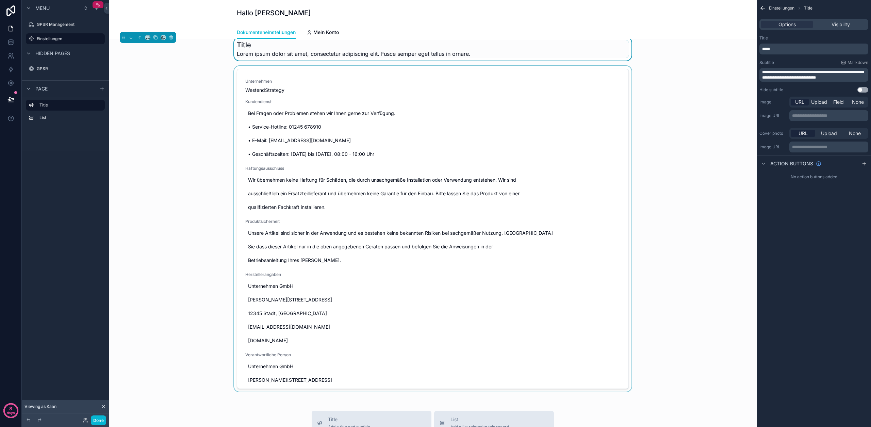
scroll to position [0, 0]
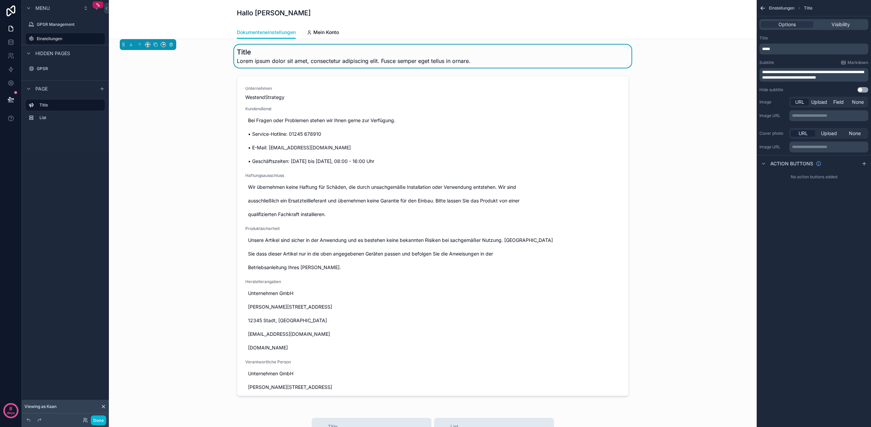
click at [787, 47] on p "*****" at bounding box center [815, 48] width 105 height 5
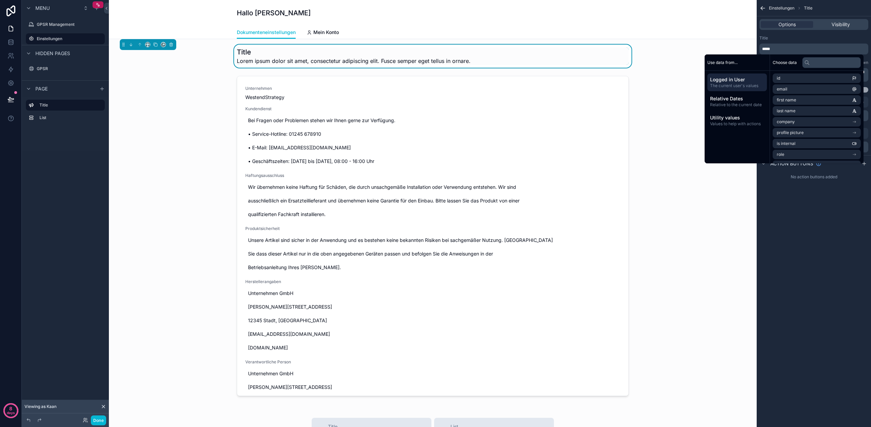
click at [770, 47] on span "*****" at bounding box center [767, 49] width 8 height 4
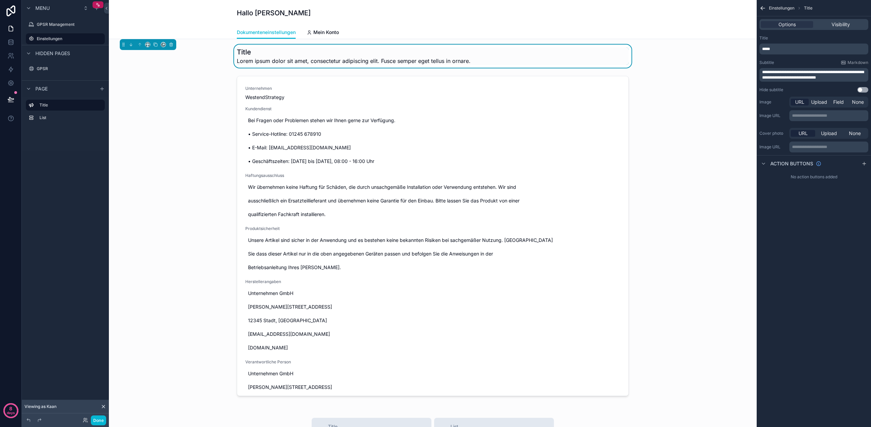
click at [770, 47] on span "*****" at bounding box center [767, 49] width 8 height 4
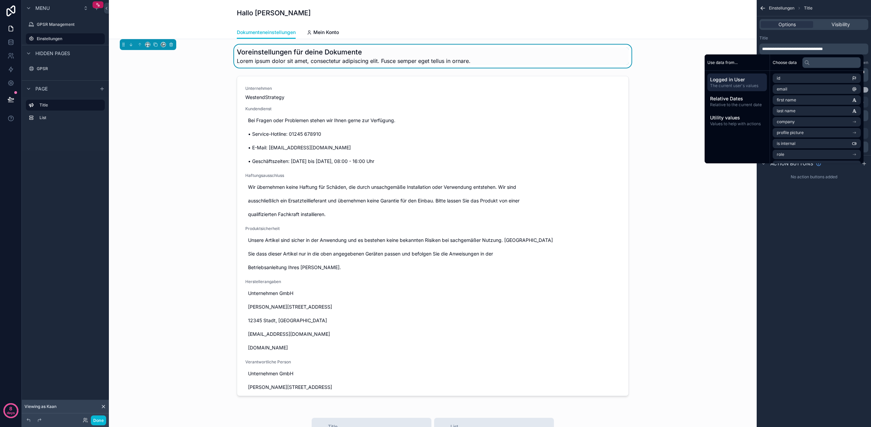
click at [800, 40] on div "Title" at bounding box center [814, 37] width 109 height 5
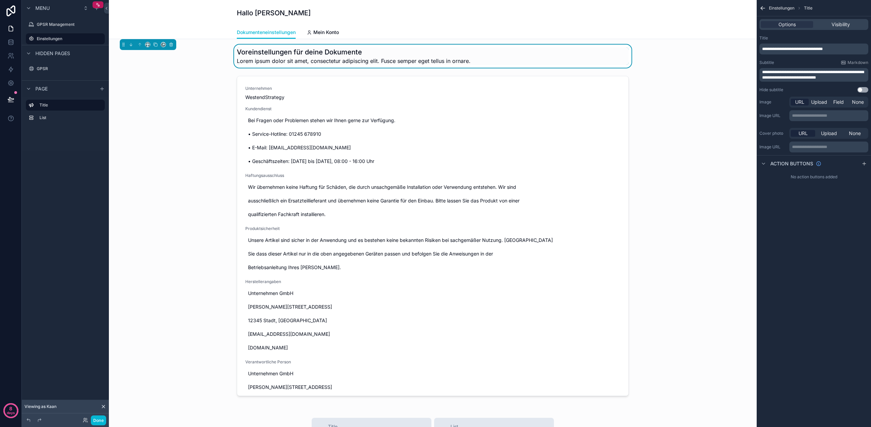
click at [779, 74] on span "**********" at bounding box center [814, 75] width 102 height 10
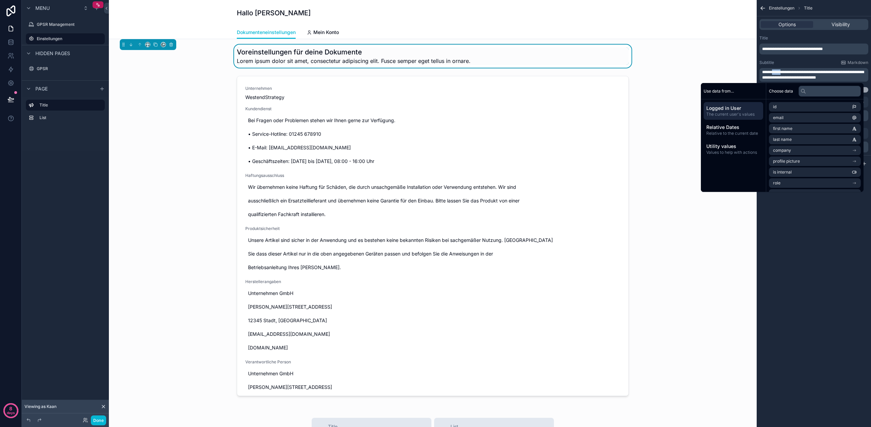
click at [780, 74] on span "**********" at bounding box center [814, 75] width 102 height 10
click at [804, 60] on div "Subtitle Markdown" at bounding box center [814, 62] width 109 height 5
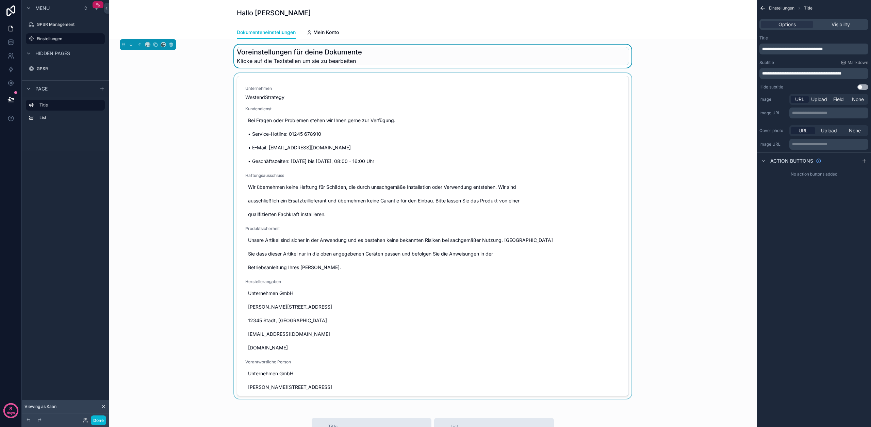
click at [715, 84] on div "scrollable content" at bounding box center [432, 237] width 637 height 329
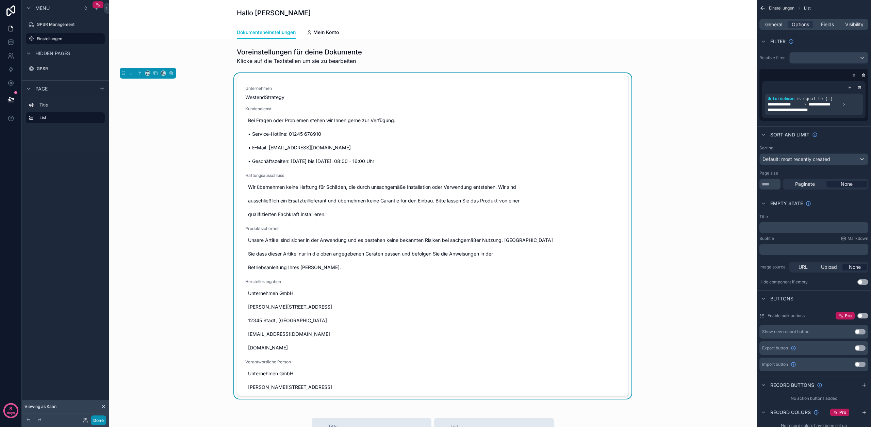
click at [97, 424] on button "Done" at bounding box center [98, 421] width 15 height 10
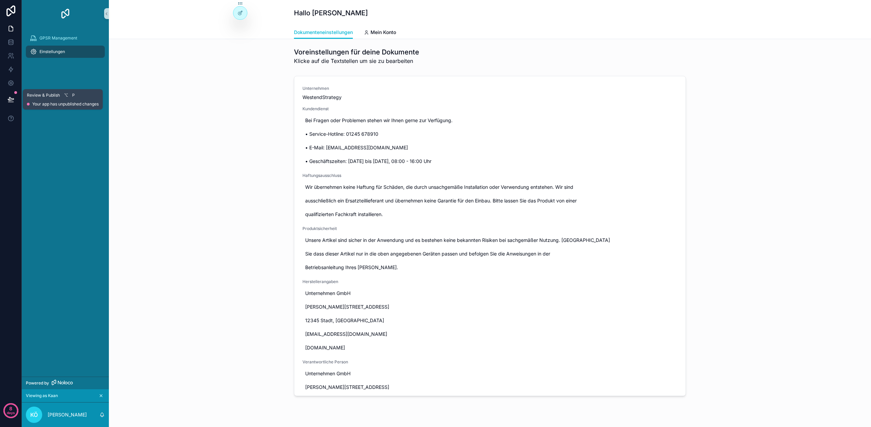
click at [13, 100] on icon at bounding box center [10, 99] width 7 height 7
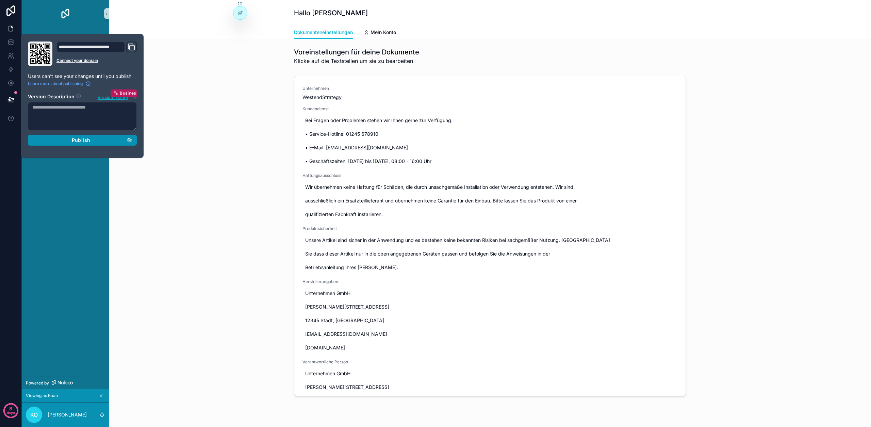
click at [85, 144] on button "Publish" at bounding box center [82, 140] width 109 height 11
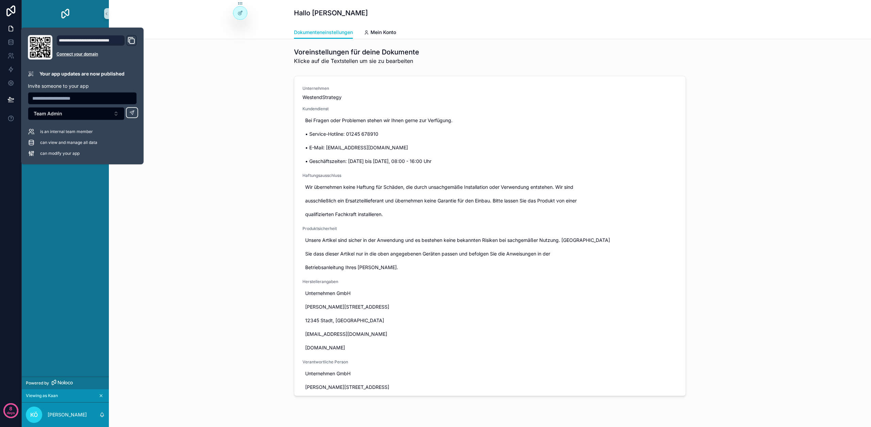
click at [178, 127] on div "Unternehmen WestendStrategy Kundendienst Bei Fragen oder Problemen stehen wir I…" at bounding box center [490, 237] width 752 height 329
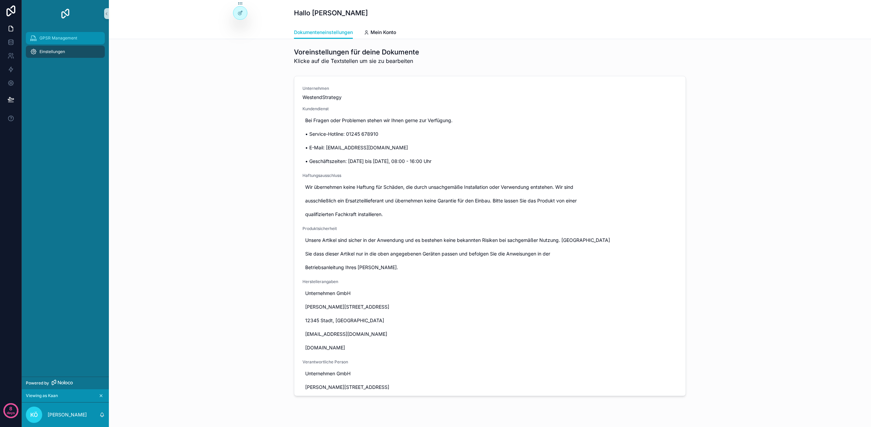
click at [59, 39] on span "GPSR Management" at bounding box center [58, 37] width 38 height 5
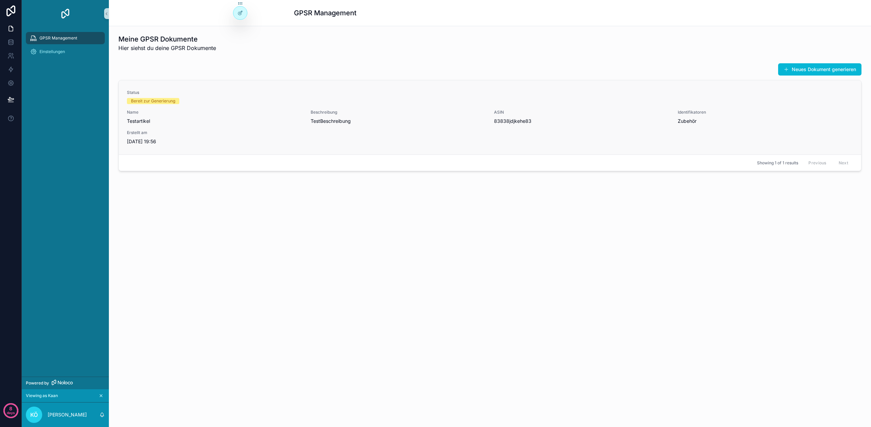
click at [229, 95] on span "Status" at bounding box center [490, 92] width 726 height 5
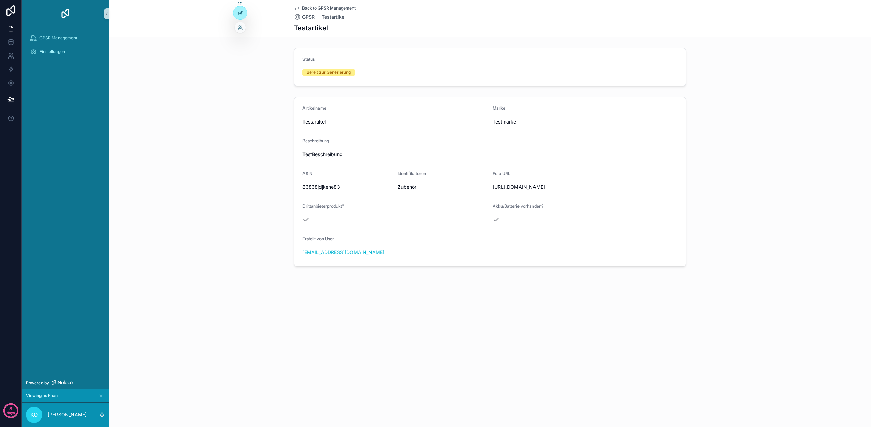
click at [238, 15] on icon at bounding box center [240, 12] width 5 height 5
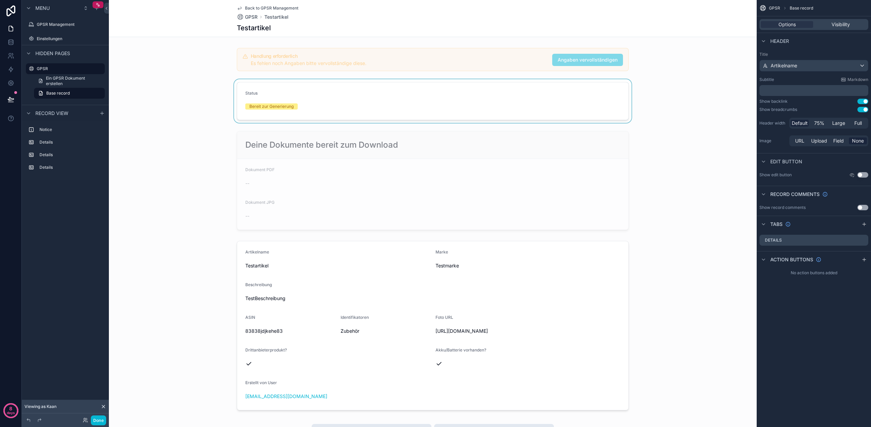
click at [338, 101] on div "scrollable content" at bounding box center [433, 101] width 648 height 44
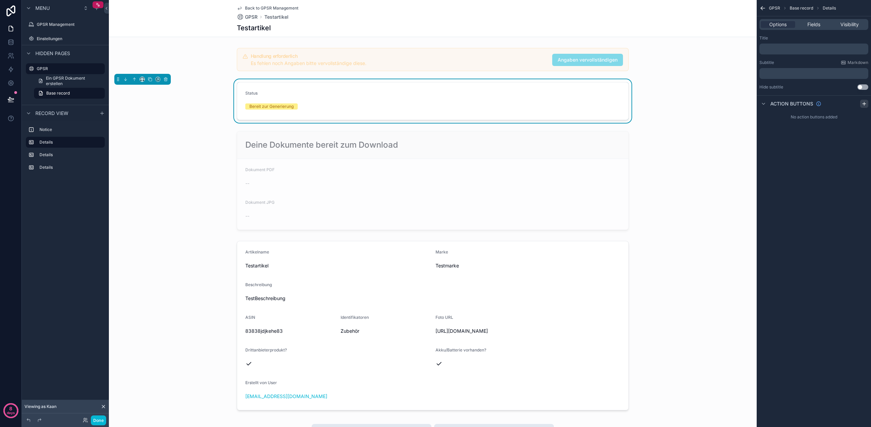
click at [866, 105] on icon "scrollable content" at bounding box center [864, 103] width 5 height 5
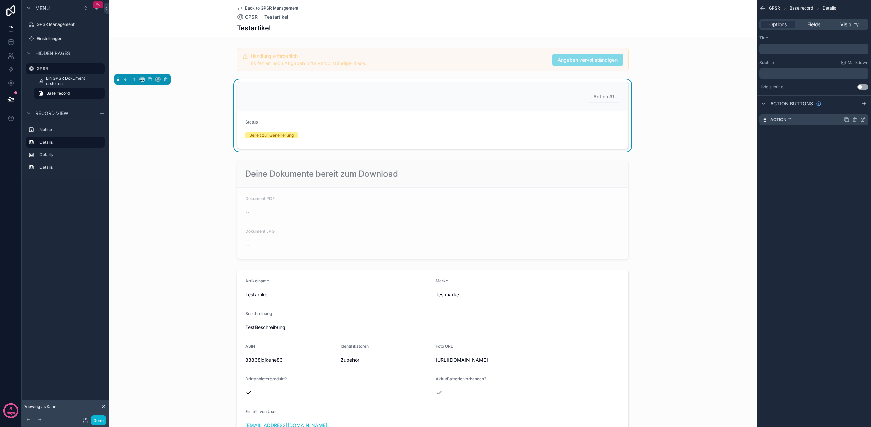
click at [865, 121] on icon "scrollable content" at bounding box center [863, 119] width 5 height 5
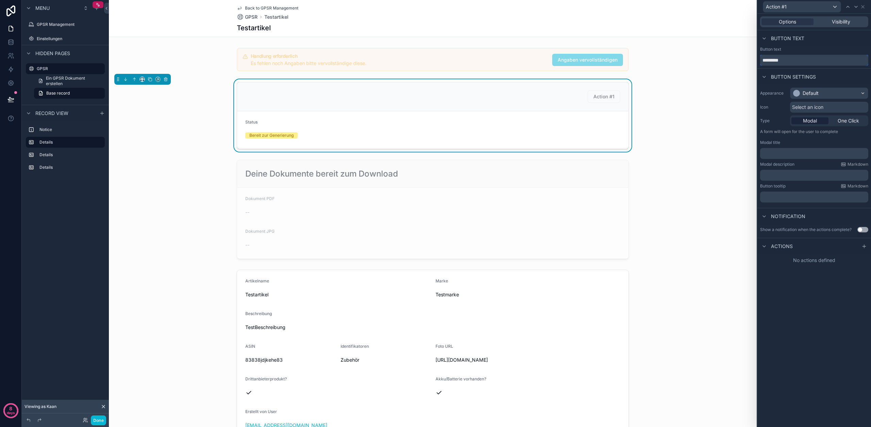
click at [797, 64] on input "*********" at bounding box center [815, 60] width 108 height 11
click at [798, 64] on input "*********" at bounding box center [815, 60] width 108 height 11
click at [797, 60] on input "*********" at bounding box center [815, 60] width 108 height 11
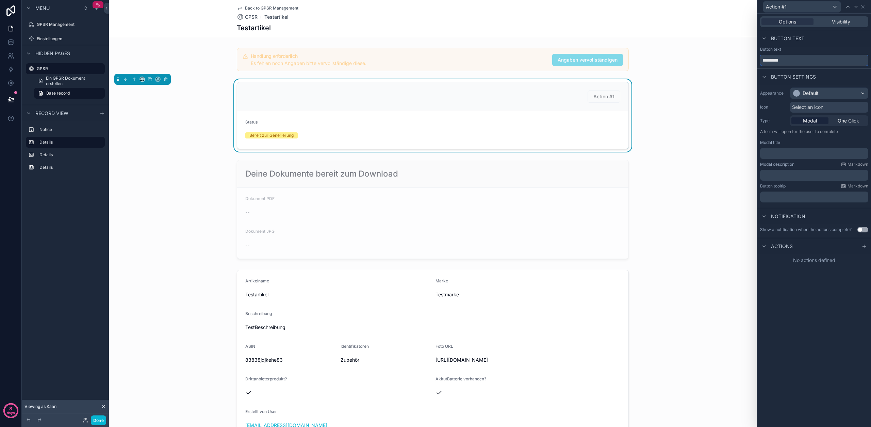
click at [797, 60] on input "*********" at bounding box center [815, 60] width 108 height 11
type input "**********"
click at [815, 92] on div "Default" at bounding box center [811, 93] width 16 height 7
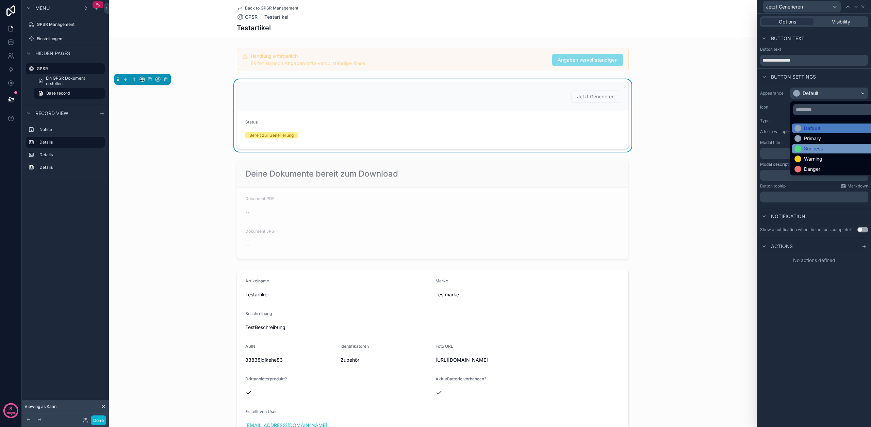
click at [810, 146] on div "Success" at bounding box center [813, 148] width 19 height 7
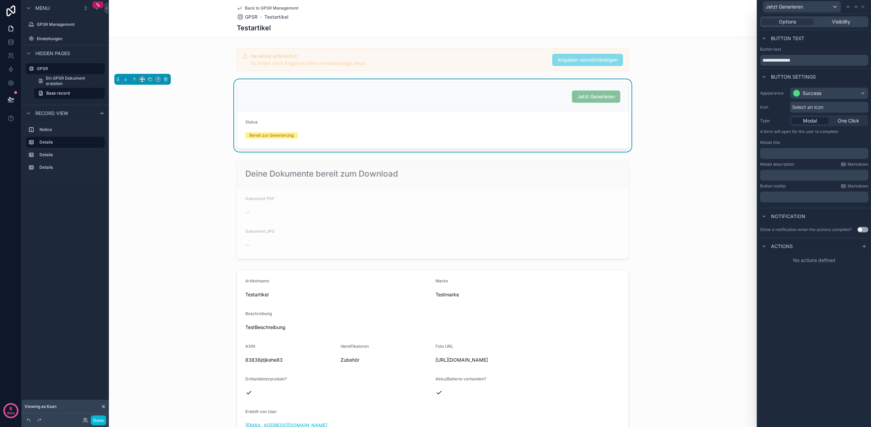
click at [803, 152] on p "﻿" at bounding box center [815, 153] width 104 height 7
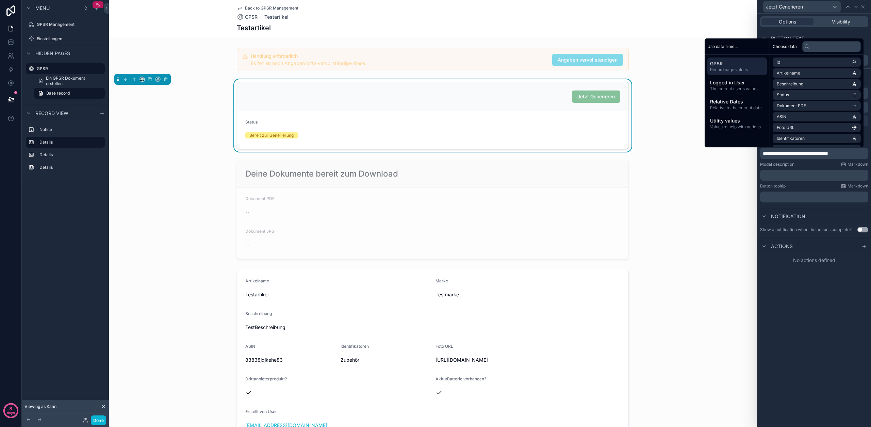
click at [793, 174] on p "﻿" at bounding box center [815, 175] width 104 height 7
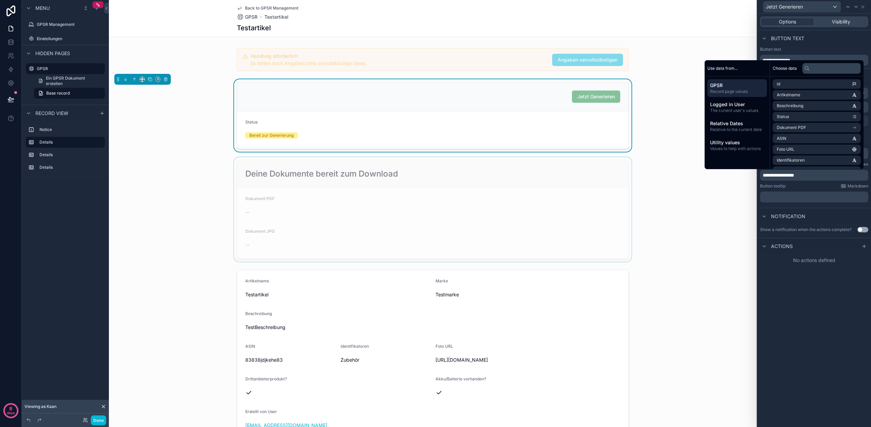
click at [708, 249] on div "scrollable content" at bounding box center [433, 209] width 648 height 105
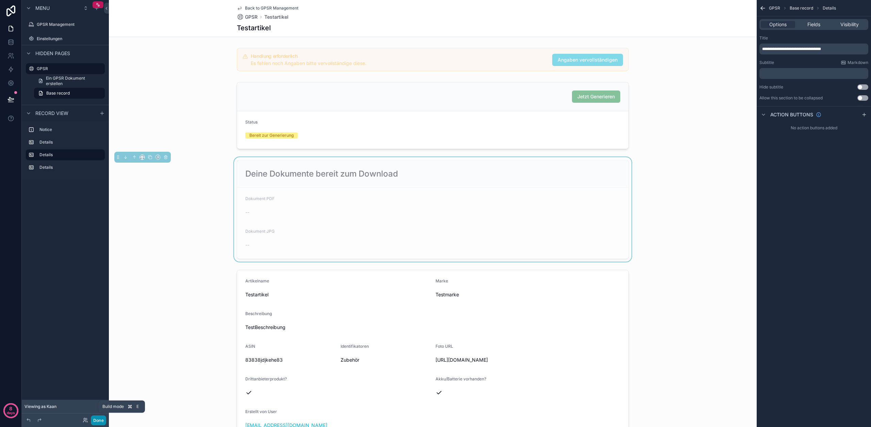
click at [102, 423] on button "Done" at bounding box center [98, 421] width 15 height 10
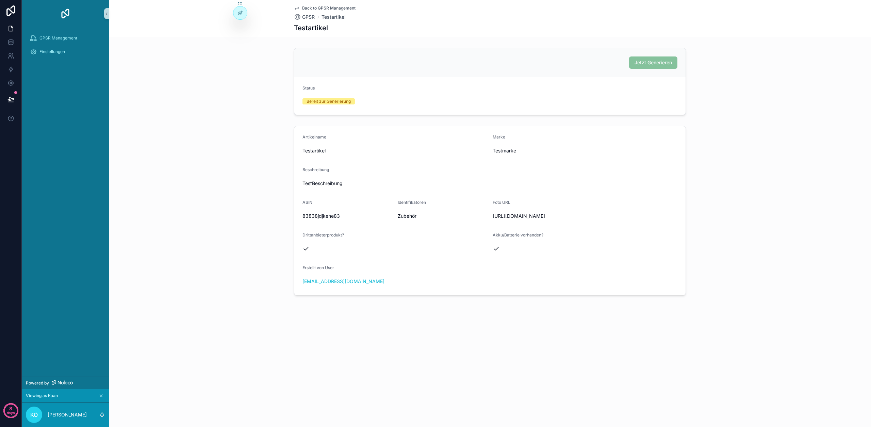
click at [663, 63] on span "Jetzt Generieren" at bounding box center [653, 63] width 48 height 6
click at [651, 67] on div "Jetzt Generieren" at bounding box center [653, 63] width 48 height 12
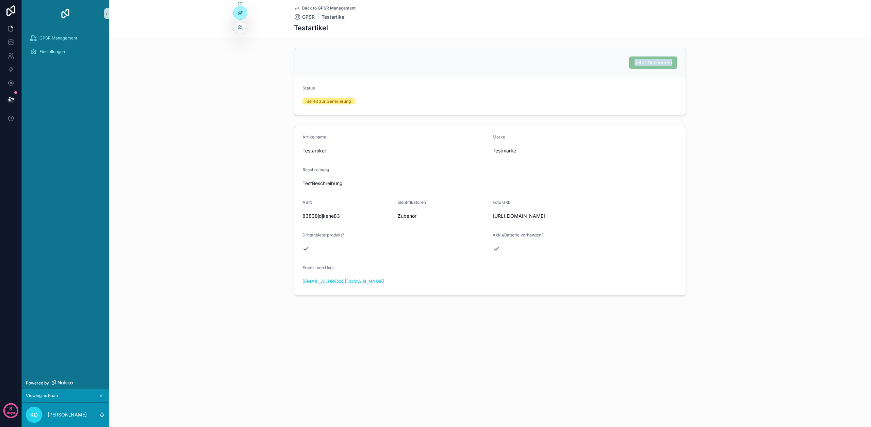
click at [239, 14] on icon at bounding box center [240, 12] width 5 height 5
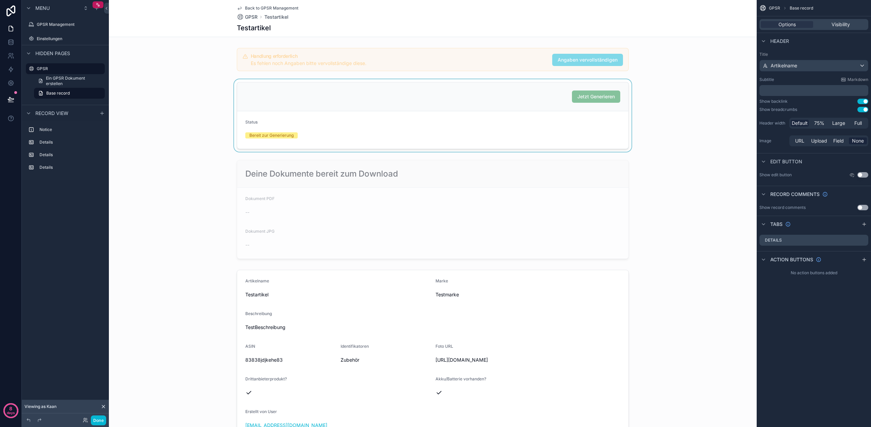
click at [393, 103] on div "scrollable content" at bounding box center [433, 115] width 648 height 73
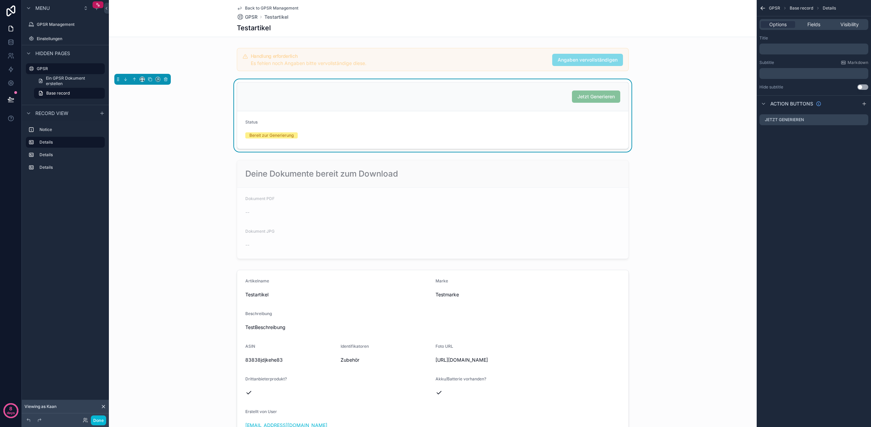
click at [789, 47] on p "﻿" at bounding box center [815, 48] width 105 height 5
click at [849, 26] on span "Visibility" at bounding box center [850, 24] width 18 height 7
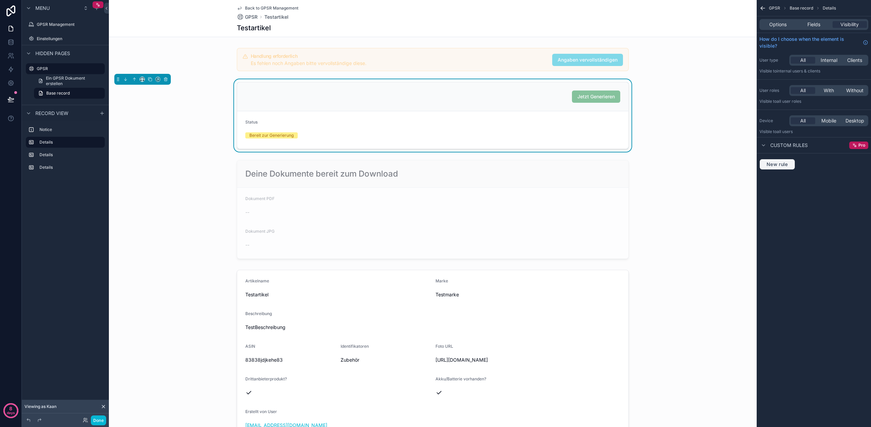
click at [781, 163] on span "New rule" at bounding box center [777, 164] width 27 height 6
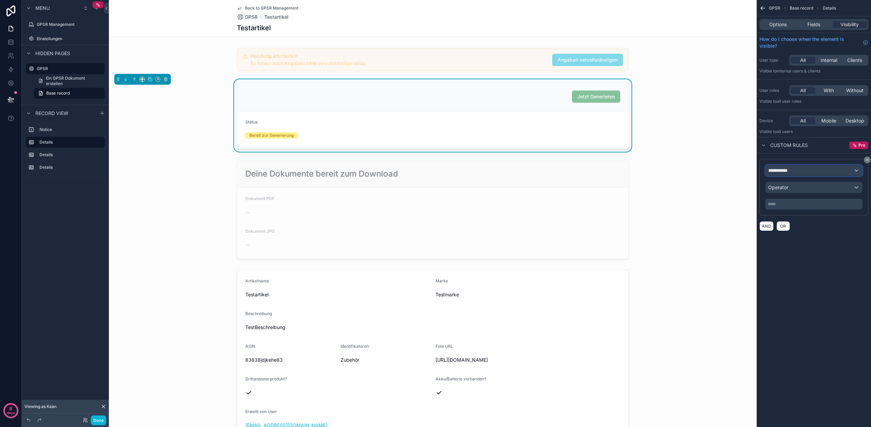
click at [790, 172] on span "**********" at bounding box center [781, 170] width 25 height 7
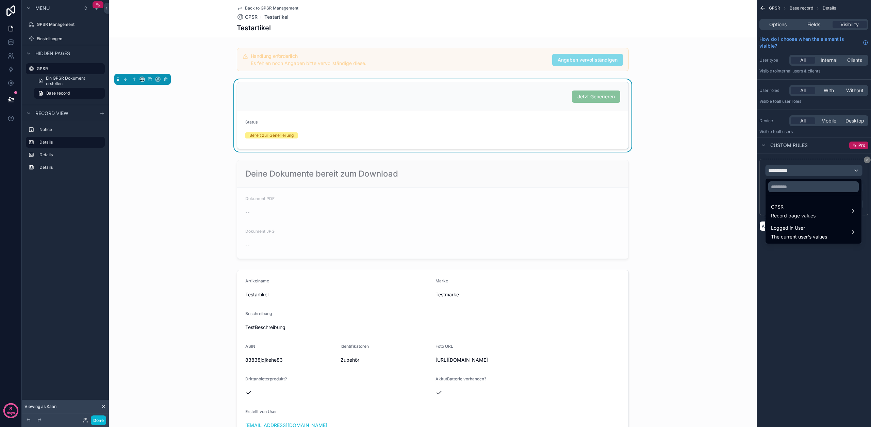
click at [794, 158] on div "scrollable content" at bounding box center [435, 213] width 871 height 427
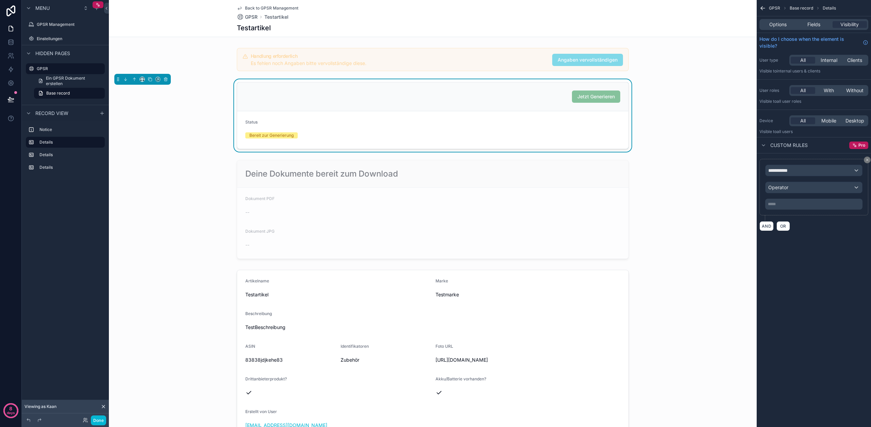
click at [762, 8] on icon "scrollable content" at bounding box center [763, 8] width 4 height 0
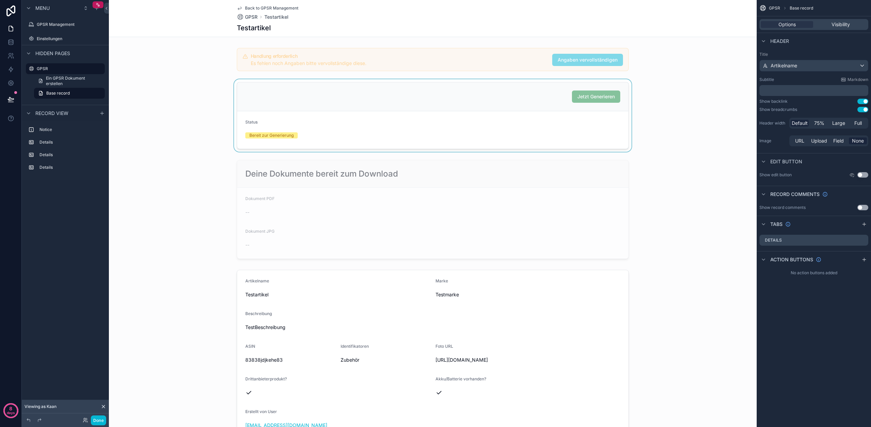
click at [493, 102] on div "scrollable content" at bounding box center [433, 115] width 648 height 73
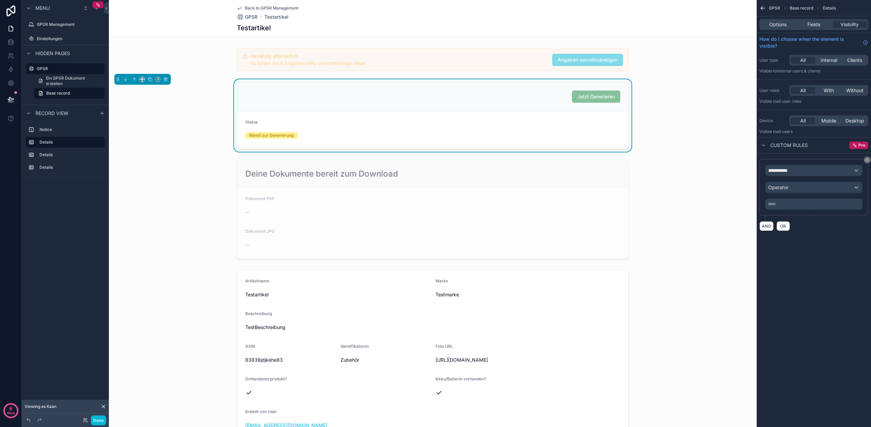
click at [867, 160] on icon "scrollable content" at bounding box center [868, 160] width 4 height 4
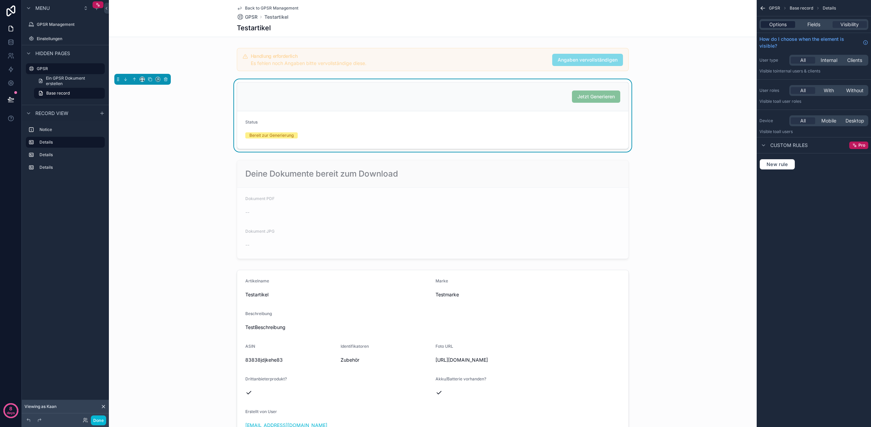
click at [782, 26] on span "Options" at bounding box center [778, 24] width 17 height 7
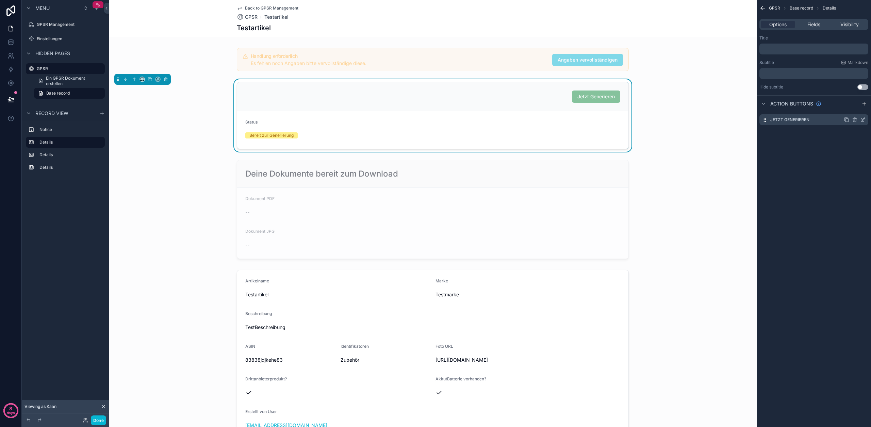
click at [855, 121] on icon "scrollable content" at bounding box center [854, 119] width 5 height 5
click at [850, 109] on icon at bounding box center [852, 108] width 5 height 5
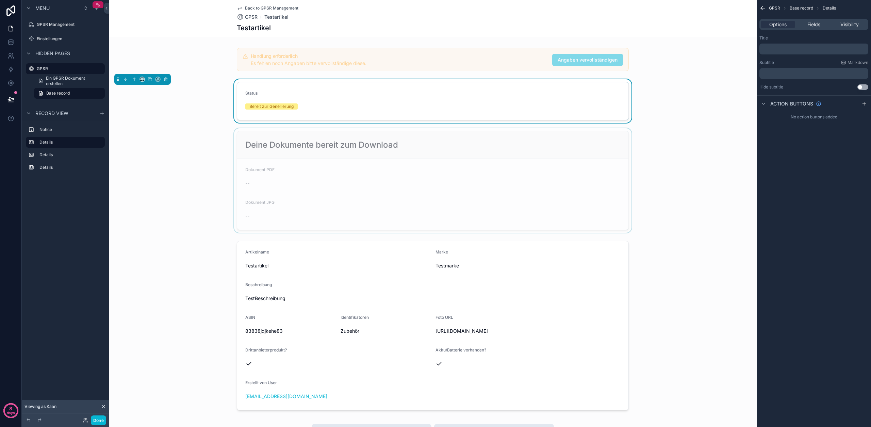
click at [661, 145] on div "scrollable content" at bounding box center [433, 180] width 648 height 105
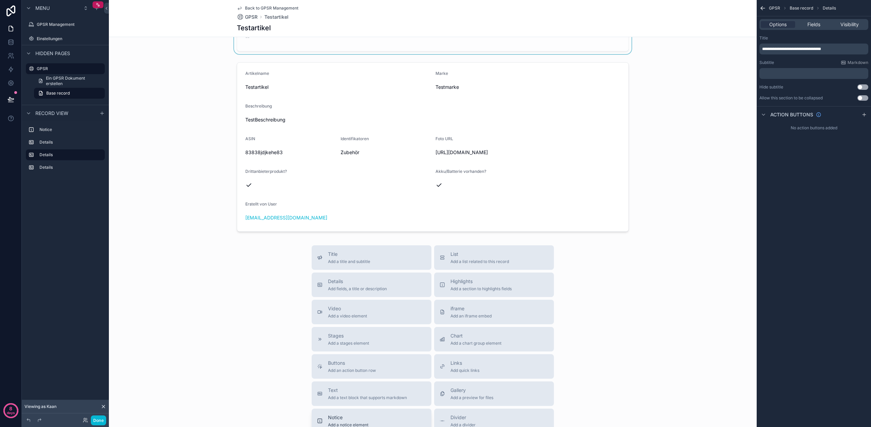
scroll to position [307, 0]
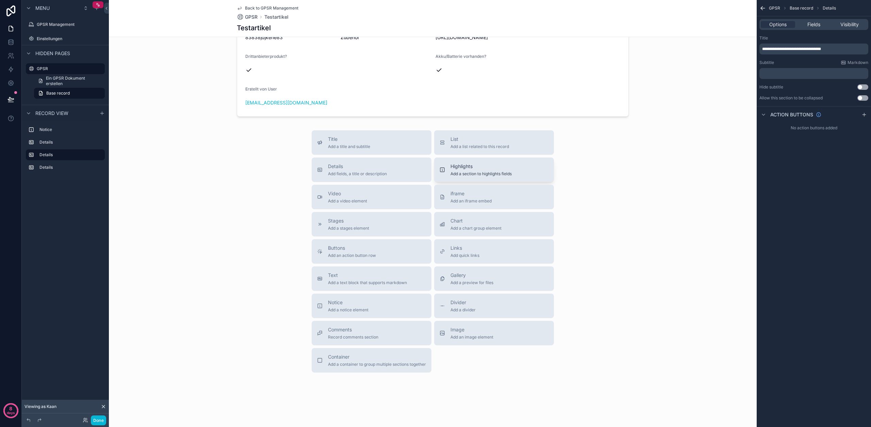
click at [475, 166] on span "Highlights" at bounding box center [481, 166] width 61 height 7
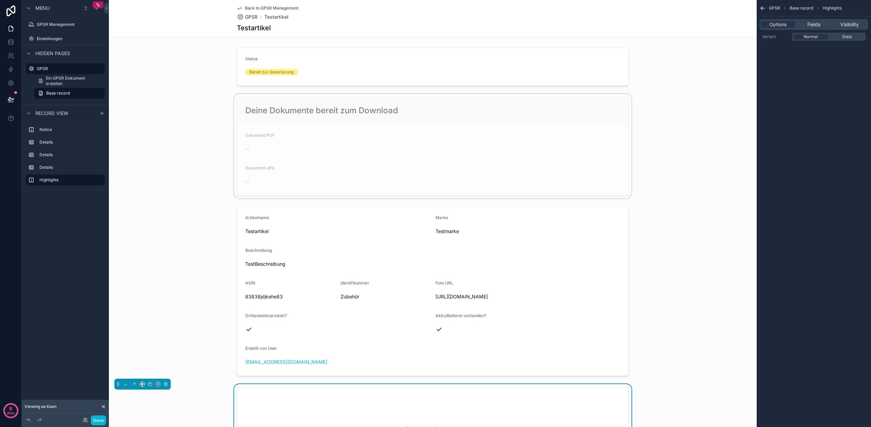
scroll to position [0, 0]
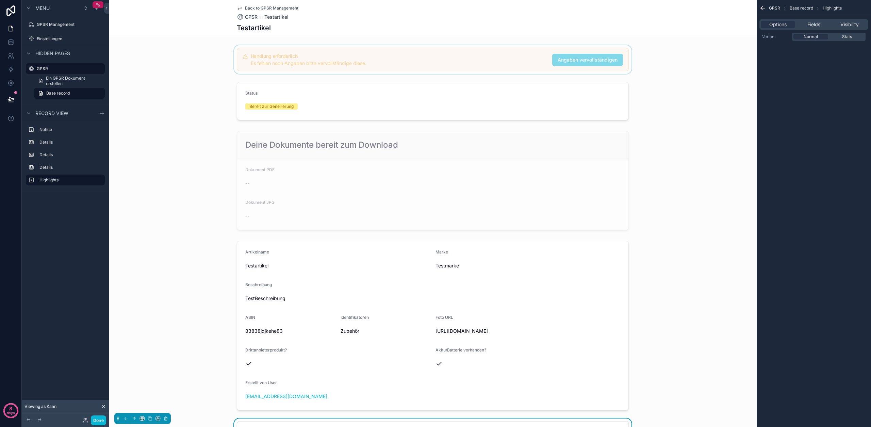
click at [233, 63] on div "scrollable content" at bounding box center [433, 59] width 648 height 29
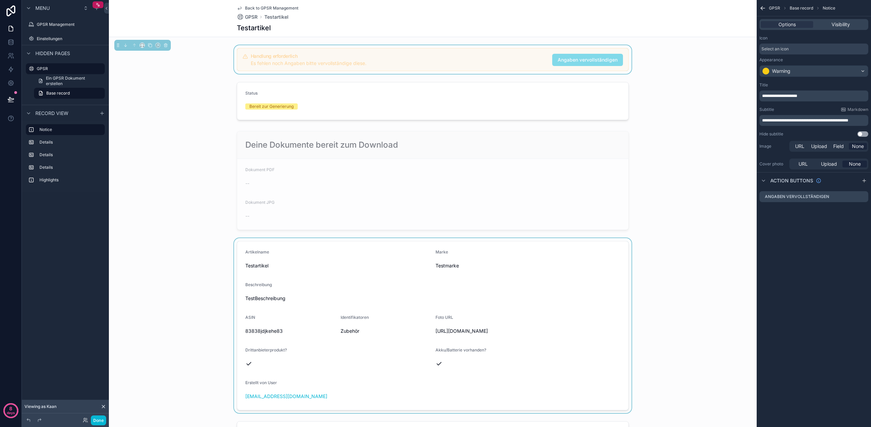
scroll to position [366, 0]
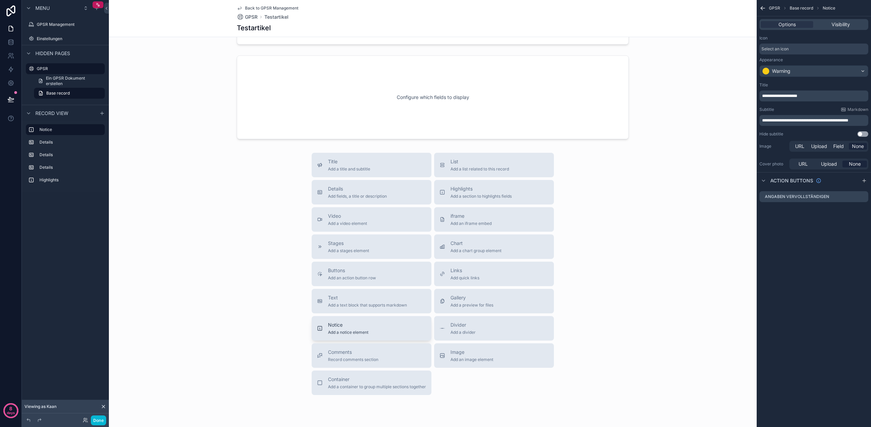
click at [365, 329] on span "Notice" at bounding box center [348, 325] width 41 height 7
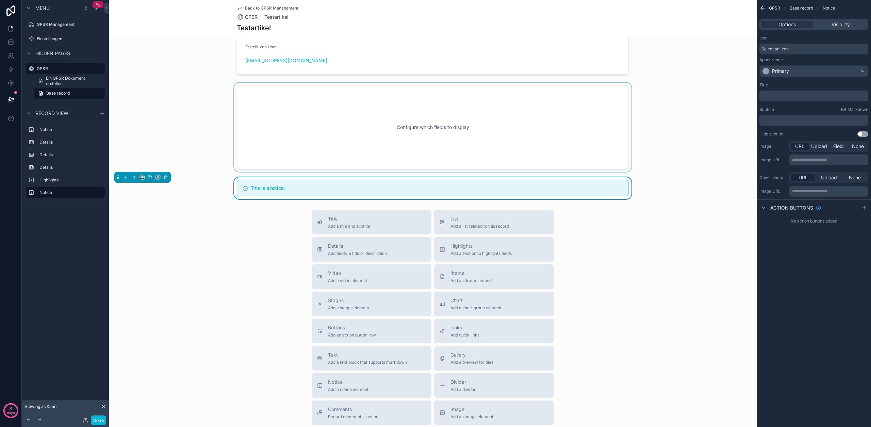
scroll to position [324, 0]
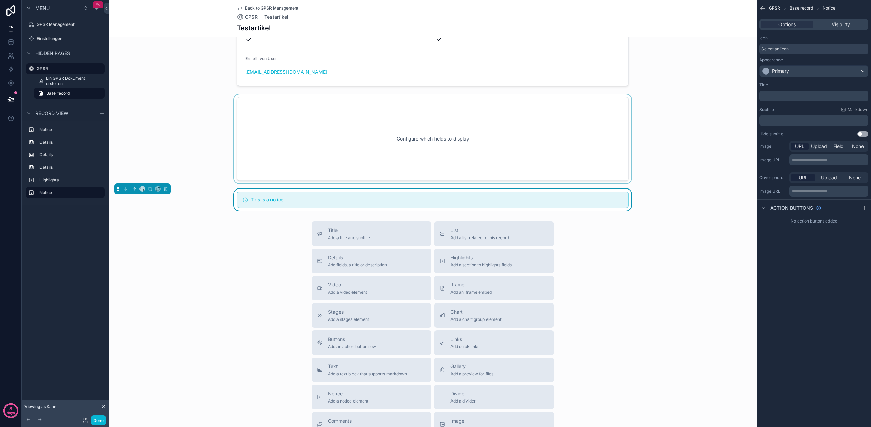
click at [228, 139] on div "scrollable content" at bounding box center [433, 138] width 648 height 89
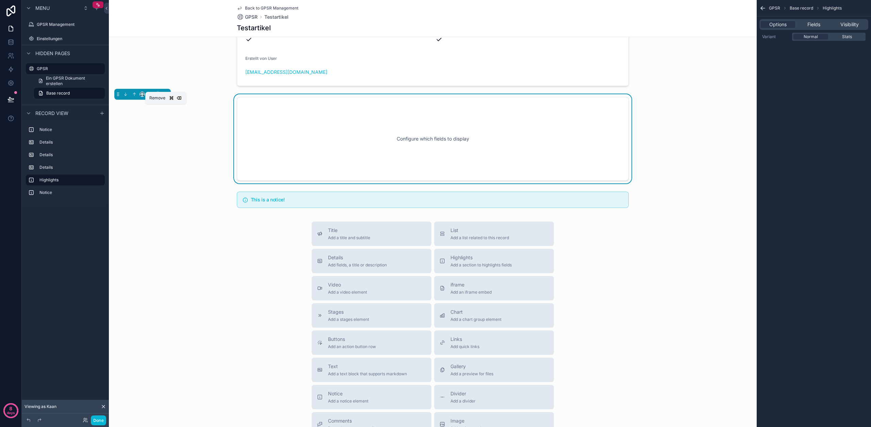
click at [165, 95] on icon "scrollable content" at bounding box center [165, 94] width 0 height 1
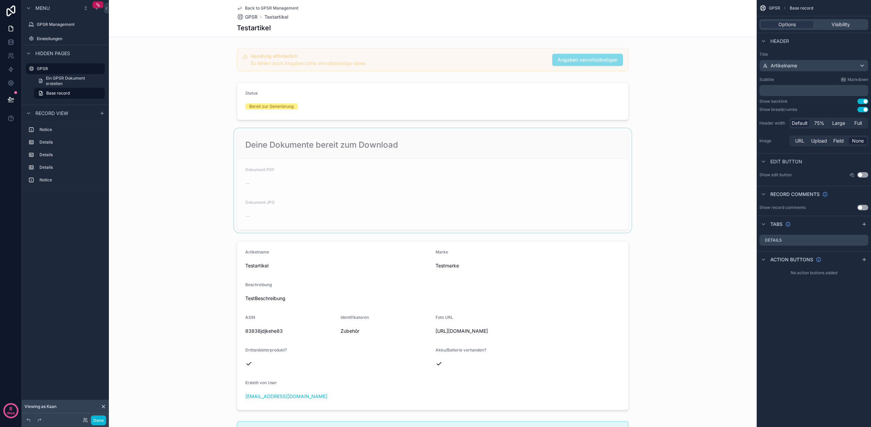
scroll to position [114, 0]
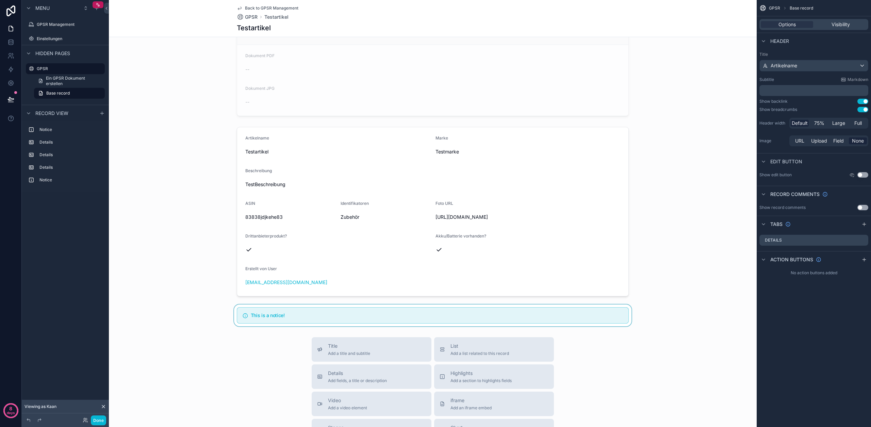
click at [218, 326] on div "scrollable content" at bounding box center [433, 316] width 648 height 22
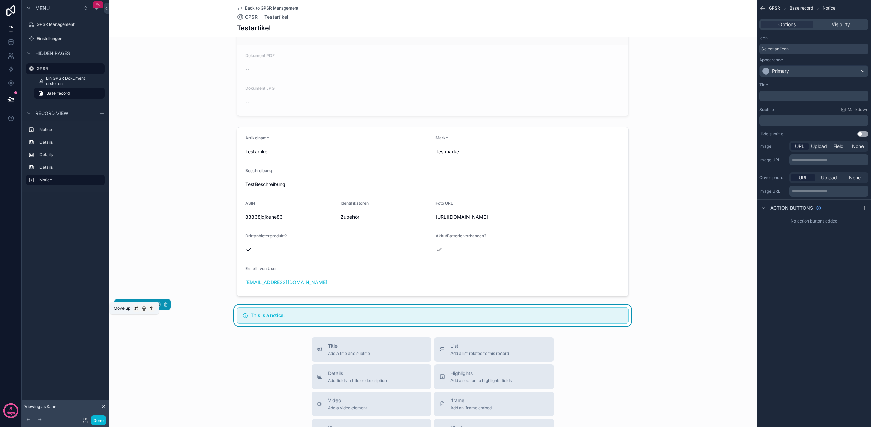
click at [133, 307] on icon "scrollable content" at bounding box center [134, 304] width 5 height 5
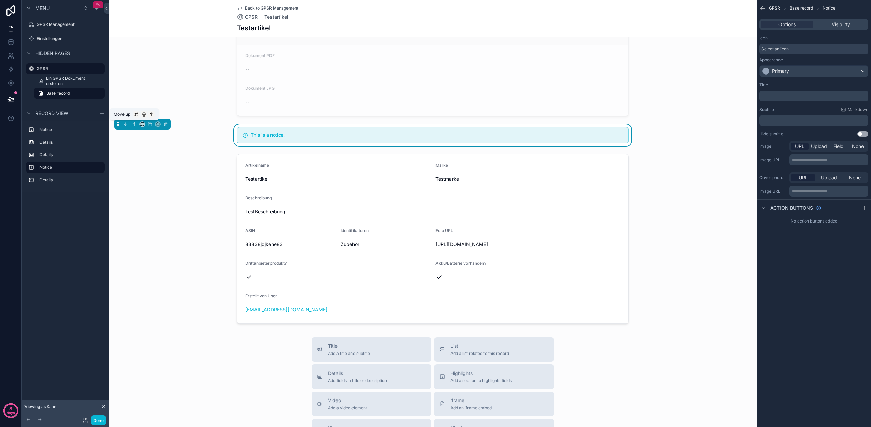
click at [135, 125] on icon "scrollable content" at bounding box center [134, 124] width 5 height 5
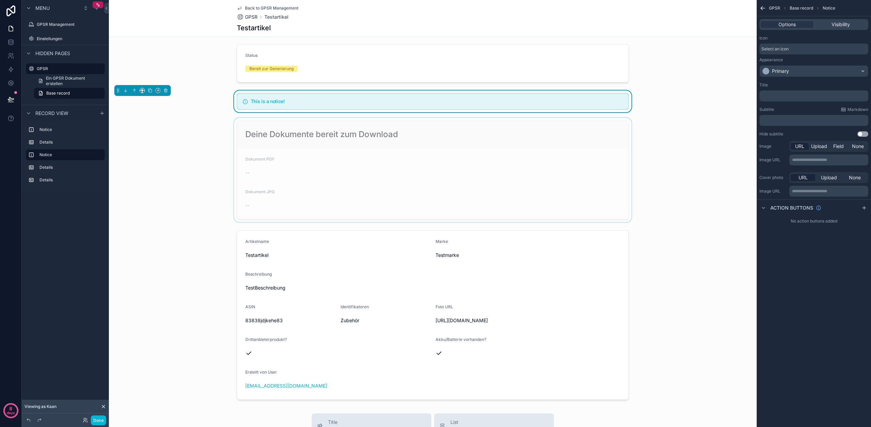
scroll to position [0, 0]
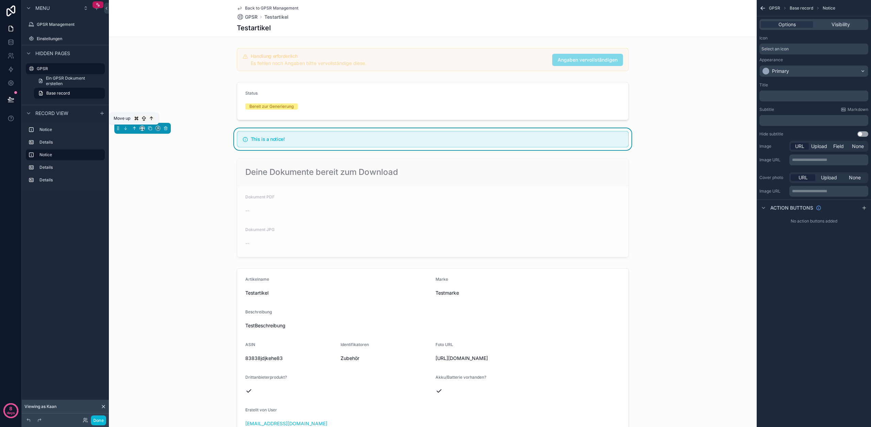
click at [133, 128] on icon "scrollable content" at bounding box center [134, 128] width 5 height 5
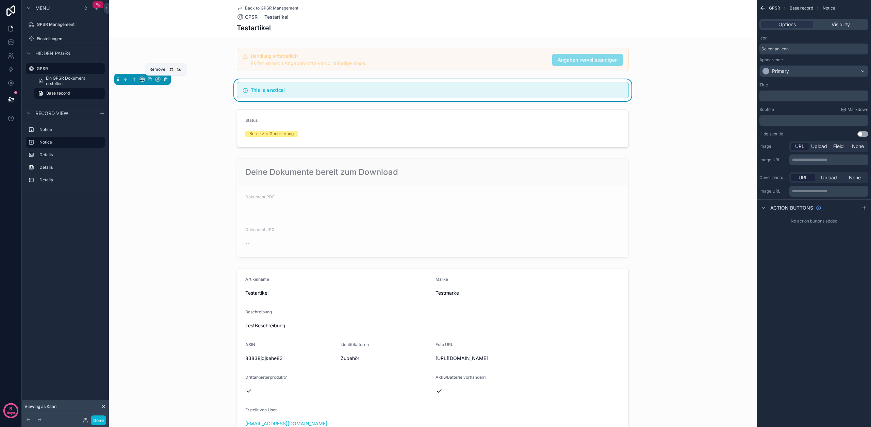
click at [164, 80] on icon "scrollable content" at bounding box center [165, 79] width 5 height 5
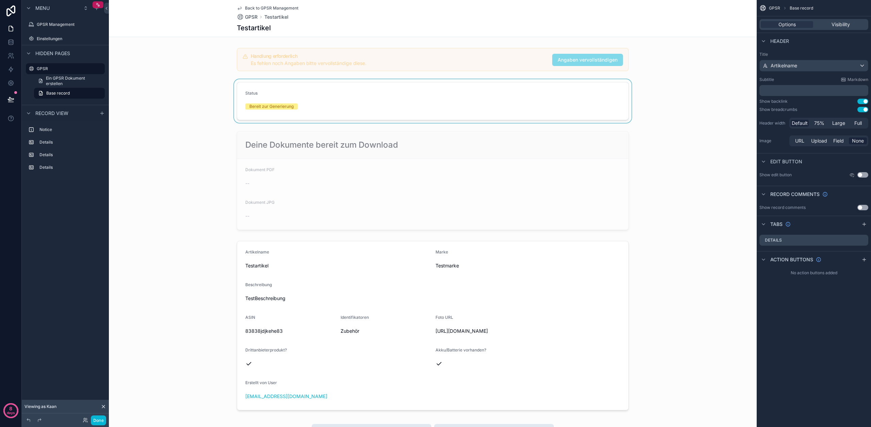
click at [300, 102] on div "scrollable content" at bounding box center [433, 101] width 648 height 44
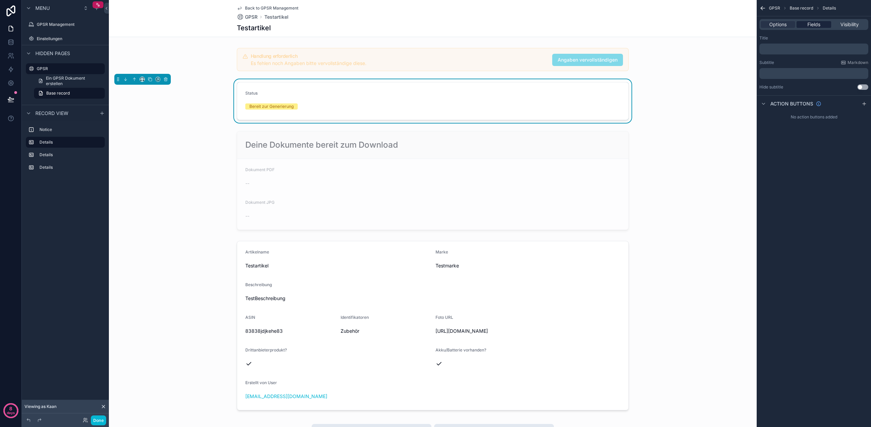
click at [818, 25] on span "Fields" at bounding box center [814, 24] width 13 height 7
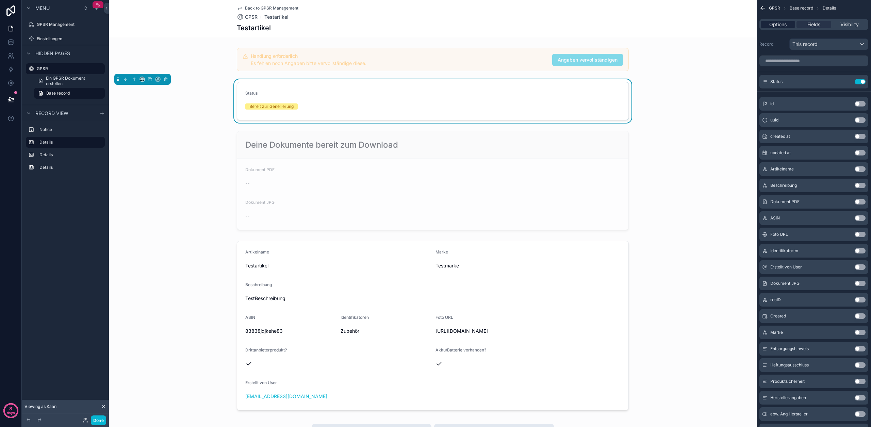
click at [787, 23] on div "Options" at bounding box center [778, 24] width 34 height 7
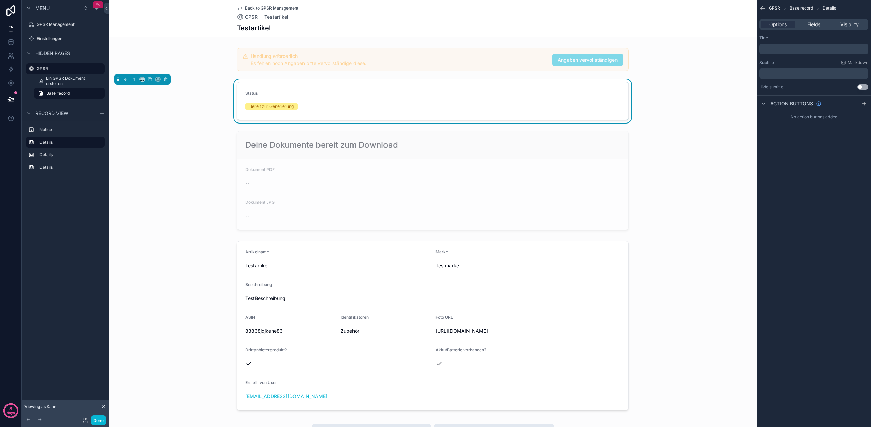
click at [698, 122] on div "Status Bereit zur Generierung" at bounding box center [433, 101] width 648 height 44
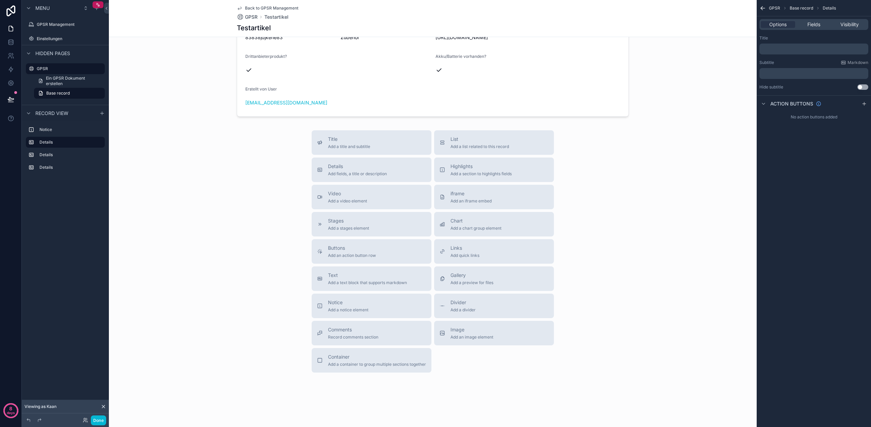
scroll to position [307, 0]
click at [341, 251] on span "Buttons" at bounding box center [352, 248] width 48 height 7
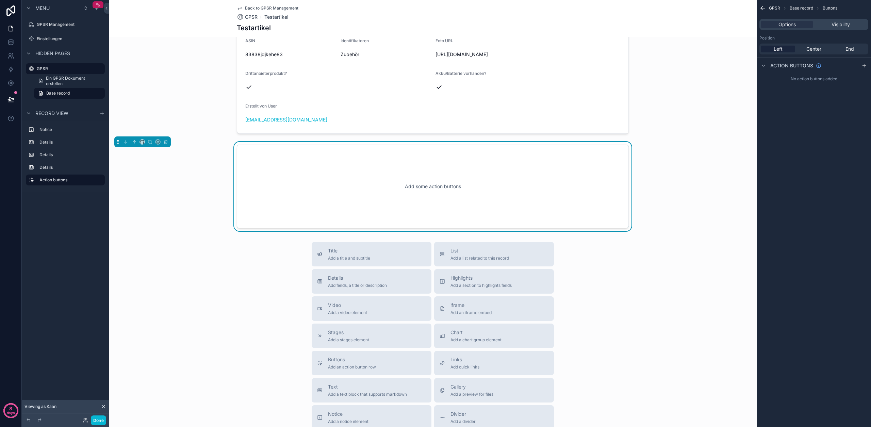
scroll to position [263, 0]
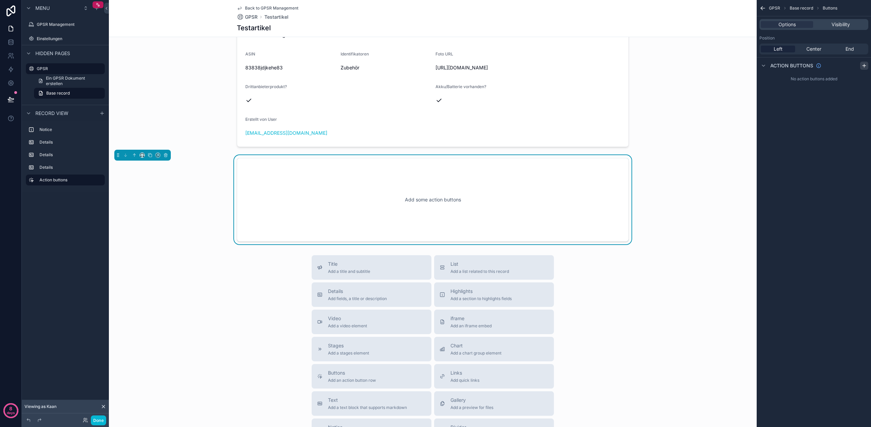
click at [864, 68] on icon "scrollable content" at bounding box center [864, 65] width 5 height 5
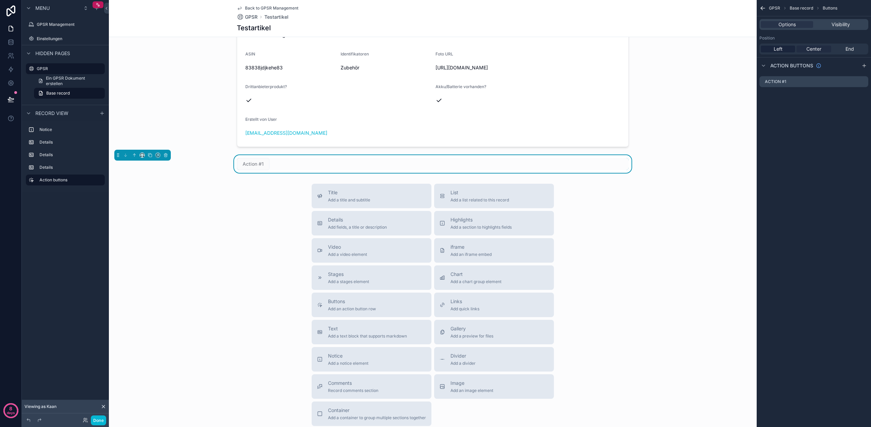
click at [824, 51] on div "Center" at bounding box center [814, 49] width 34 height 7
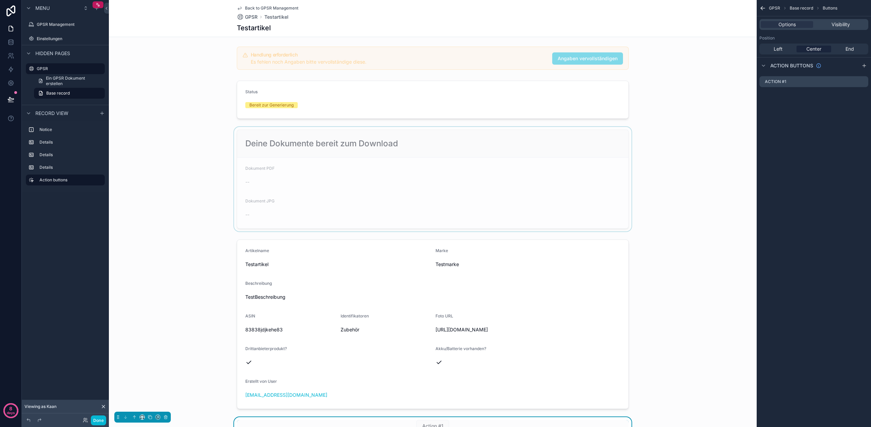
scroll to position [331, 0]
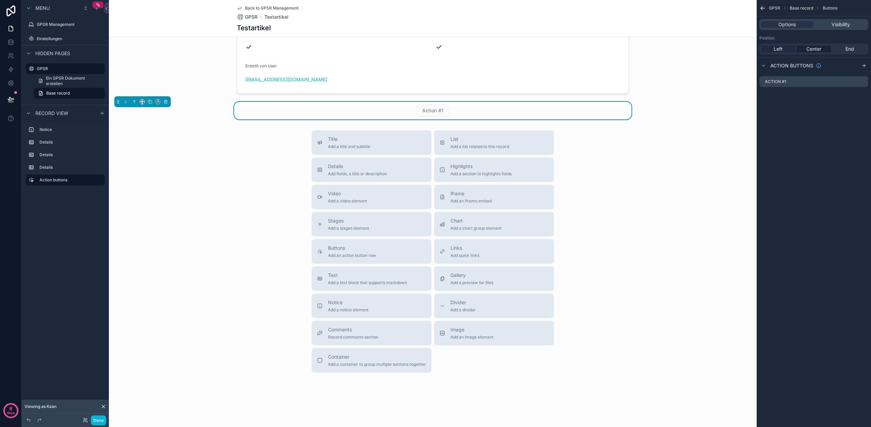
click at [783, 49] on div "Left" at bounding box center [778, 49] width 34 height 7
click at [166, 103] on icon "scrollable content" at bounding box center [165, 101] width 5 height 5
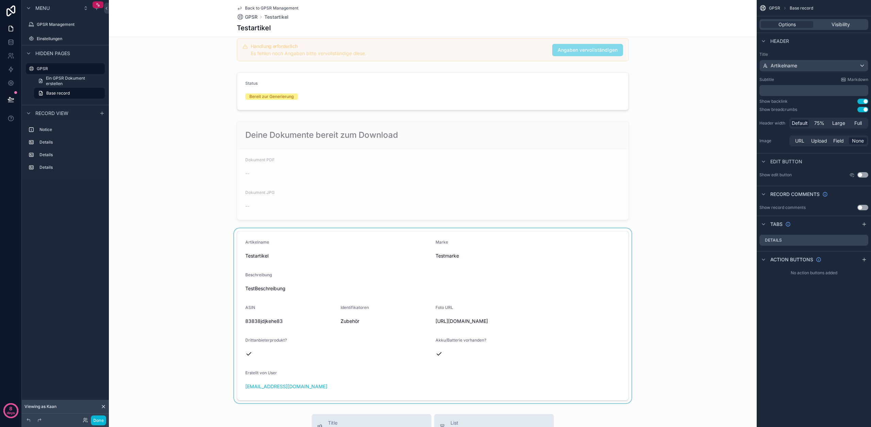
scroll to position [0, 0]
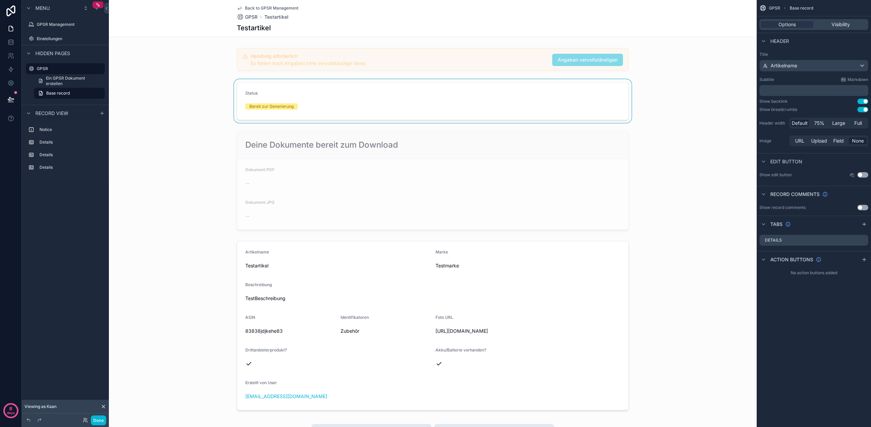
click at [330, 100] on div "scrollable content" at bounding box center [433, 101] width 648 height 44
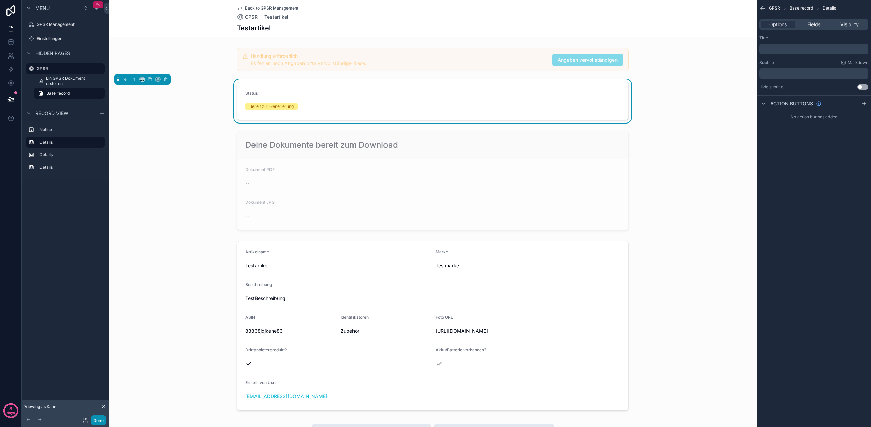
click at [97, 421] on button "Done" at bounding box center [98, 421] width 15 height 10
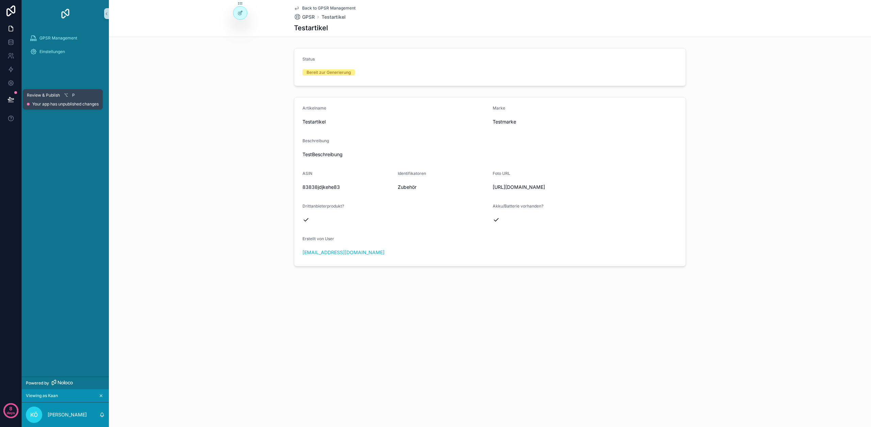
click at [13, 99] on icon at bounding box center [11, 98] width 6 height 3
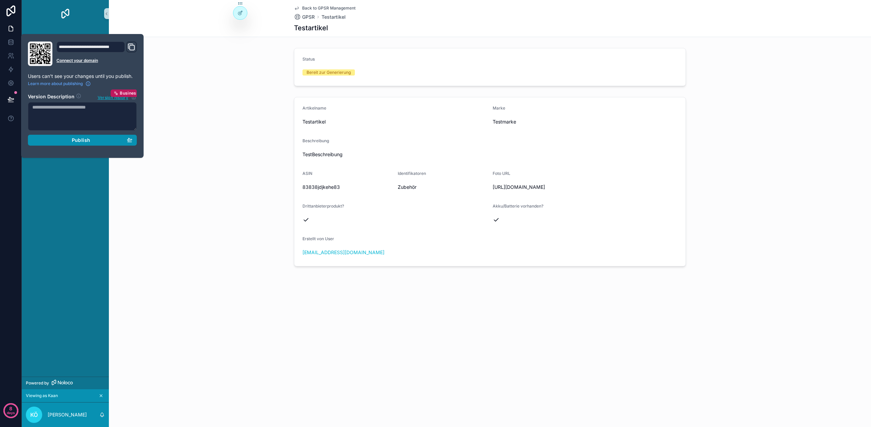
click at [84, 139] on span "Publish" at bounding box center [81, 140] width 18 height 6
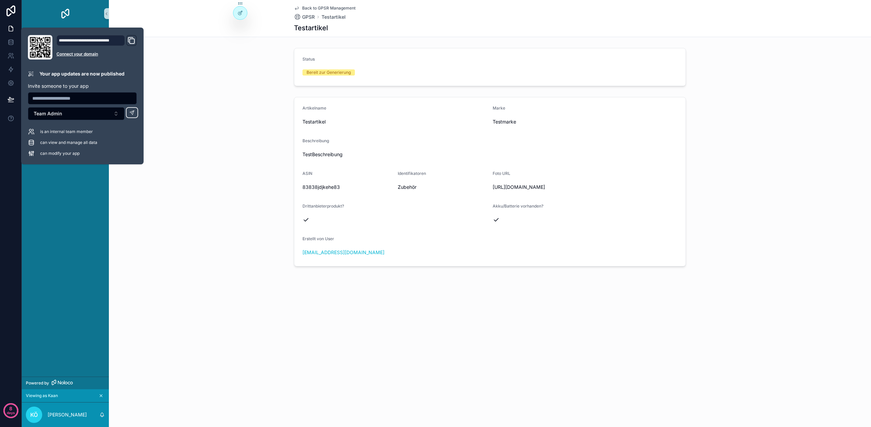
click at [205, 178] on div "Artikelname Testartikel Marke Testmarke Beschreibung TestBeschreibung ASIN 8383…" at bounding box center [490, 181] width 763 height 175
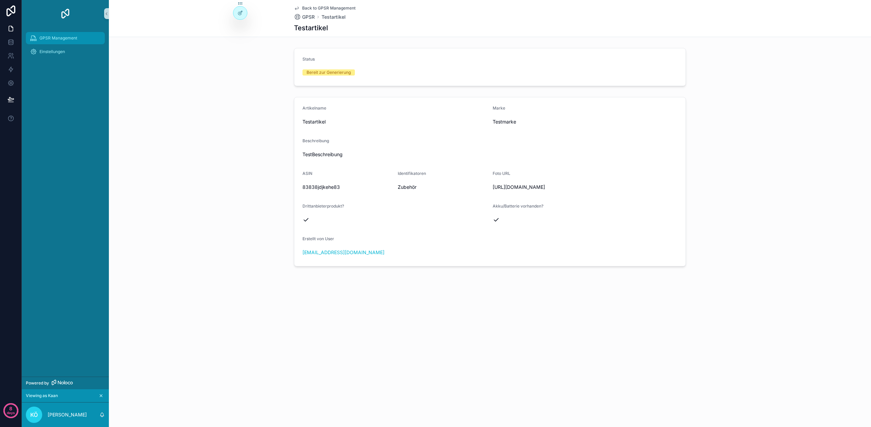
click at [72, 34] on div "GPSR Management" at bounding box center [65, 38] width 71 height 11
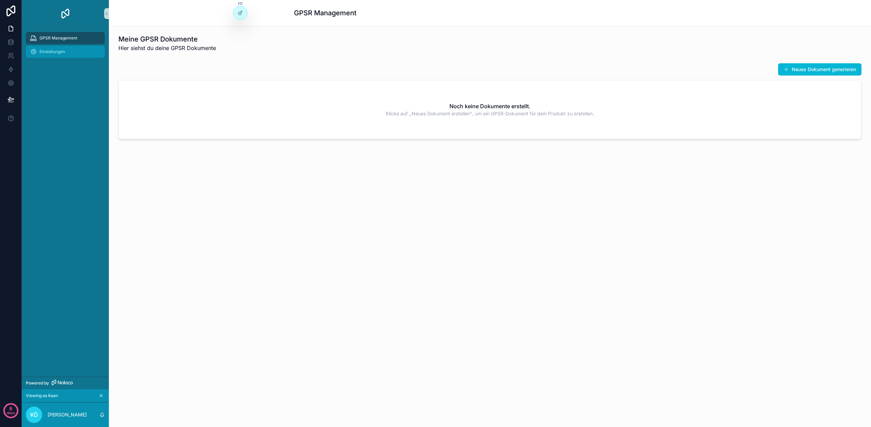
click at [61, 55] on div "Einstellungen" at bounding box center [65, 51] width 71 height 11
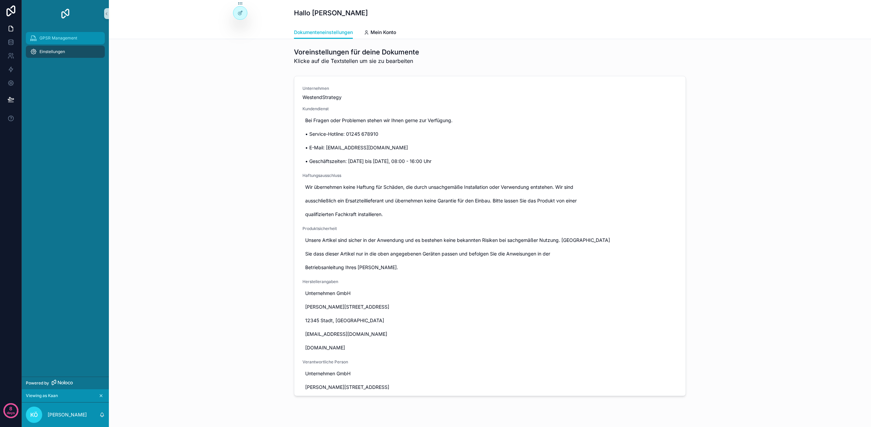
click at [58, 34] on div "GPSR Management" at bounding box center [65, 38] width 71 height 11
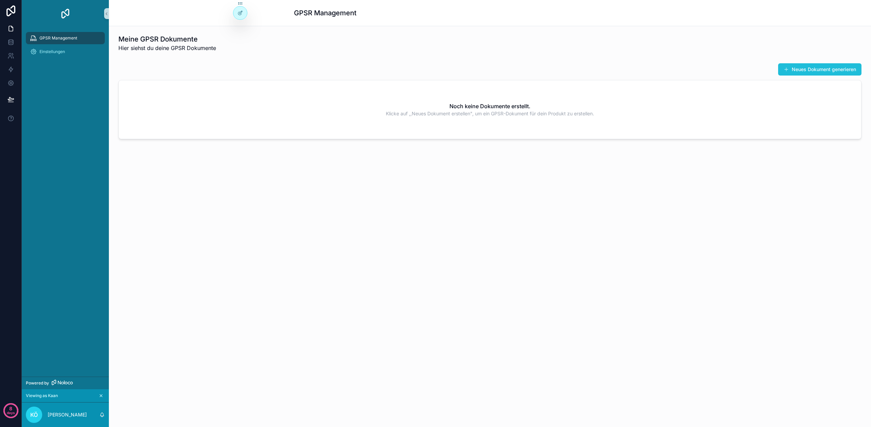
click at [830, 74] on button "Neues Dokument generieren" at bounding box center [820, 69] width 83 height 12
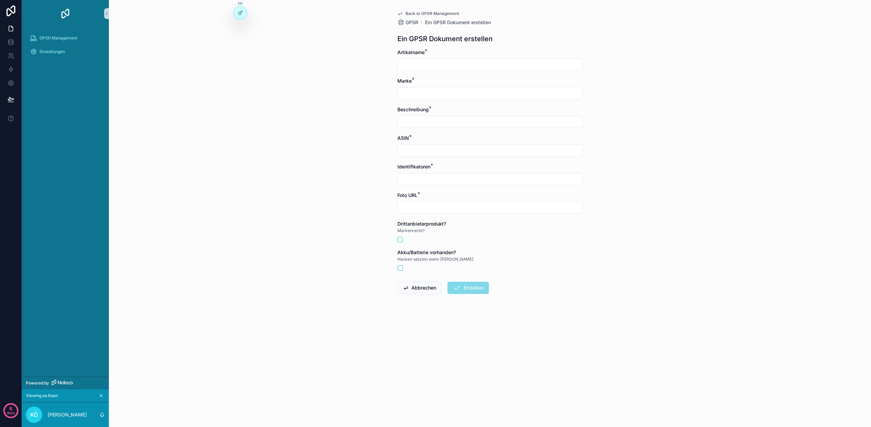
click at [487, 65] on input "scrollable content" at bounding box center [490, 65] width 185 height 10
type input "**********"
click at [417, 90] on input "scrollable content" at bounding box center [490, 94] width 185 height 10
type input "*********"
click at [441, 119] on input "scrollable content" at bounding box center [490, 122] width 185 height 10
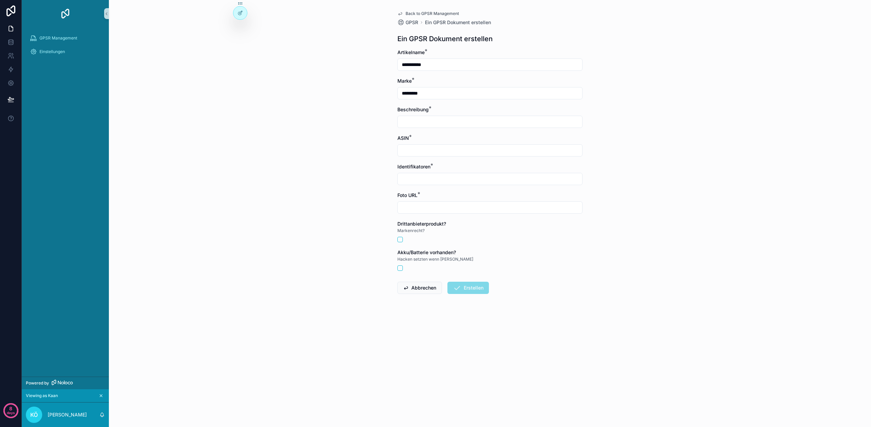
type input "**********"
click at [441, 154] on input "scrollable content" at bounding box center [490, 151] width 185 height 10
type input "**********"
click at [438, 176] on input "scrollable content" at bounding box center [490, 179] width 185 height 10
type input "*******"
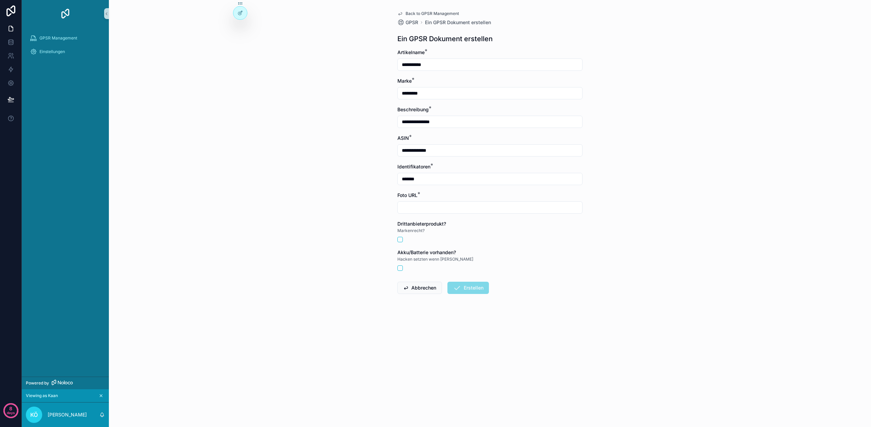
click at [435, 209] on input "scrollable content" at bounding box center [490, 208] width 185 height 10
type input "**********"
click at [466, 221] on div "Drittanbieterprodukt?" at bounding box center [490, 224] width 185 height 7
click at [401, 242] on form "**********" at bounding box center [490, 193] width 185 height 289
click at [400, 241] on button "scrollable content" at bounding box center [400, 239] width 5 height 5
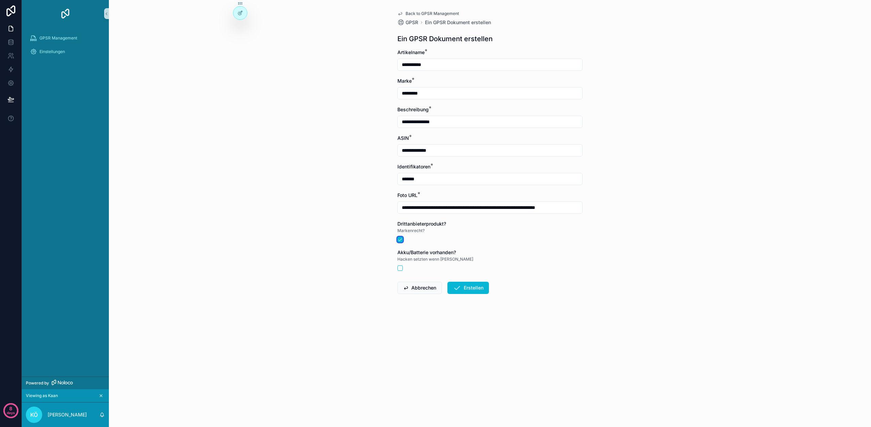
click at [401, 240] on button "scrollable content" at bounding box center [400, 239] width 5 height 5
click at [400, 269] on button "scrollable content" at bounding box center [400, 268] width 5 height 5
click at [401, 239] on button "scrollable content" at bounding box center [400, 239] width 5 height 5
click at [574, 280] on form "**********" at bounding box center [490, 193] width 185 height 289
click at [488, 288] on button "Erstellen" at bounding box center [469, 288] width 42 height 12
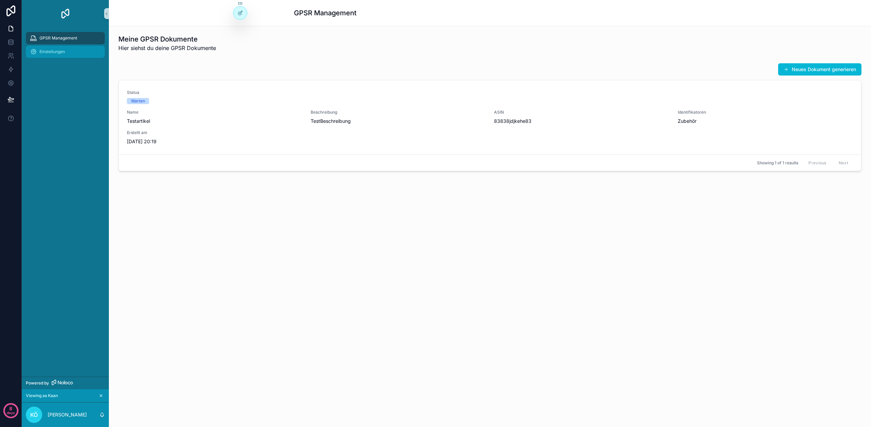
click at [43, 50] on span "Einstellungen" at bounding box center [52, 51] width 26 height 5
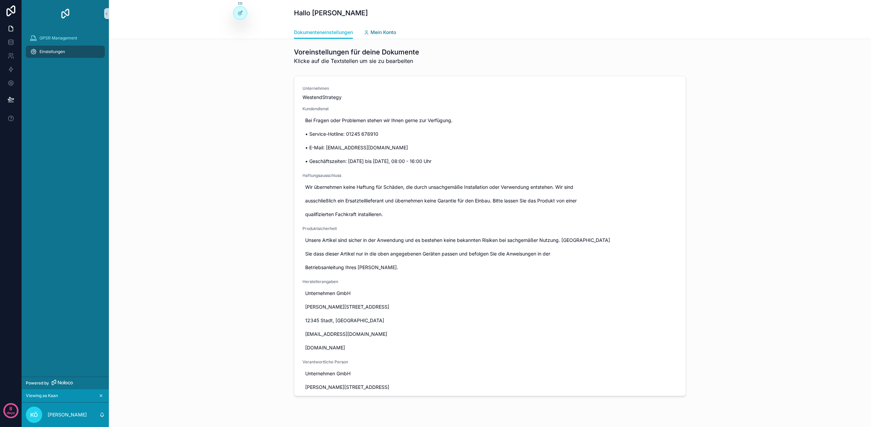
click at [383, 37] on link "Mein Konto" at bounding box center [380, 33] width 32 height 14
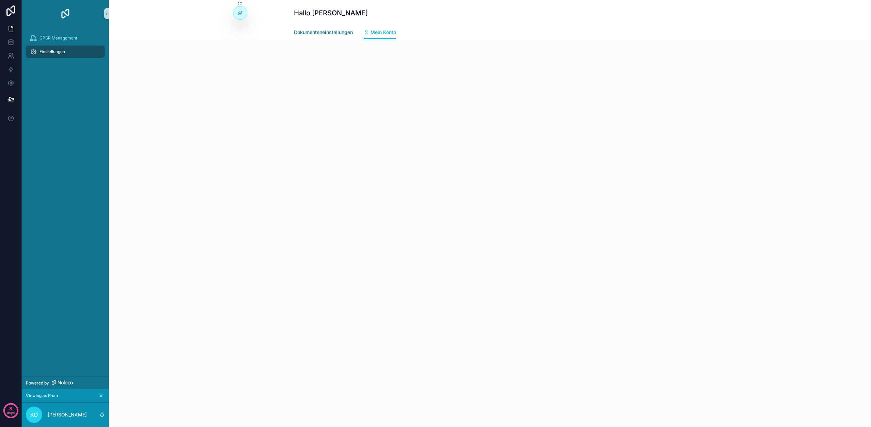
click at [320, 34] on span "Dokumenteneinstellungen" at bounding box center [323, 32] width 59 height 7
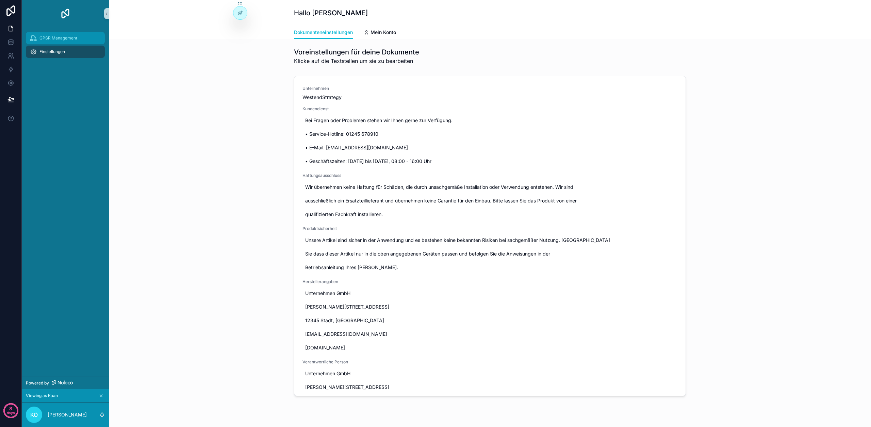
click at [58, 40] on span "GPSR Management" at bounding box center [58, 37] width 38 height 5
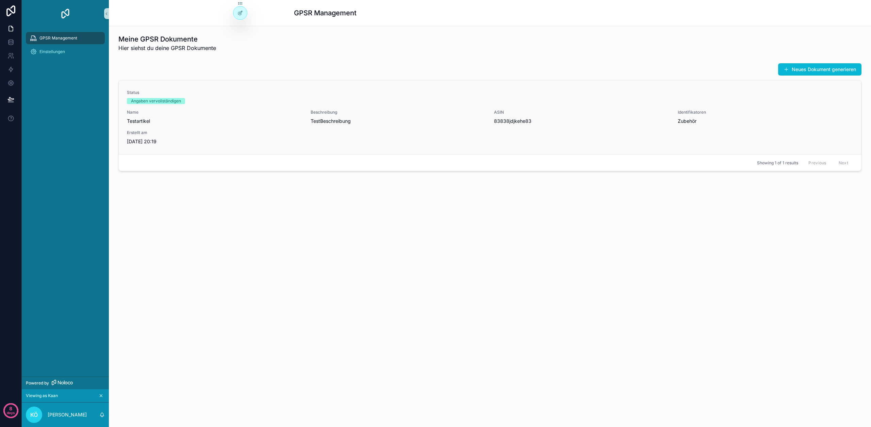
click at [266, 117] on div "Name Testartikel" at bounding box center [215, 117] width 176 height 15
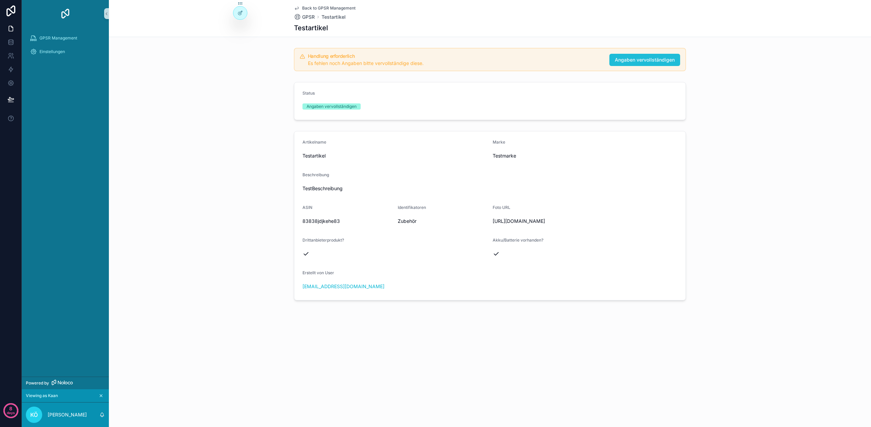
click at [655, 59] on span "Angaben vervollständigen" at bounding box center [645, 60] width 60 height 7
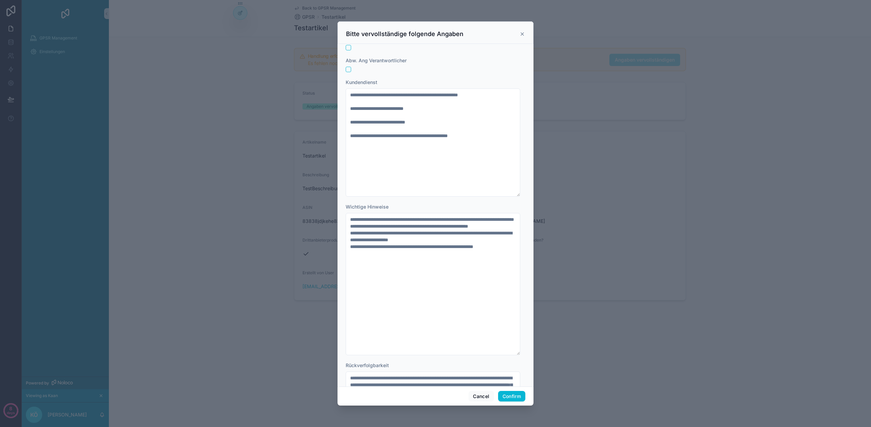
scroll to position [399, 0]
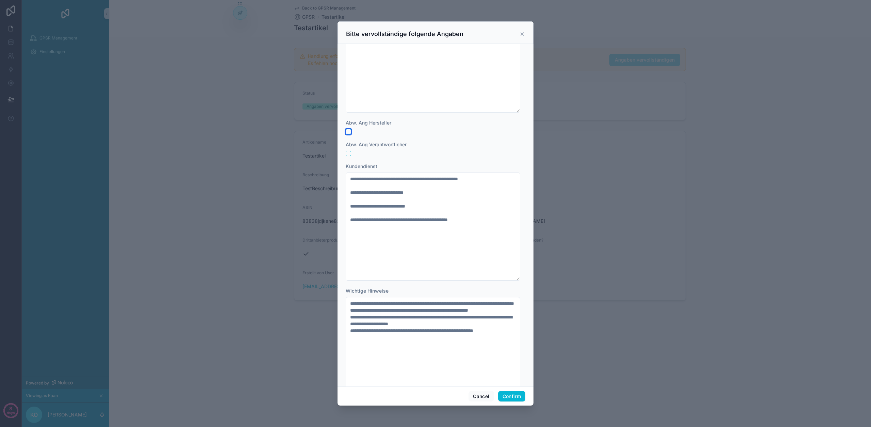
click at [348, 132] on button "button" at bounding box center [348, 131] width 5 height 5
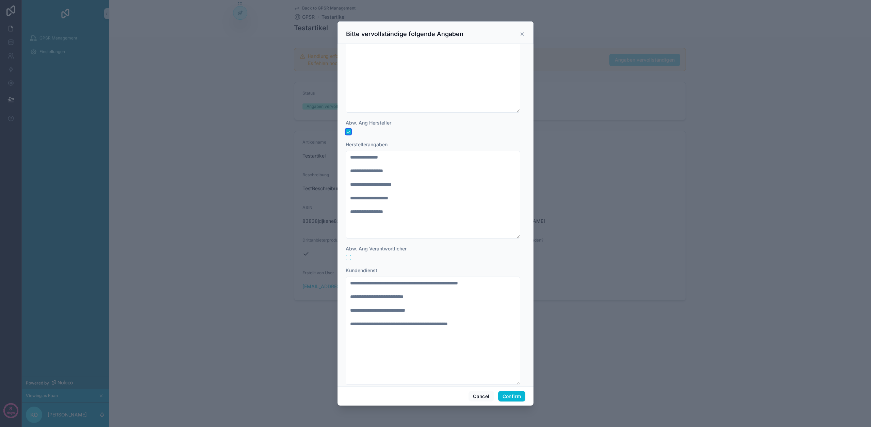
click at [348, 132] on button "button" at bounding box center [348, 131] width 5 height 5
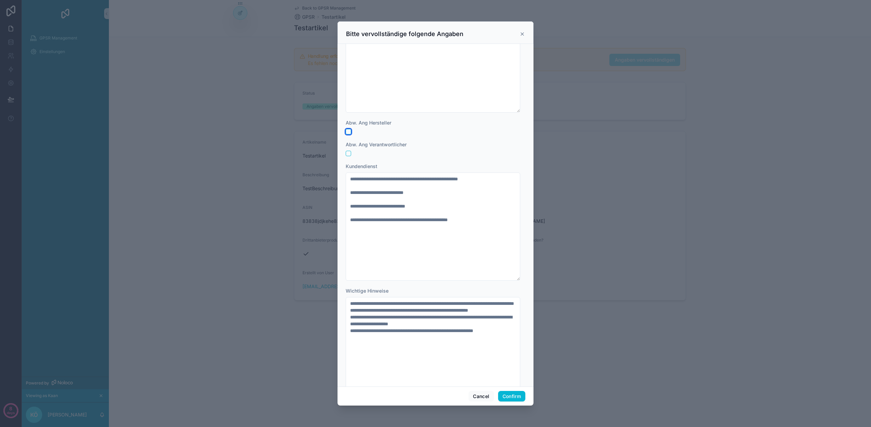
click at [348, 132] on button "button" at bounding box center [348, 131] width 5 height 5
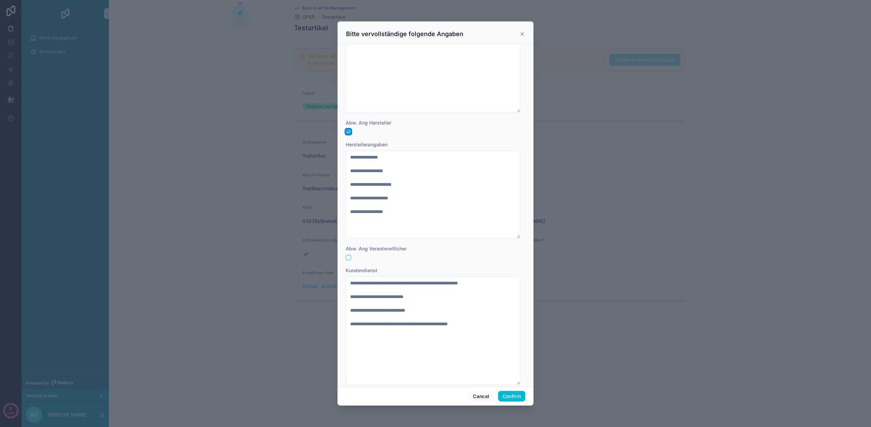
click at [349, 133] on button "button" at bounding box center [348, 131] width 5 height 5
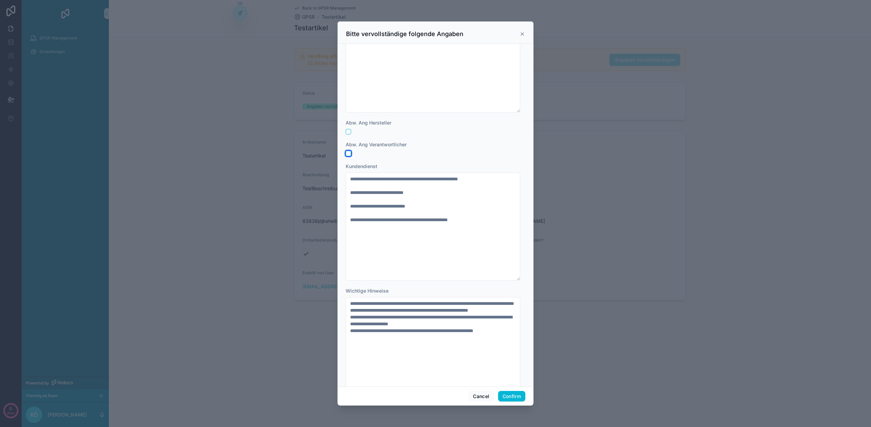
click at [350, 153] on button "button" at bounding box center [348, 153] width 5 height 5
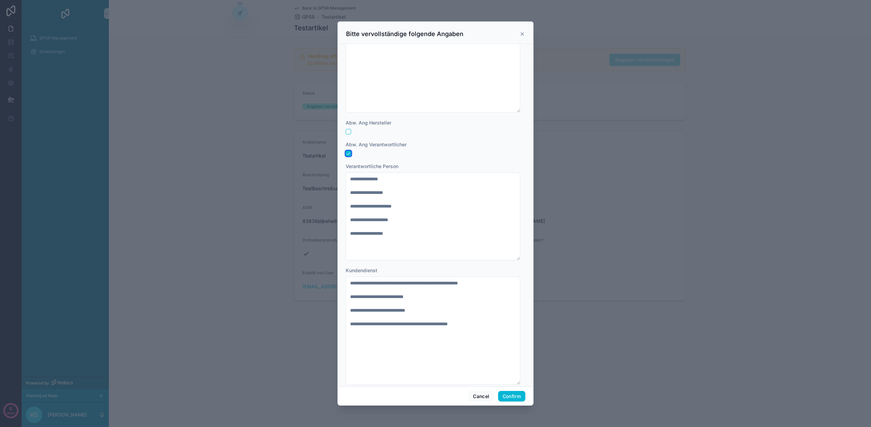
click at [350, 151] on button "button" at bounding box center [348, 153] width 5 height 5
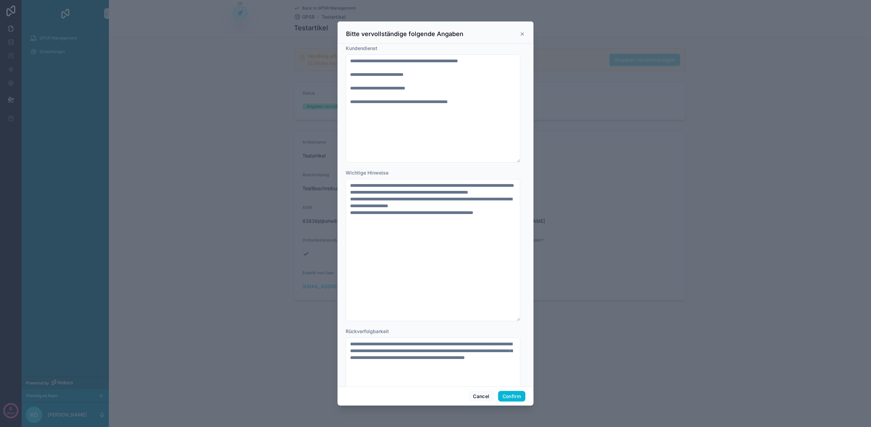
scroll to position [582, 0]
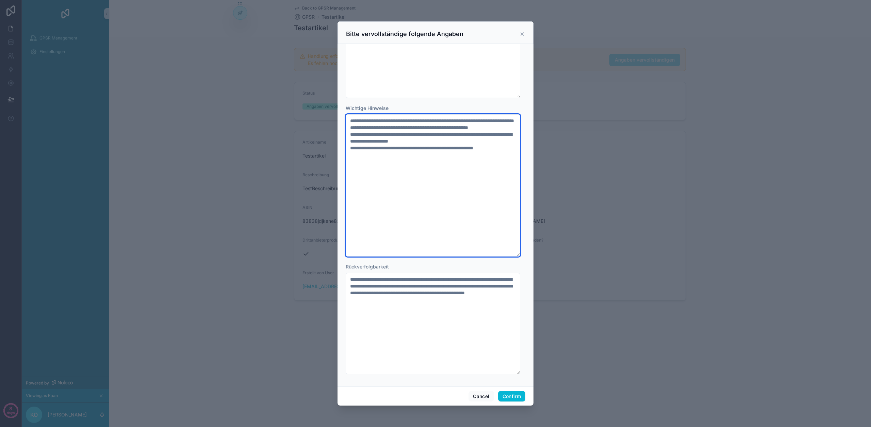
click at [391, 165] on textarea "**********" at bounding box center [433, 185] width 175 height 142
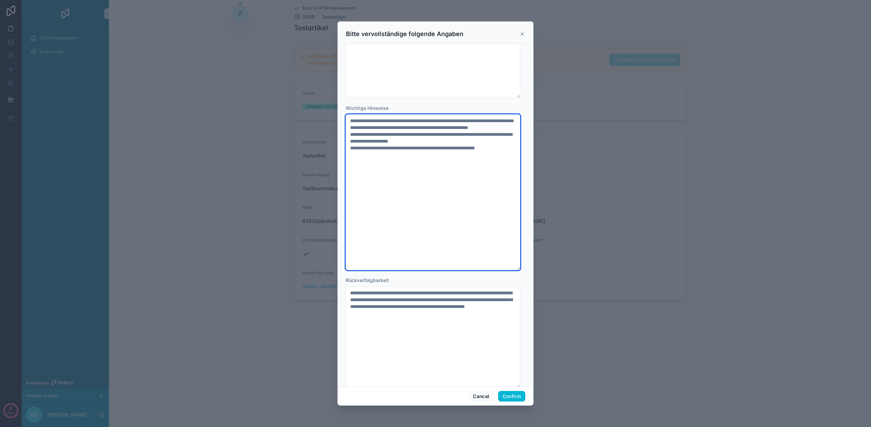
type textarea "**********"
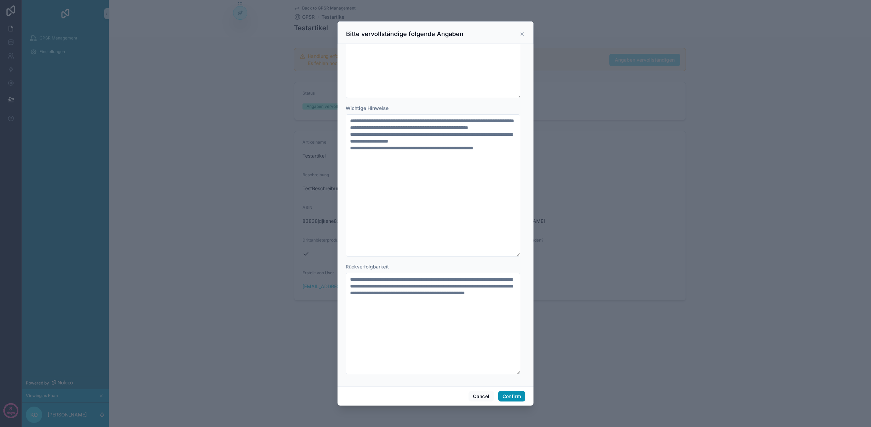
click at [508, 396] on button "Confirm" at bounding box center [511, 396] width 27 height 11
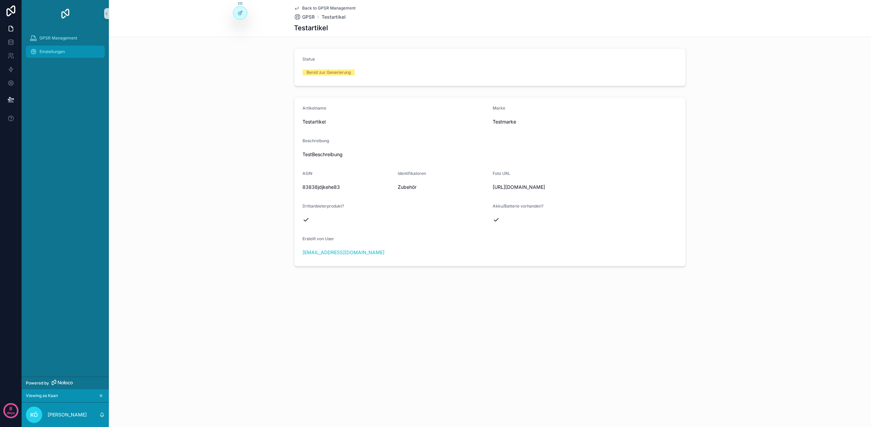
click at [48, 52] on span "Einstellungen" at bounding box center [52, 51] width 26 height 5
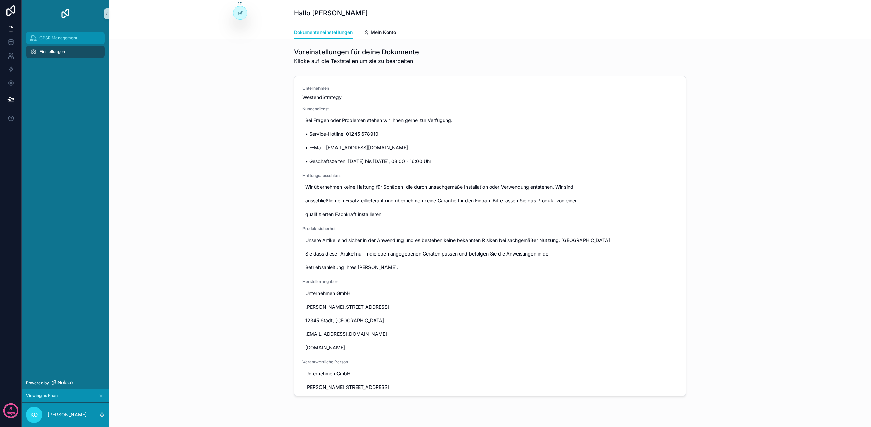
click at [45, 39] on span "GPSR Management" at bounding box center [58, 37] width 38 height 5
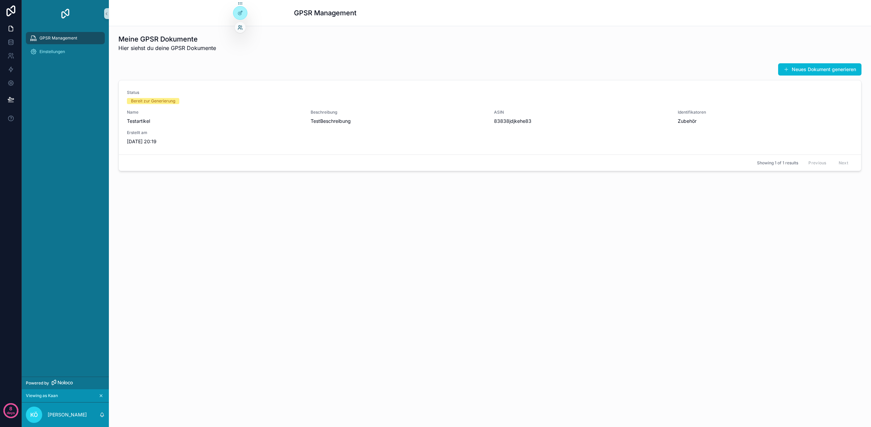
click at [241, 28] on icon at bounding box center [240, 27] width 5 height 5
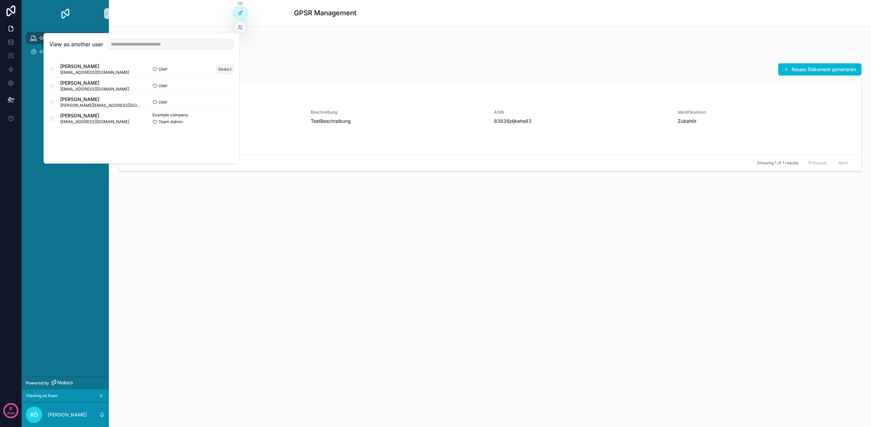
click at [226, 70] on button "Select" at bounding box center [225, 69] width 18 height 10
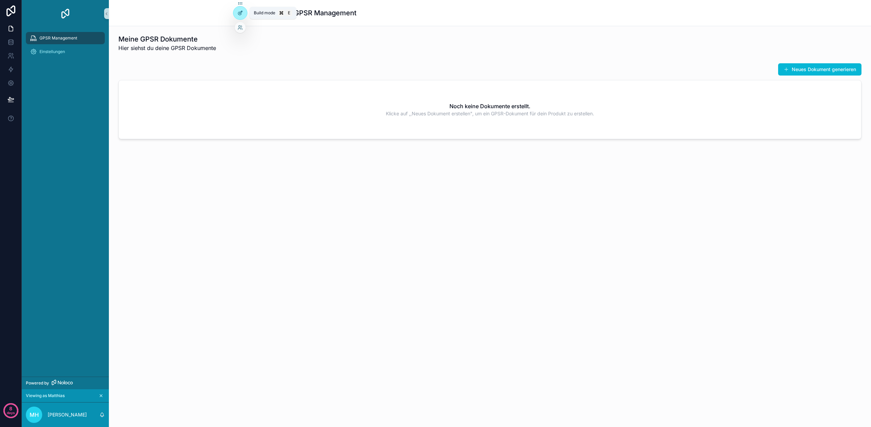
click at [244, 11] on div at bounding box center [241, 12] width 14 height 13
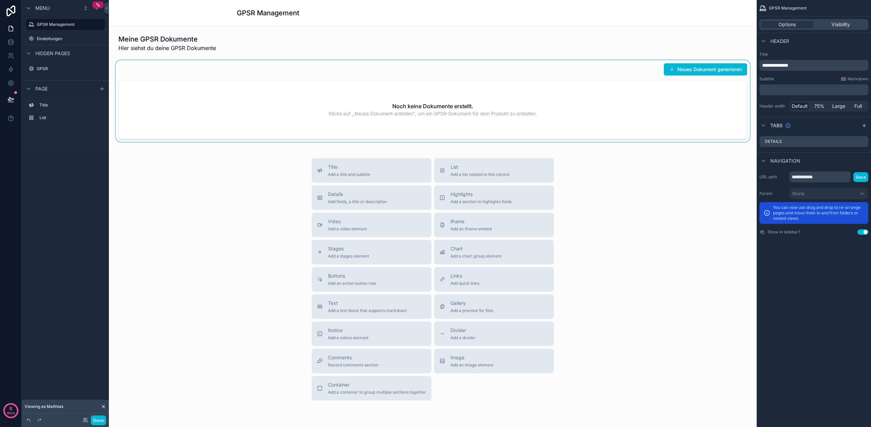
click at [233, 77] on div "scrollable content" at bounding box center [432, 101] width 637 height 82
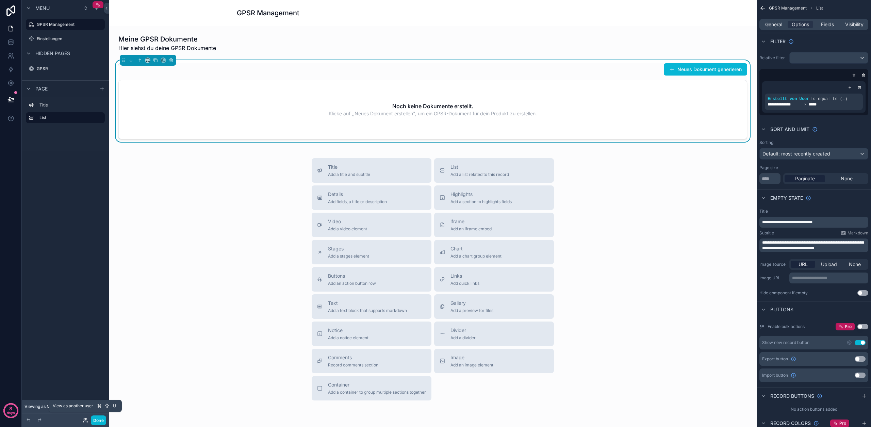
click at [85, 422] on icon at bounding box center [85, 420] width 5 height 5
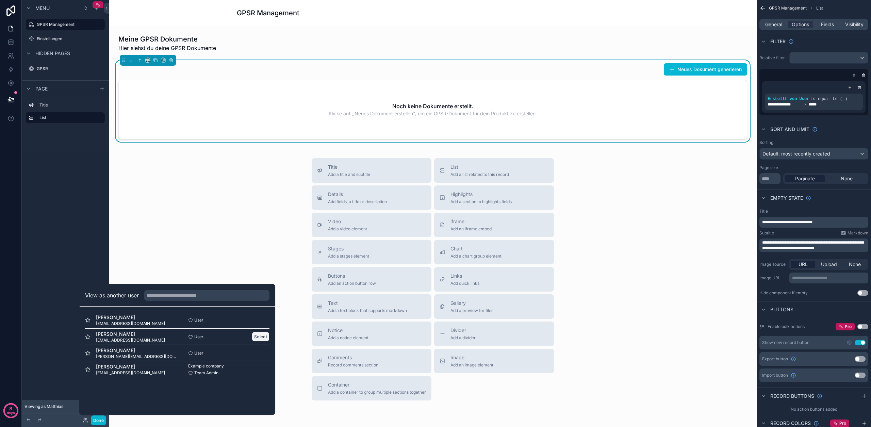
click at [256, 337] on button "Select" at bounding box center [261, 337] width 18 height 10
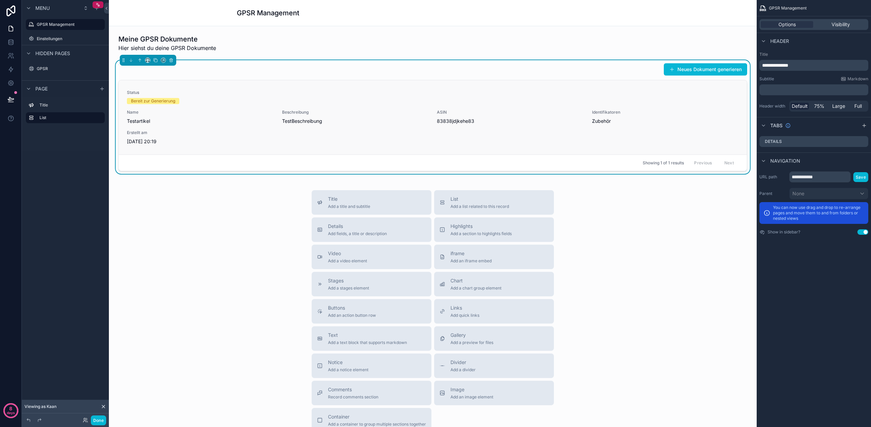
click at [194, 113] on span "Name" at bounding box center [200, 112] width 147 height 5
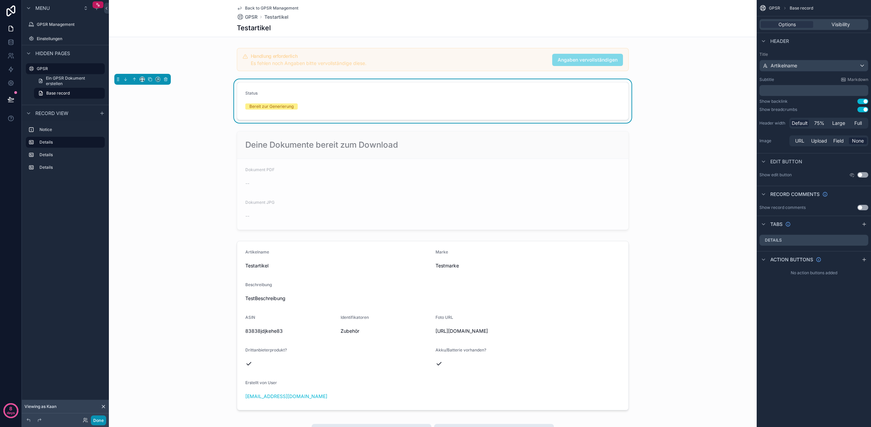
click at [102, 417] on button "Done" at bounding box center [98, 421] width 15 height 10
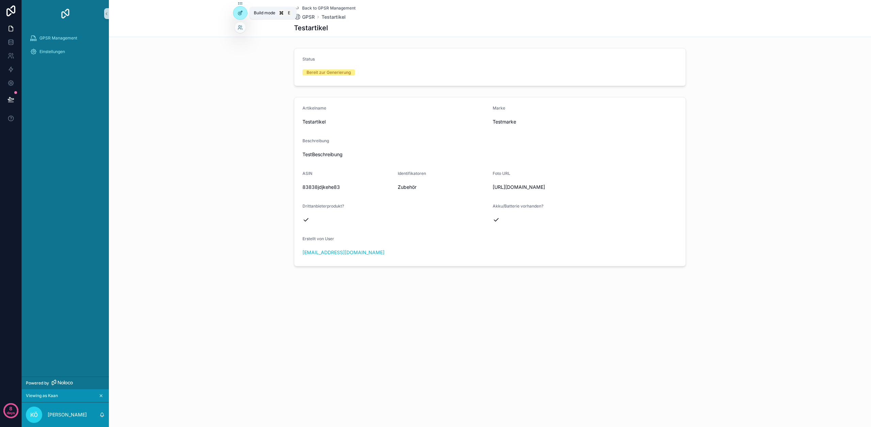
click at [238, 13] on icon at bounding box center [240, 12] width 5 height 5
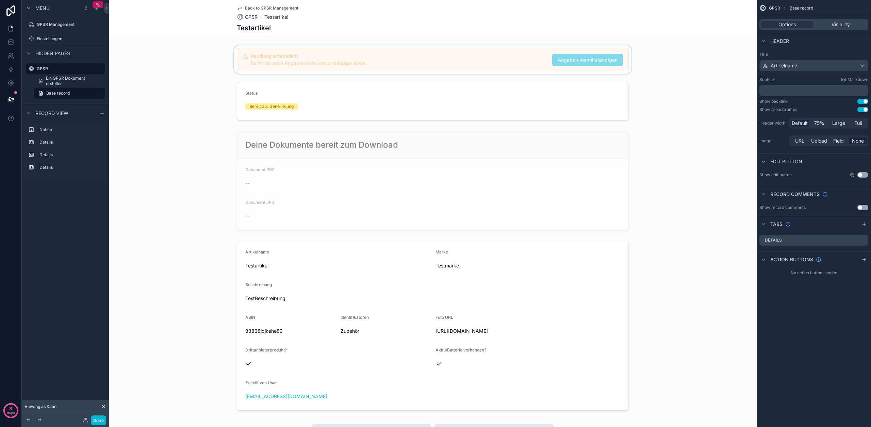
click at [273, 52] on div "scrollable content" at bounding box center [433, 59] width 648 height 29
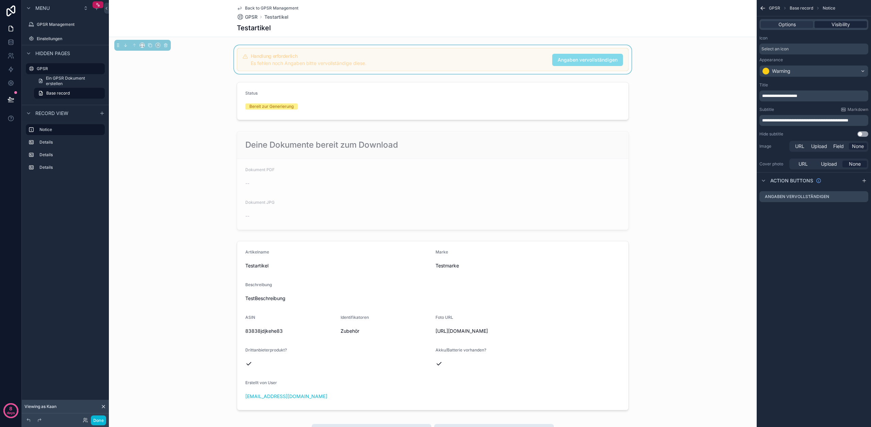
click at [835, 23] on span "Visibility" at bounding box center [841, 24] width 18 height 7
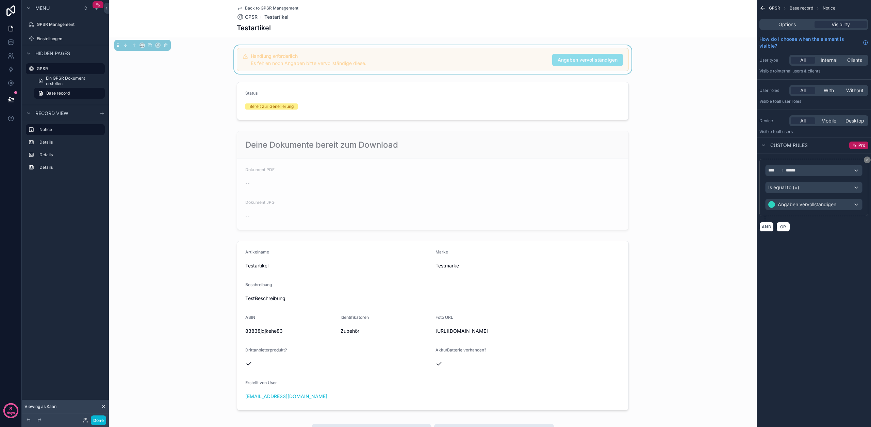
click at [583, 60] on span "Angaben vervollständigen" at bounding box center [588, 60] width 60 height 7
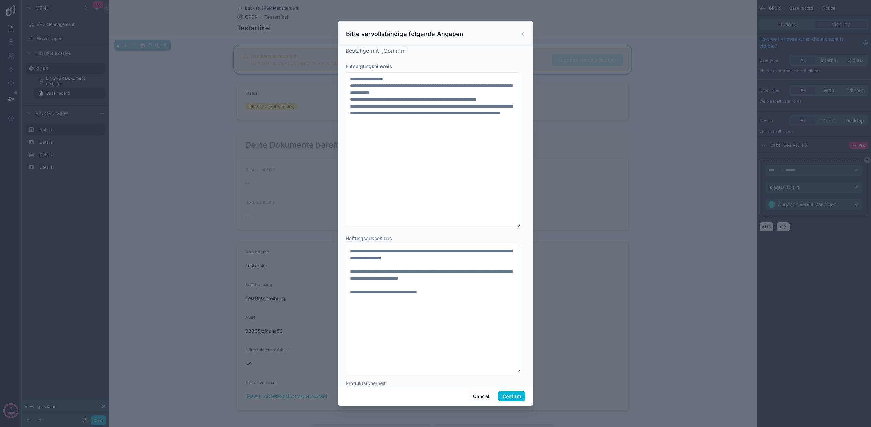
click at [517, 33] on div "Bitte vervollständige folgende Angaben" at bounding box center [435, 34] width 179 height 8
click at [520, 33] on icon at bounding box center [522, 33] width 5 height 5
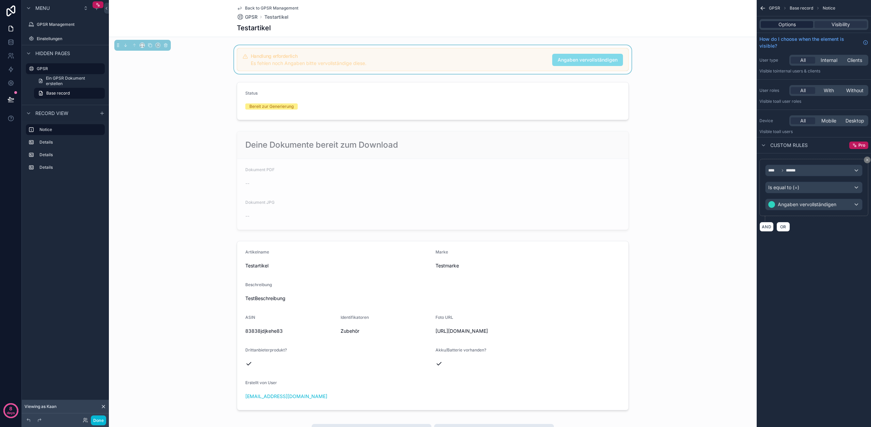
click at [769, 26] on div "Options" at bounding box center [787, 24] width 52 height 7
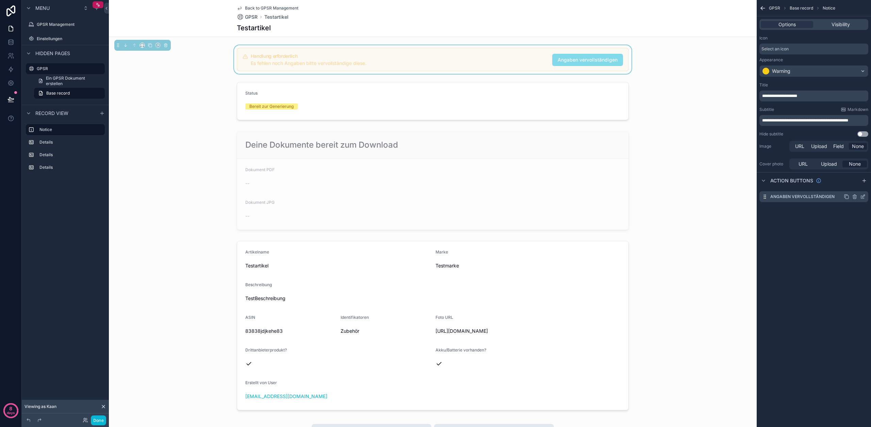
click at [864, 197] on icon "scrollable content" at bounding box center [863, 196] width 5 height 5
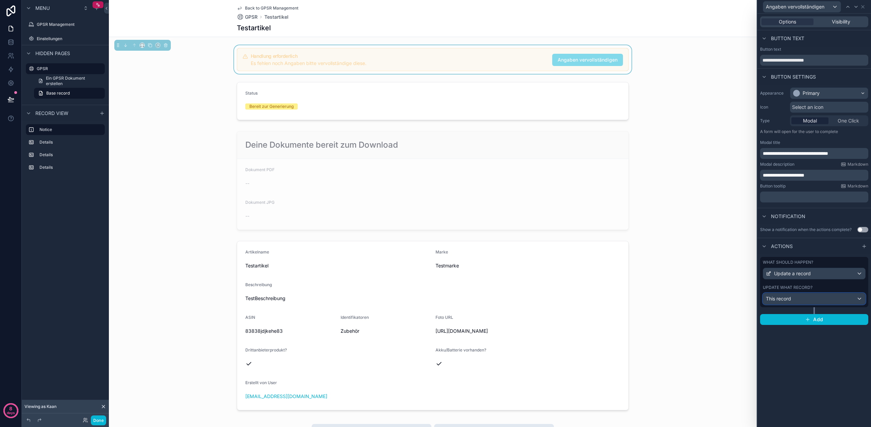
click at [816, 301] on div "This record" at bounding box center [815, 298] width 102 height 11
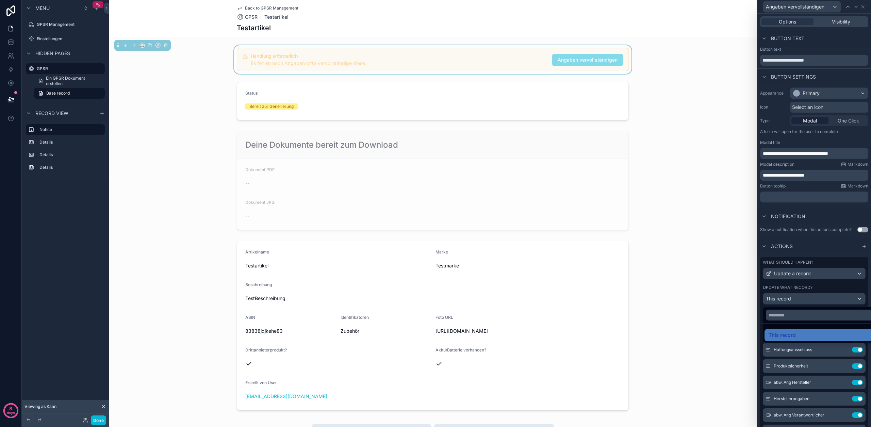
click at [815, 300] on div at bounding box center [815, 213] width 114 height 427
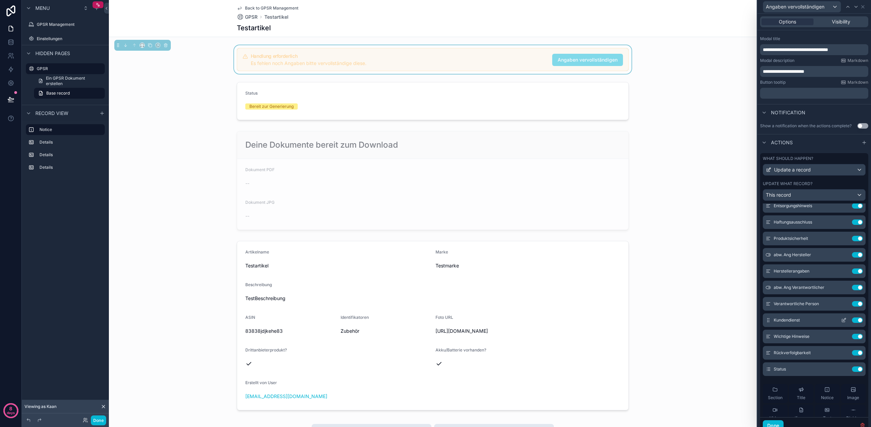
scroll to position [24, 0]
click at [842, 271] on icon at bounding box center [844, 270] width 5 height 5
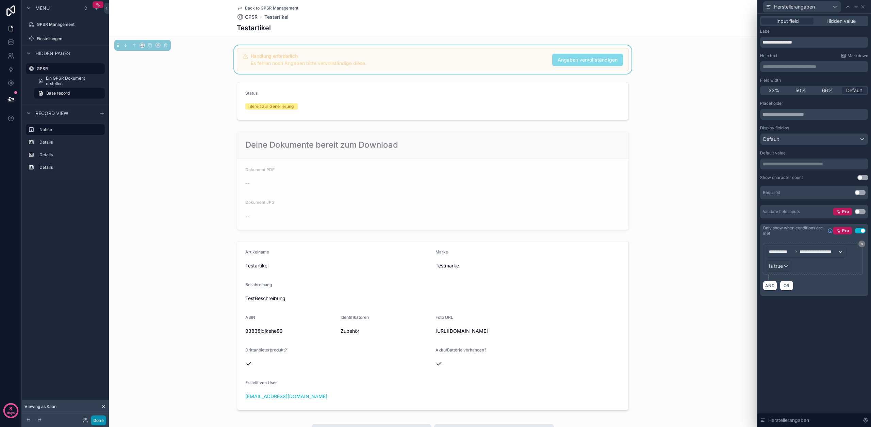
click at [95, 420] on button "Done" at bounding box center [98, 421] width 15 height 10
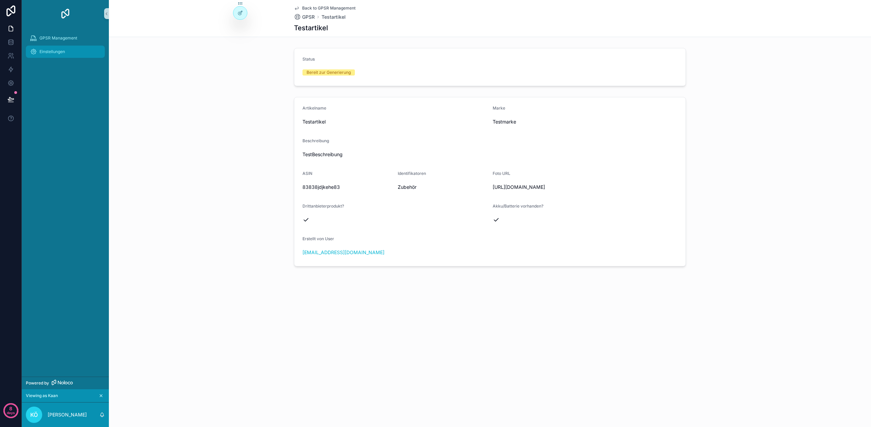
click at [47, 55] on div "Einstellungen" at bounding box center [65, 51] width 71 height 11
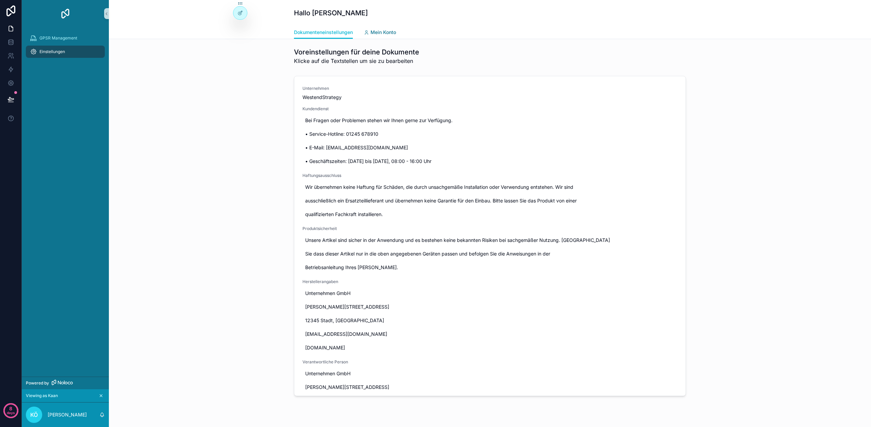
click at [384, 34] on span "Mein Konto" at bounding box center [384, 32] width 26 height 7
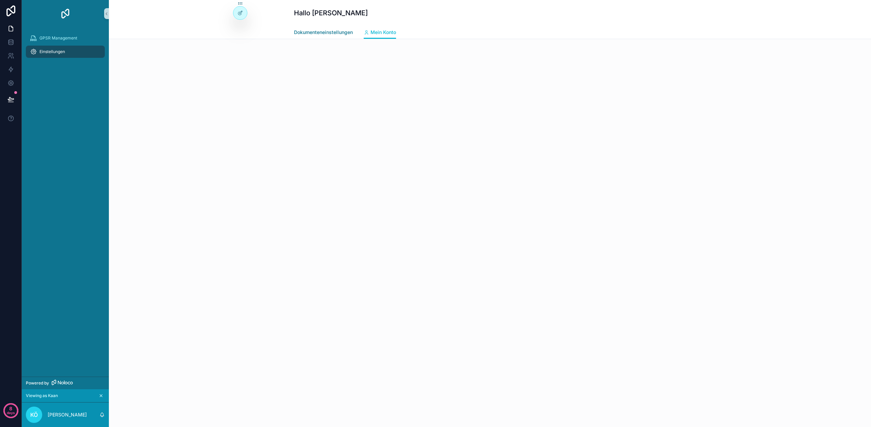
click at [334, 33] on span "Dokumenteneinstellungen" at bounding box center [323, 32] width 59 height 7
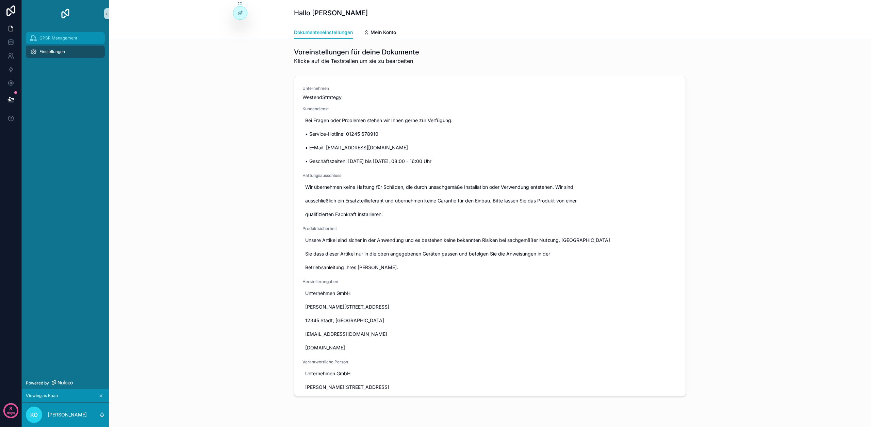
click at [67, 35] on span "GPSR Management" at bounding box center [58, 37] width 38 height 5
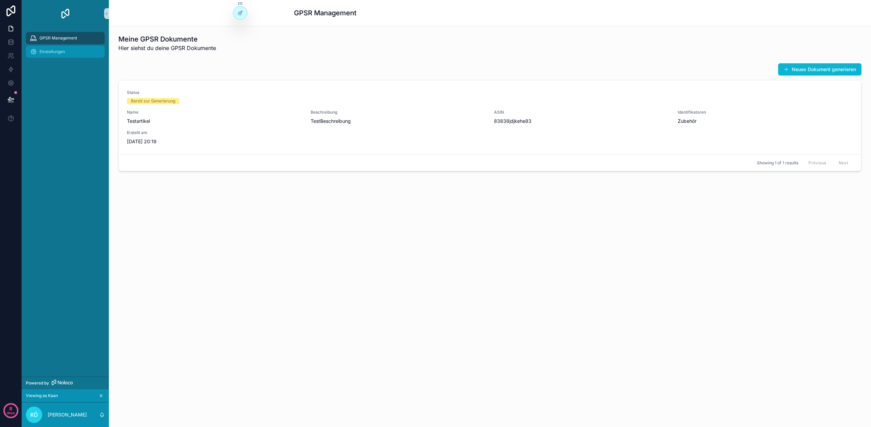
click at [58, 58] on link "Einstellungen" at bounding box center [65, 52] width 79 height 12
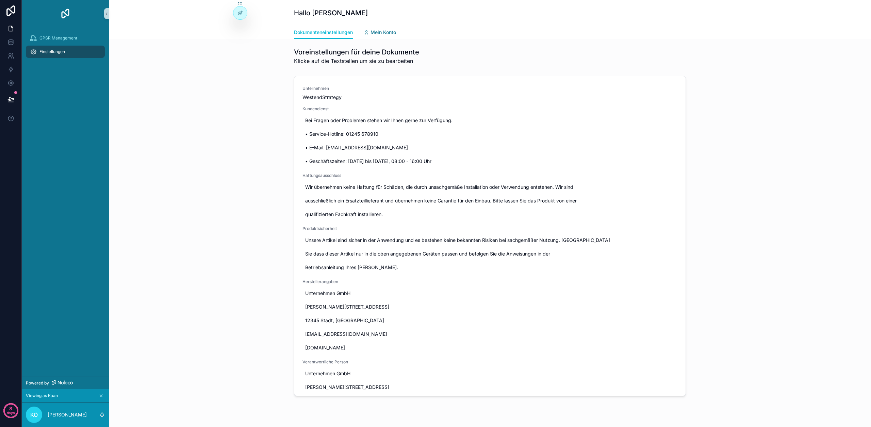
click at [377, 30] on span "Mein Konto" at bounding box center [384, 32] width 26 height 7
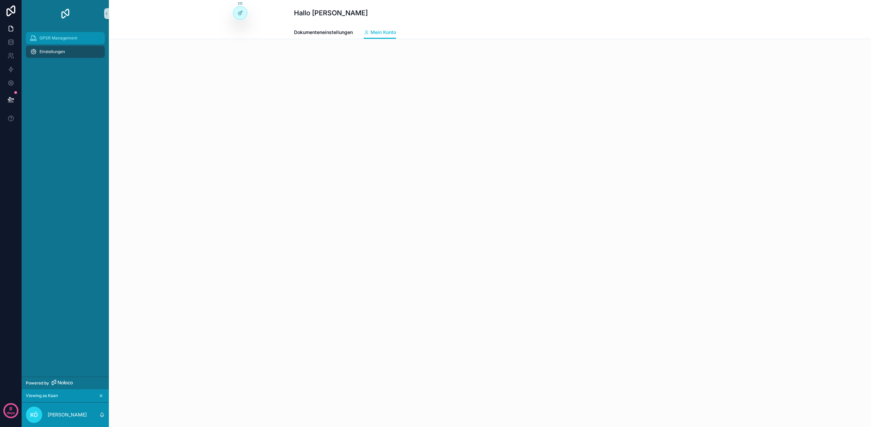
click at [58, 37] on span "GPSR Management" at bounding box center [58, 37] width 38 height 5
